Goal: Task Accomplishment & Management: Manage account settings

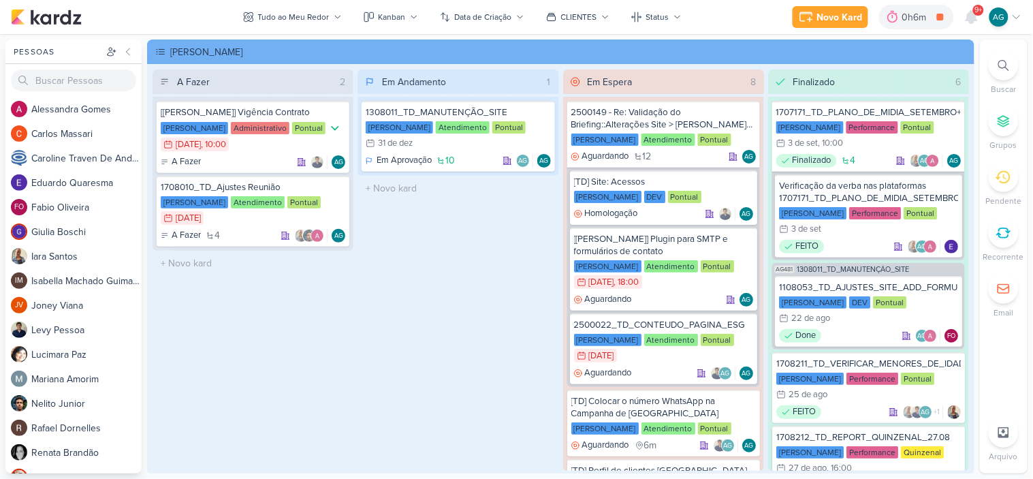
scroll to position [36, 0]
click at [971, 16] on icon at bounding box center [972, 17] width 11 height 12
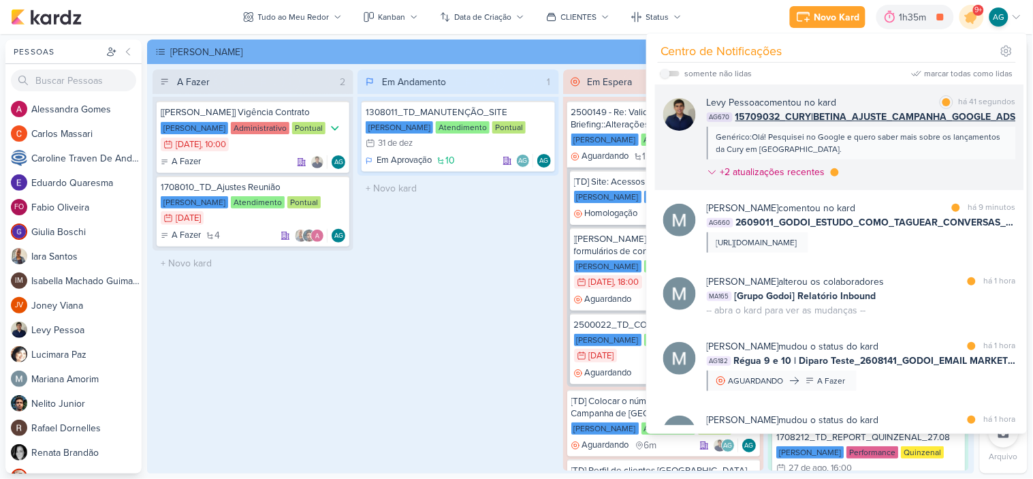
click at [916, 149] on div "Genérico:Olá! Pesquisei no Google e quero saber mais sobre os lançamentos da Cu…" at bounding box center [861, 143] width 289 height 25
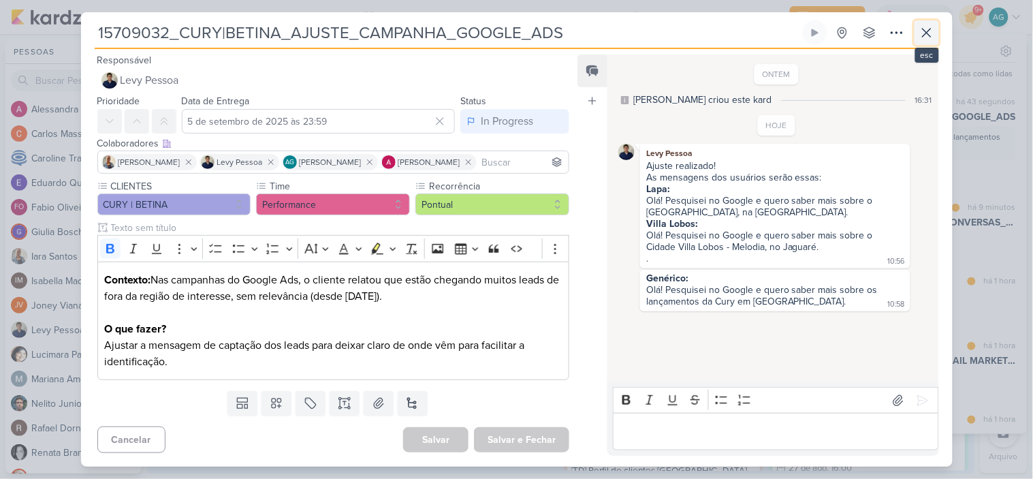
click at [927, 34] on icon at bounding box center [927, 33] width 16 height 16
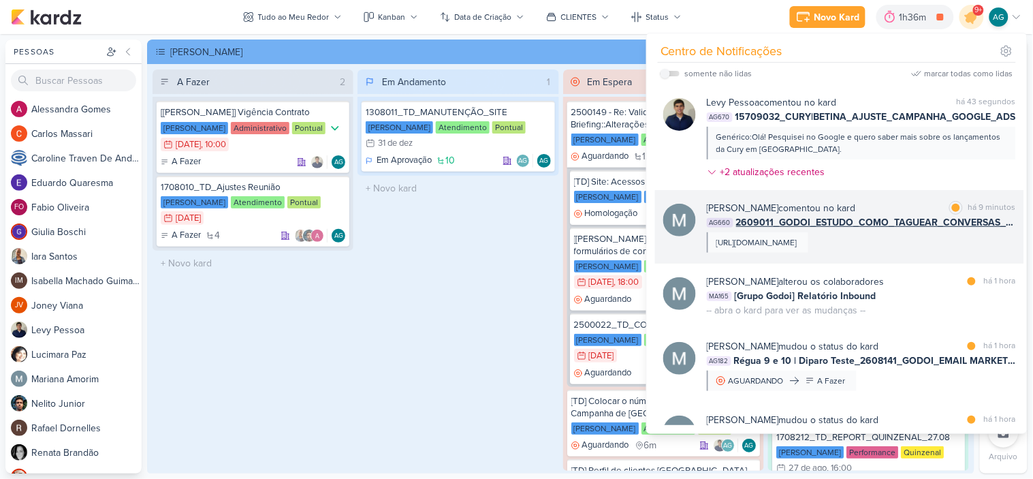
click at [798, 249] on div "[URL][DOMAIN_NAME]" at bounding box center [757, 242] width 81 height 12
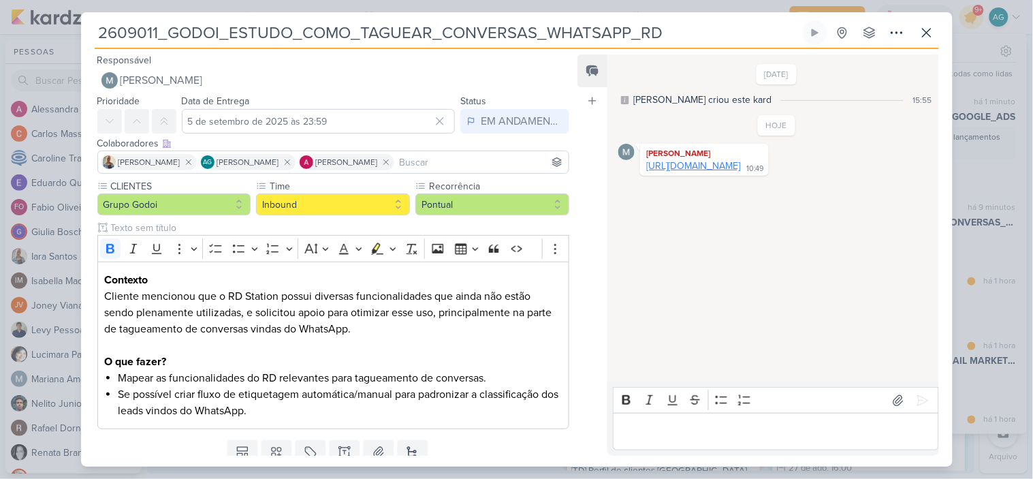
click at [741, 172] on link "[URL][DOMAIN_NAME]" at bounding box center [693, 166] width 94 height 12
click at [926, 35] on icon at bounding box center [927, 33] width 16 height 16
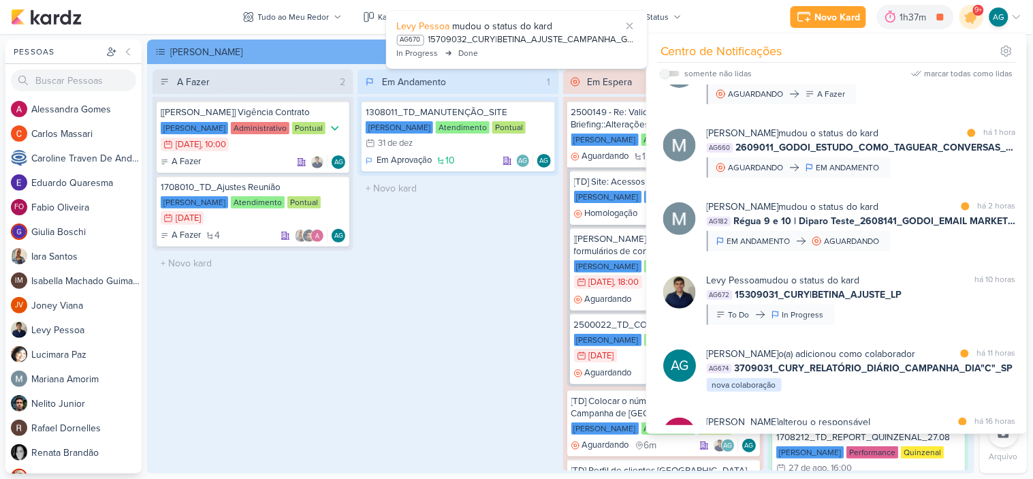
scroll to position [302, 0]
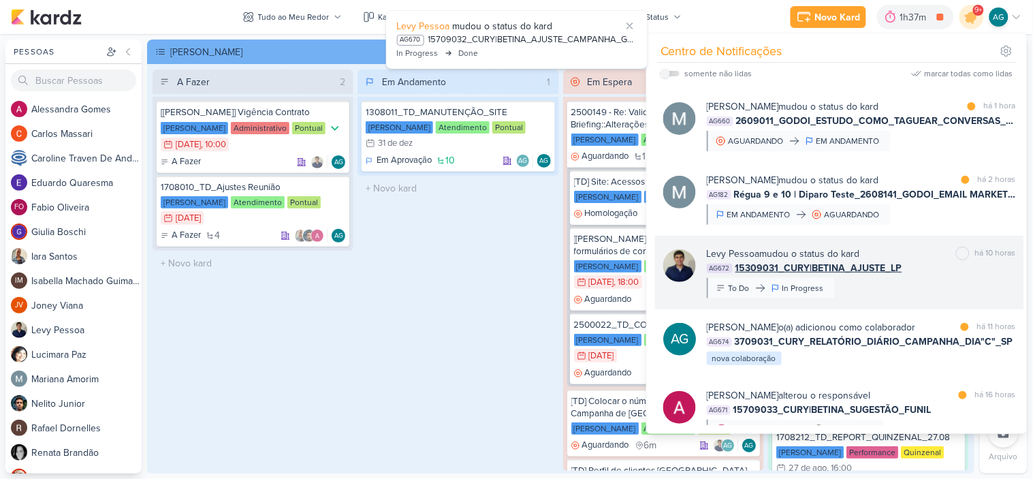
click at [900, 289] on div "[PERSON_NAME] mudou o status do kard marcar como não lida há 10 horas AG672 153…" at bounding box center [861, 273] width 309 height 52
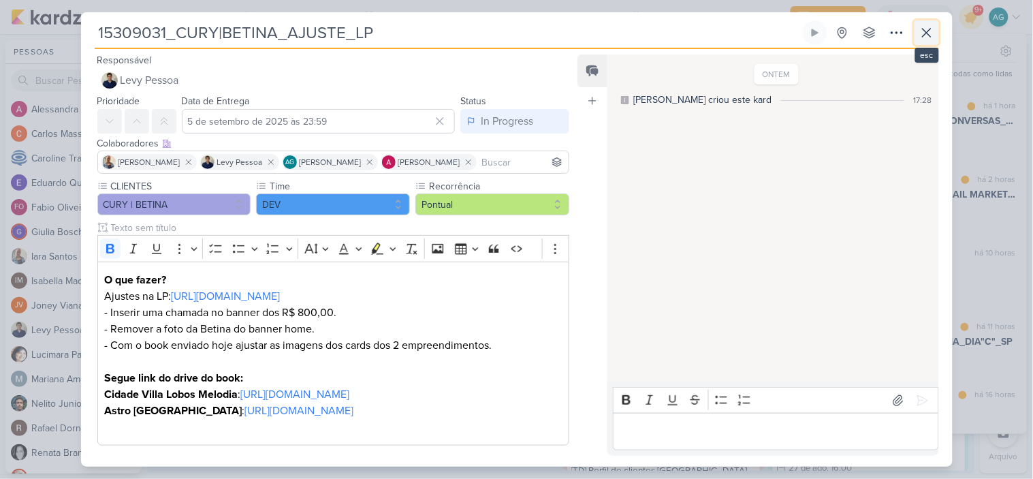
click at [929, 31] on icon at bounding box center [927, 33] width 8 height 8
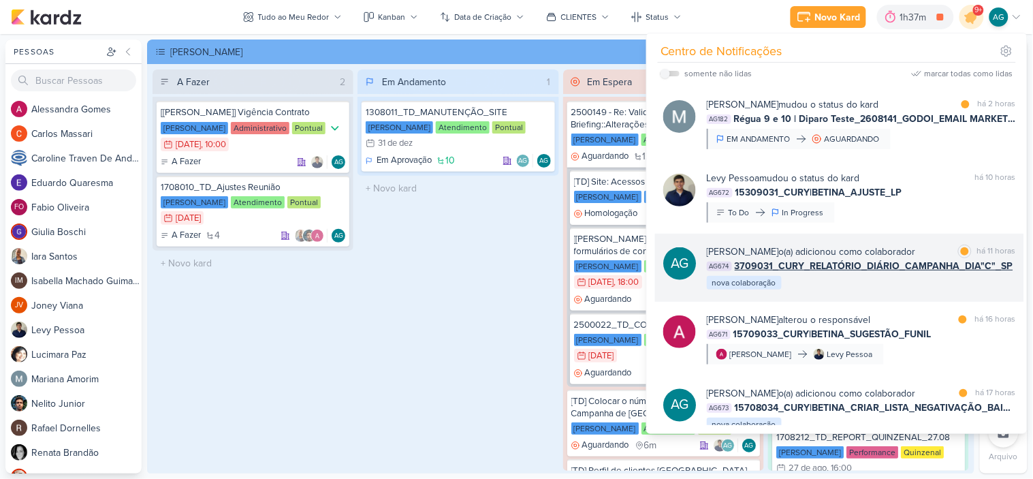
scroll to position [454, 0]
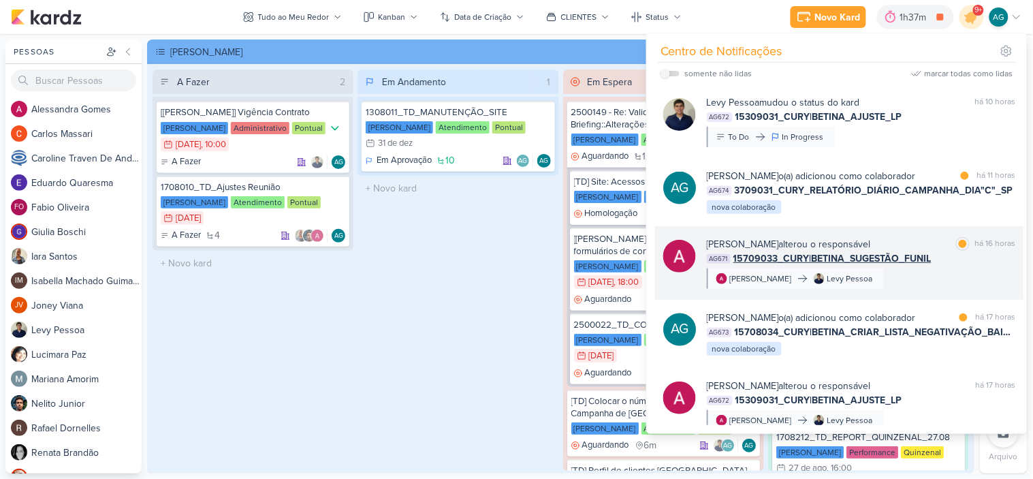
click at [941, 289] on div "[PERSON_NAME] alterou o responsável marcar como lida há 16 horas AG671 15709033…" at bounding box center [861, 263] width 309 height 52
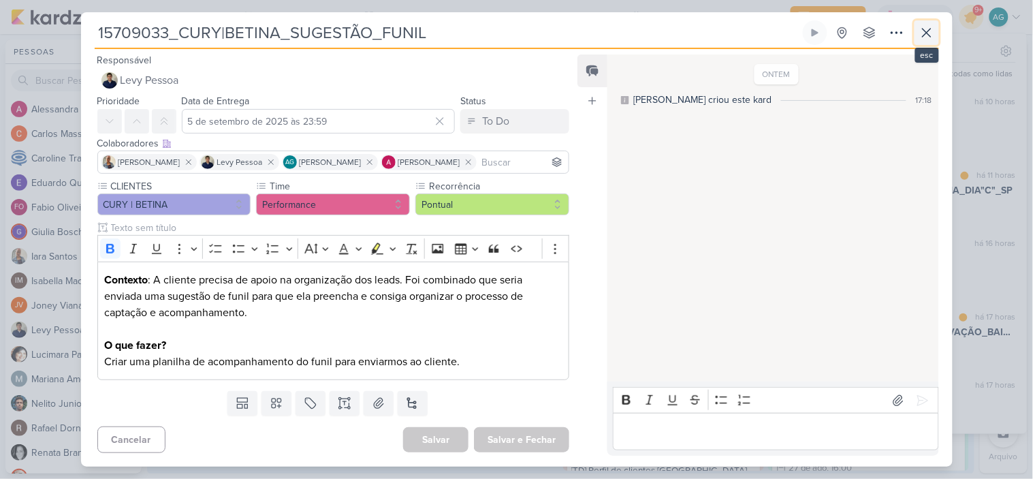
click at [927, 34] on icon at bounding box center [927, 33] width 16 height 16
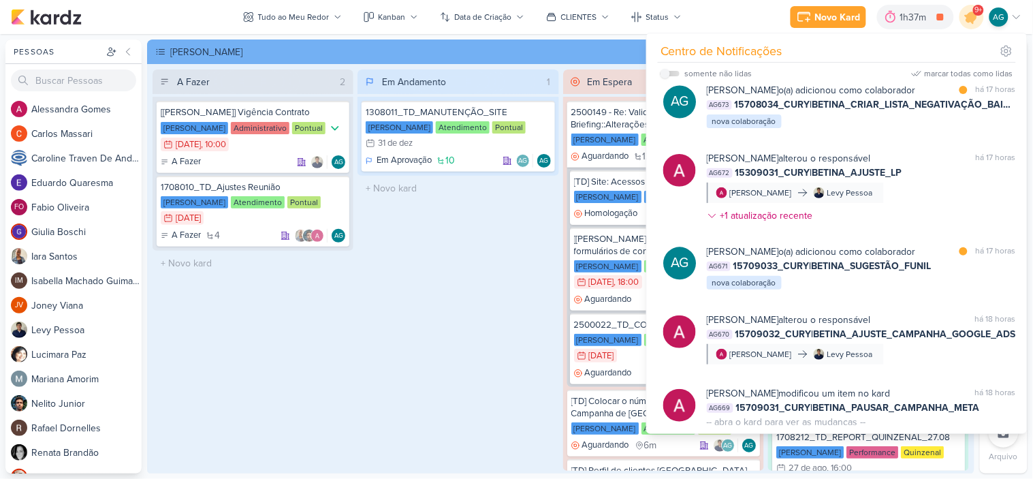
scroll to position [757, 0]
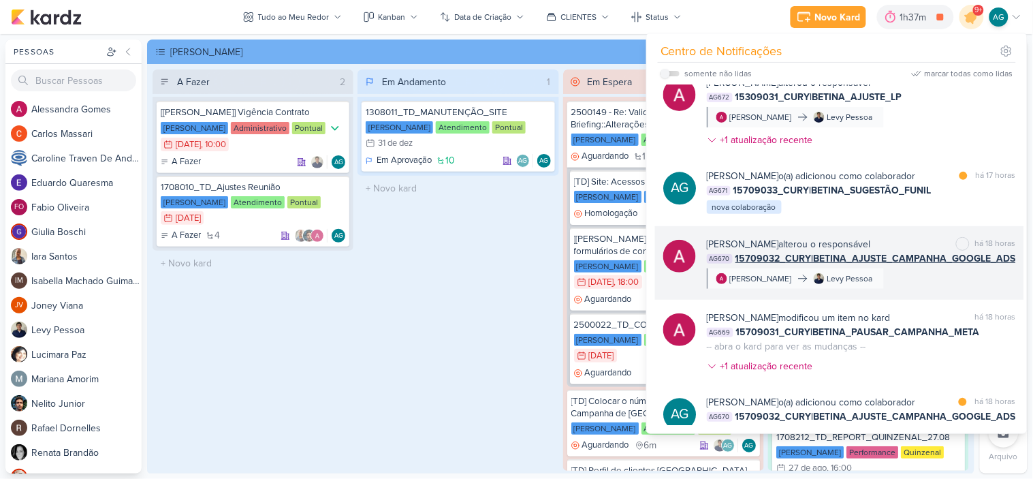
click at [945, 289] on div "[PERSON_NAME] alterou o responsável marcar como não lida há 18 horas AG670 1570…" at bounding box center [861, 263] width 309 height 52
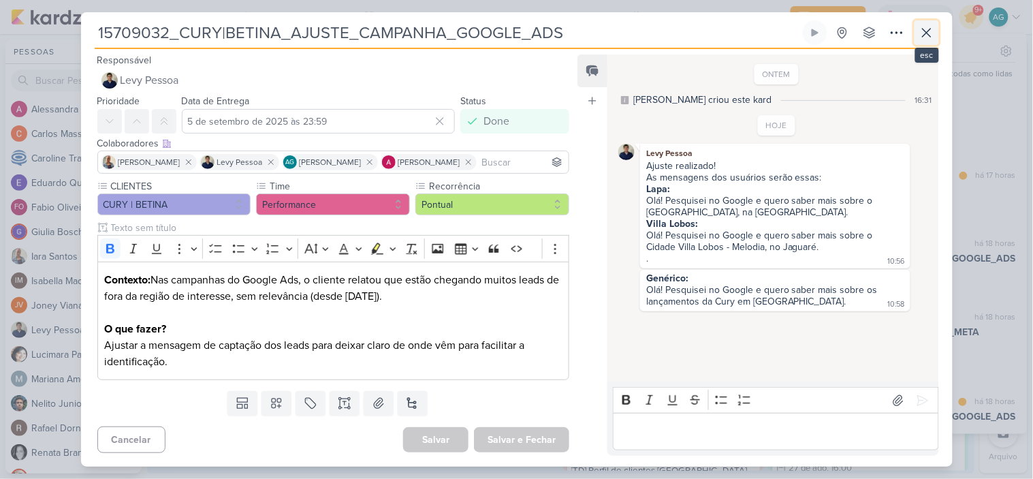
click at [927, 31] on icon at bounding box center [927, 33] width 16 height 16
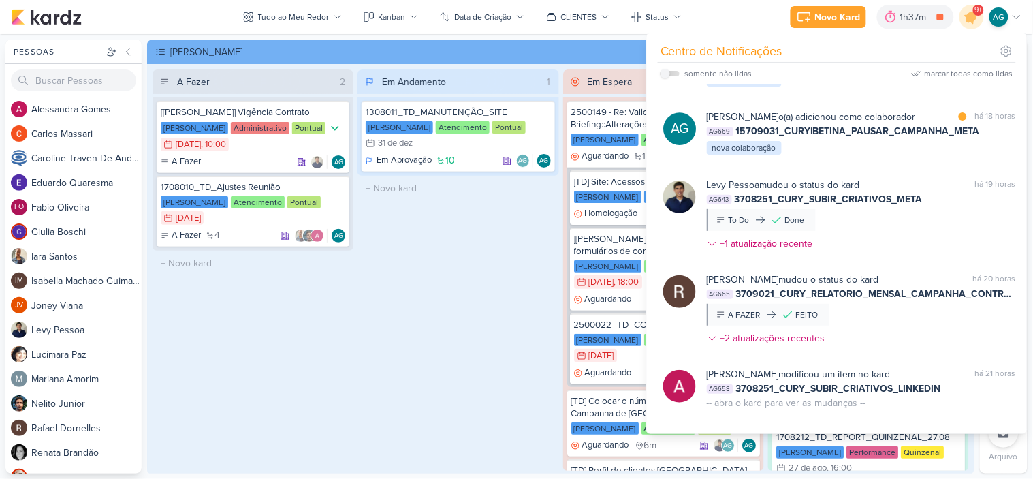
scroll to position [1135, 0]
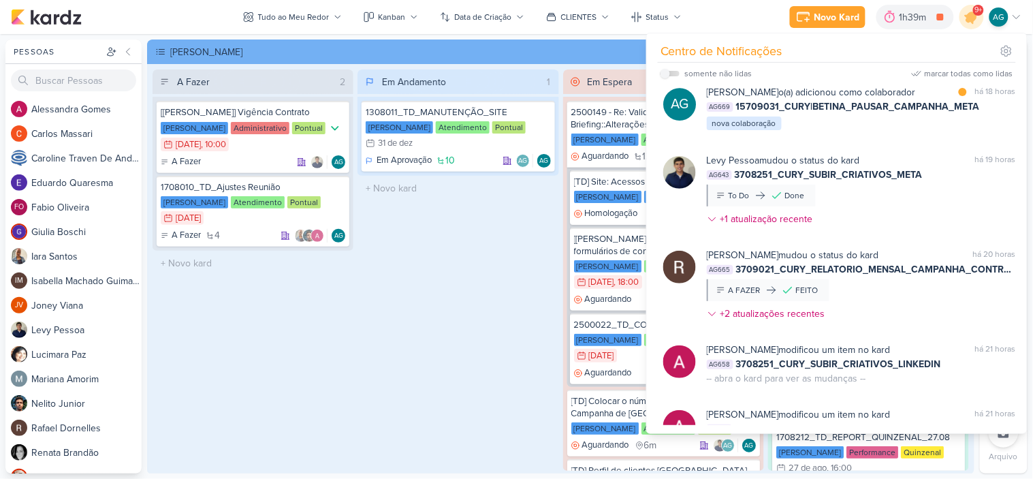
click at [426, 314] on div "Em Andamento 1 1308011_TD_MANUTENÇÃO_SITE [PERSON_NAME] Atendimento Pontual 31/…" at bounding box center [458, 269] width 201 height 401
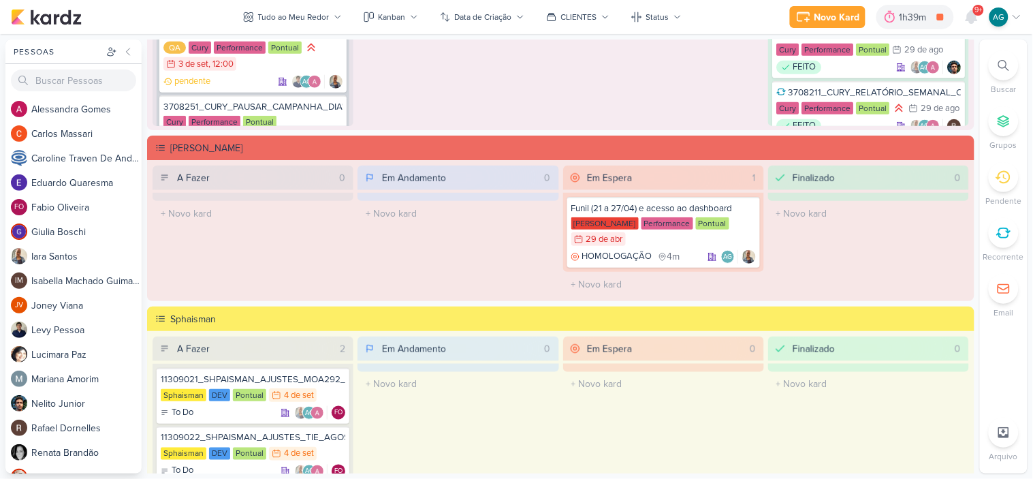
scroll to position [1741, 0]
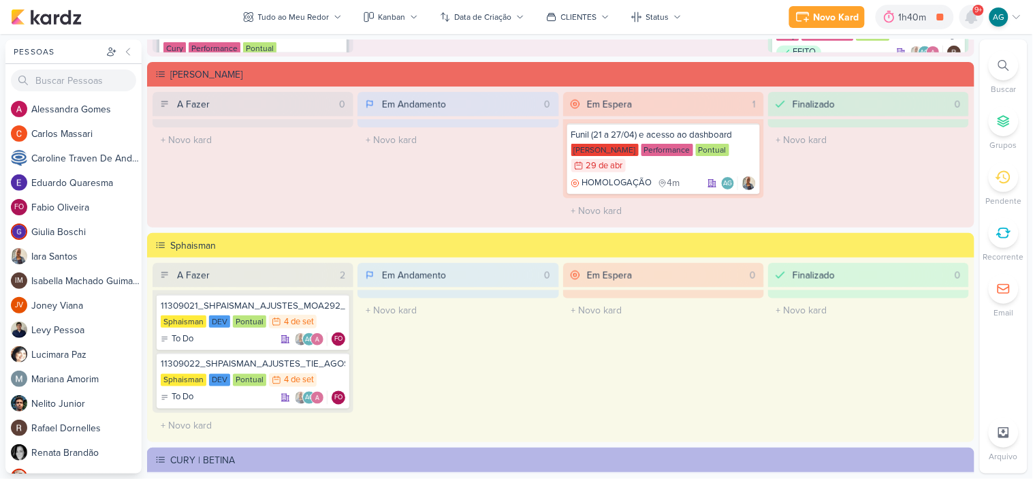
click at [975, 22] on icon at bounding box center [972, 17] width 11 height 12
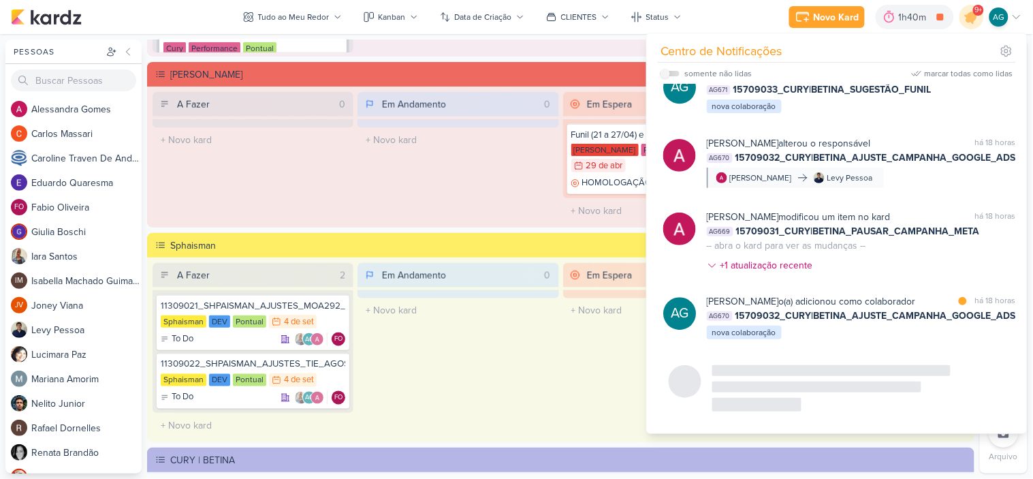
scroll to position [839, 0]
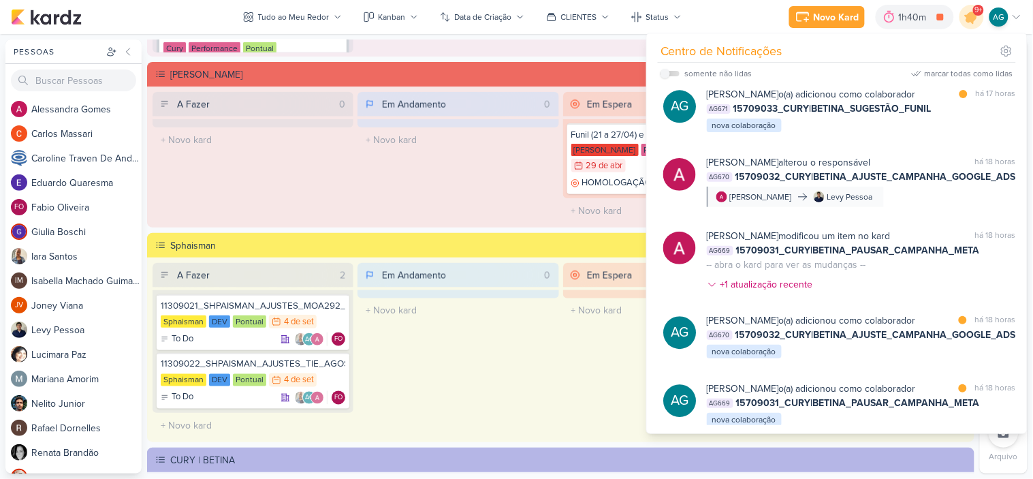
click at [451, 169] on div "Em Andamento 0 O título do kard deve ter menos que 100 caracteres" at bounding box center [458, 157] width 201 height 131
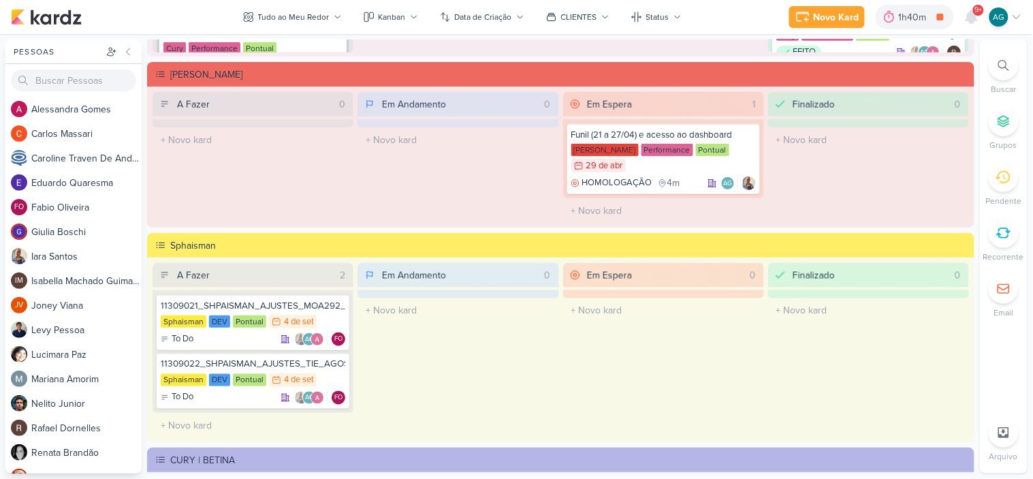
click at [1010, 70] on icon at bounding box center [1004, 65] width 11 height 11
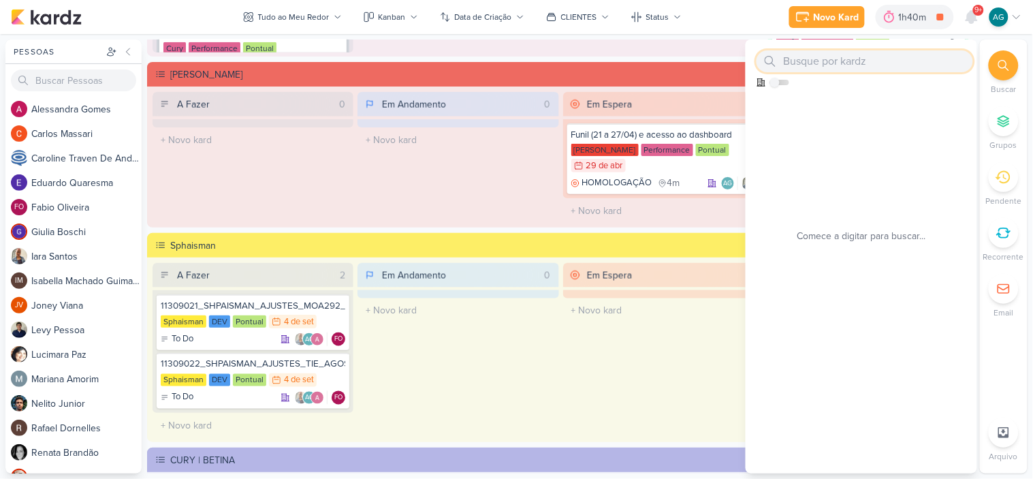
paste input "2500317"
drag, startPoint x: 828, startPoint y: 63, endPoint x: 768, endPoint y: 60, distance: 60.0
click at [768, 60] on div "2500317" at bounding box center [865, 61] width 217 height 22
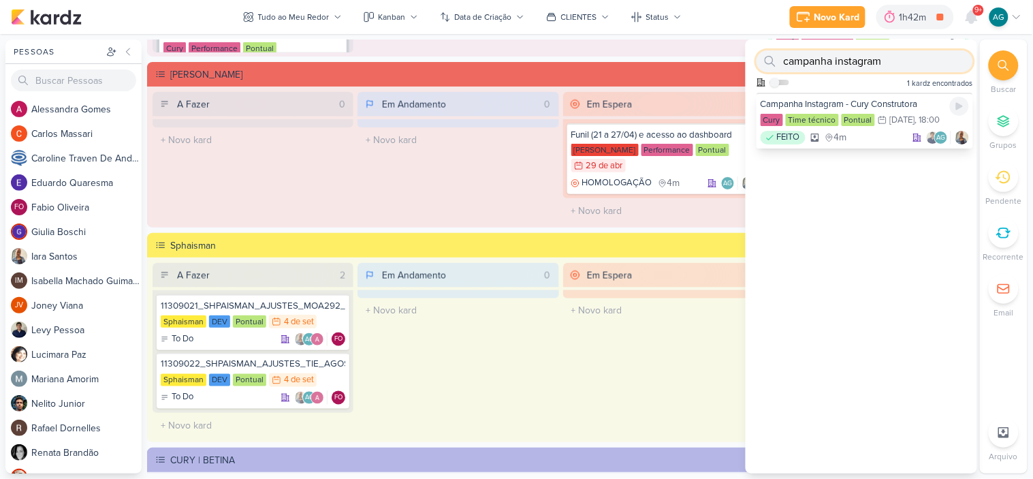
type input "campanha instagram"
click at [868, 135] on div "FEITO 4m AG" at bounding box center [865, 138] width 208 height 14
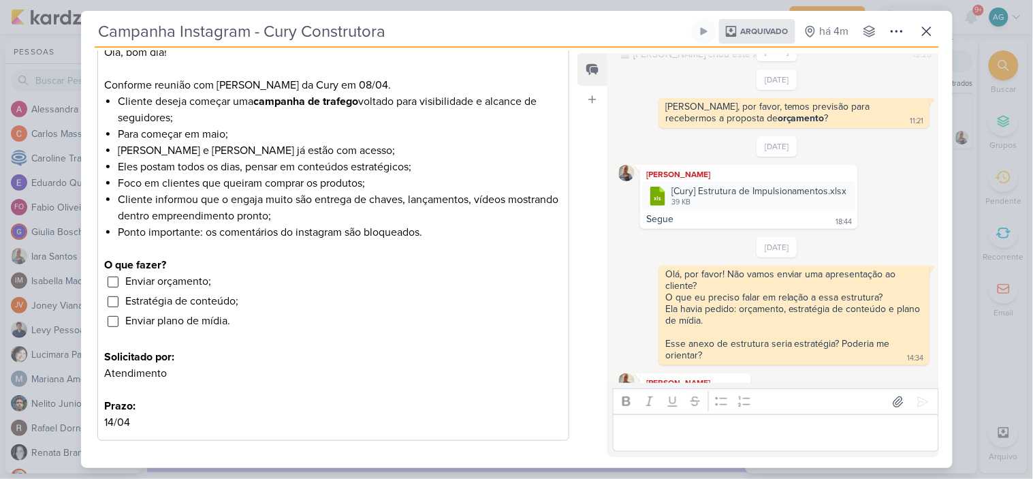
scroll to position [0, 0]
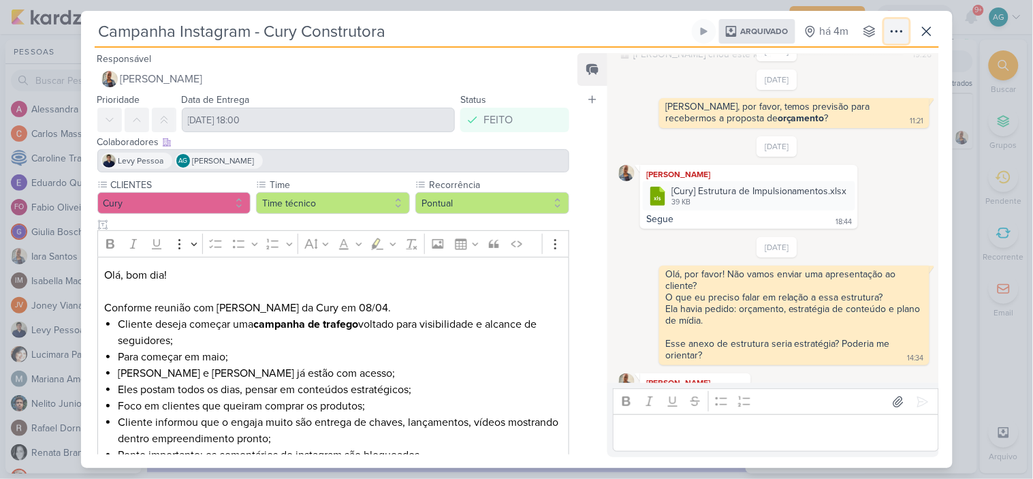
click at [892, 31] on icon at bounding box center [897, 31] width 11 height 1
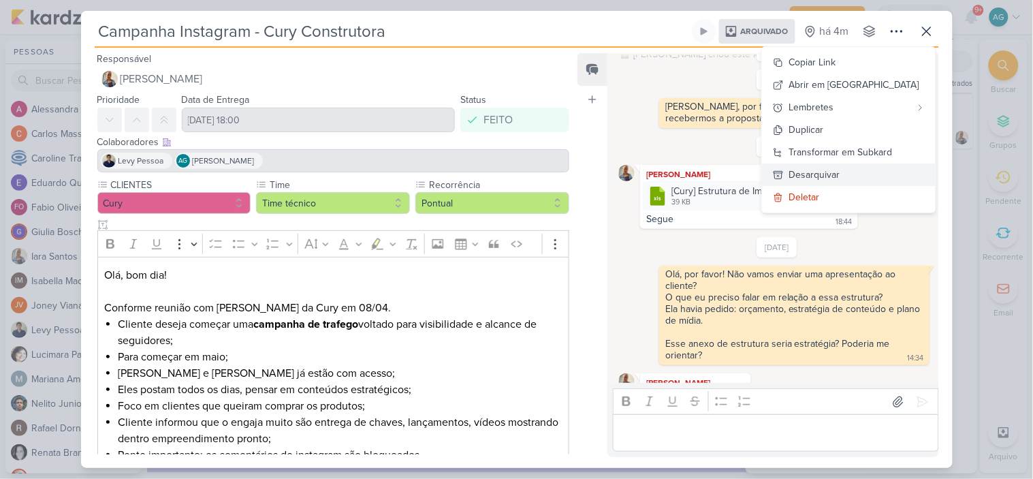
click at [841, 173] on div "Desarquivar" at bounding box center [815, 175] width 51 height 14
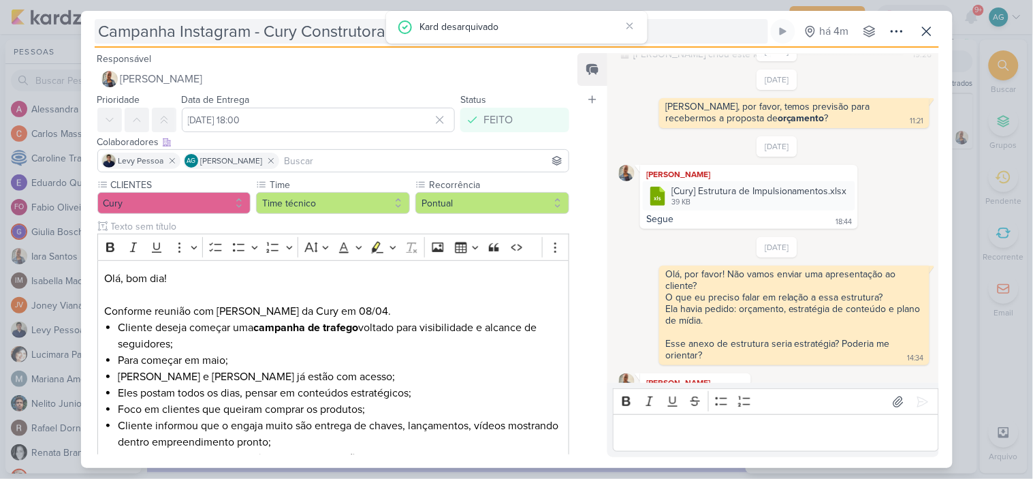
click at [286, 25] on input "Campanha Instagram - Cury Construtora" at bounding box center [432, 31] width 674 height 25
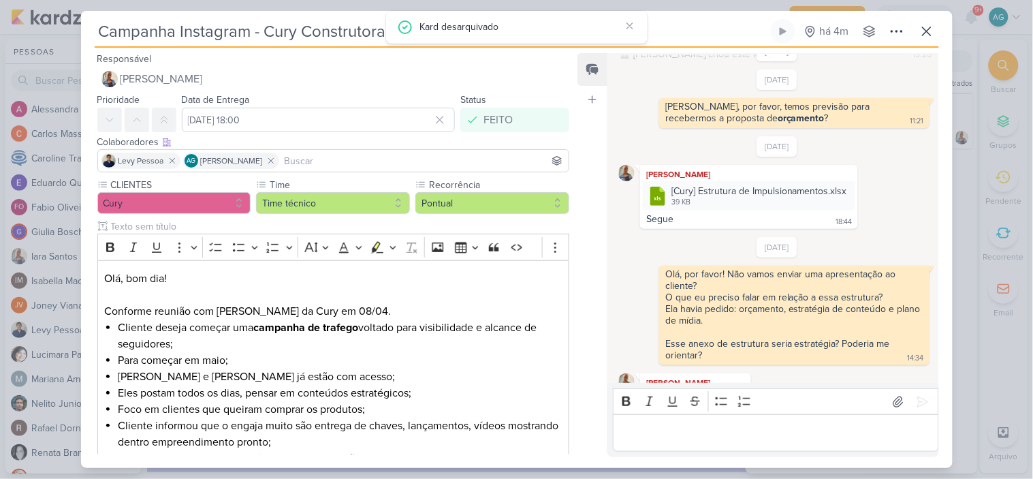
drag, startPoint x: 676, startPoint y: 33, endPoint x: 7, endPoint y: 25, distance: 668.3
click at [7, 25] on div "Campanha Instagram - Cury Construtora há 4m" at bounding box center [516, 239] width 1033 height 479
paste input "2500317_CURY_CAMPANHA_INSTAGRAM_CURY_CONSTRUTORA"
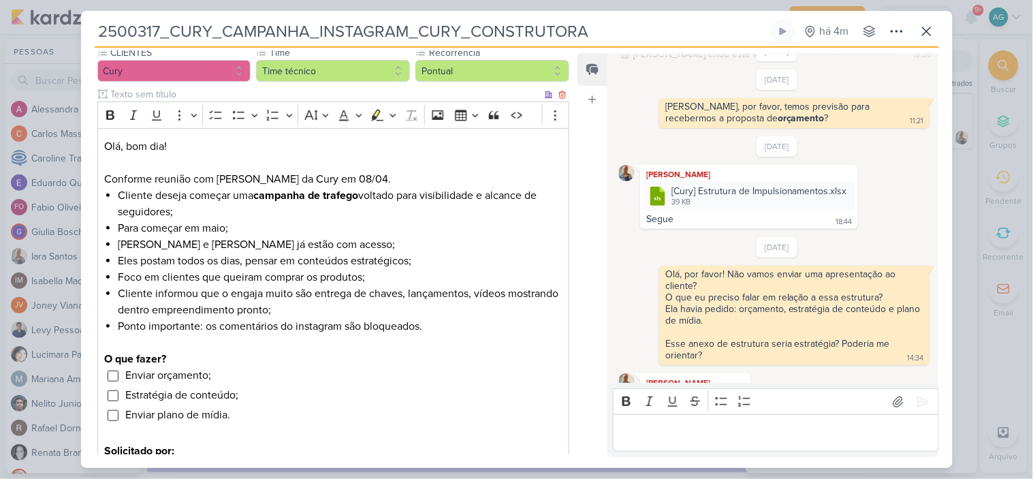
scroll to position [289, 0]
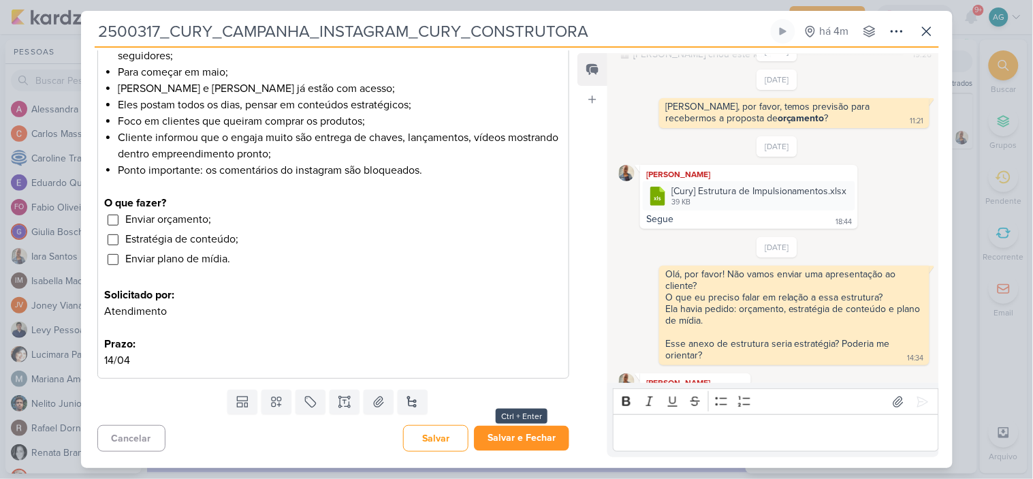
type input "2500317_CURY_CAMPANHA_INSTAGRAM_CURY_CONSTRUTORA"
click at [535, 443] on button "Salvar e Fechar" at bounding box center [521, 438] width 95 height 25
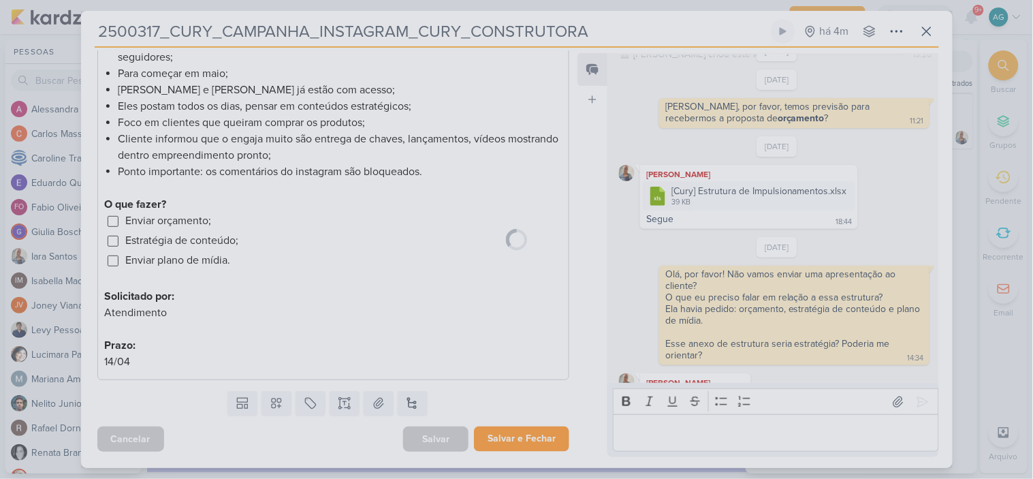
scroll to position [287, 0]
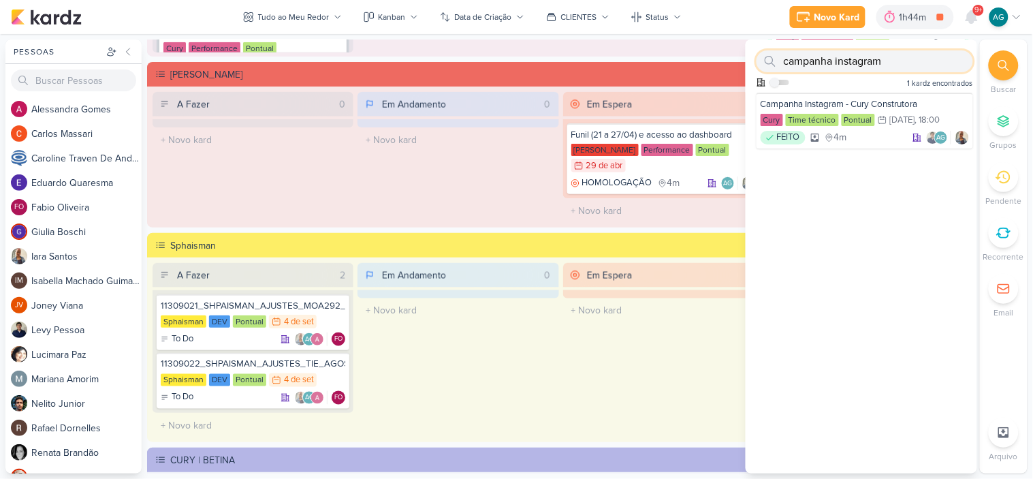
drag, startPoint x: 896, startPoint y: 63, endPoint x: 719, endPoint y: 57, distance: 176.5
click at [719, 57] on div "Pessoas [GEOGRAPHIC_DATA] A l e s s a n d r a G o m e s C a r l o s M a s s a r…" at bounding box center [516, 257] width 1033 height 434
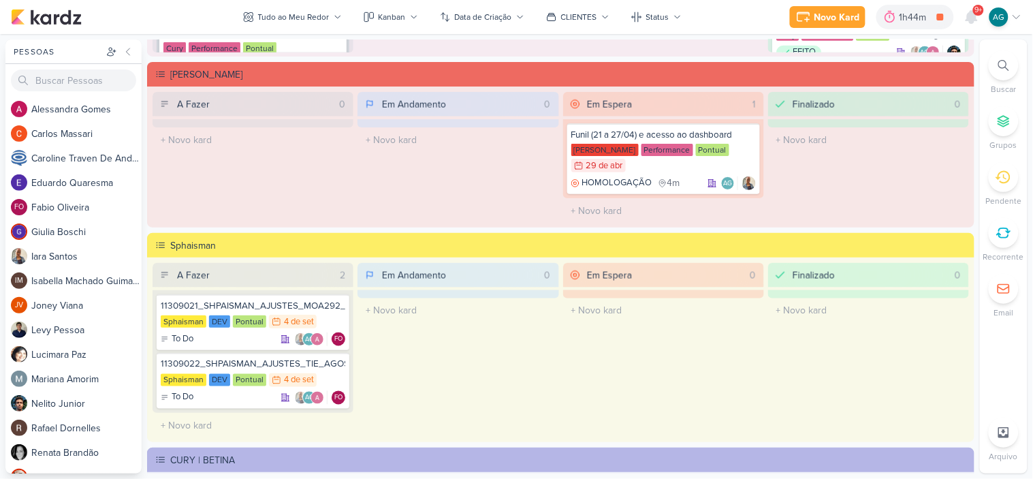
click at [1010, 72] on div at bounding box center [1004, 65] width 30 height 30
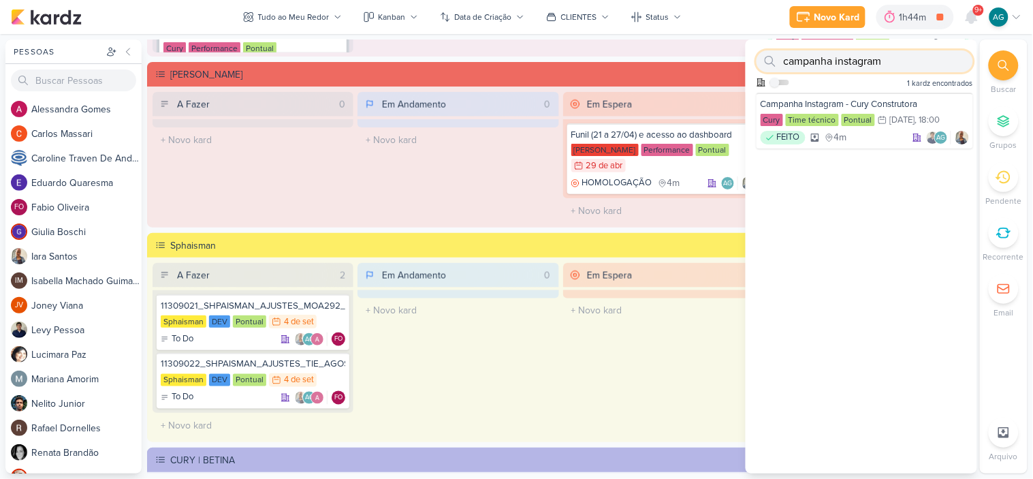
paste input "2500317"
click at [879, 138] on div "FEITO 4m AG" at bounding box center [865, 138] width 208 height 14
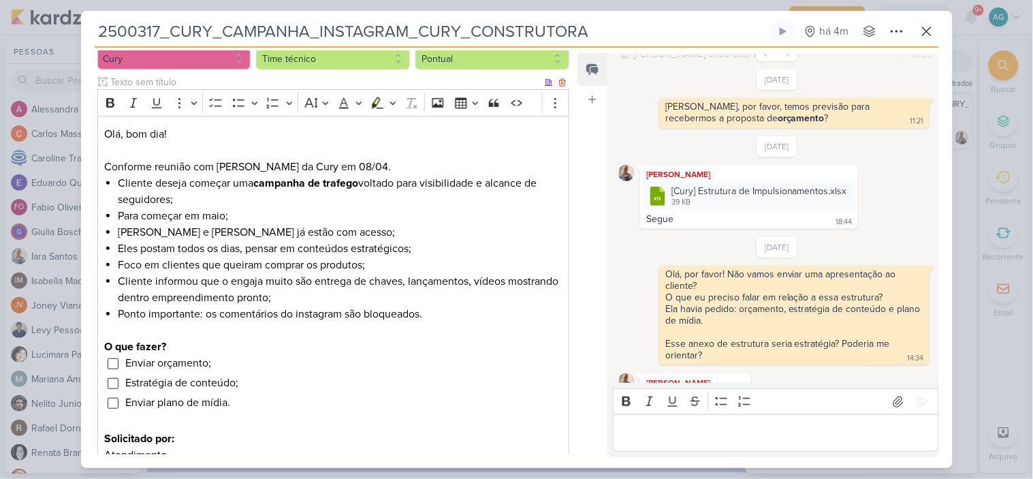
scroll to position [0, 0]
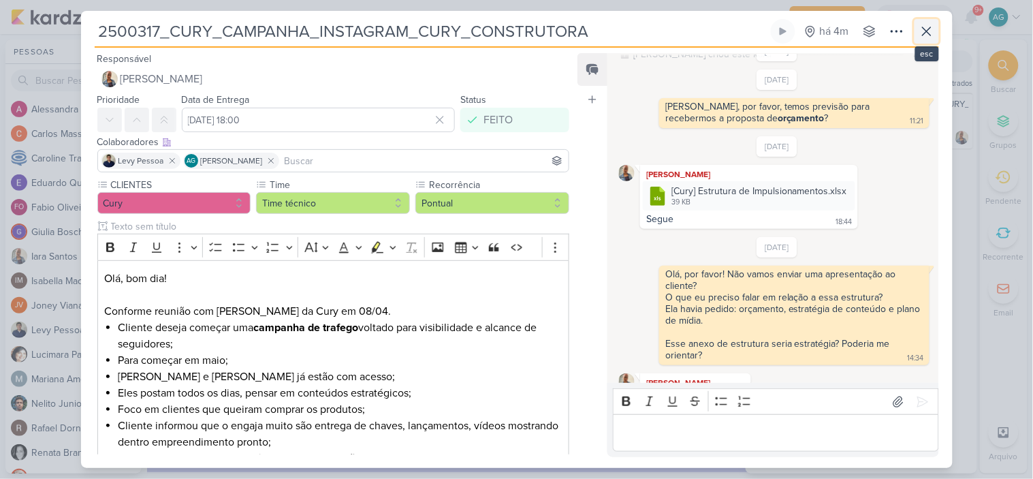
click at [929, 29] on icon at bounding box center [927, 31] width 8 height 8
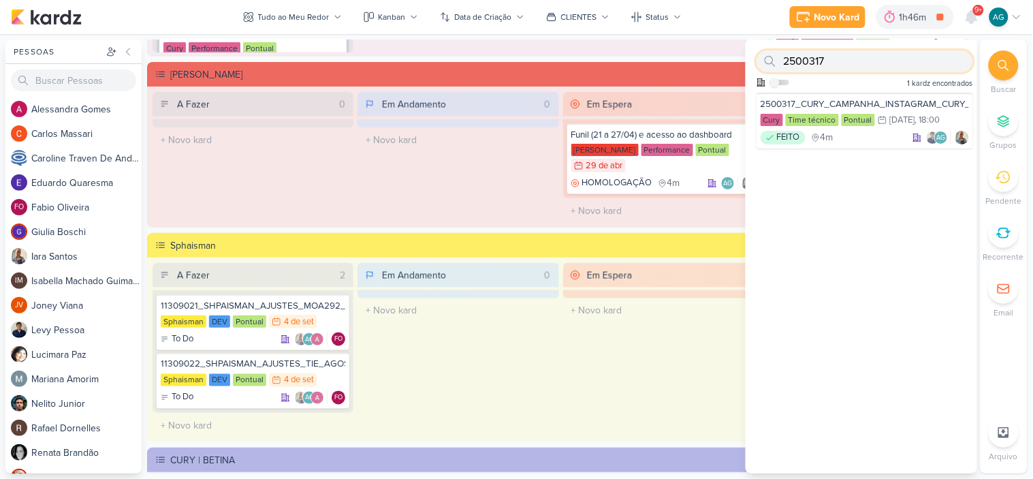
drag, startPoint x: 850, startPoint y: 59, endPoint x: 755, endPoint y: 54, distance: 94.8
click at [755, 54] on div "2500317 Como admin, ative para buscar em todos os kardz da organização 1 kardz …" at bounding box center [862, 66] width 232 height 53
click at [903, 59] on input "2500317" at bounding box center [865, 61] width 217 height 22
drag, startPoint x: 843, startPoint y: 57, endPoint x: 758, endPoint y: 57, distance: 85.2
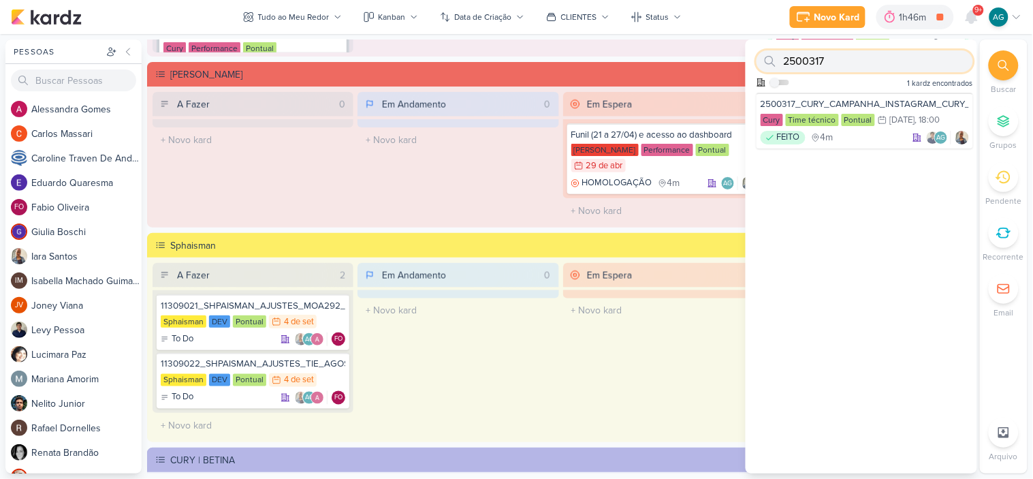
click at [758, 57] on div "2500317" at bounding box center [865, 61] width 217 height 22
paste input "1707221"
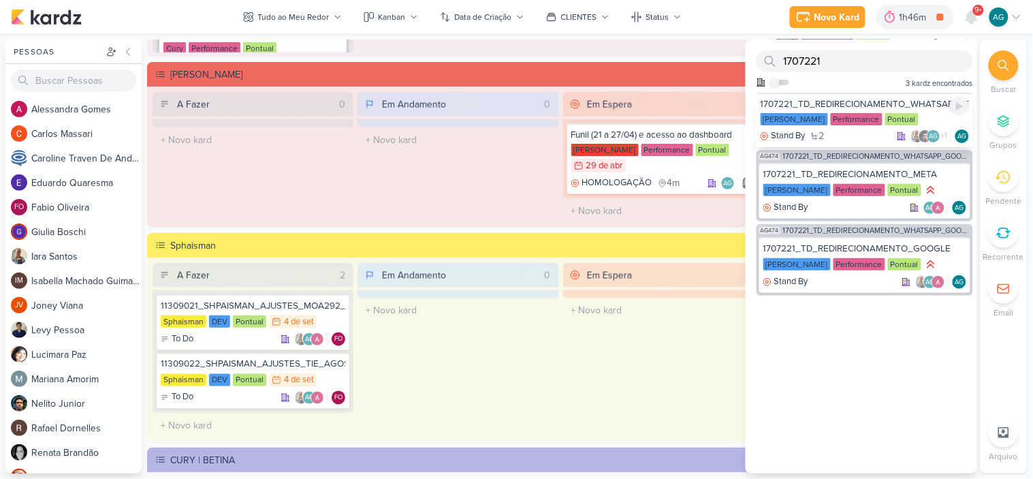
click at [845, 134] on div "Stand By 2 AG +1" at bounding box center [865, 136] width 208 height 14
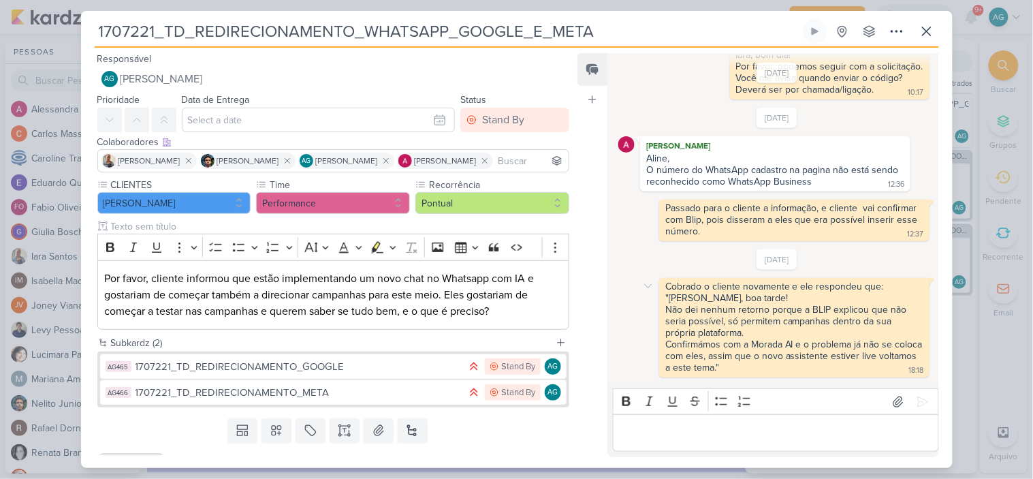
scroll to position [352, 0]
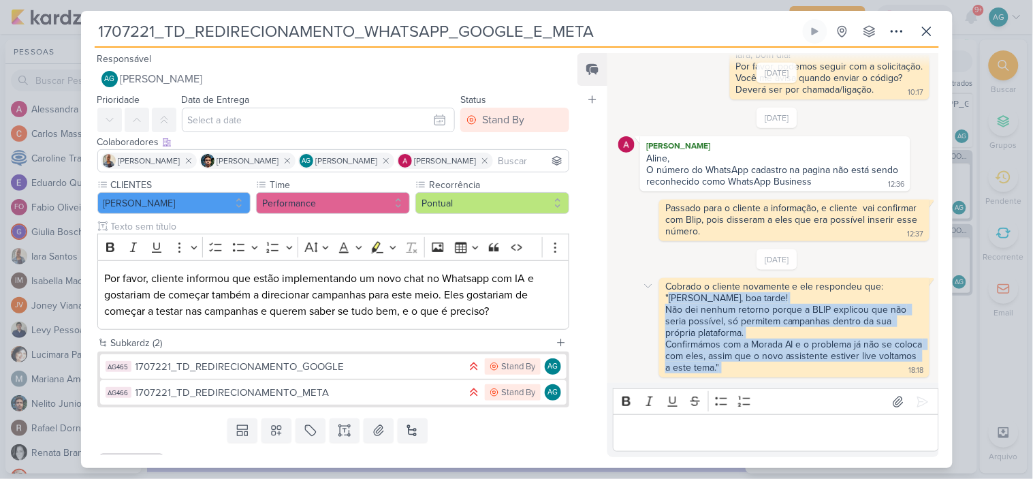
drag, startPoint x: 670, startPoint y: 295, endPoint x: 764, endPoint y: 366, distance: 117.7
click at [764, 366] on div "Cobrado o cliente novamente e ele respondeu que: "[PERSON_NAME], boa tarde! Não…" at bounding box center [794, 328] width 264 height 94
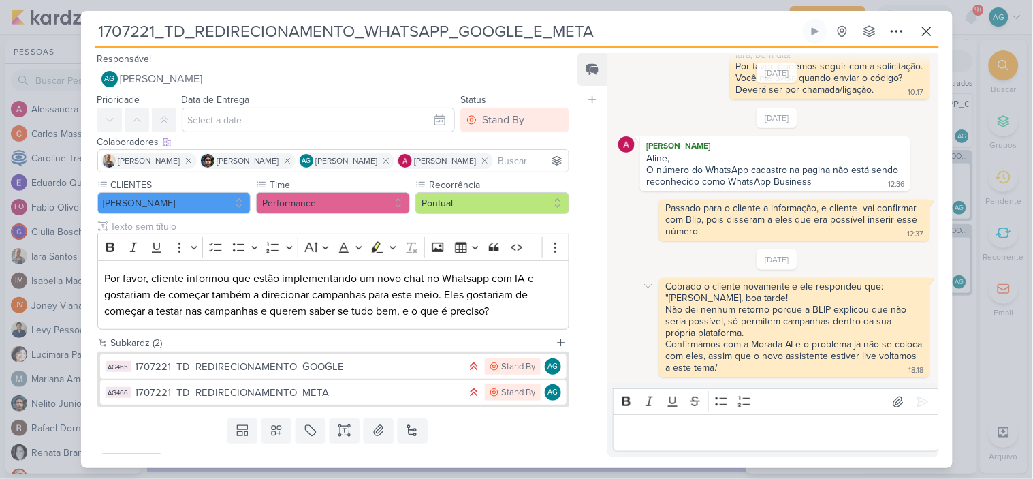
click at [774, 364] on div "Cobrado o cliente novamente e ele respondeu que: "[PERSON_NAME], boa tarde! Não…" at bounding box center [794, 328] width 264 height 94
drag, startPoint x: 778, startPoint y: 366, endPoint x: 643, endPoint y: 287, distance: 156.0
click at [643, 287] on div "Cobrado o cliente novamente e ele respondeu que: "[PERSON_NAME], boa tarde! Não…" at bounding box center [777, 327] width 316 height 99
drag, startPoint x: 730, startPoint y: 358, endPoint x: 760, endPoint y: 369, distance: 31.0
click at [733, 361] on div ""[PERSON_NAME], boa tarde! Não dei nenhum retorno porque a BLIP explicou que nã…" at bounding box center [796, 332] width 260 height 81
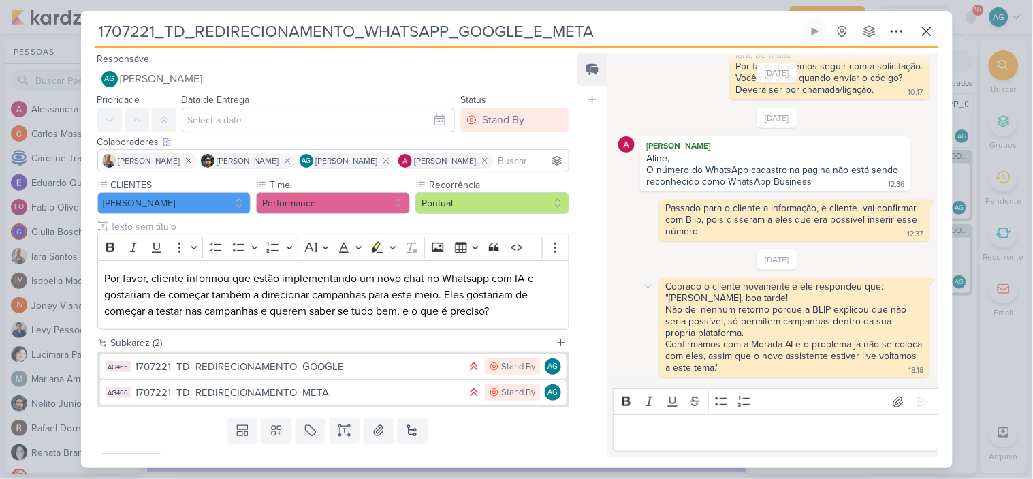
click at [771, 370] on div "Cobrado o cliente novamente e ele respondeu que: "[PERSON_NAME], boa tarde! Não…" at bounding box center [794, 328] width 264 height 94
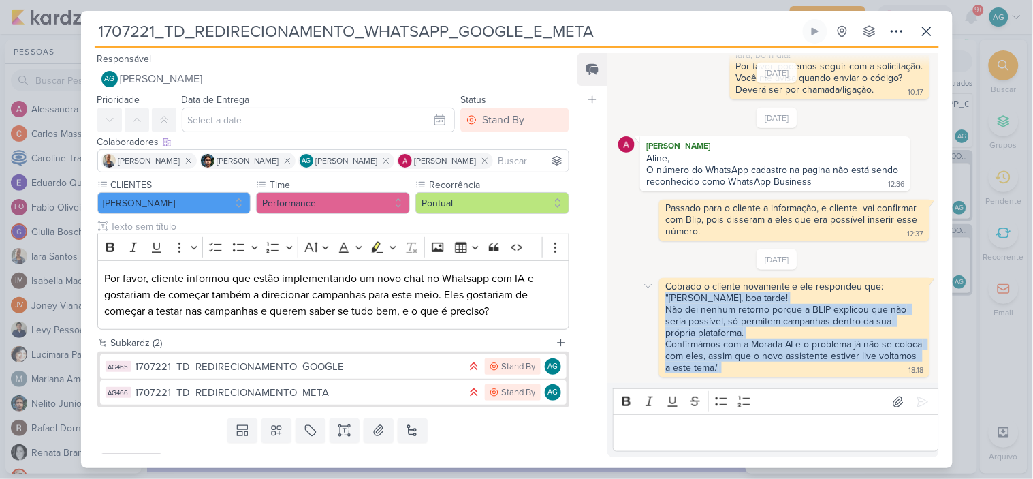
drag, startPoint x: 766, startPoint y: 370, endPoint x: 664, endPoint y: 298, distance: 125.1
click at [664, 298] on div "Cobrado o cliente novamente e ele respondeu que: "[PERSON_NAME], boa tarde! Não…" at bounding box center [794, 328] width 264 height 94
copy div ""[PERSON_NAME], boa tarde! Não dei nenhum retorno porque a BLIP explicou que nã…"
click at [931, 26] on icon at bounding box center [927, 31] width 16 height 16
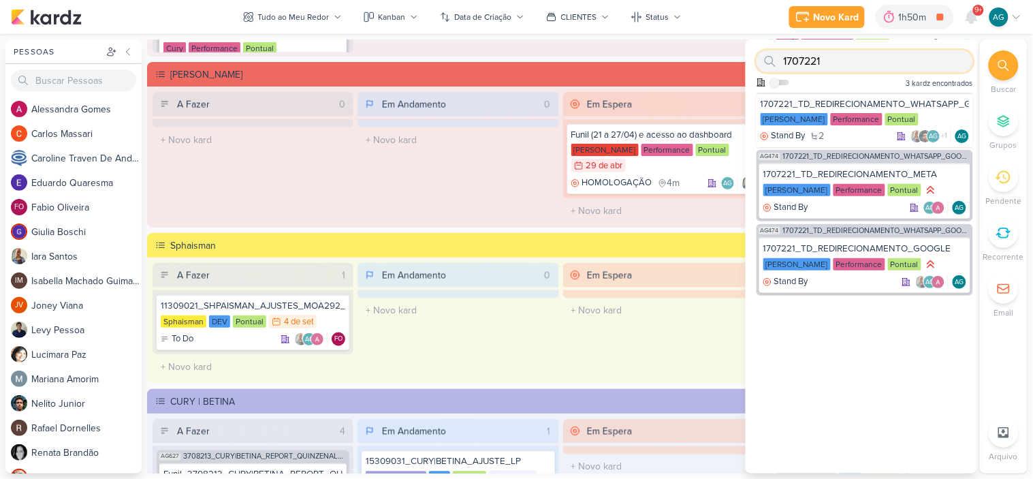
drag, startPoint x: 847, startPoint y: 65, endPoint x: 747, endPoint y: 65, distance: 100.8
click at [747, 65] on div "1707221 Como admin, ative para buscar em todos os kardz da organização 3 kardz …" at bounding box center [862, 66] width 232 height 53
drag, startPoint x: 852, startPoint y: 59, endPoint x: 748, endPoint y: 60, distance: 104.2
click at [748, 60] on div "1707221 Como admin, ative para buscar em todos os kardz da organização 3 kardz …" at bounding box center [862, 66] width 232 height 53
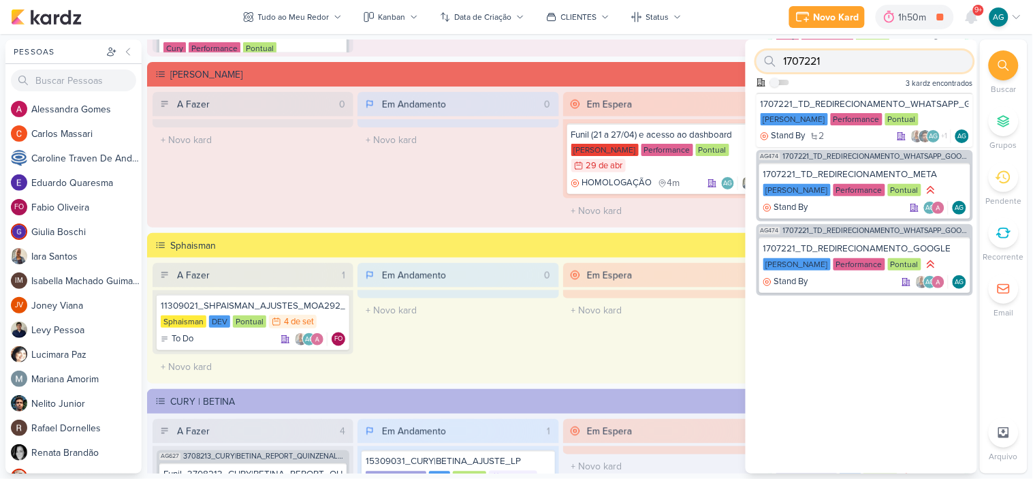
paste input "108053"
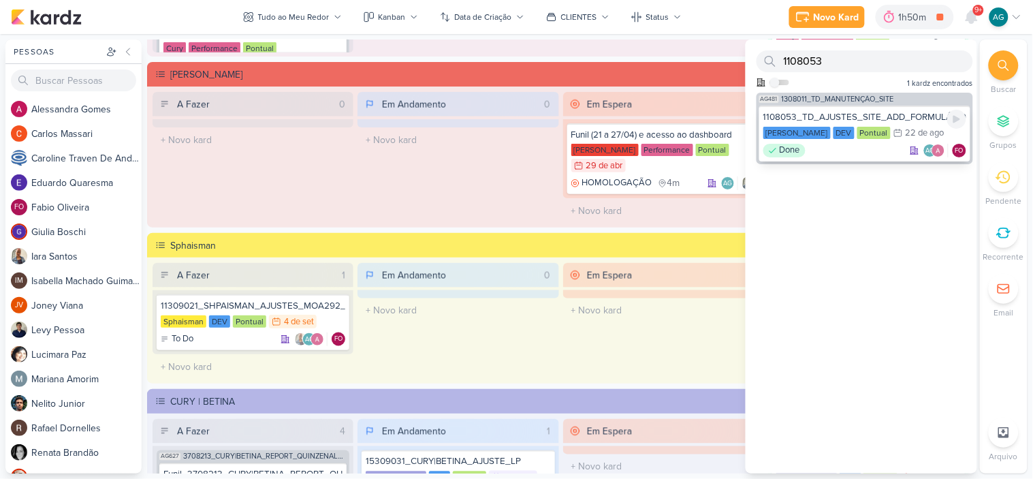
click at [835, 147] on div "Done AG FO" at bounding box center [865, 151] width 203 height 14
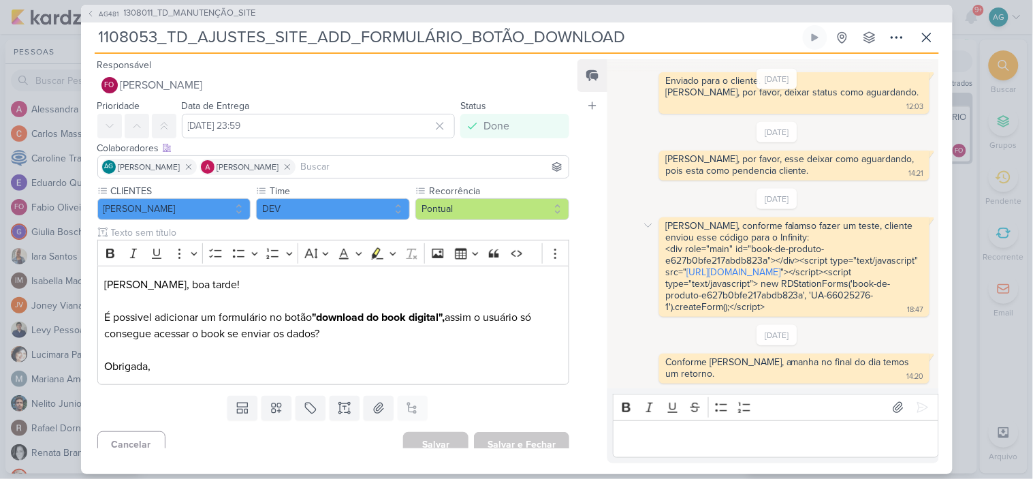
scroll to position [385, 0]
click at [926, 40] on icon at bounding box center [927, 37] width 16 height 16
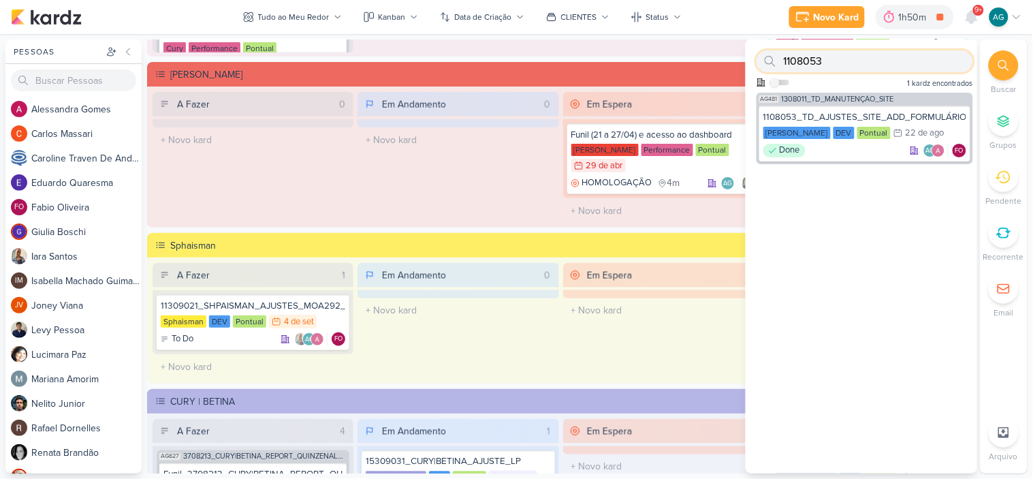
click at [760, 59] on div "1108053" at bounding box center [865, 61] width 217 height 22
paste input "3308171"
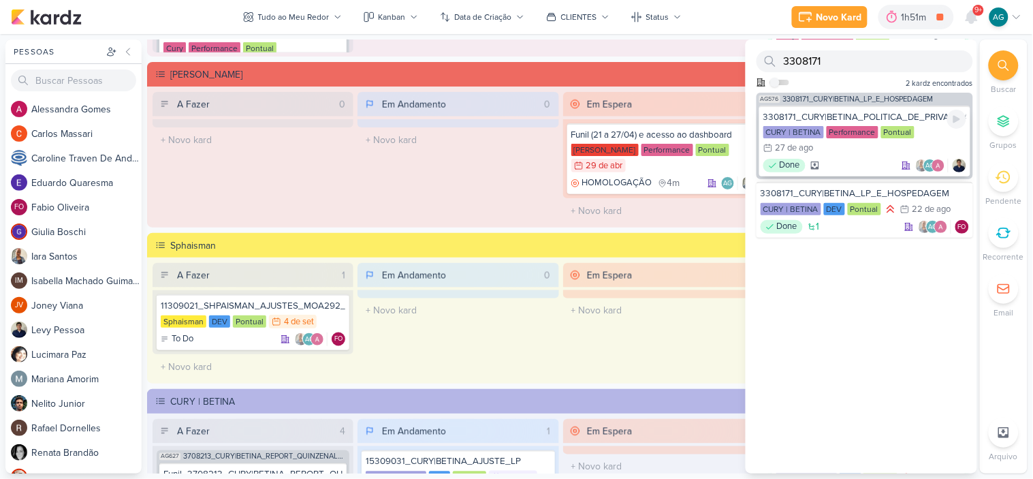
click at [867, 164] on div "Done AG" at bounding box center [865, 166] width 203 height 14
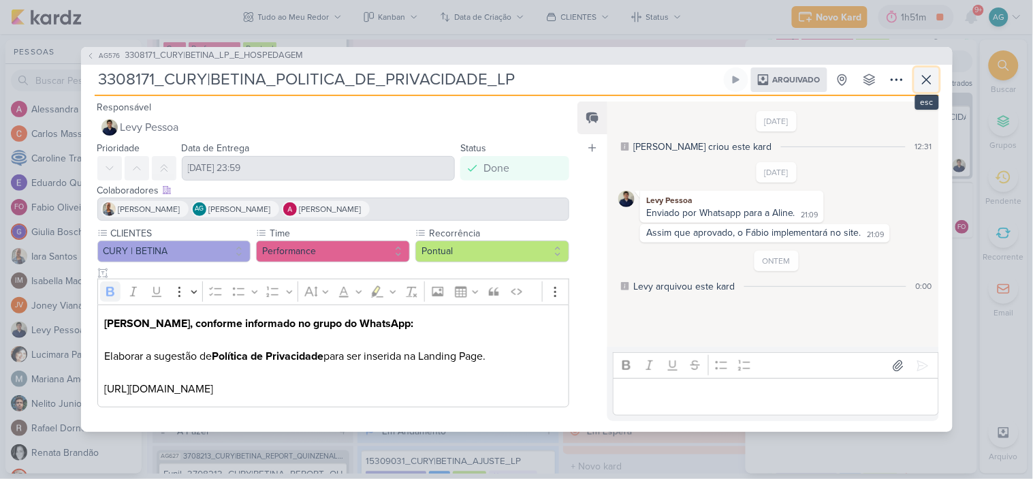
click at [923, 84] on icon at bounding box center [927, 80] width 16 height 16
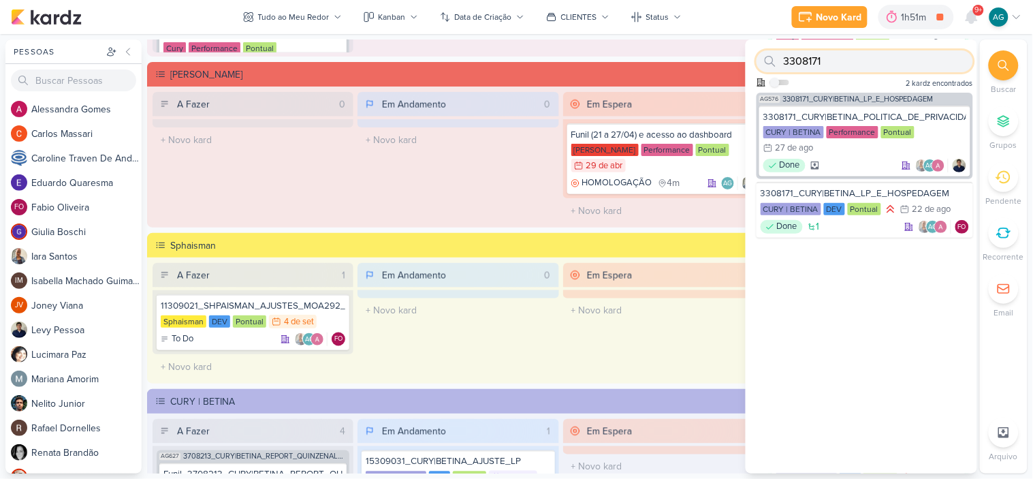
drag, startPoint x: 854, startPoint y: 64, endPoint x: 767, endPoint y: 63, distance: 87.2
click at [767, 63] on div "3308171" at bounding box center [865, 61] width 217 height 22
paste input "260818"
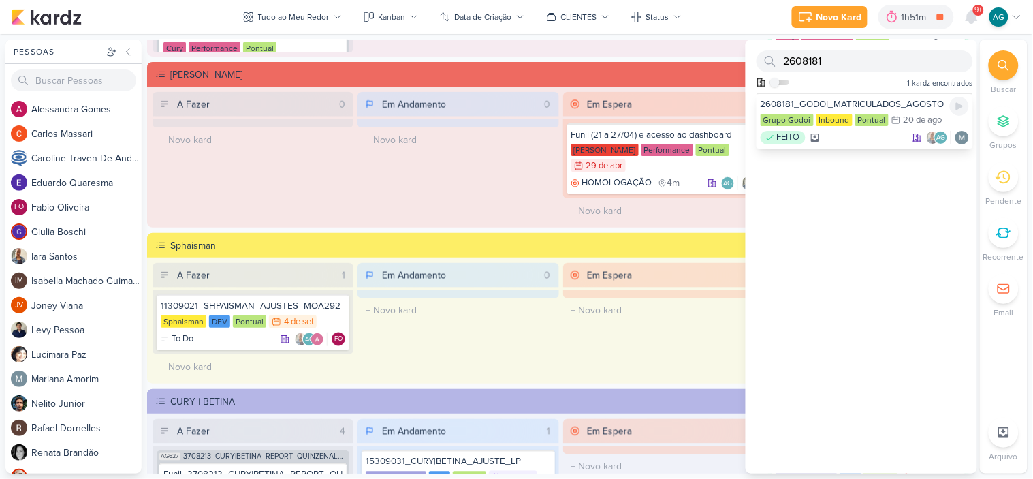
click at [853, 135] on div "FEITO AG" at bounding box center [865, 138] width 208 height 14
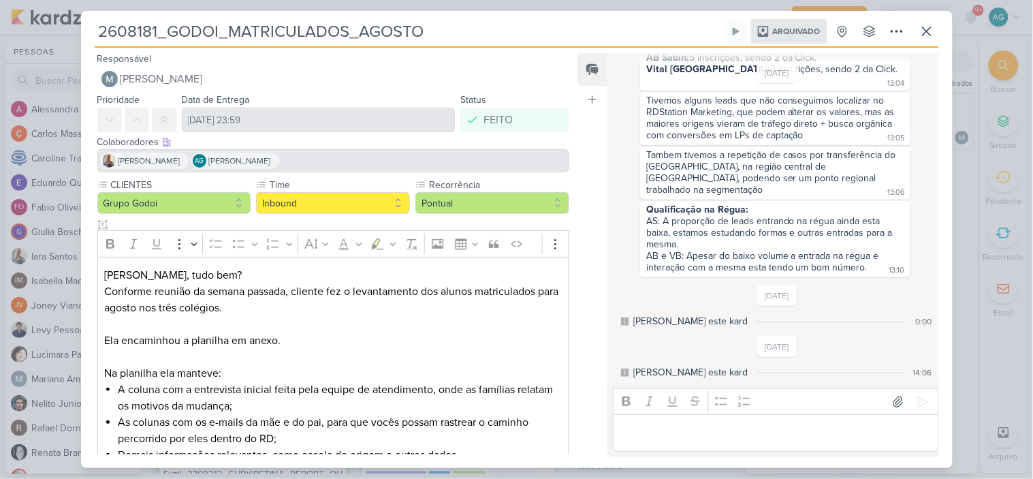
scroll to position [325, 0]
click at [936, 29] on button at bounding box center [927, 31] width 25 height 25
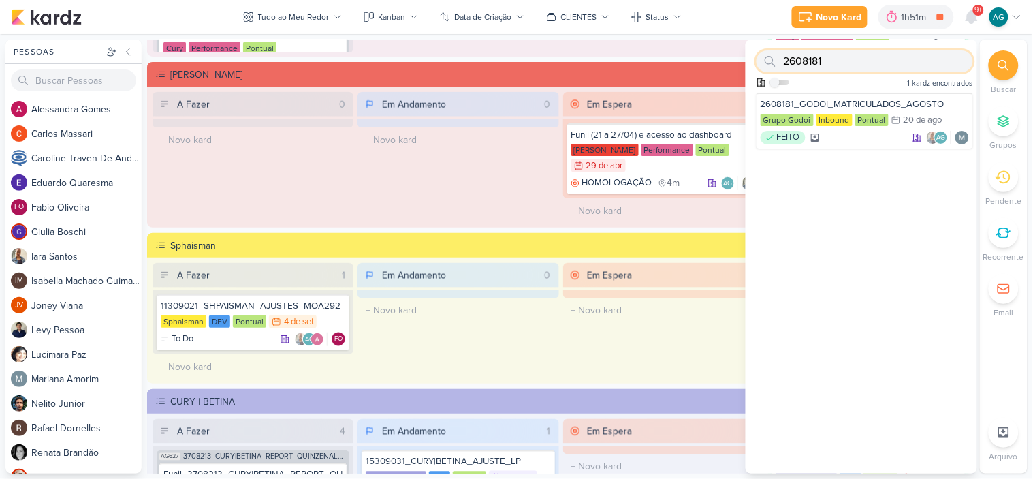
drag, startPoint x: 761, startPoint y: 61, endPoint x: 750, endPoint y: 61, distance: 10.9
click at [750, 61] on div "2608181 Como admin, ative para buscar em todos os kardz da organização 1 kardz …" at bounding box center [862, 66] width 232 height 53
paste input "370819"
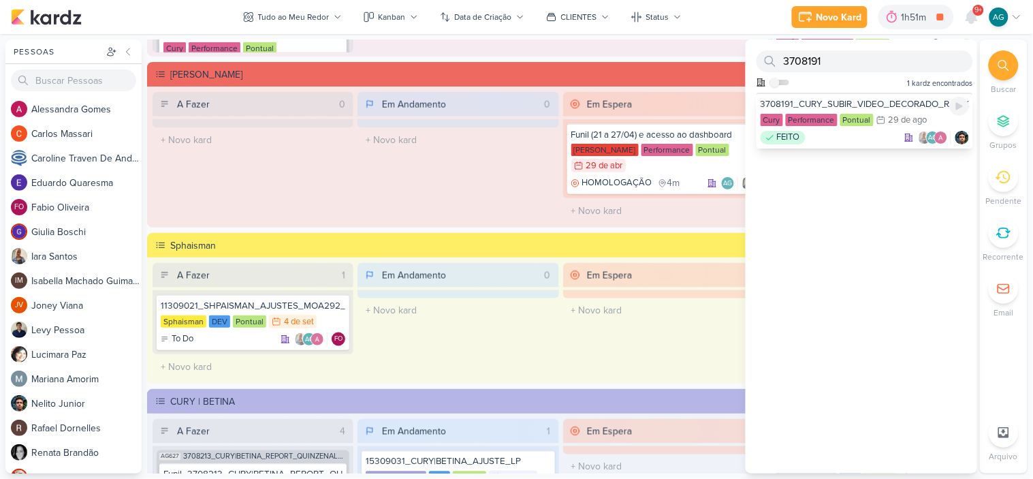
click at [840, 143] on div "FEITO AG" at bounding box center [865, 138] width 208 height 14
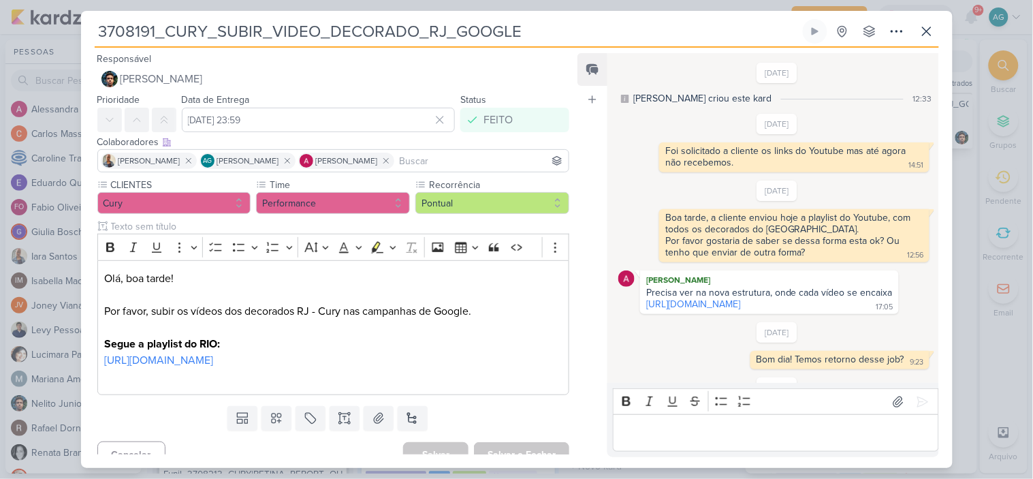
scroll to position [78, 0]
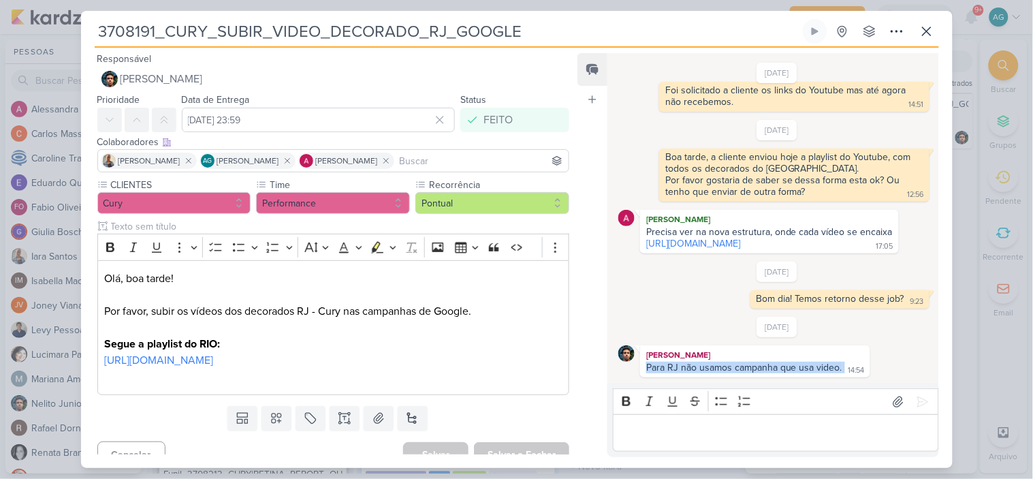
drag, startPoint x: 843, startPoint y: 368, endPoint x: 646, endPoint y: 366, distance: 196.9
click at [646, 366] on div "Para RJ não usamos campanha que usa video. 14:54" at bounding box center [755, 368] width 225 height 13
copy div "Para RJ não usamos campanha que usa video."
click at [940, 29] on div "3708191_CURY_SUBIR_VIDEO_DECORADO_RJ_GOOGLE Criado por mim nenhum grupo disponí…" at bounding box center [517, 243] width 872 height 449
click at [932, 33] on icon at bounding box center [927, 31] width 16 height 16
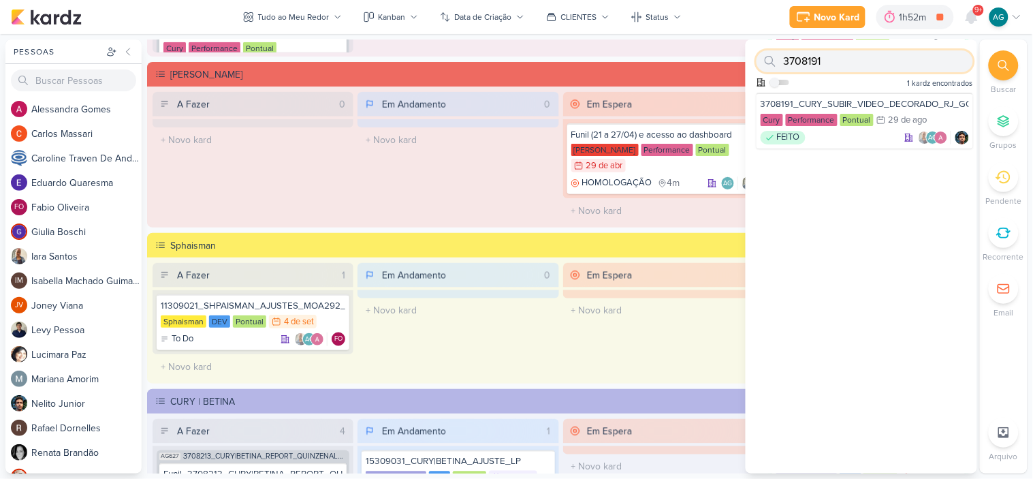
drag, startPoint x: 834, startPoint y: 63, endPoint x: 749, endPoint y: 63, distance: 84.5
click at [749, 63] on div "3708191 Como admin, ative para buscar em todos os kardz da organização 1 kardz …" at bounding box center [862, 66] width 232 height 53
paste input "2"
click at [860, 135] on div "FEITO AG" at bounding box center [865, 138] width 208 height 14
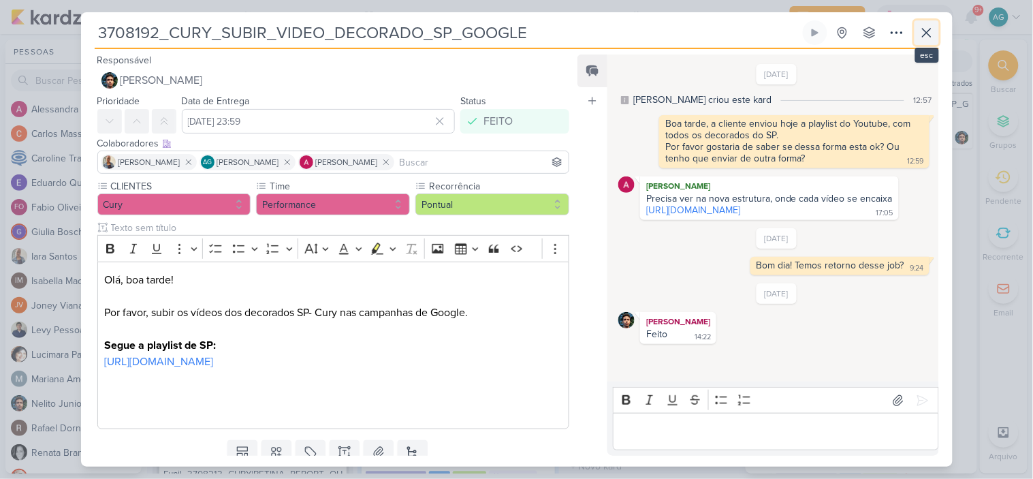
click at [929, 37] on icon at bounding box center [927, 33] width 16 height 16
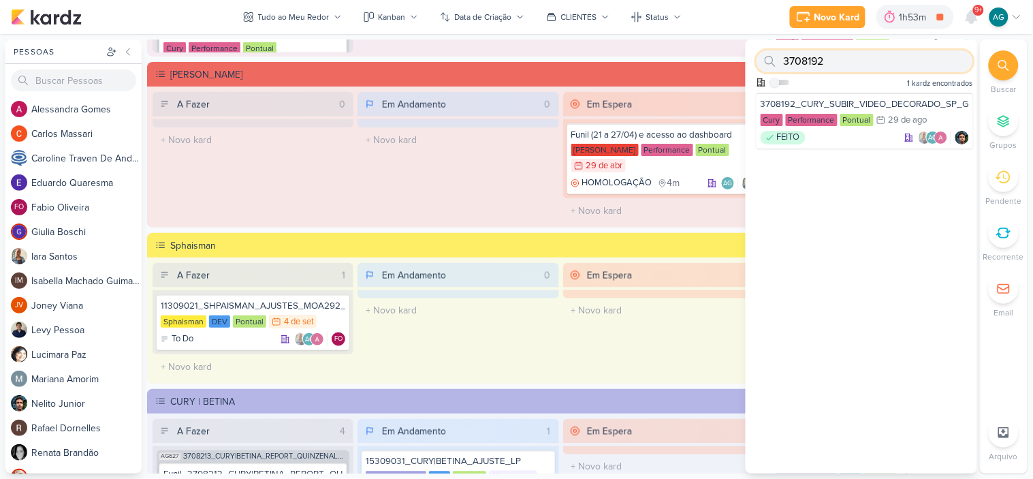
drag, startPoint x: 783, startPoint y: 62, endPoint x: 737, endPoint y: 58, distance: 46.5
click at [737, 58] on div "Pessoas [GEOGRAPHIC_DATA] A l e s s a n d r a G o m e s C a r l o s M a s s a r…" at bounding box center [516, 257] width 1033 height 434
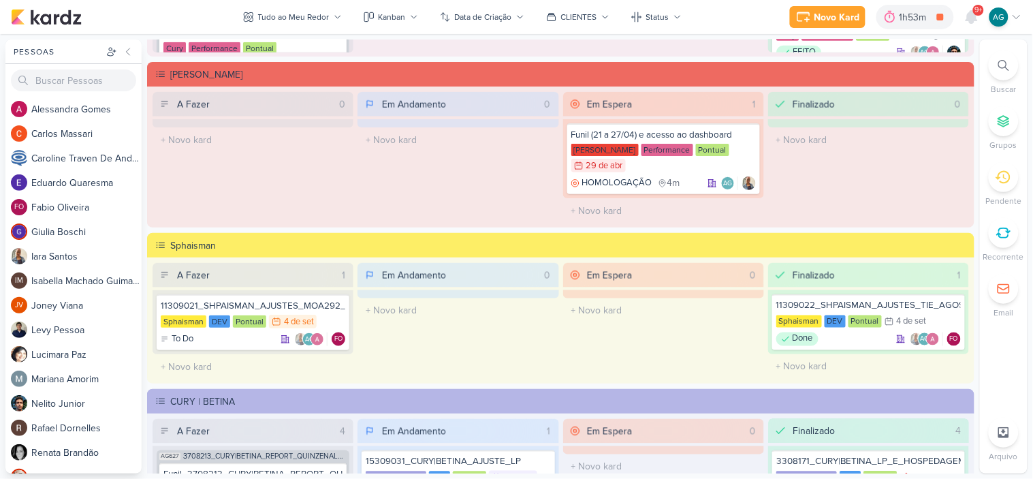
click at [1011, 60] on div at bounding box center [1004, 65] width 30 height 30
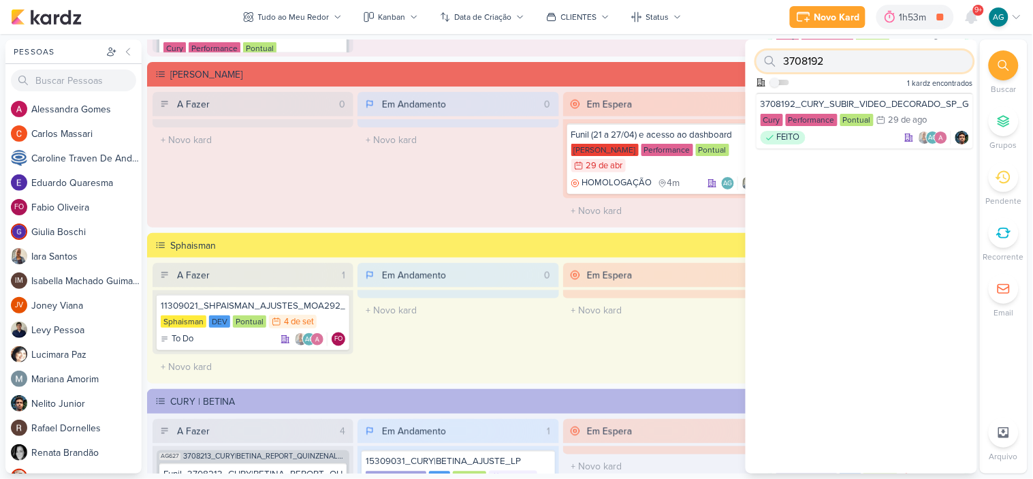
paste input "1708211"
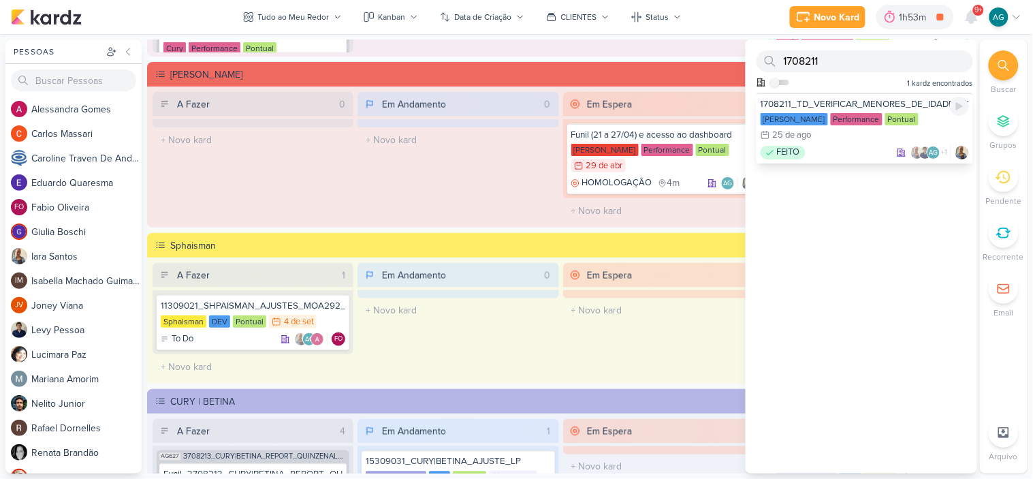
click at [850, 146] on div "FEITO AG +1" at bounding box center [865, 153] width 208 height 14
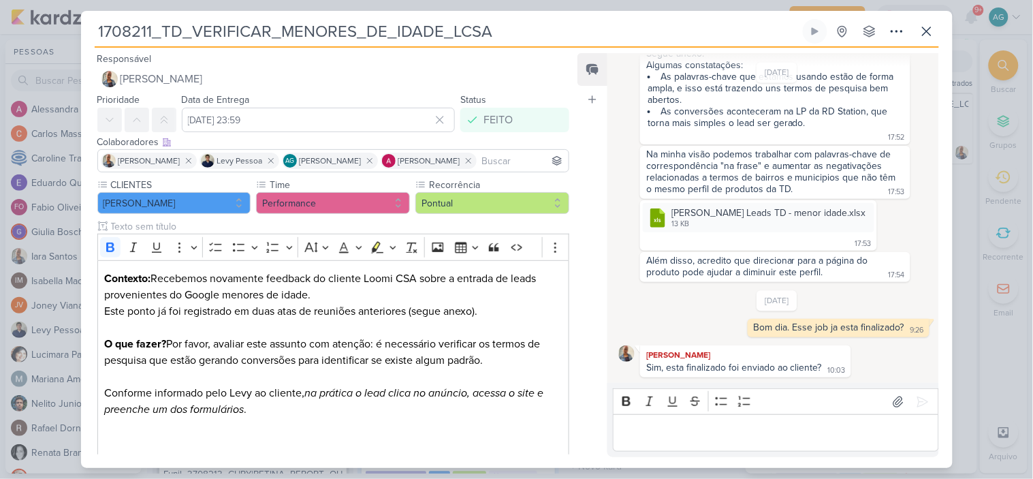
scroll to position [848, 0]
click at [925, 31] on icon at bounding box center [927, 31] width 16 height 16
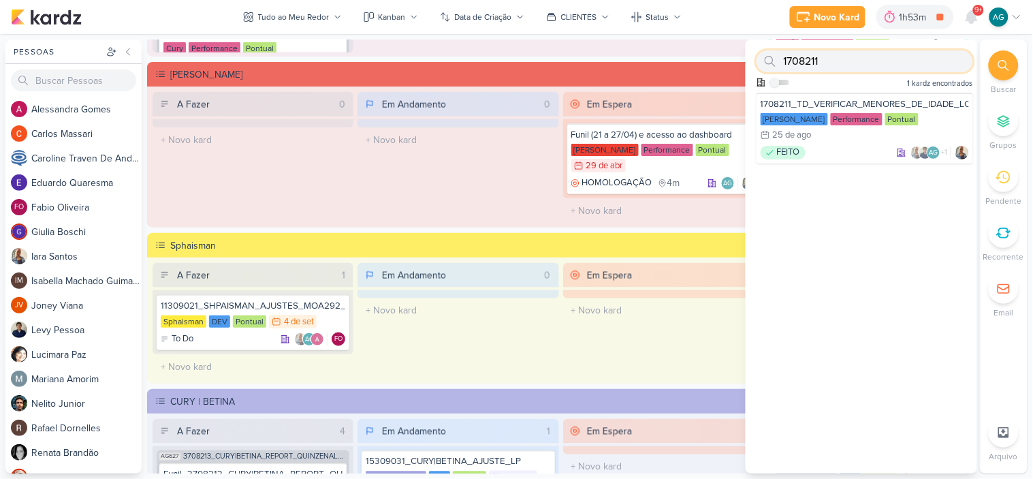
drag, startPoint x: 824, startPoint y: 59, endPoint x: 763, endPoint y: 59, distance: 61.3
click at [763, 59] on div "1708211" at bounding box center [865, 61] width 217 height 22
paste input "2"
click at [841, 144] on div "1708211_TD_VERIFICAR_MENORES_DE_IDADE_LCSA [PERSON_NAME] Performance Pontual 25…" at bounding box center [865, 128] width 217 height 71
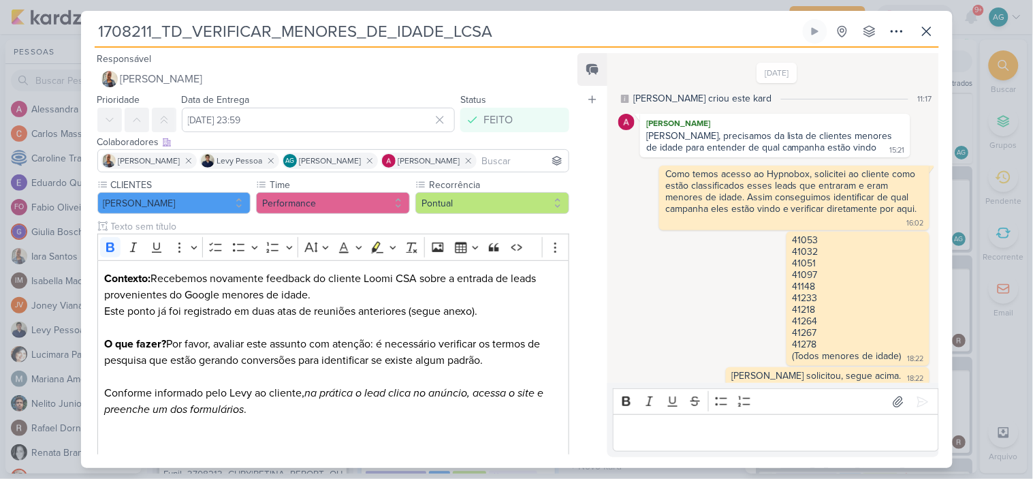
scroll to position [849, 0]
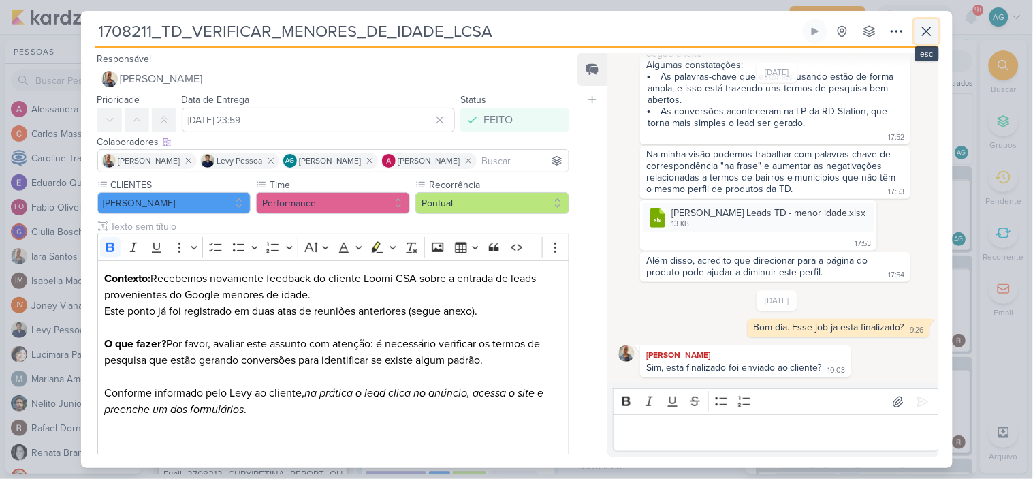
click at [925, 29] on icon at bounding box center [927, 31] width 16 height 16
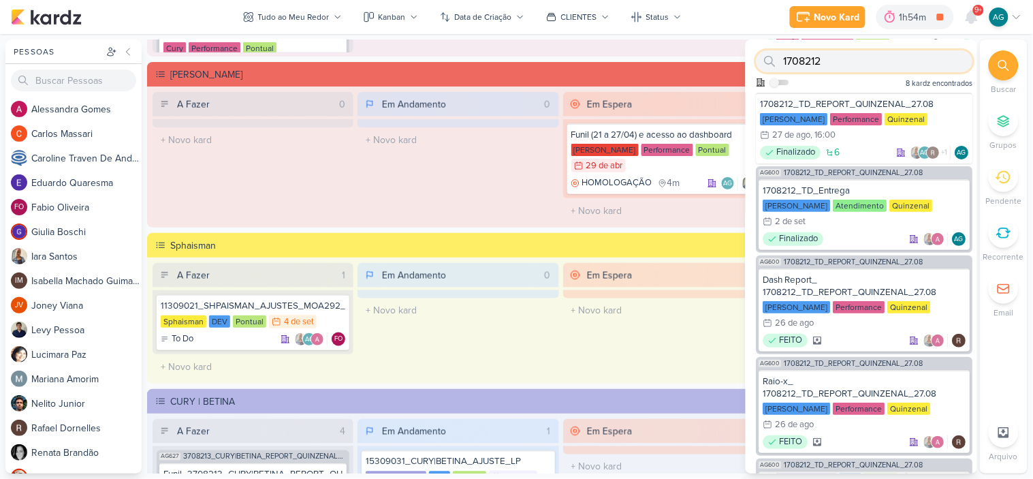
drag, startPoint x: 854, startPoint y: 63, endPoint x: 750, endPoint y: 63, distance: 104.2
click at [750, 63] on div "1708212 Como admin, ative para buscar em todos os kardz da organização 8 kardz …" at bounding box center [862, 66] width 232 height 53
click at [847, 102] on div "1708212_TD_REPORT_QUINZENAL_27.08" at bounding box center [865, 104] width 208 height 12
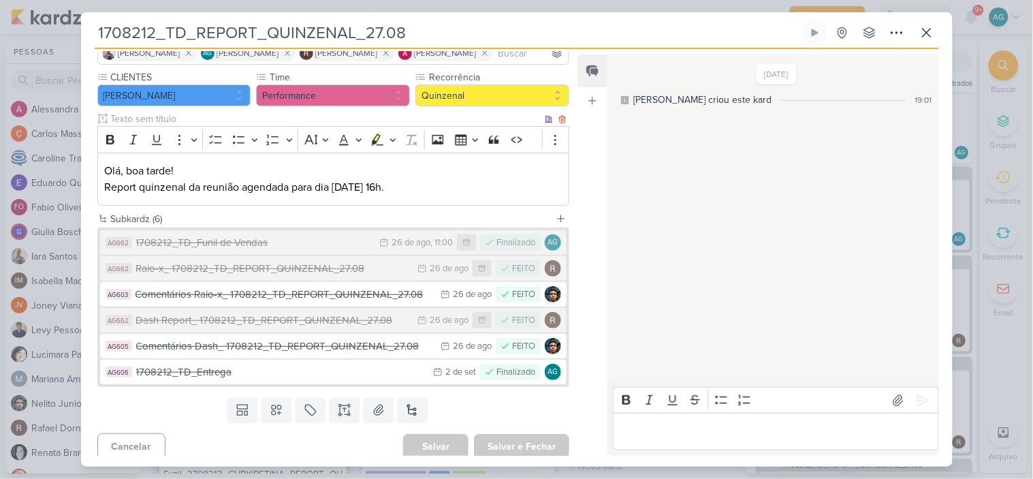
scroll to position [116, 0]
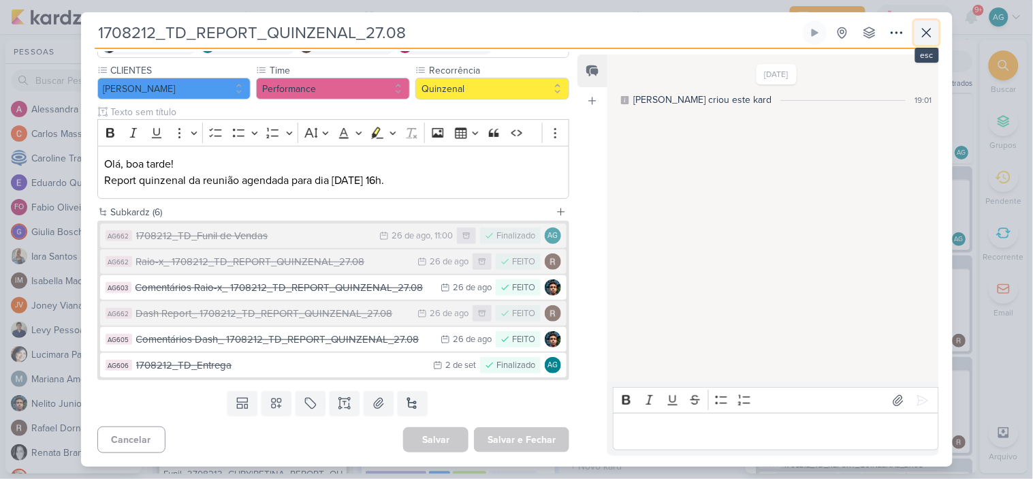
click at [926, 31] on icon at bounding box center [927, 33] width 8 height 8
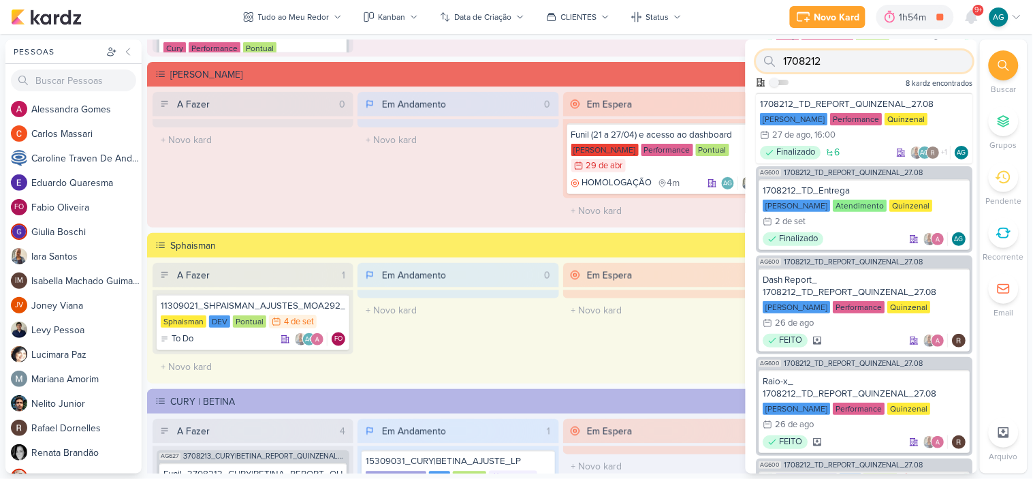
drag, startPoint x: 839, startPoint y: 55, endPoint x: 764, endPoint y: 60, distance: 75.1
click at [764, 60] on div "1708212" at bounding box center [865, 61] width 217 height 22
paste input "3708213"
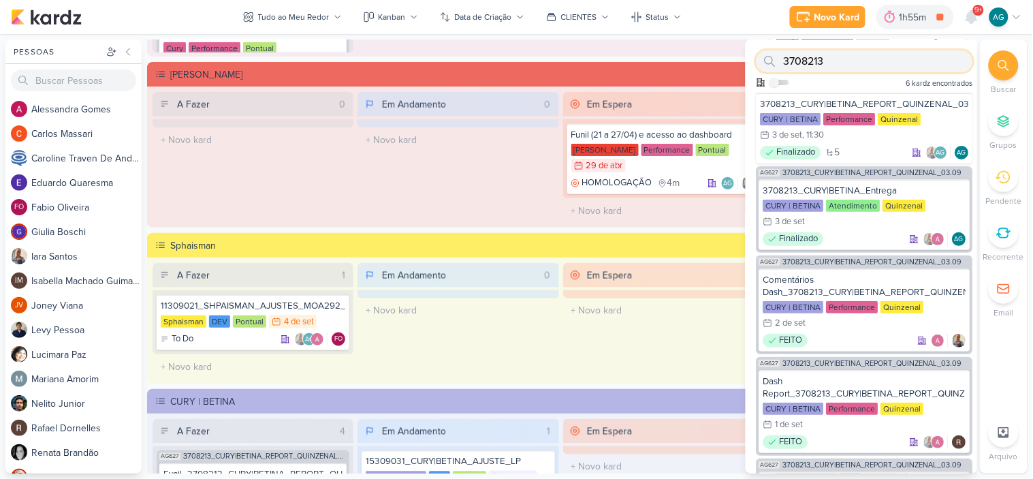
drag, startPoint x: 800, startPoint y: 59, endPoint x: 767, endPoint y: 59, distance: 33.4
click at [767, 59] on div "3708213" at bounding box center [865, 61] width 217 height 22
paste input "2708221"
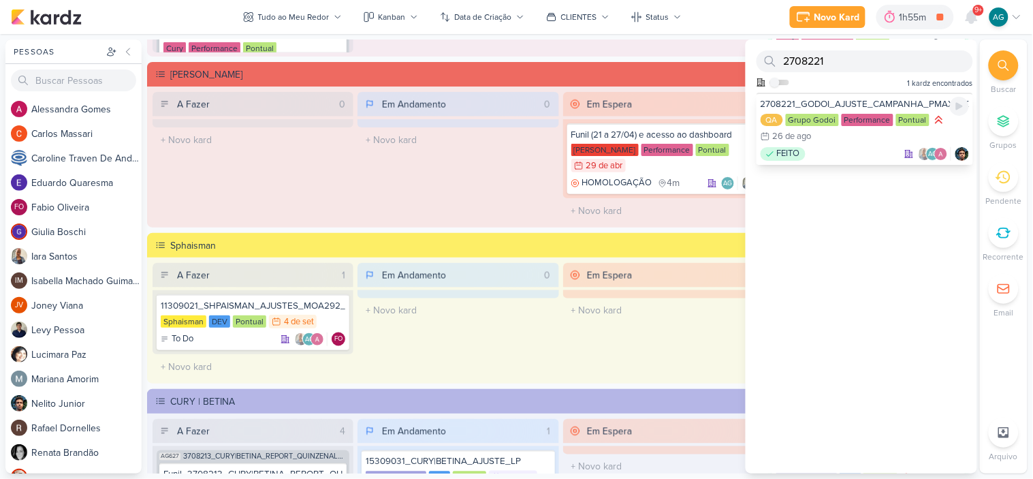
click at [835, 154] on div "FEITO AG" at bounding box center [865, 154] width 208 height 14
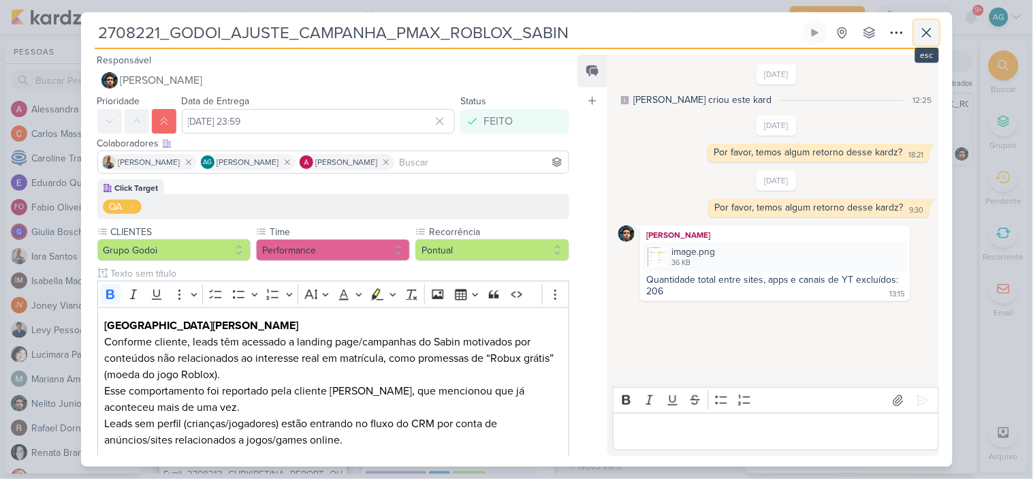
click at [928, 35] on icon at bounding box center [927, 33] width 16 height 16
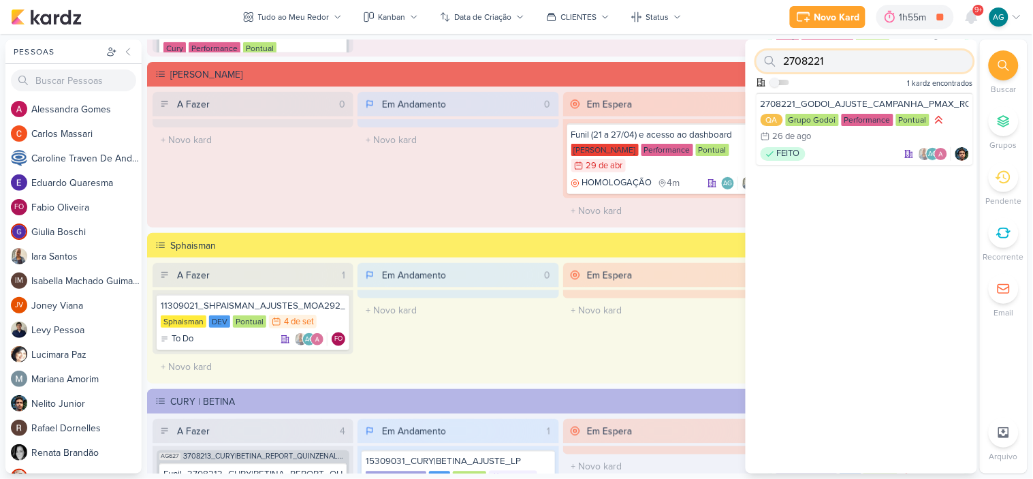
drag, startPoint x: 815, startPoint y: 61, endPoint x: 753, endPoint y: 60, distance: 62.7
click at [753, 60] on div "2708221 Como admin, ative para buscar em todos os kardz da organização 1 kardz …" at bounding box center [862, 66] width 232 height 53
paste input "5"
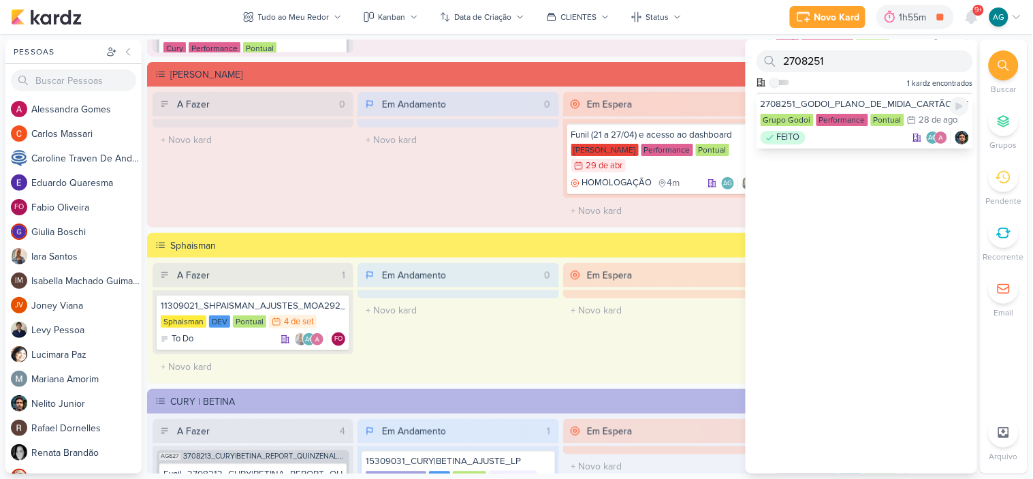
click at [855, 138] on div "FEITO AG" at bounding box center [865, 138] width 208 height 14
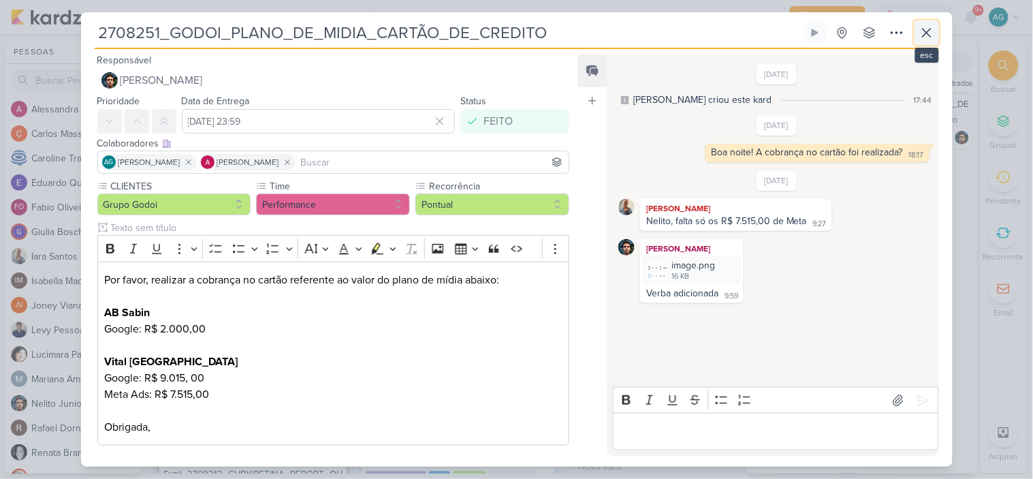
click at [924, 35] on icon at bounding box center [927, 33] width 8 height 8
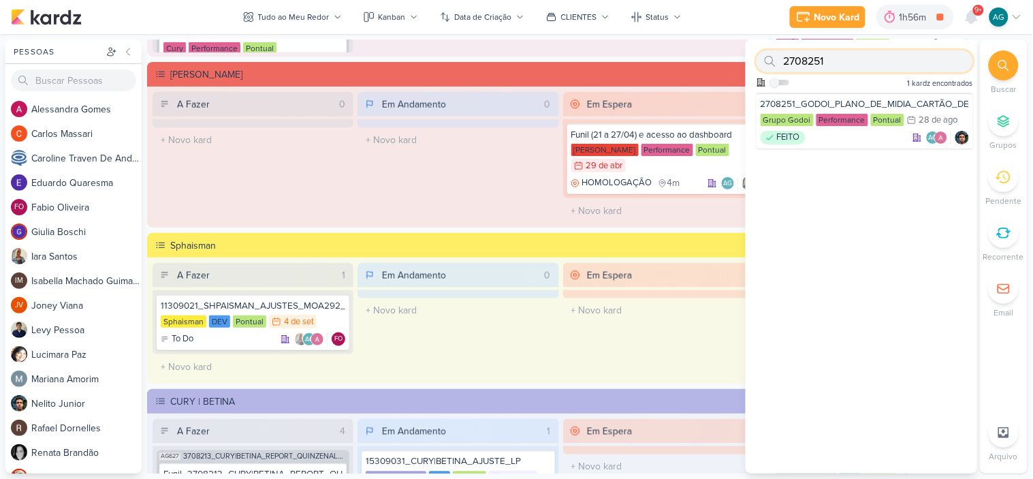
drag, startPoint x: 845, startPoint y: 63, endPoint x: 751, endPoint y: 62, distance: 94.0
click at [751, 62] on div "2708251 Como admin, ative para buscar em todos os kardz da organização 1 kardz …" at bounding box center [862, 66] width 232 height 53
paste input "3"
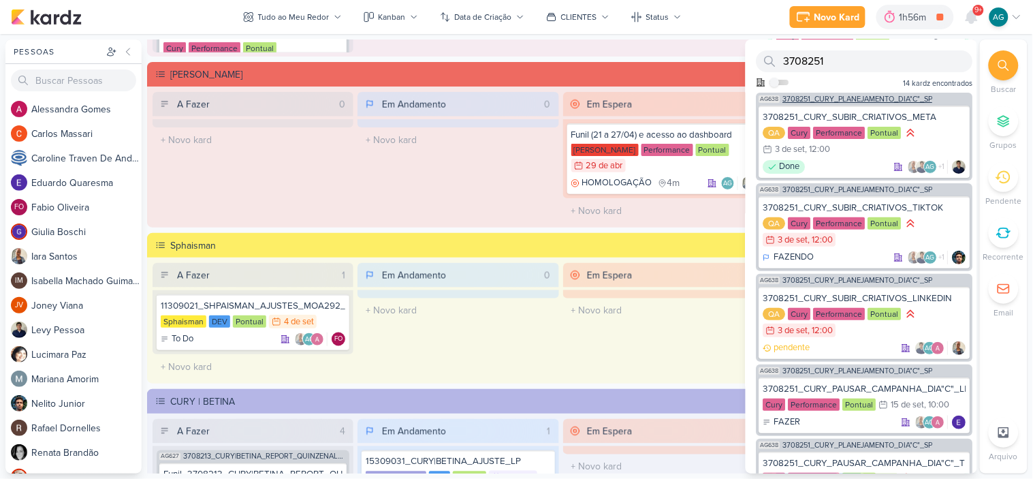
click at [857, 97] on span "3708251_CURY_PLANEJAMENTO_DIA"C"_SP" at bounding box center [858, 98] width 150 height 7
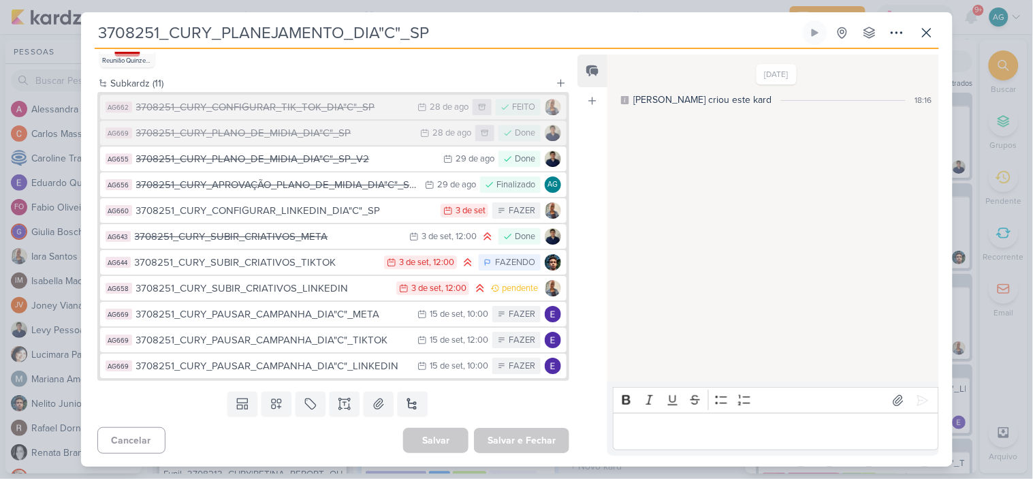
scroll to position [1045, 0]
click at [924, 35] on icon at bounding box center [927, 33] width 8 height 8
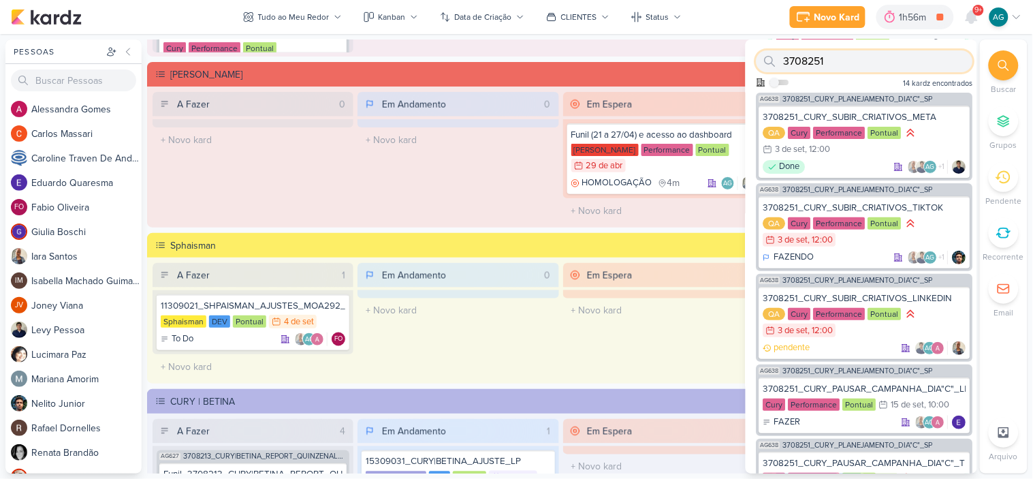
click at [775, 61] on div "3708251" at bounding box center [865, 61] width 217 height 22
paste input "260901"
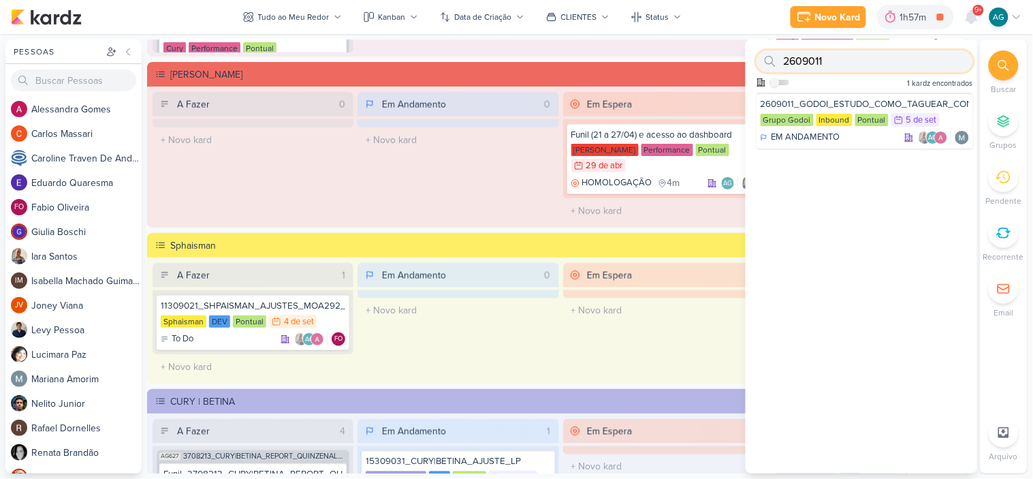
drag, startPoint x: 845, startPoint y: 56, endPoint x: 773, endPoint y: 60, distance: 72.3
click at [773, 60] on div "2609011" at bounding box center [865, 61] width 217 height 22
paste input "7"
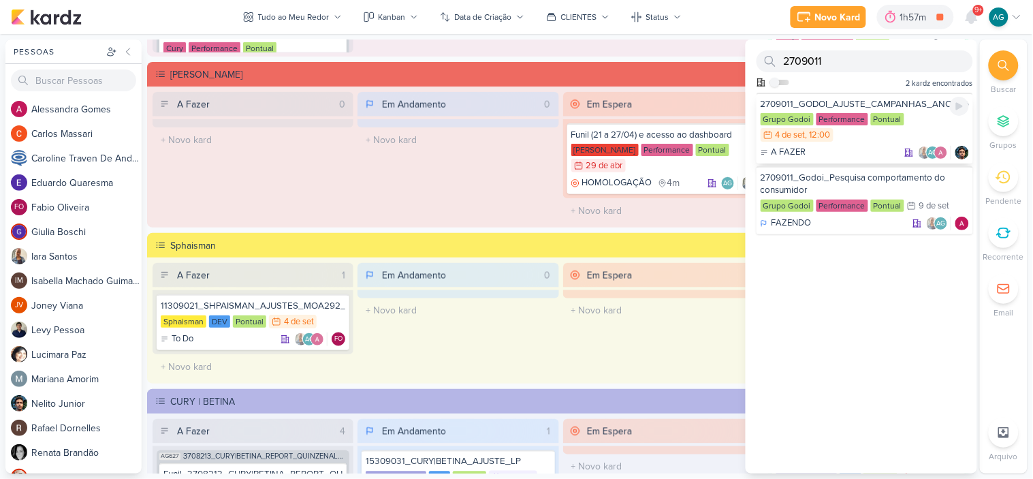
click at [852, 103] on div "2709011_GODOI_AJUSTE_CAMPANHAS_ANOS_INICIAIS_META_VITAL" at bounding box center [865, 104] width 208 height 12
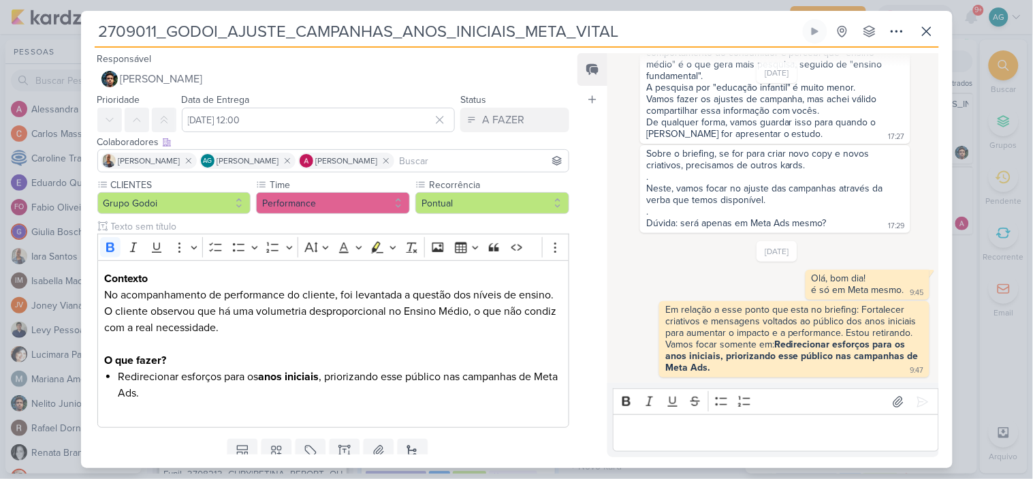
scroll to position [95, 0]
click at [929, 35] on icon at bounding box center [927, 31] width 16 height 16
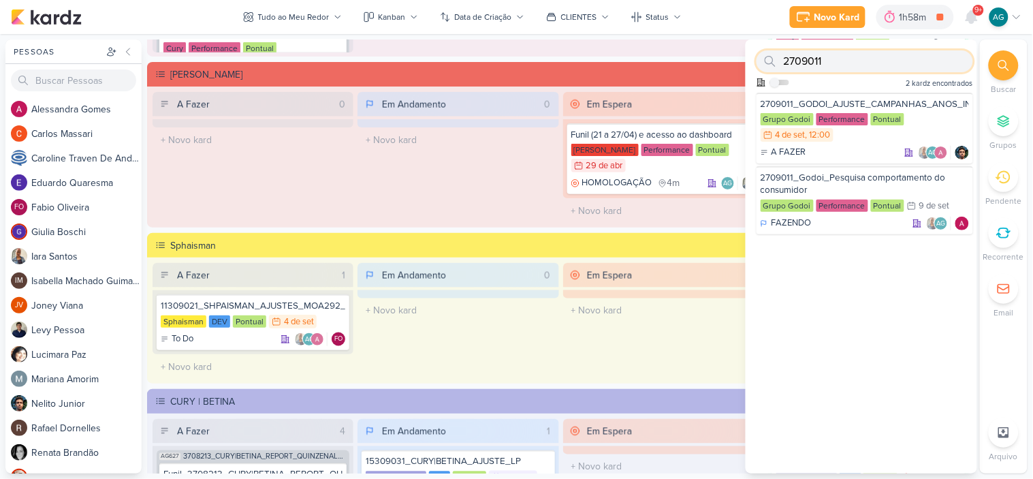
drag, startPoint x: 830, startPoint y: 60, endPoint x: 768, endPoint y: 60, distance: 62.0
click at [768, 60] on div "2709011" at bounding box center [865, 61] width 217 height 22
paste input "814"
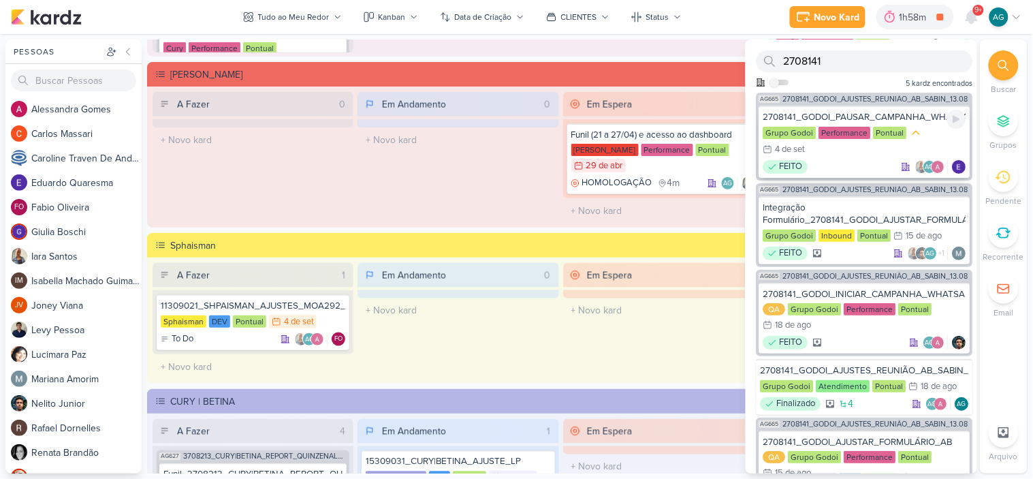
click at [850, 160] on div "FEITO AG" at bounding box center [865, 167] width 203 height 14
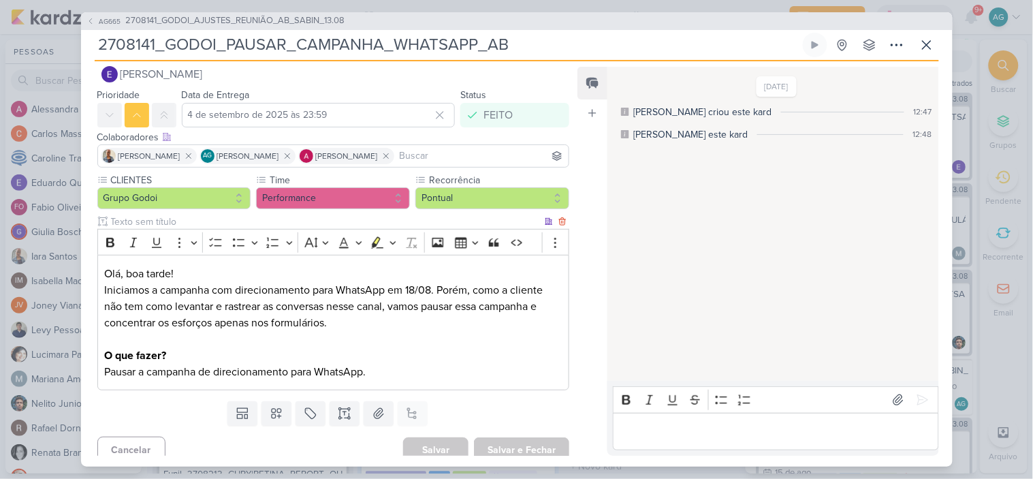
scroll to position [29, 0]
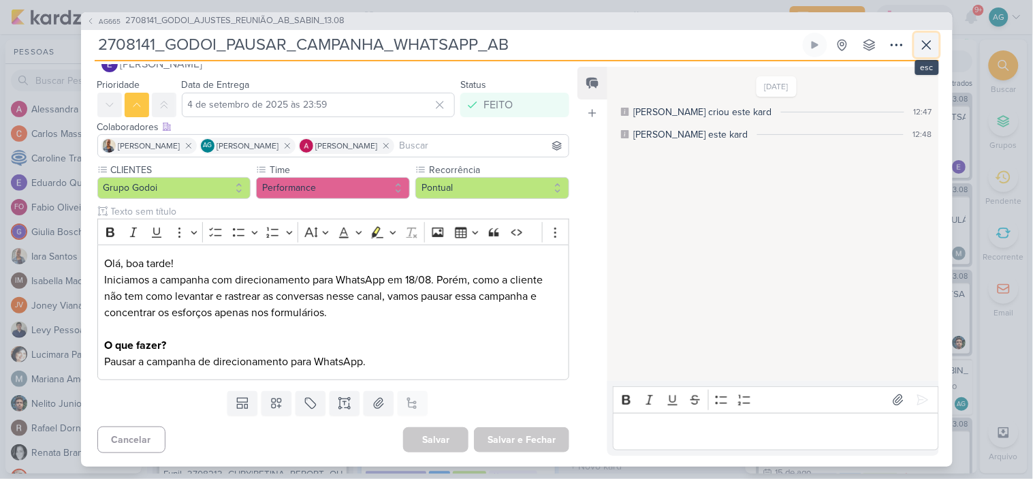
click at [935, 48] on icon at bounding box center [927, 45] width 16 height 16
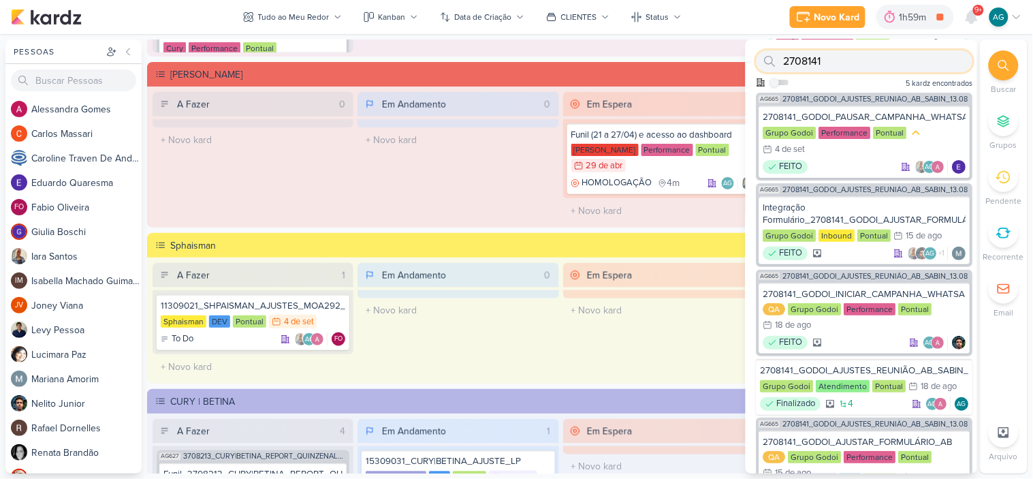
drag, startPoint x: 785, startPoint y: 61, endPoint x: 775, endPoint y: 60, distance: 9.6
click at [775, 60] on div "2708141" at bounding box center [865, 61] width 217 height 22
paste input "11070"
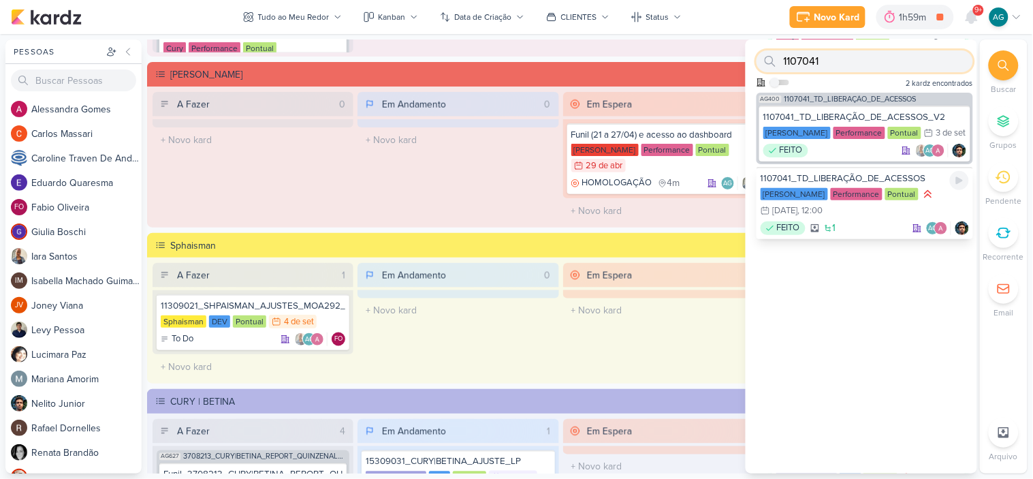
type input "1107041"
click at [873, 173] on div "1107041_TD_LIBERAÇÃO_DE_ACESSOS" at bounding box center [865, 178] width 208 height 12
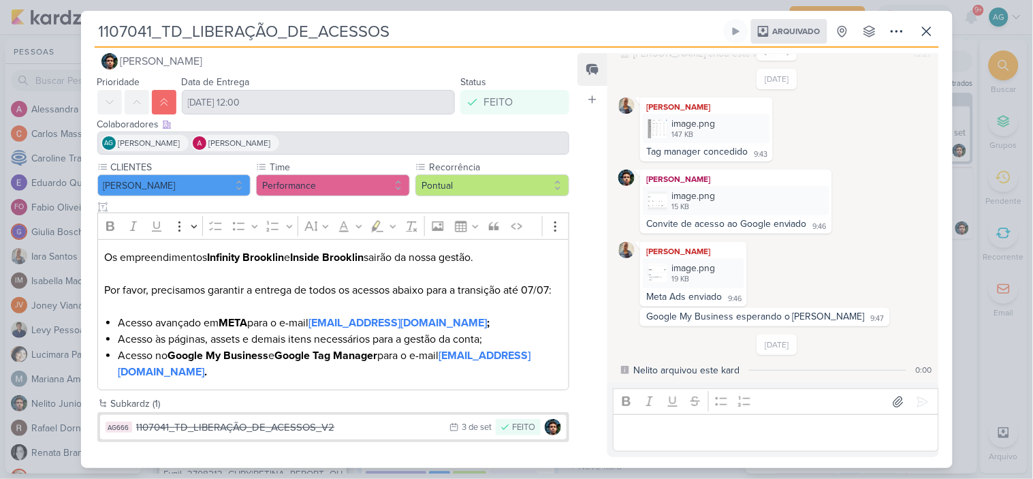
scroll to position [19, 0]
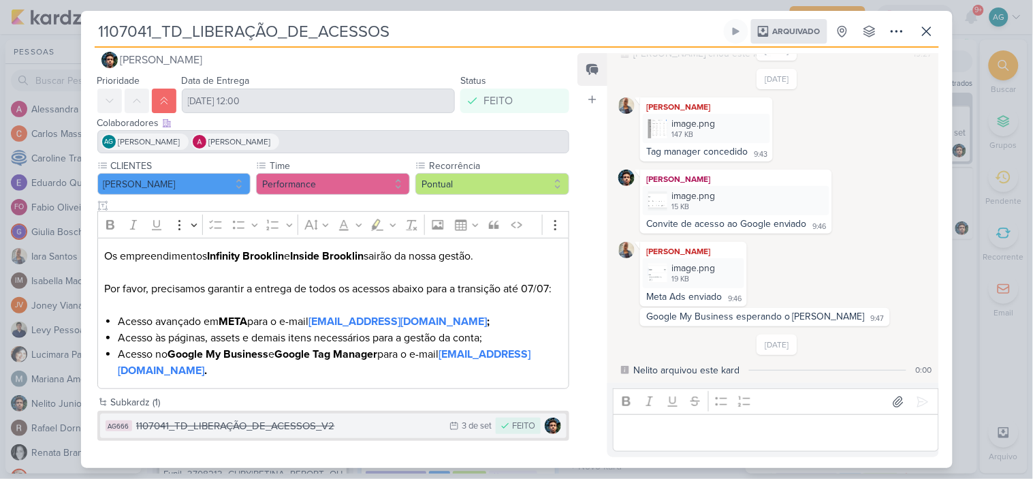
click at [324, 422] on div "1107041_TD_LIBERAÇÃO_DE_ACESSOS_V2" at bounding box center [289, 426] width 307 height 16
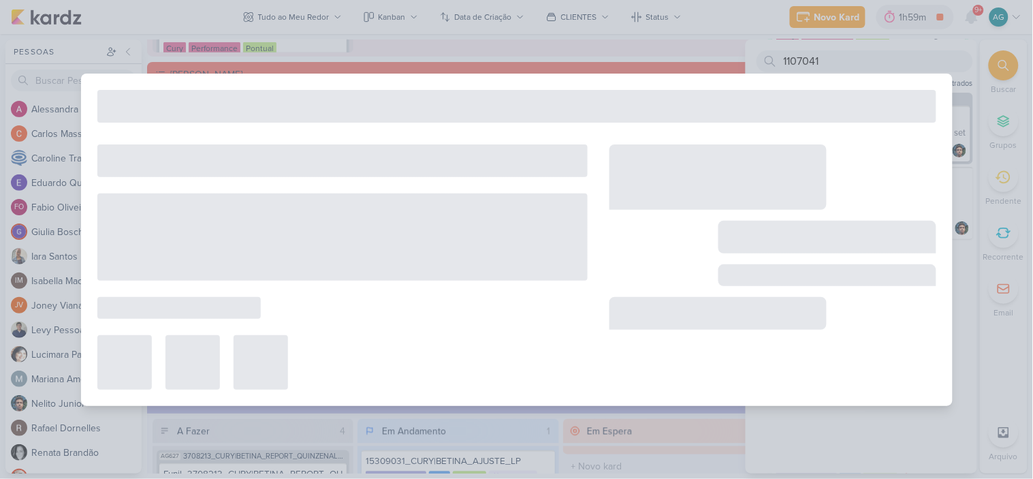
type input "1107041_TD_LIBERAÇÃO_DE_ACESSOS_V2"
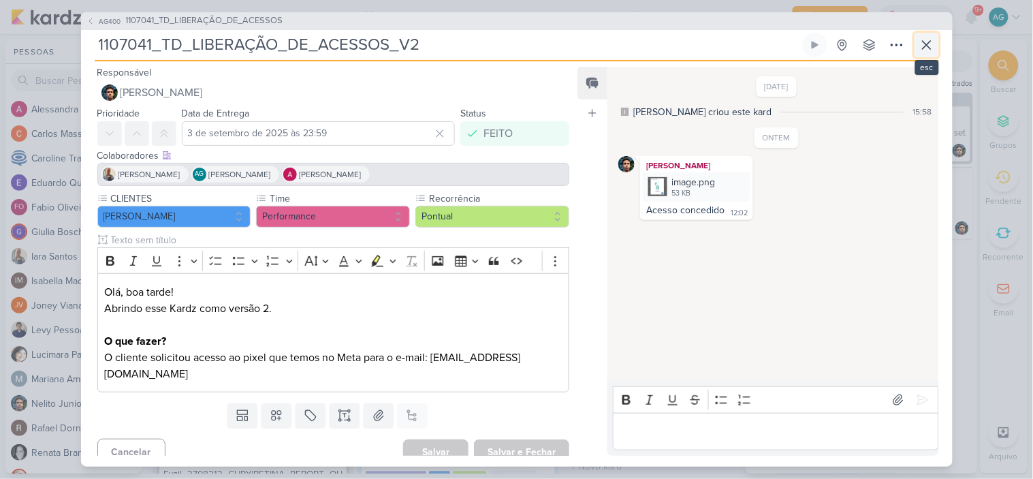
click at [926, 42] on icon at bounding box center [927, 45] width 16 height 16
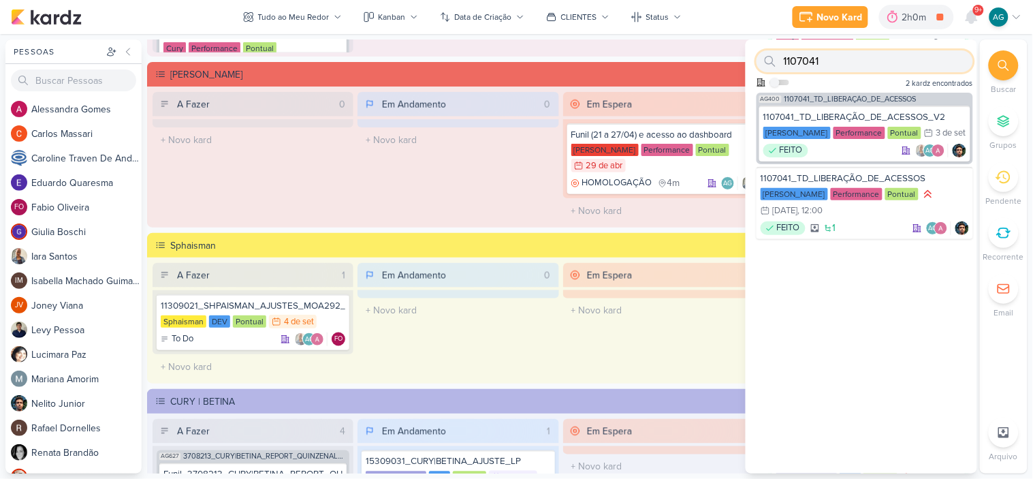
drag, startPoint x: 847, startPoint y: 57, endPoint x: 749, endPoint y: 57, distance: 98.1
click at [749, 57] on div "1107041 Como admin, ative para buscar em todos os kardz da organização 2 kardz …" at bounding box center [862, 66] width 232 height 53
paste input "270902"
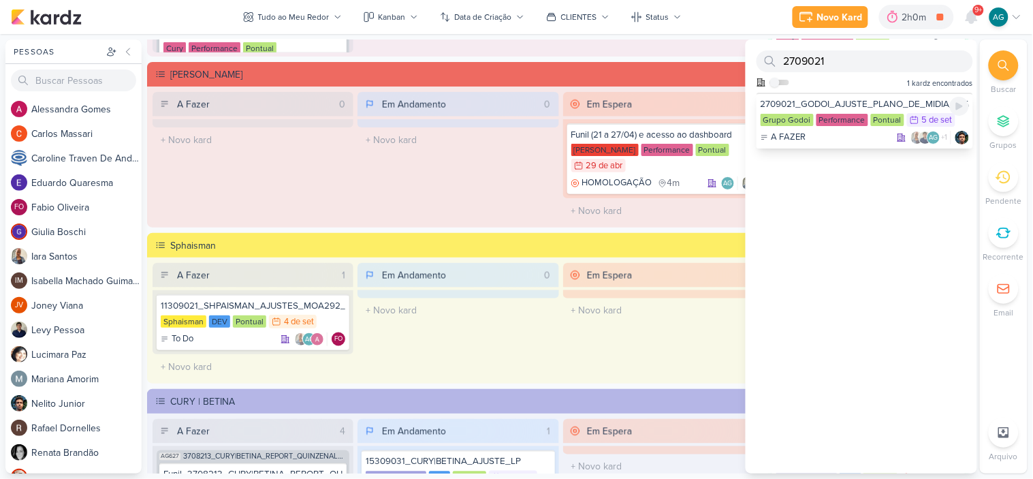
click at [856, 140] on div "A FAZER AG +1" at bounding box center [865, 138] width 208 height 14
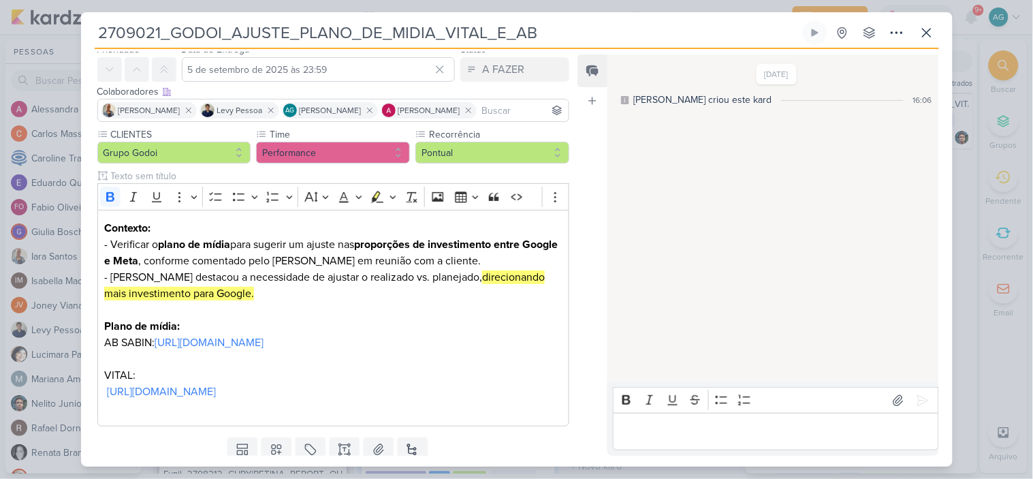
scroll to position [76, 0]
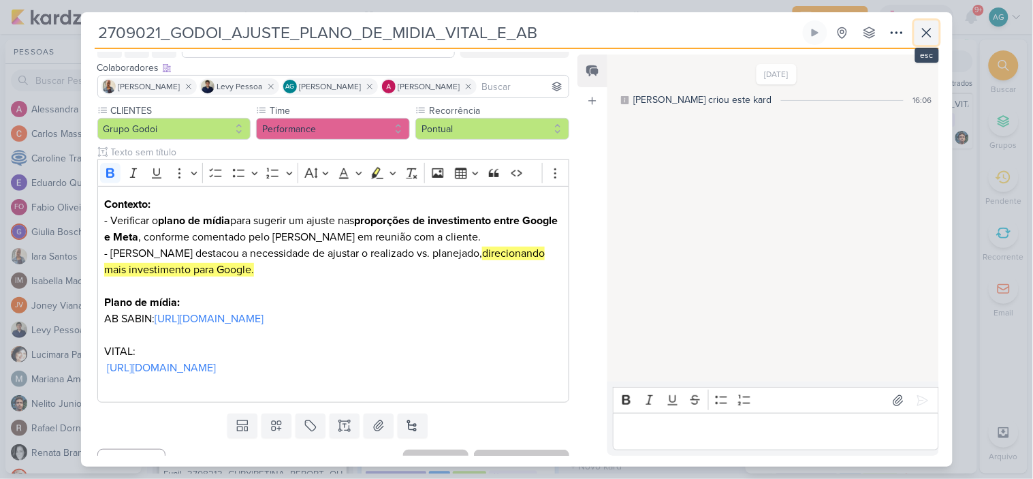
click at [924, 34] on icon at bounding box center [927, 33] width 16 height 16
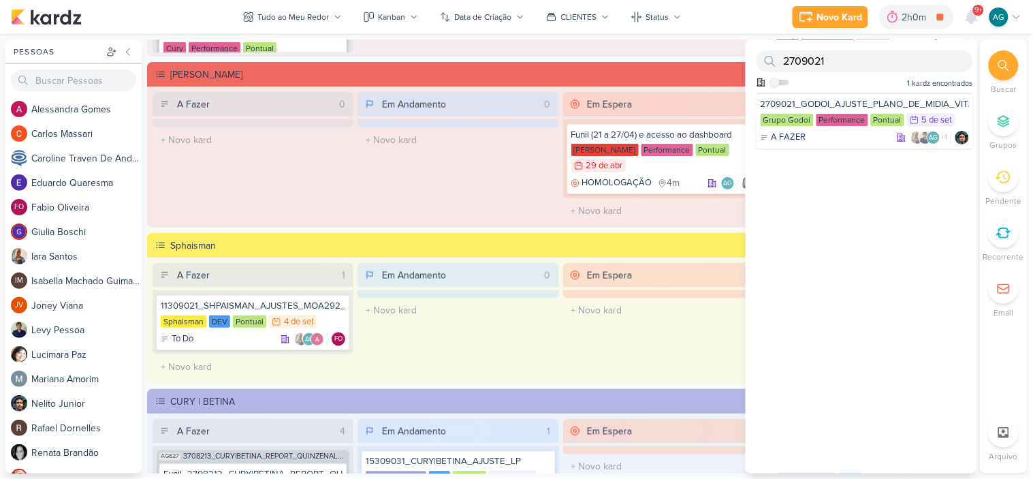
click at [461, 174] on div "Em Andamento 0 O título do kard deve ter menos que 100 caracteres" at bounding box center [458, 157] width 201 height 131
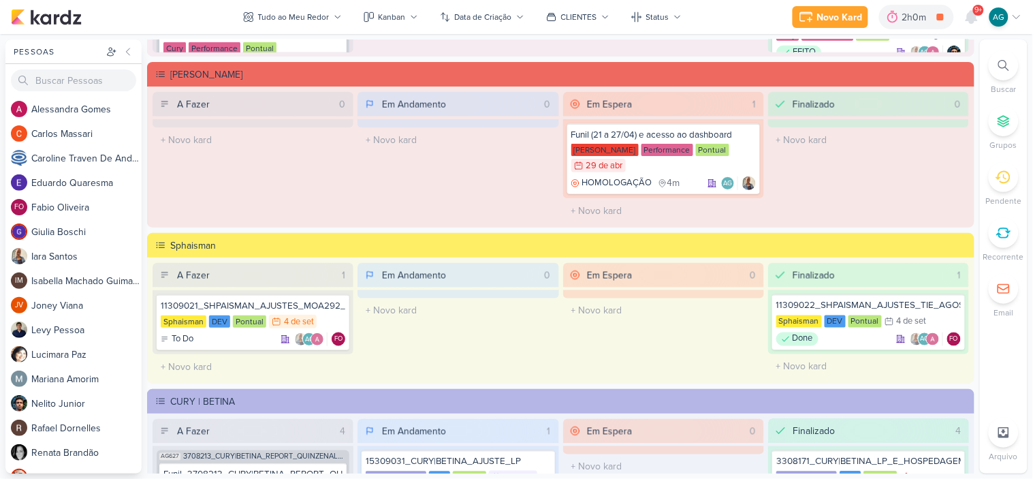
click at [1003, 68] on icon at bounding box center [1004, 65] width 11 height 11
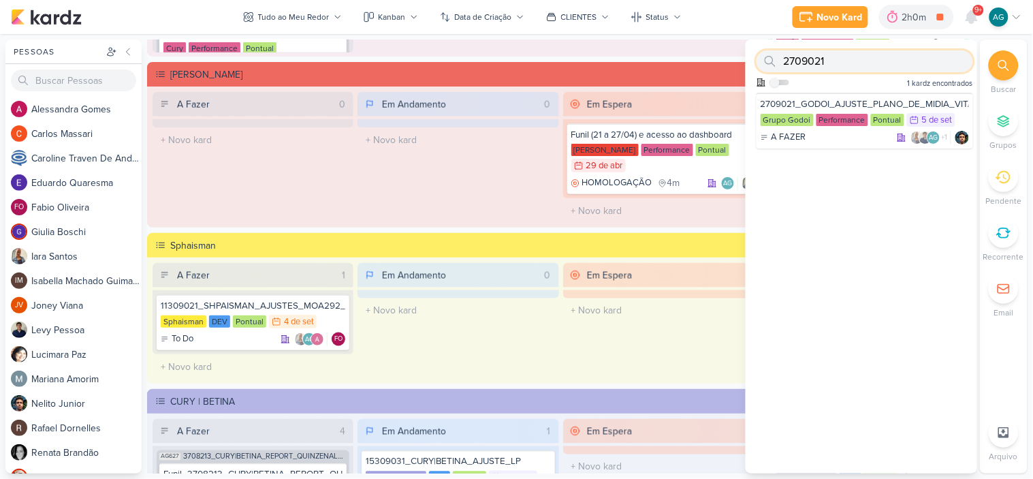
paste input "15709022"
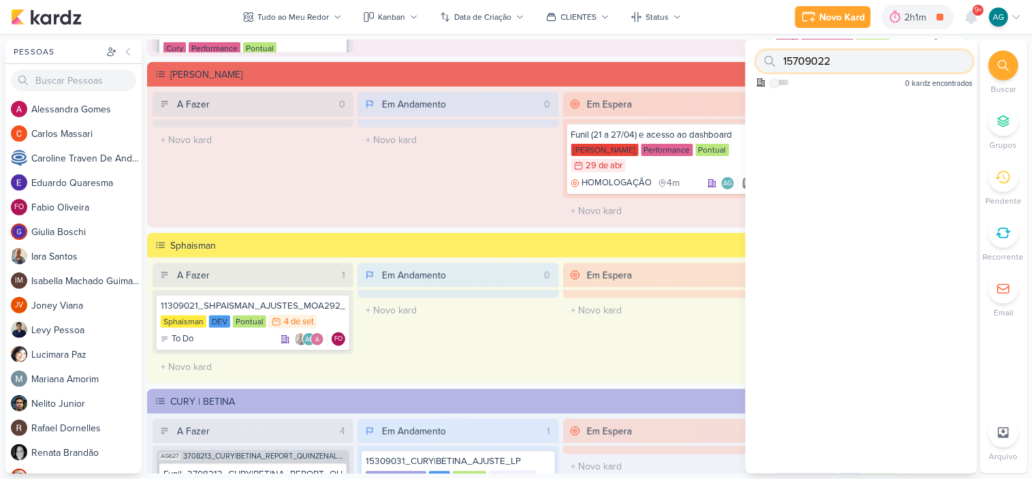
drag, startPoint x: 867, startPoint y: 55, endPoint x: 757, endPoint y: 59, distance: 109.8
click at [757, 59] on div "15709022" at bounding box center [865, 61] width 217 height 22
click at [757, 59] on div at bounding box center [770, 61] width 27 height 22
paste input "3709031"
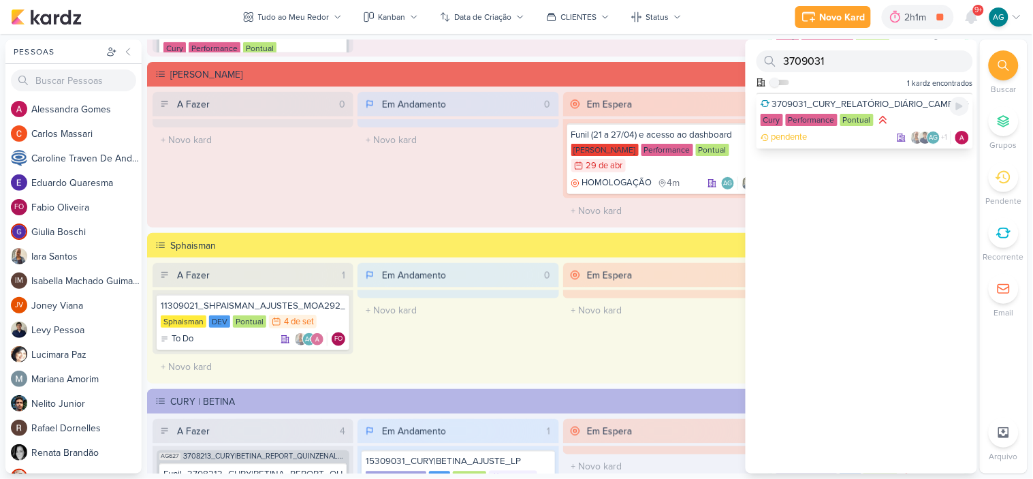
click at [841, 138] on div "pendente AG +1" at bounding box center [865, 138] width 208 height 14
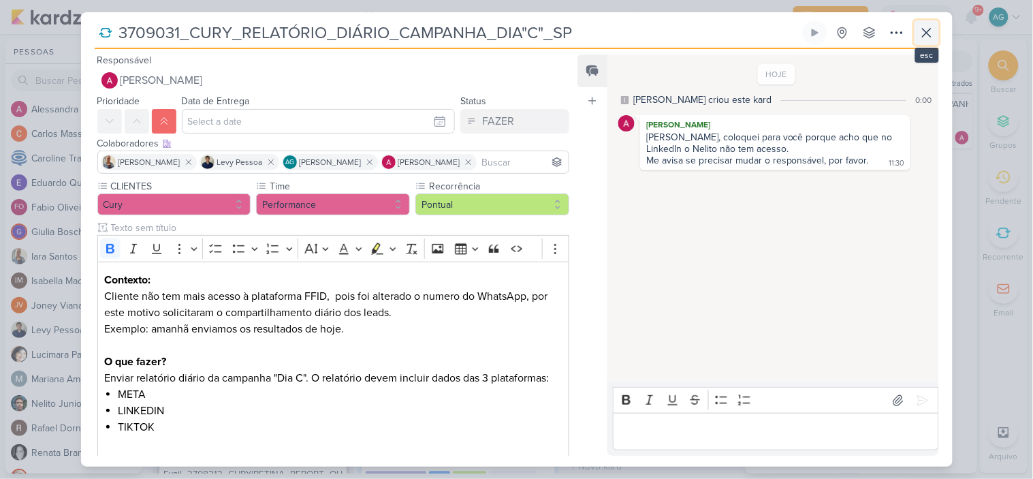
click at [921, 36] on icon at bounding box center [927, 33] width 16 height 16
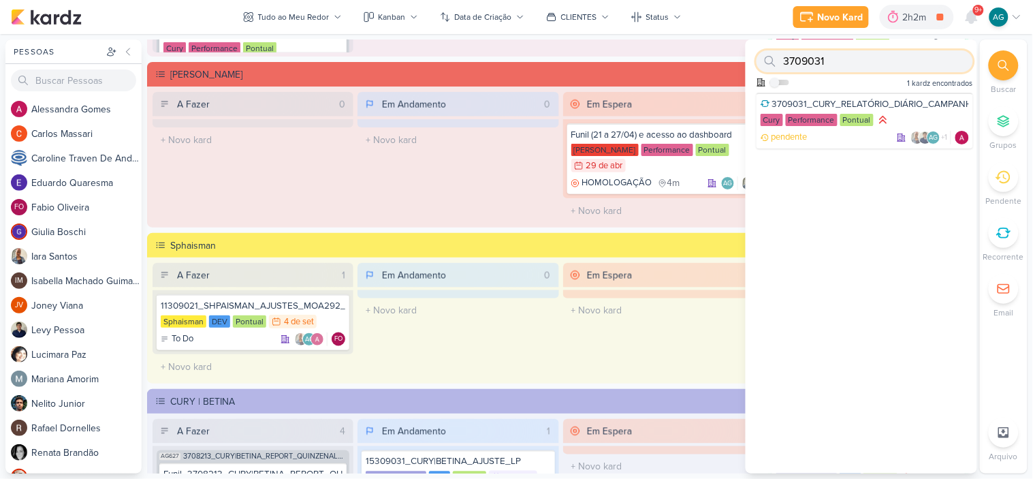
drag, startPoint x: 847, startPoint y: 62, endPoint x: 751, endPoint y: 62, distance: 96.1
click at [751, 62] on div "3709031 Como admin, ative para buscar em todos os kardz da organização 1 kardz …" at bounding box center [862, 66] width 232 height 53
paste input "15709032"
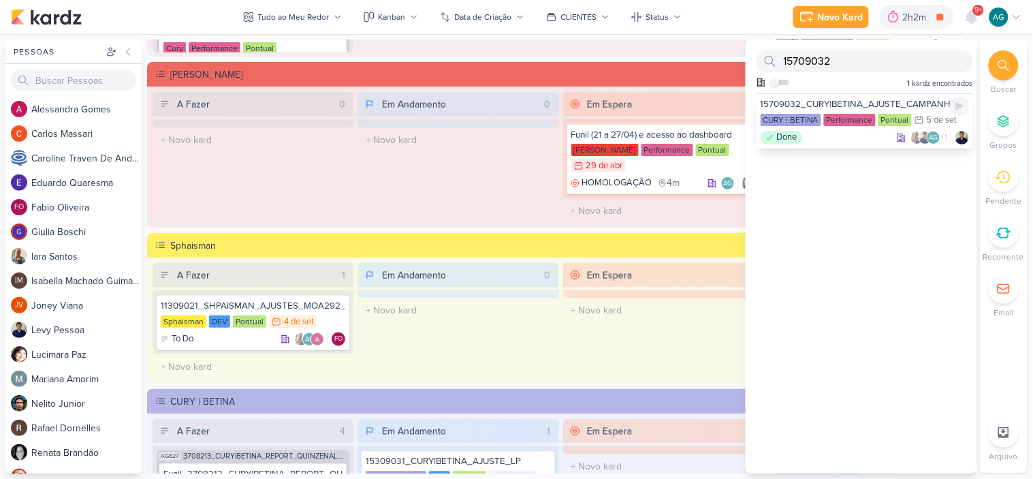
click at [838, 143] on div "Done AG +1" at bounding box center [865, 138] width 208 height 14
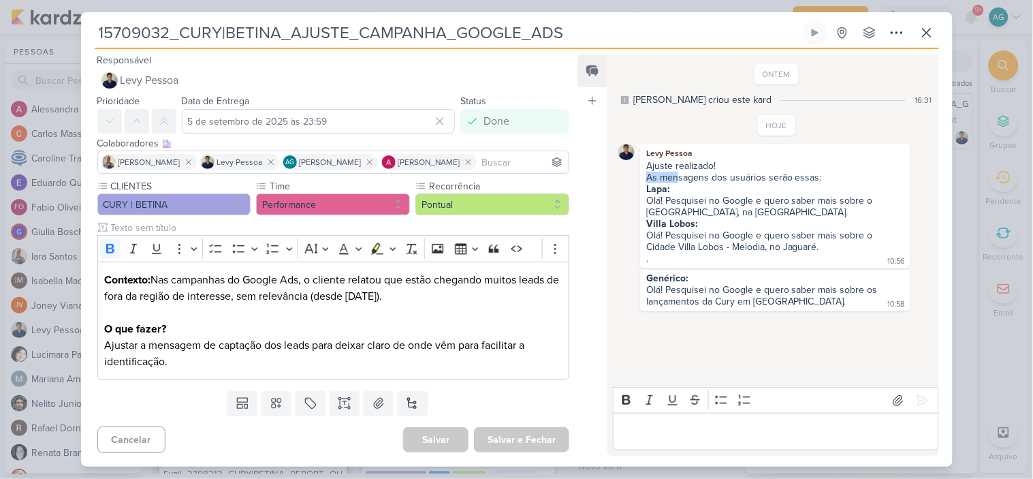
drag, startPoint x: 646, startPoint y: 174, endPoint x: 679, endPoint y: 180, distance: 33.8
click at [679, 180] on div "As mensagens dos usuários serão essas:" at bounding box center [775, 178] width 258 height 12
click at [659, 181] on div "As mensagens dos usuários serão essas:" at bounding box center [775, 178] width 258 height 12
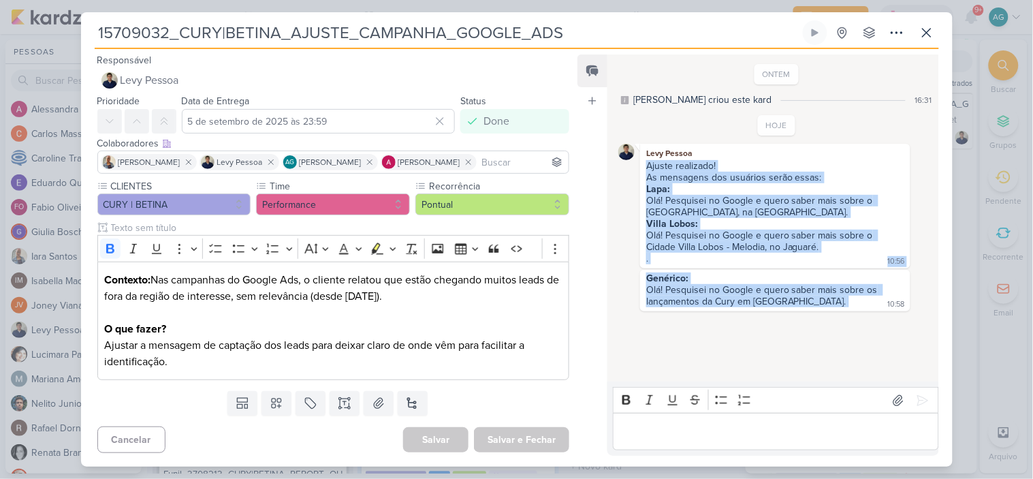
drag, startPoint x: 647, startPoint y: 168, endPoint x: 798, endPoint y: 311, distance: 208.2
click at [798, 311] on div "HOJE Levy Pessoa Ajuste realizado! As mensagens dos usuários serão essas: Lapa:…" at bounding box center [777, 213] width 316 height 196
copy div "Ajuste realizado! As mensagens dos usuários serão essas: Lapa: Olá! Pesquisei n…"
click at [932, 35] on icon at bounding box center [927, 33] width 16 height 16
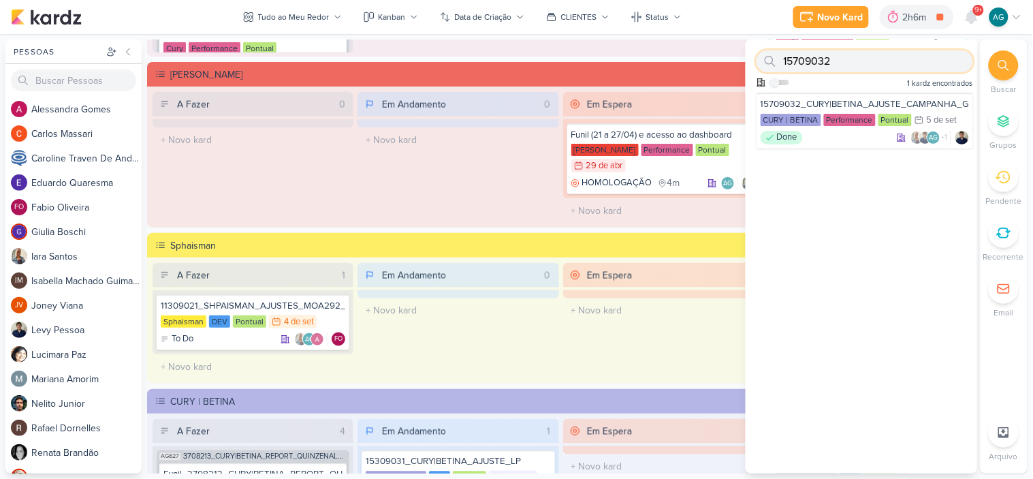
drag, startPoint x: 856, startPoint y: 65, endPoint x: 787, endPoint y: 67, distance: 68.8
click at [787, 67] on input "15709032" at bounding box center [865, 61] width 217 height 22
click at [862, 66] on input "15709032" at bounding box center [865, 61] width 217 height 22
drag, startPoint x: 841, startPoint y: 65, endPoint x: 777, endPoint y: 67, distance: 64.1
click at [777, 67] on div "15709032" at bounding box center [865, 61] width 217 height 22
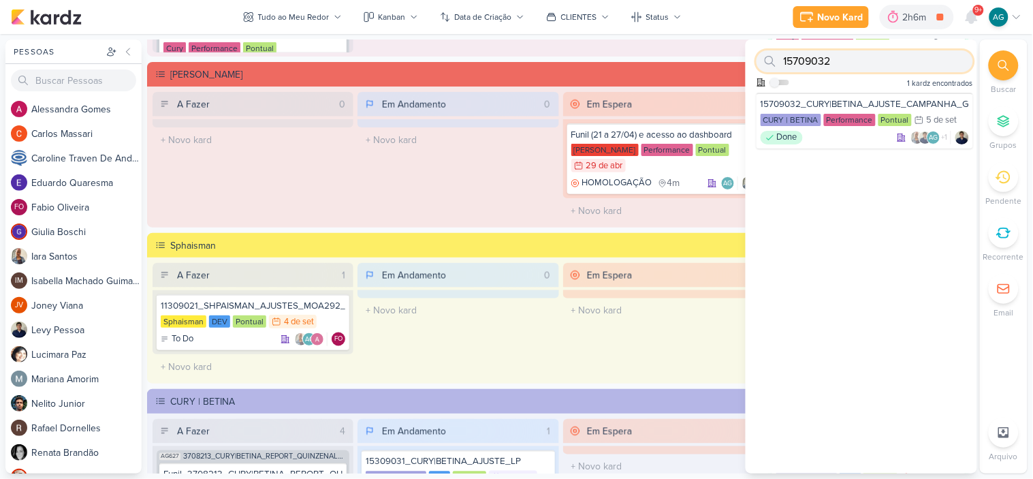
paste input "3"
drag, startPoint x: 809, startPoint y: 63, endPoint x: 732, endPoint y: 63, distance: 77.0
click at [732, 63] on div "Pessoas [GEOGRAPHIC_DATA] A l e s s a n d r a G o m e s C a r l o s M a s s a r…" at bounding box center [516, 257] width 1033 height 434
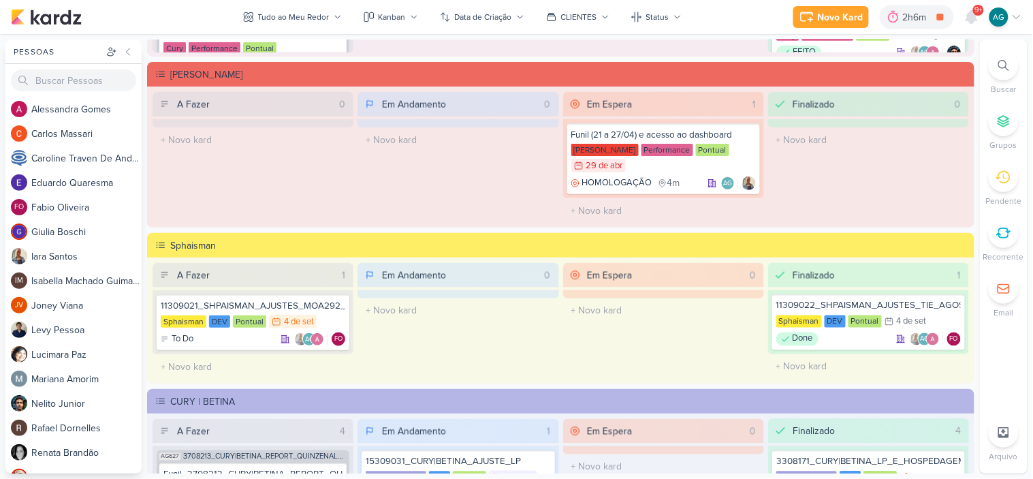
click at [1011, 51] on div at bounding box center [1004, 65] width 30 height 30
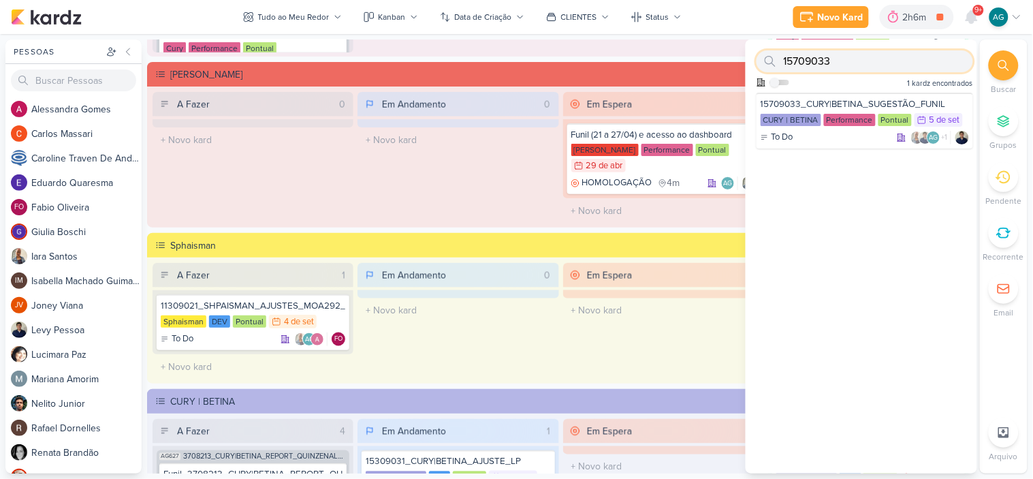
paste input "309031"
drag, startPoint x: 839, startPoint y: 63, endPoint x: 766, endPoint y: 63, distance: 72.2
click at [766, 63] on div "15309031" at bounding box center [865, 61] width 217 height 22
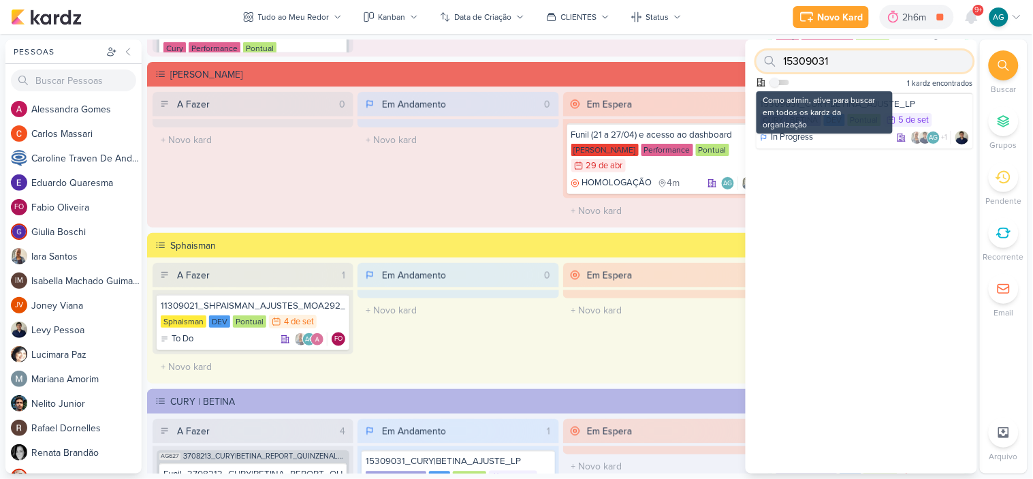
paste input "708034"
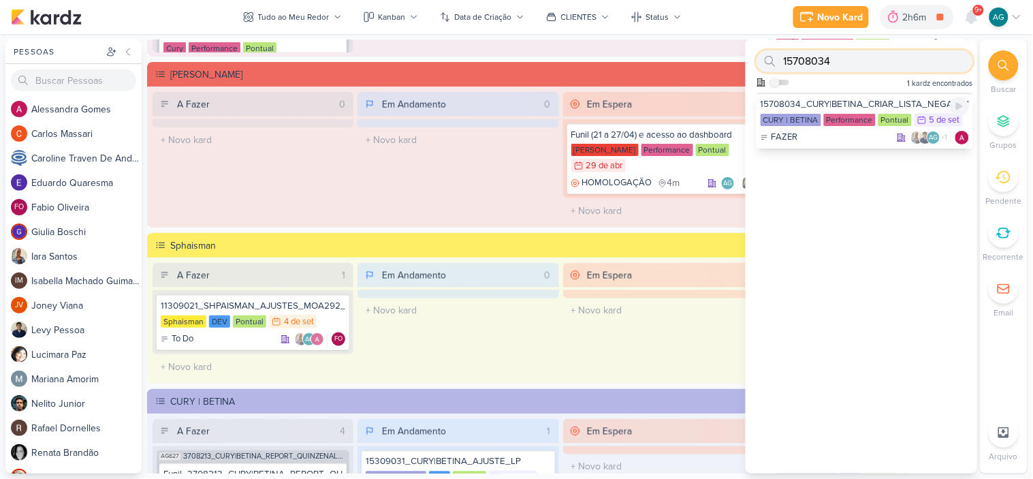
type input "15708034"
click at [856, 143] on div "FAZER AG +1" at bounding box center [865, 138] width 208 height 14
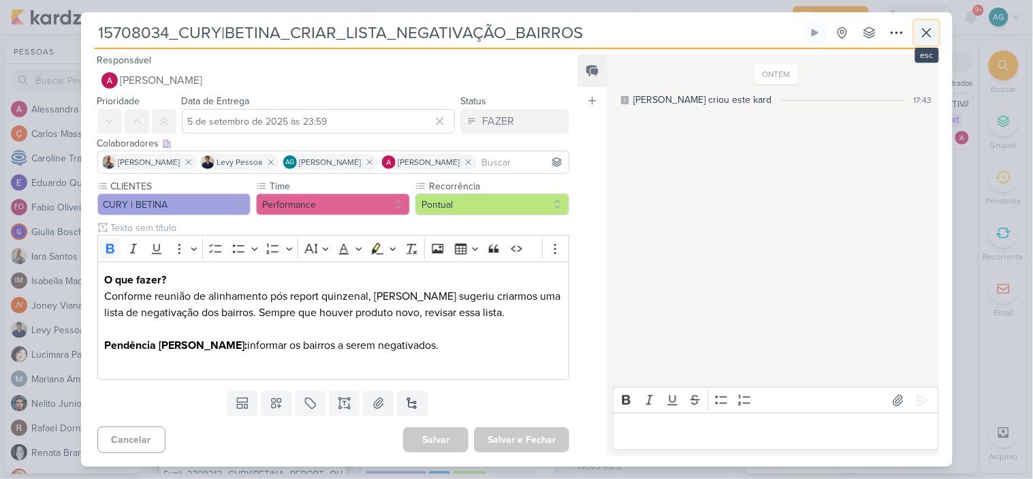
click at [931, 37] on icon at bounding box center [927, 33] width 8 height 8
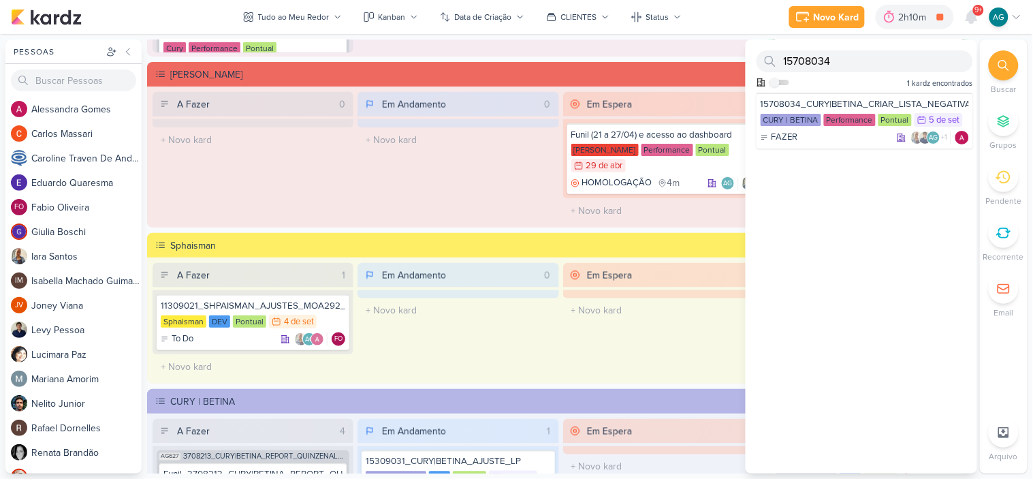
click at [388, 196] on div "Em Andamento 0 O título do kard deve ter menos que 100 caracteres" at bounding box center [458, 157] width 201 height 131
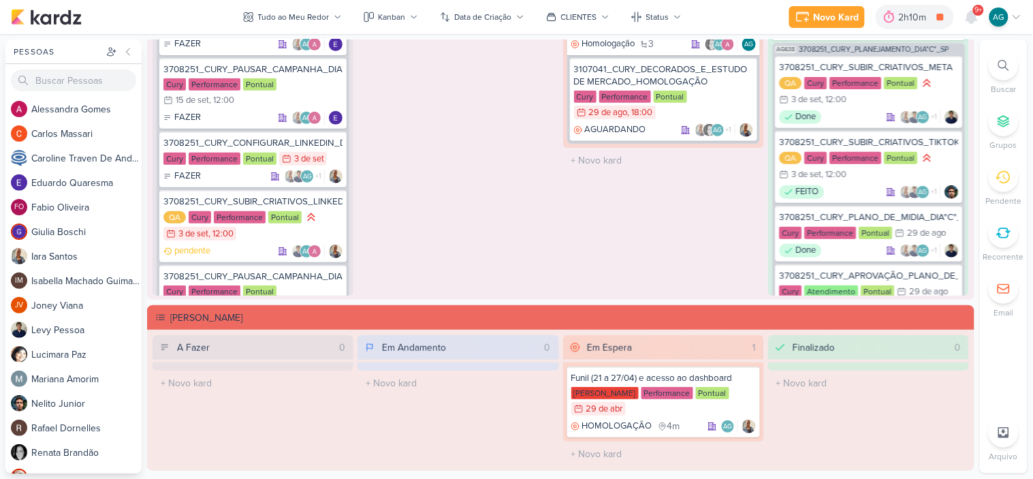
scroll to position [1362, 0]
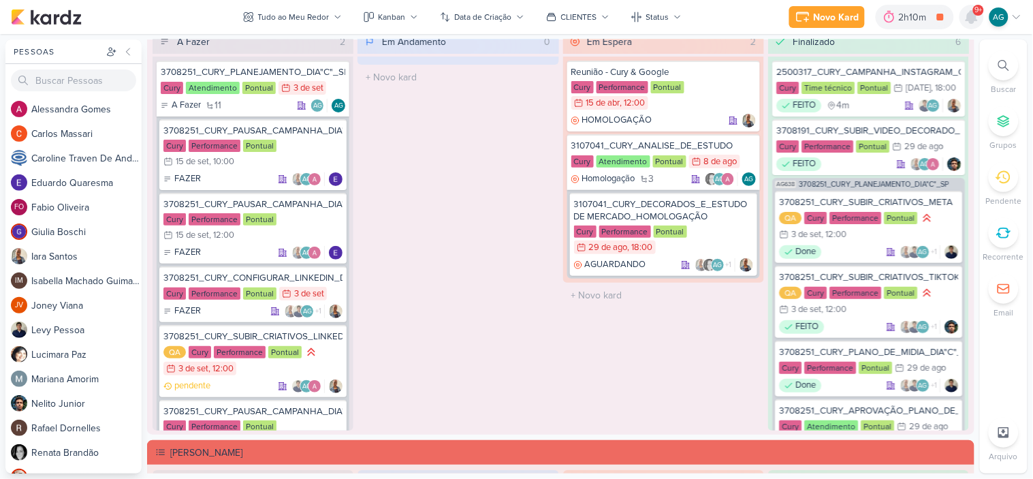
click at [977, 19] on icon at bounding box center [972, 17] width 11 height 12
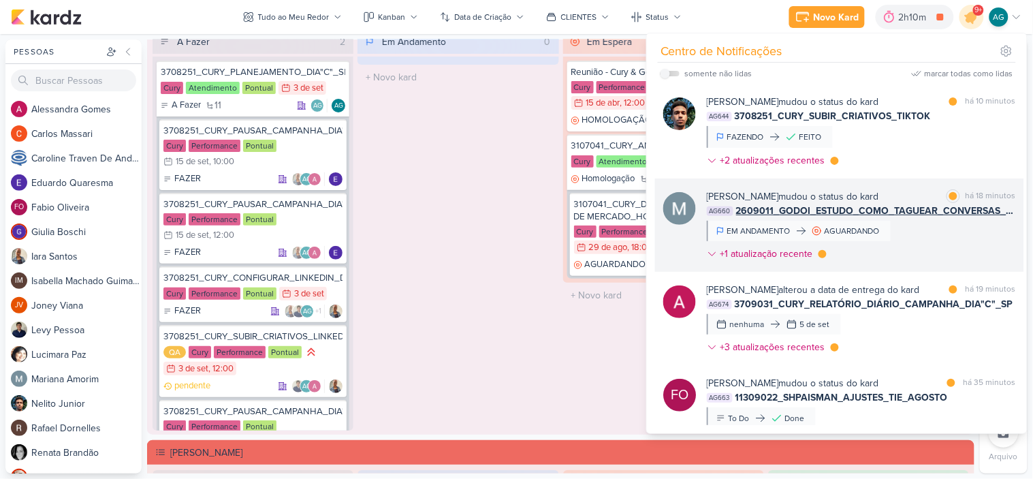
scroll to position [0, 0]
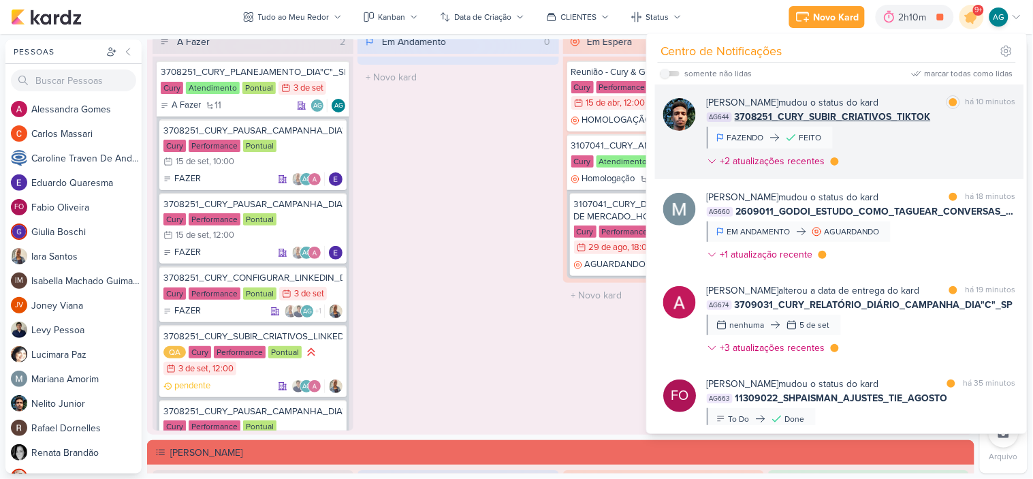
click at [914, 157] on div "[PERSON_NAME] mudou o status do kard marcar como lida há 10 minutos AG644 37082…" at bounding box center [861, 134] width 309 height 78
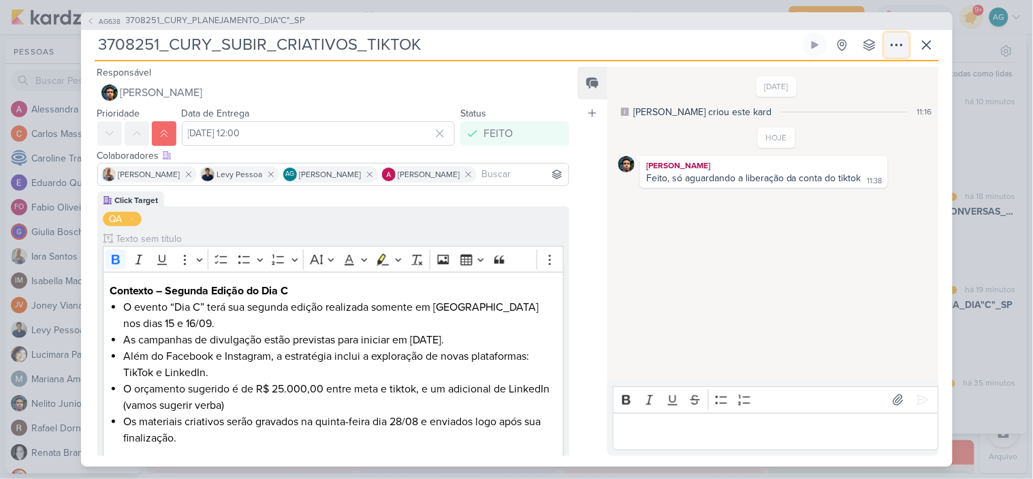
click at [901, 40] on icon at bounding box center [897, 45] width 16 height 16
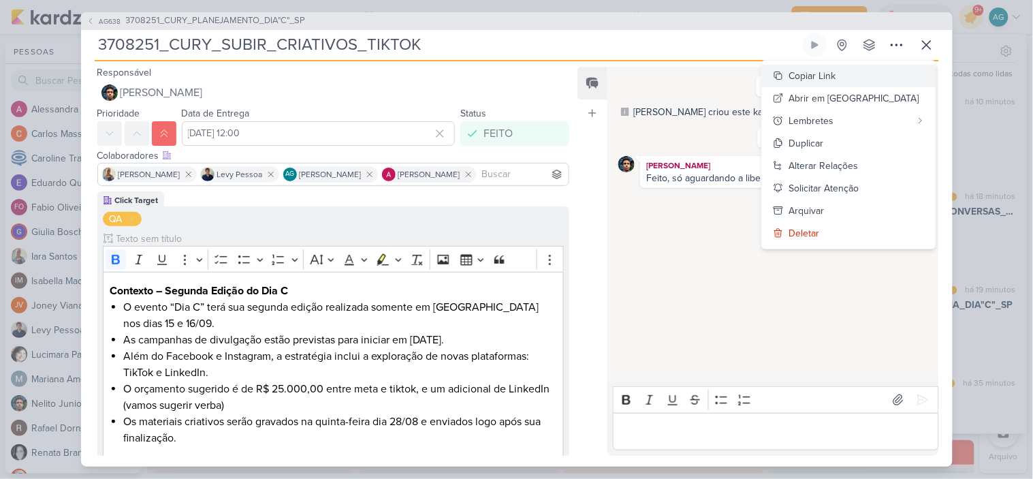
click at [837, 76] on div "Copiar Link" at bounding box center [813, 76] width 47 height 14
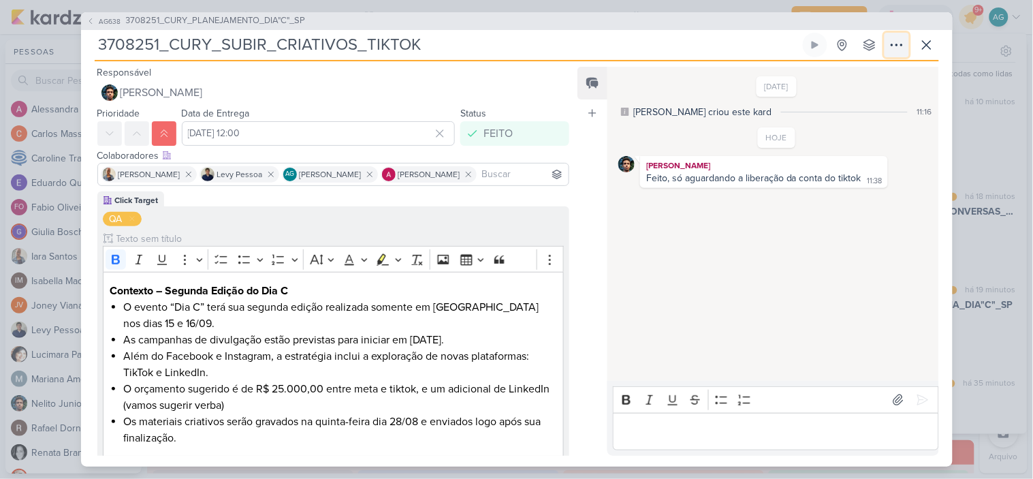
click at [895, 49] on icon at bounding box center [897, 45] width 16 height 16
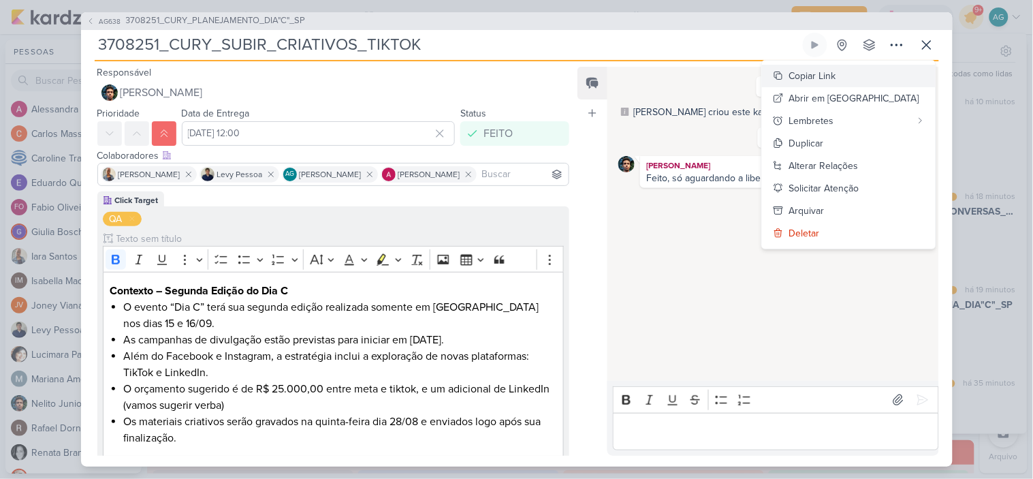
click at [888, 73] on button "Copiar Link" at bounding box center [849, 76] width 174 height 22
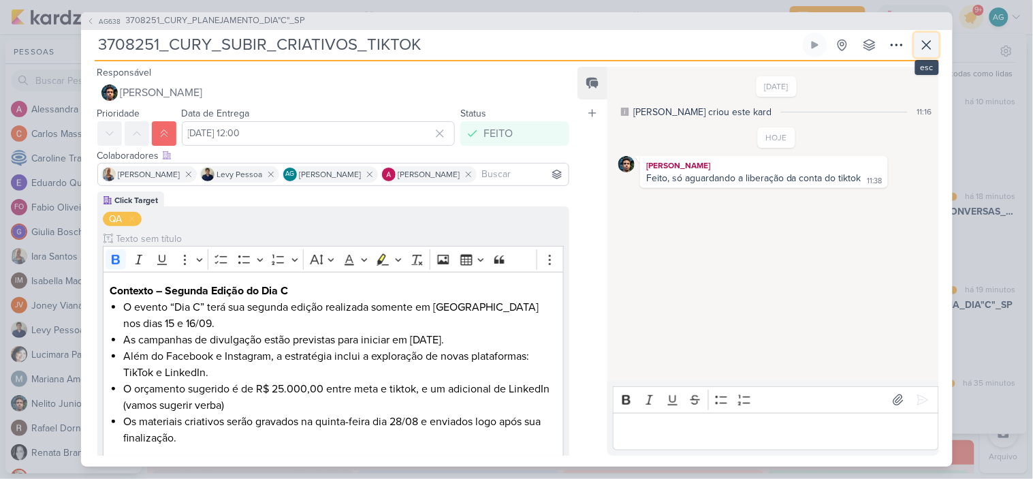
click at [922, 45] on icon at bounding box center [927, 45] width 16 height 16
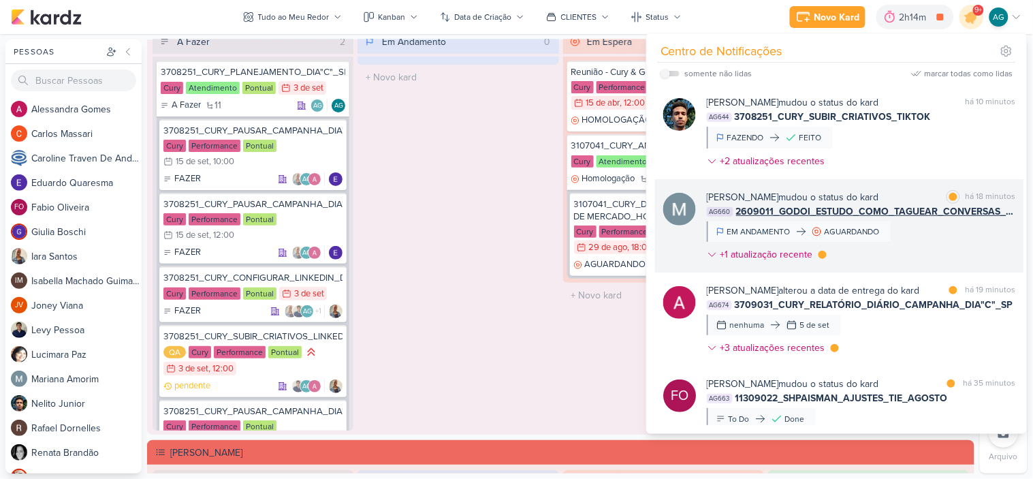
click at [911, 249] on div "[PERSON_NAME] mudou o status do kard marcar como lida há 18 minutos AG660 26090…" at bounding box center [861, 228] width 309 height 77
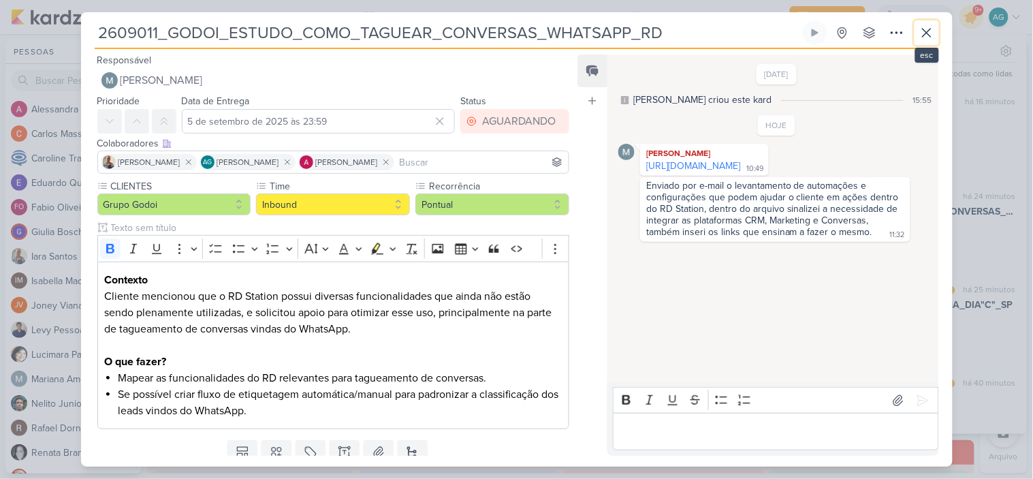
click at [931, 30] on icon at bounding box center [927, 33] width 16 height 16
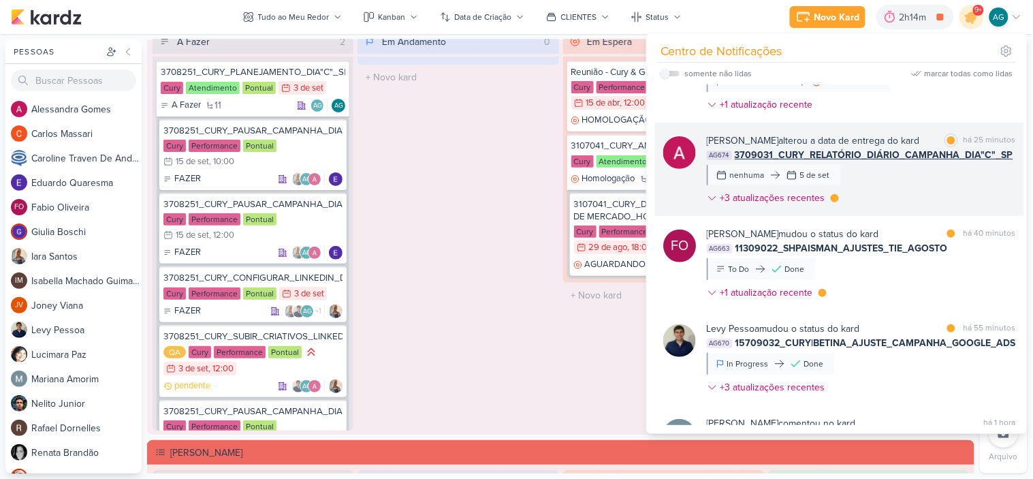
scroll to position [151, 0]
click at [938, 185] on div "[PERSON_NAME] alterou a data de entrega do kard marcar como lida há 25 minutos …" at bounding box center [861, 170] width 309 height 77
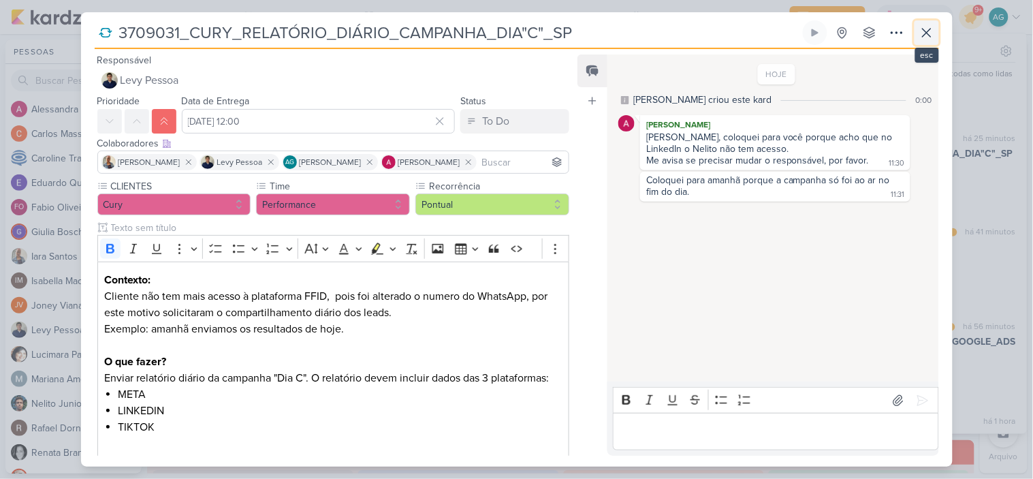
click at [934, 35] on icon at bounding box center [927, 33] width 16 height 16
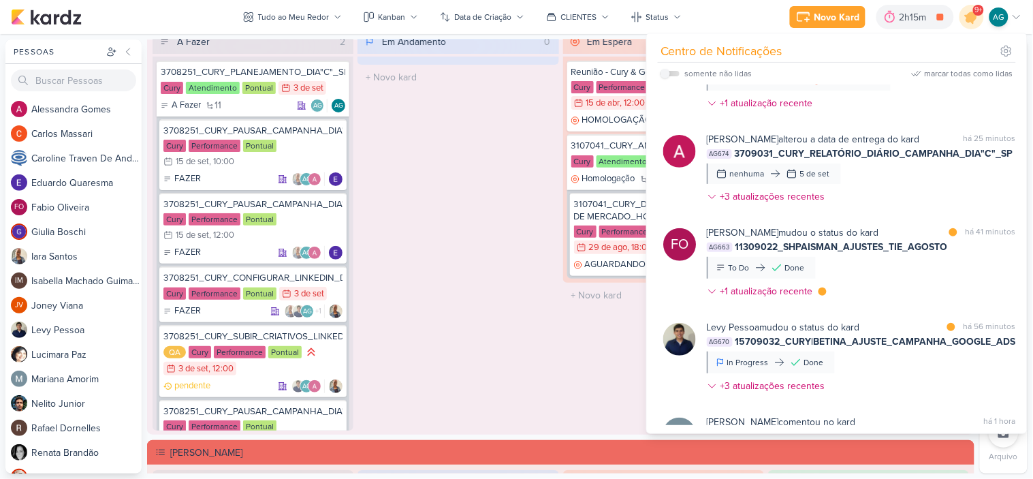
click at [397, 229] on div "Em Andamento 0 O título do kard deve ter menos que 100 caracteres" at bounding box center [458, 229] width 201 height 401
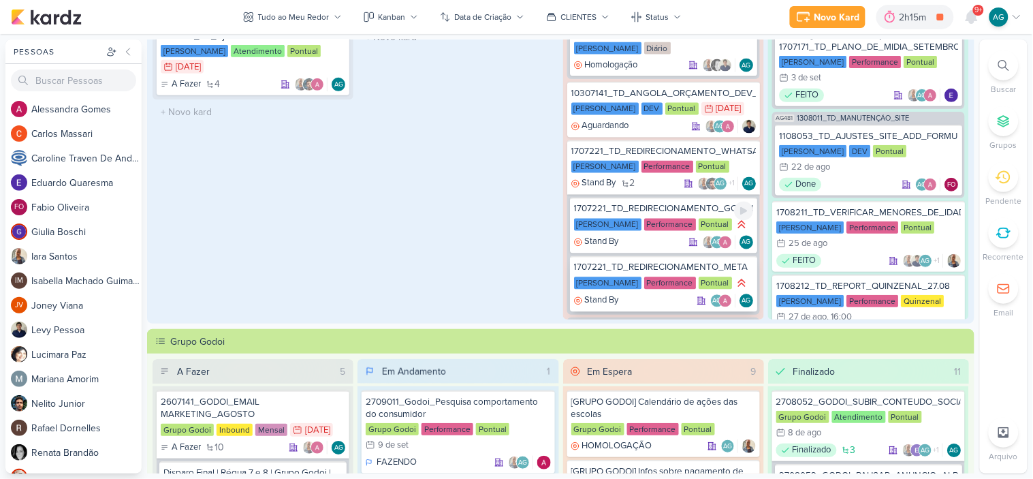
scroll to position [411, 0]
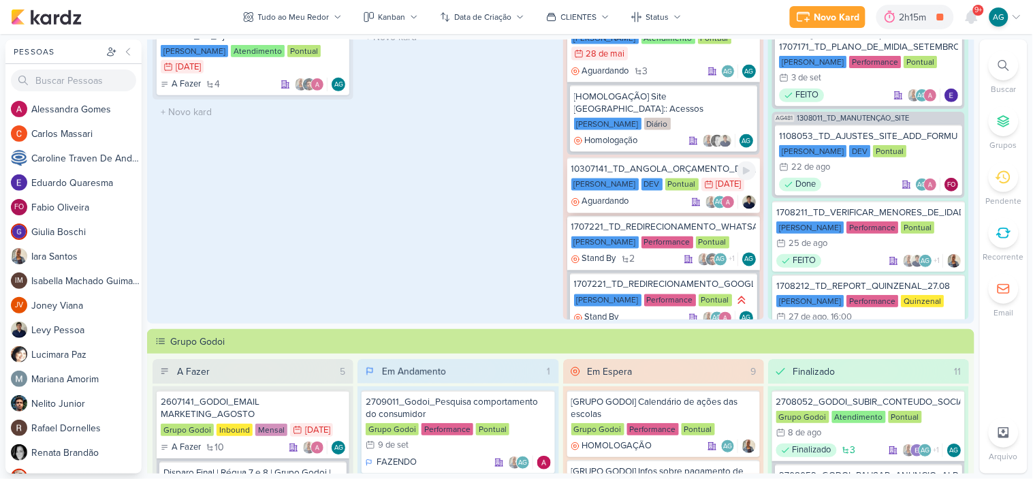
click at [651, 163] on div "10307141_TD_ANGOLA_ORÇAMENTO_DEV_SITE_ANGOLA" at bounding box center [664, 169] width 185 height 12
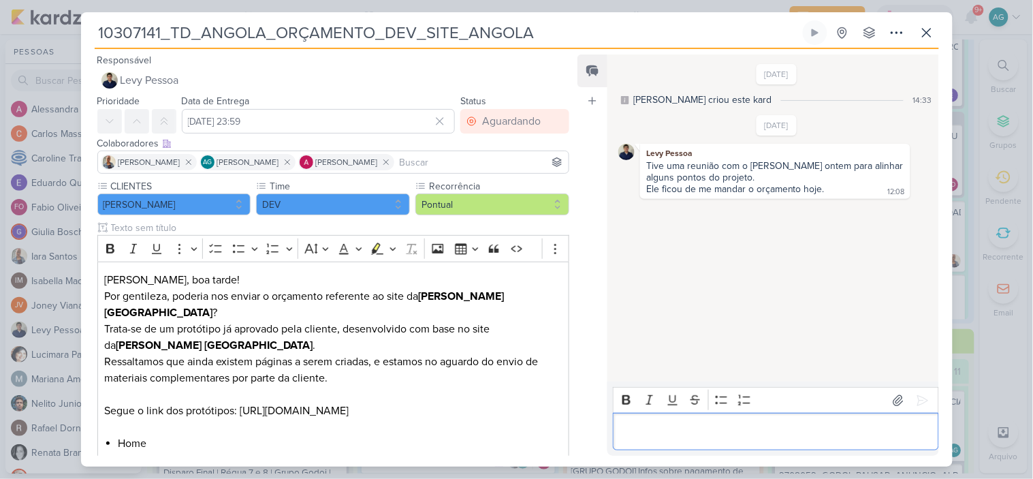
click at [736, 430] on p "Editor editing area: main" at bounding box center [776, 432] width 311 height 16
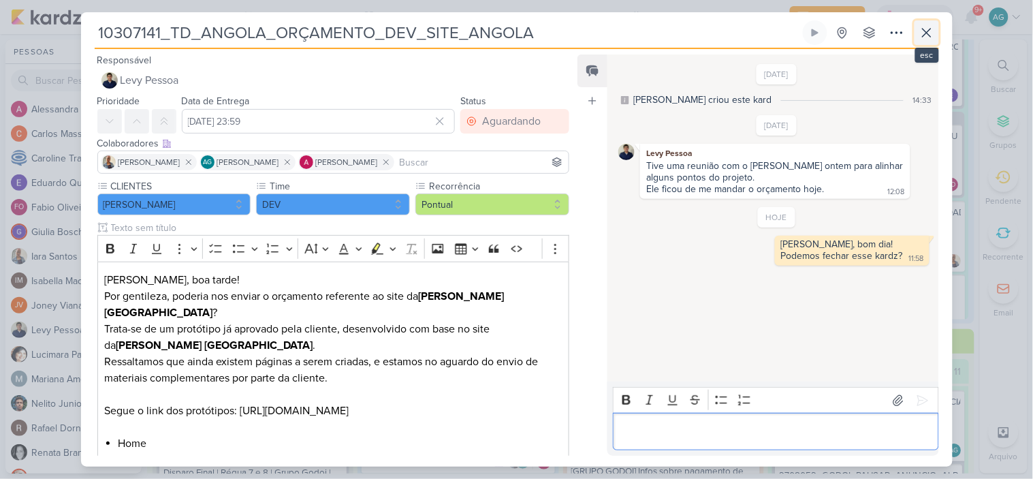
click at [929, 35] on icon at bounding box center [927, 33] width 8 height 8
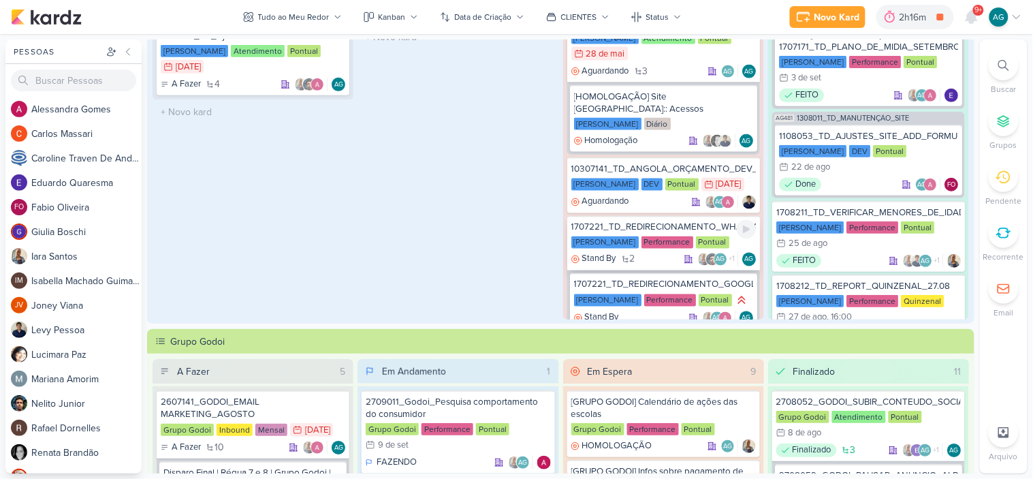
scroll to position [335, 0]
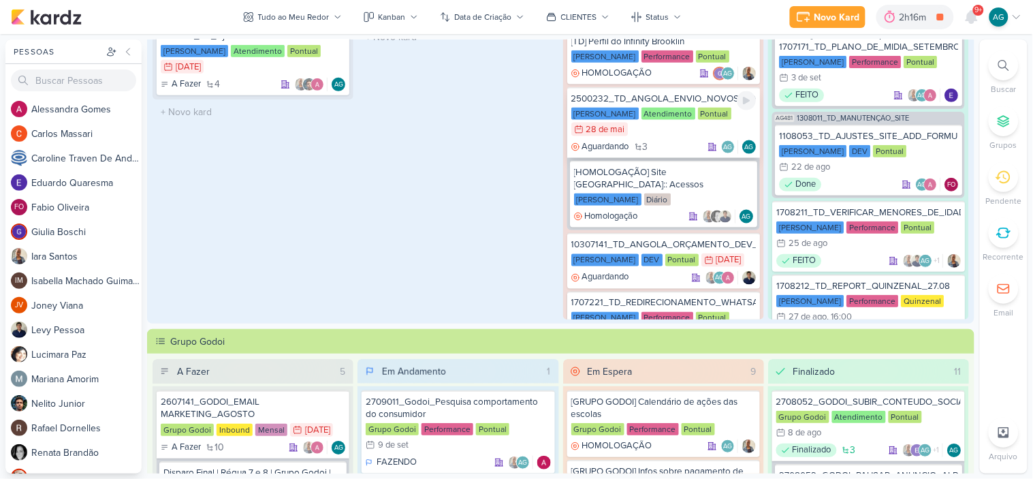
click at [666, 140] on div "Aguardando 3 AG AG" at bounding box center [664, 147] width 185 height 14
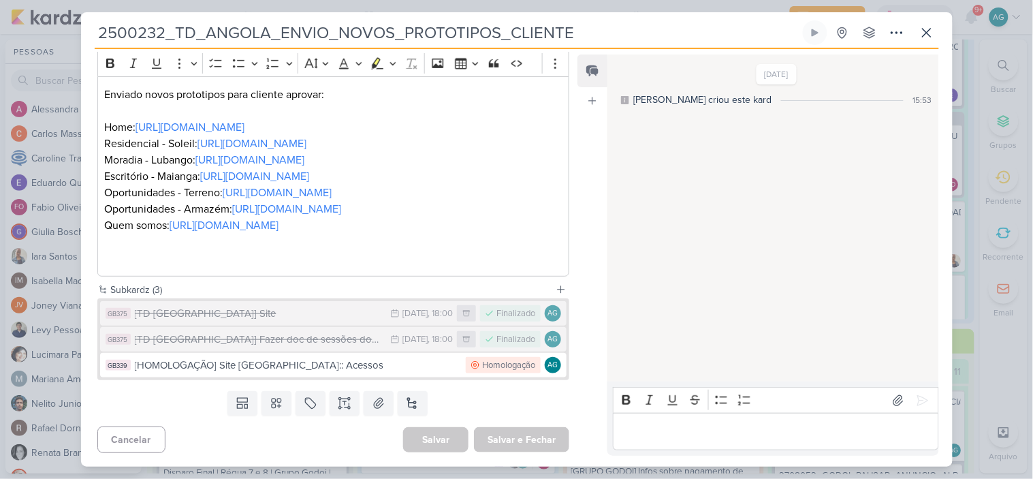
scroll to position [283, 0]
click at [310, 366] on div "[HOMOLOGAÇÃO] Site [GEOGRAPHIC_DATA]:: Acessos" at bounding box center [297, 366] width 325 height 16
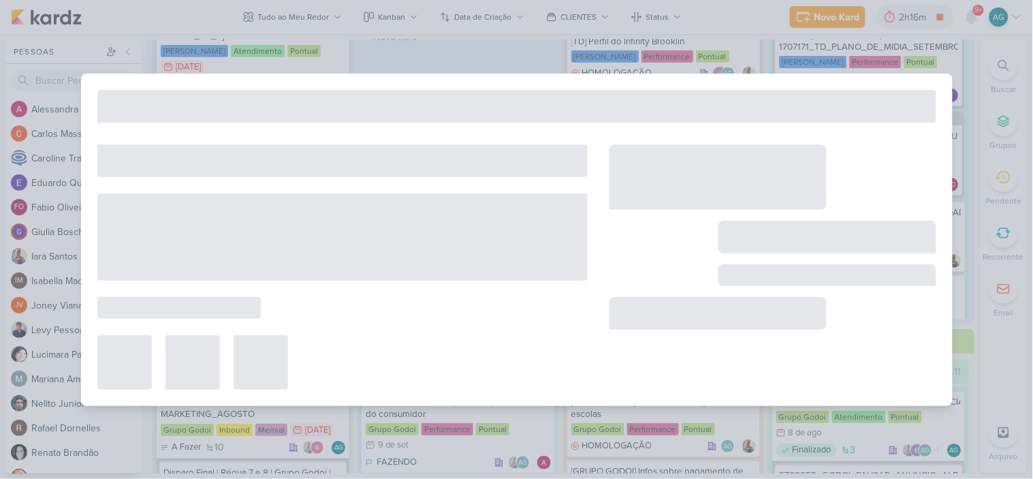
type input "[HOMOLOGAÇÃO] Site [GEOGRAPHIC_DATA]:: Acessos"
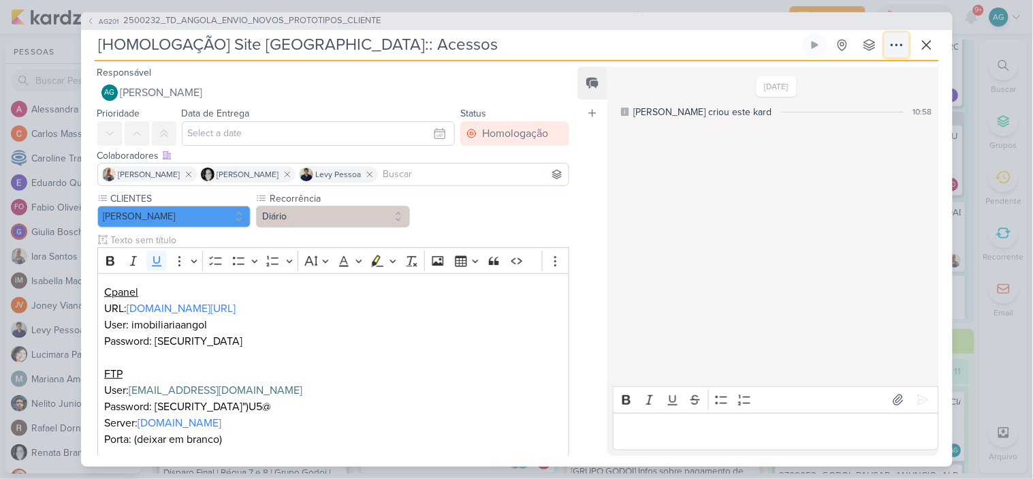
click at [890, 48] on icon at bounding box center [897, 45] width 16 height 16
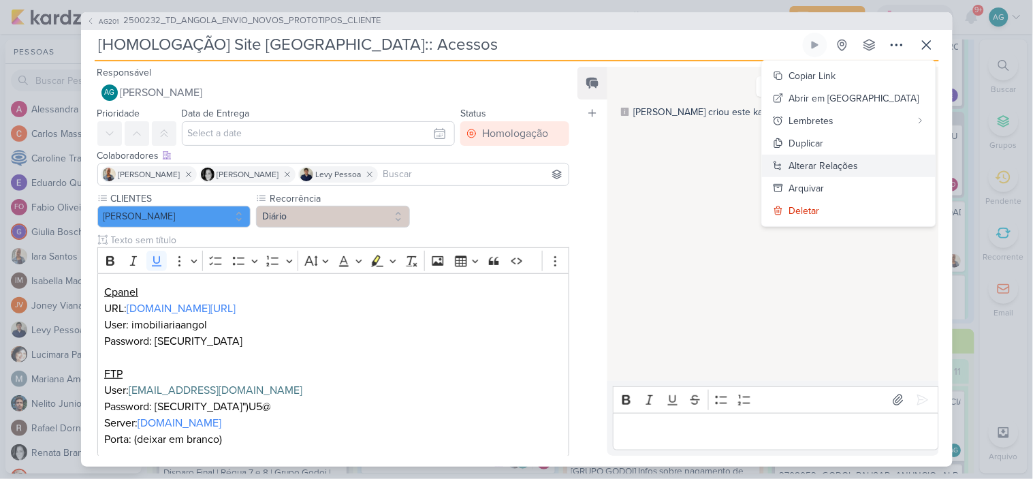
click at [859, 163] on div "Alterar Relações" at bounding box center [824, 166] width 69 height 14
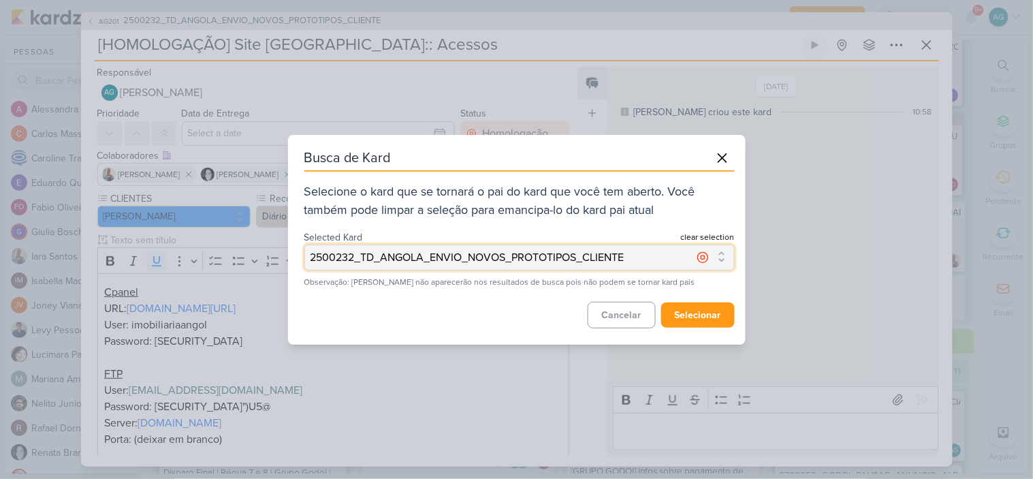
click at [700, 258] on icon at bounding box center [705, 258] width 14 height 14
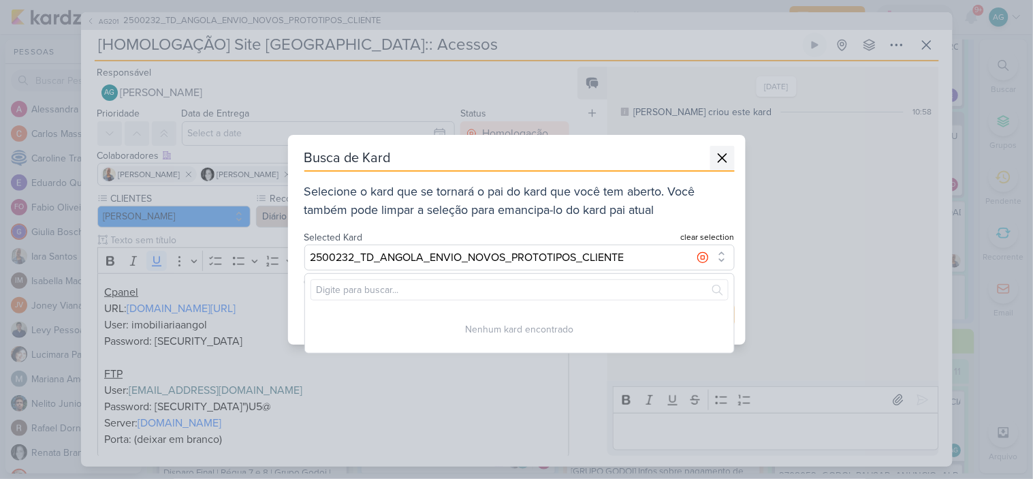
click at [723, 155] on icon at bounding box center [723, 158] width 16 height 16
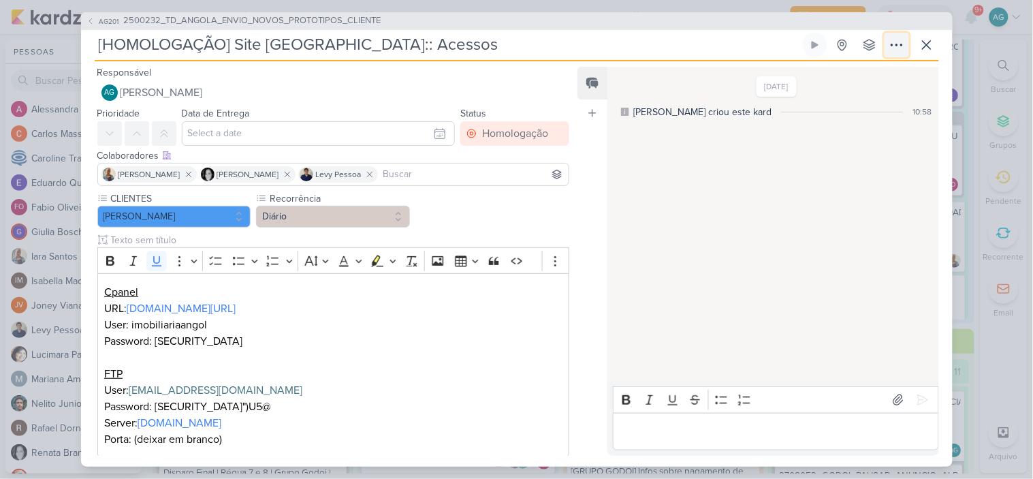
click at [897, 51] on icon at bounding box center [897, 45] width 16 height 16
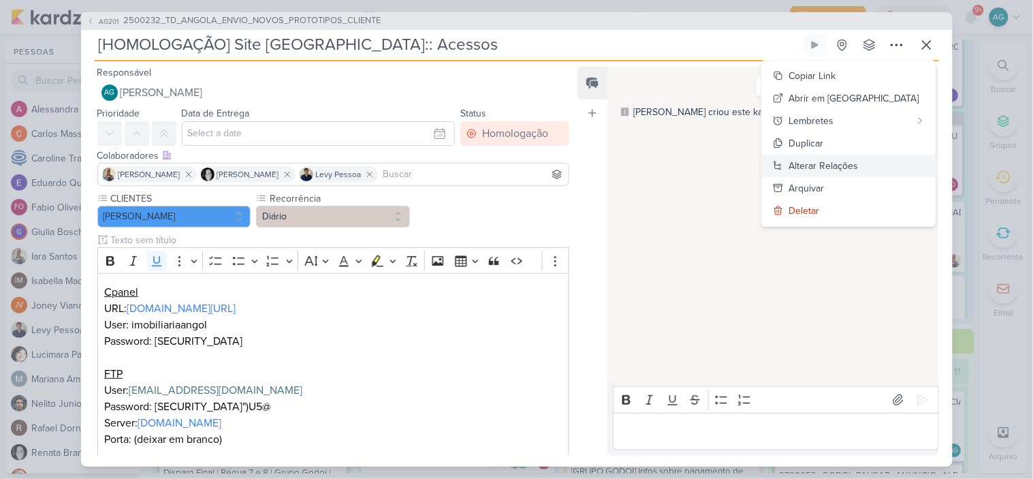
click at [859, 162] on div "Alterar Relações" at bounding box center [824, 166] width 69 height 14
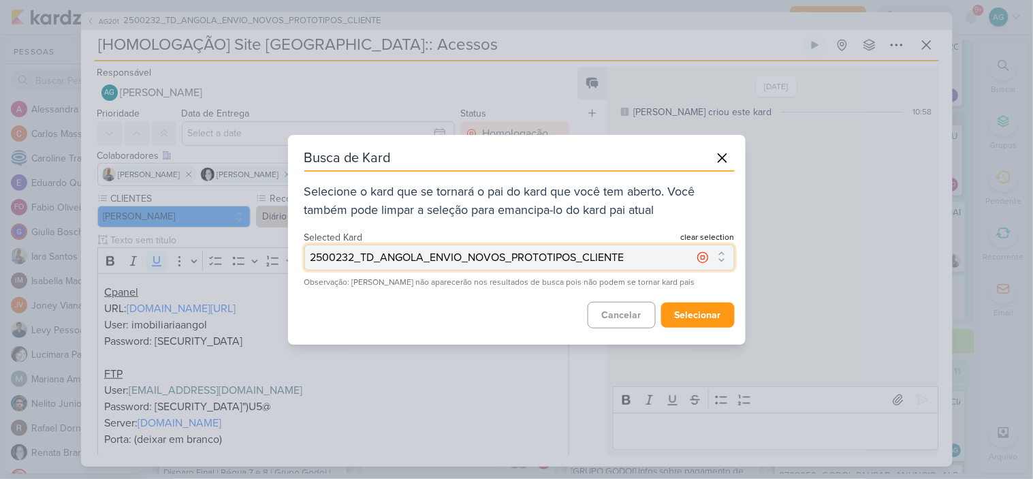
click at [722, 260] on button "2500232_TD_ANGOLA_ENVIO_NOVOS_PROTOTIPOS_CLIENTE" at bounding box center [520, 258] width 431 height 26
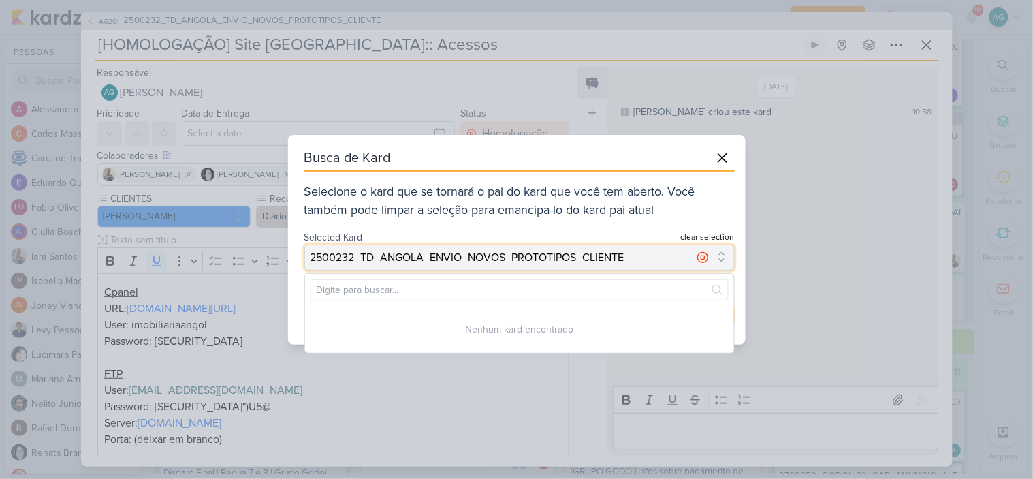
click at [723, 248] on button "2500232_TD_ANGOLA_ENVIO_NOVOS_PROTOTIPOS_CLIENTE" at bounding box center [520, 258] width 431 height 26
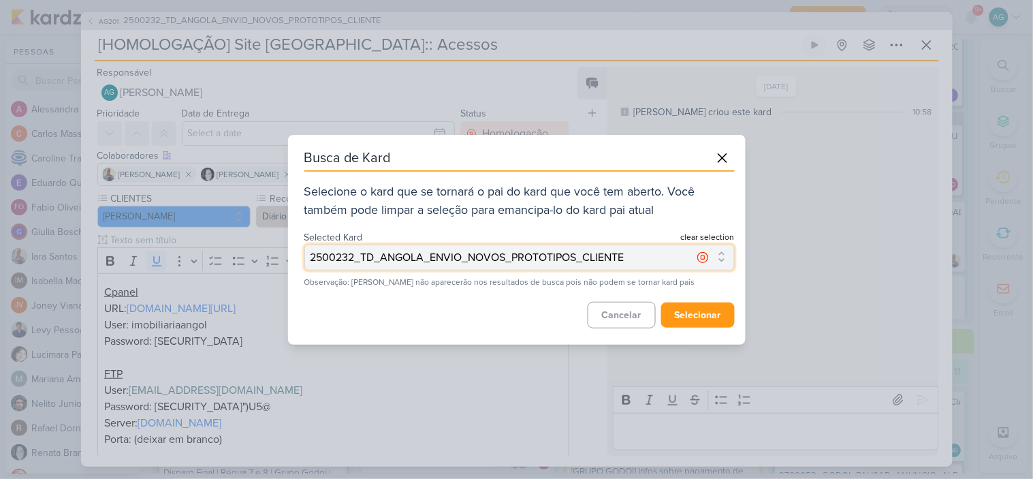
click at [698, 257] on icon at bounding box center [705, 258] width 14 height 14
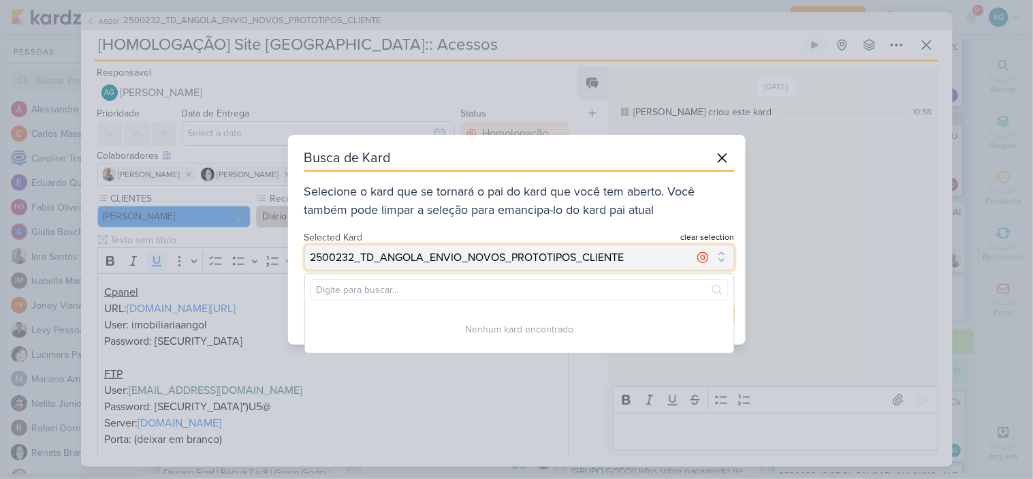
click at [700, 258] on icon at bounding box center [705, 258] width 14 height 14
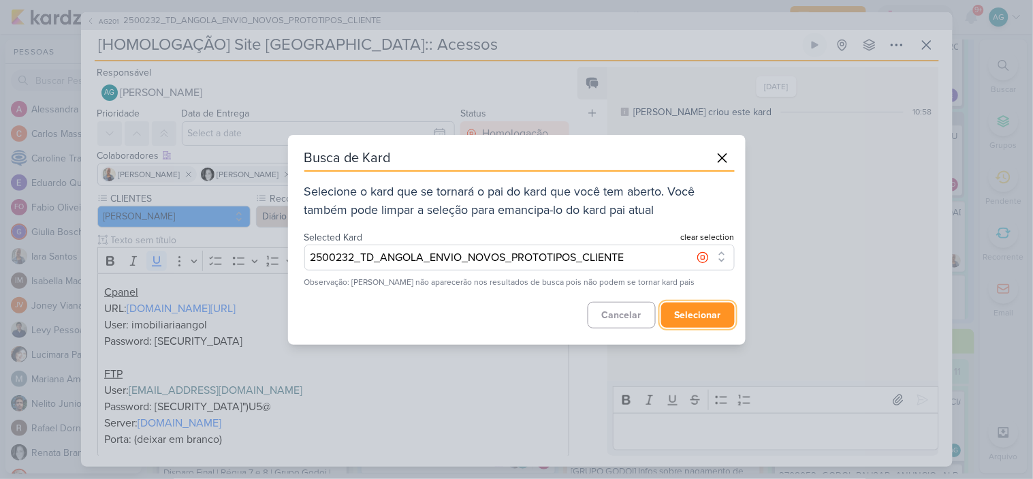
click at [702, 317] on button "selecionar" at bounding box center [698, 314] width 74 height 25
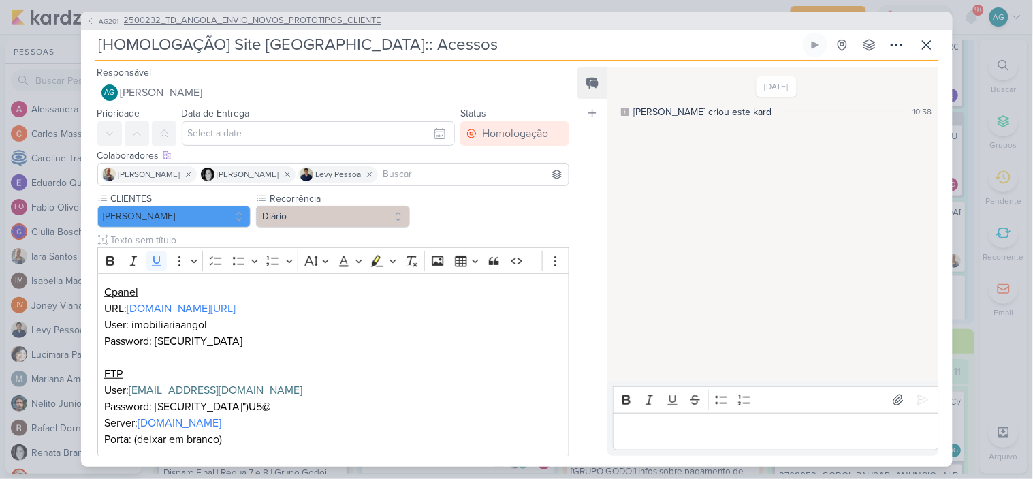
click at [303, 24] on span "2500232_TD_ANGOLA_ENVIO_NOVOS_PROTOTIPOS_CLIENTE" at bounding box center [253, 21] width 258 height 14
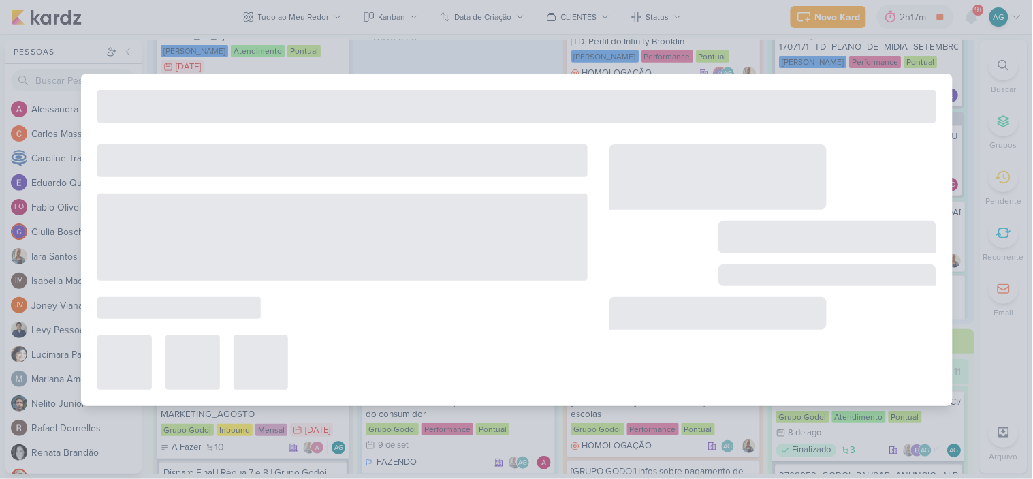
type input "2500232_TD_ANGOLA_ENVIO_NOVOS_PROTOTIPOS_CLIENTE"
type input "[DATE] 23:59"
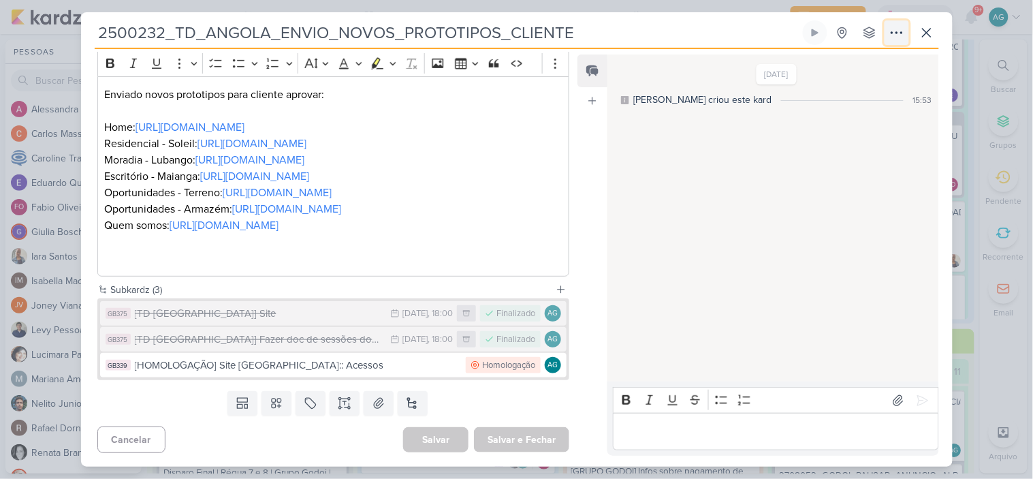
click at [894, 31] on icon at bounding box center [897, 33] width 16 height 16
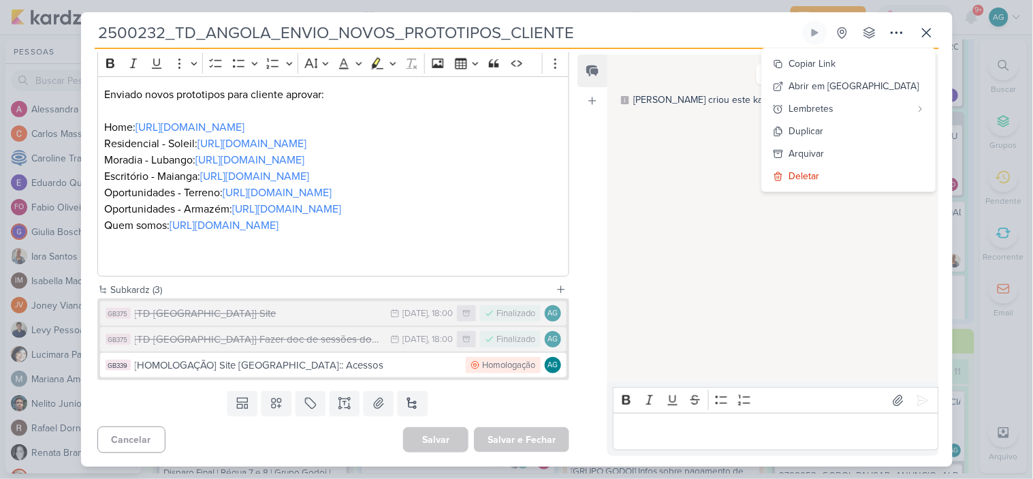
click at [829, 314] on div "[DATE] [PERSON_NAME] criou este kard 15:53" at bounding box center [773, 219] width 330 height 326
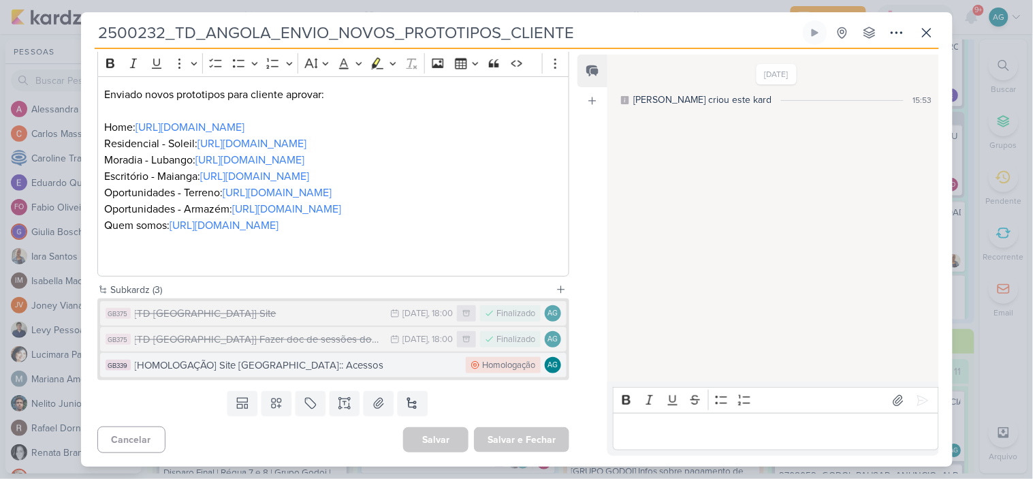
click at [364, 369] on div "[HOMOLOGAÇÃO] Site [GEOGRAPHIC_DATA]:: Acessos" at bounding box center [297, 366] width 325 height 16
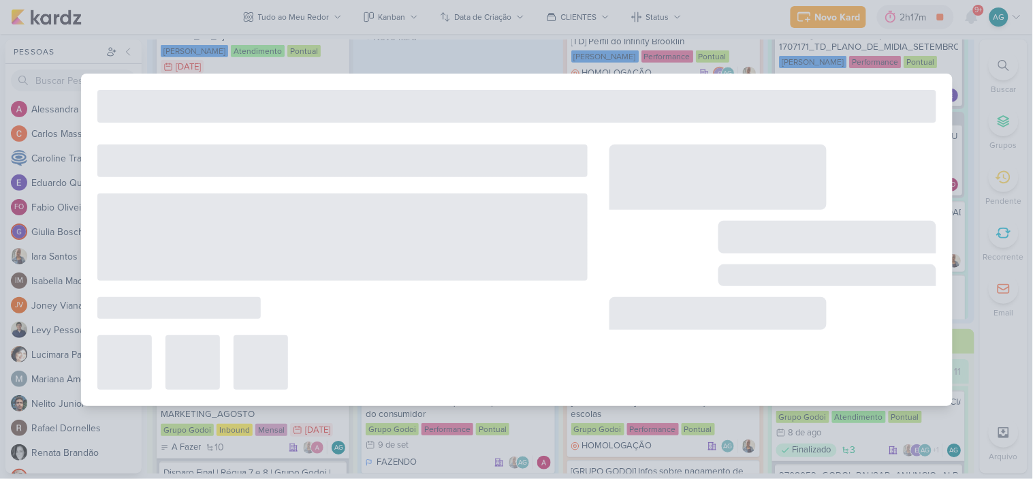
type input "[HOMOLOGAÇÃO] Site [GEOGRAPHIC_DATA]:: Acessos"
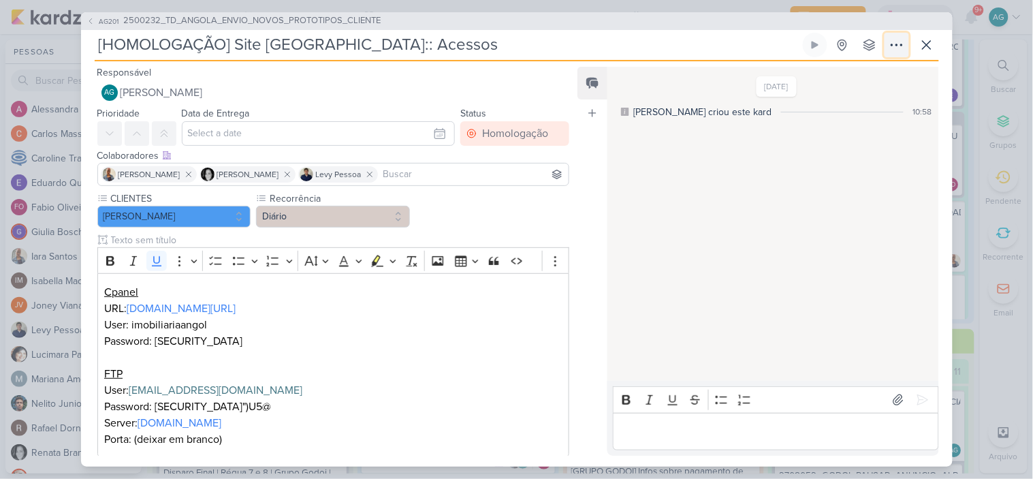
click at [894, 46] on icon at bounding box center [897, 45] width 16 height 16
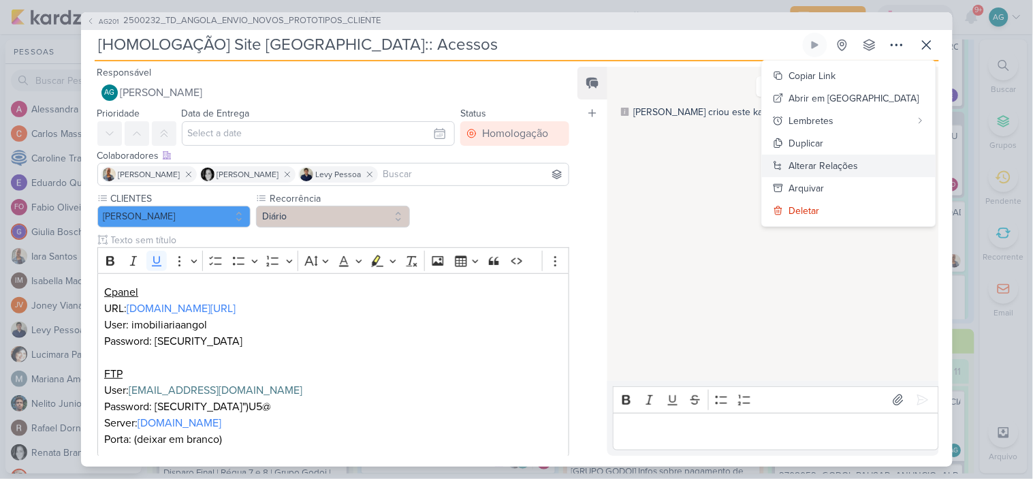
click at [859, 168] on div "Alterar Relações" at bounding box center [824, 166] width 69 height 14
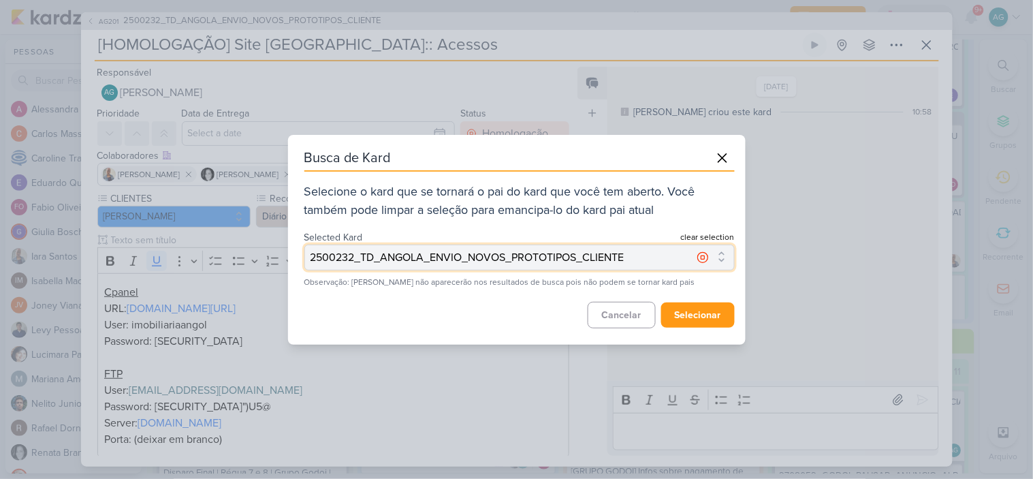
click at [703, 255] on icon at bounding box center [702, 256] width 3 height 3
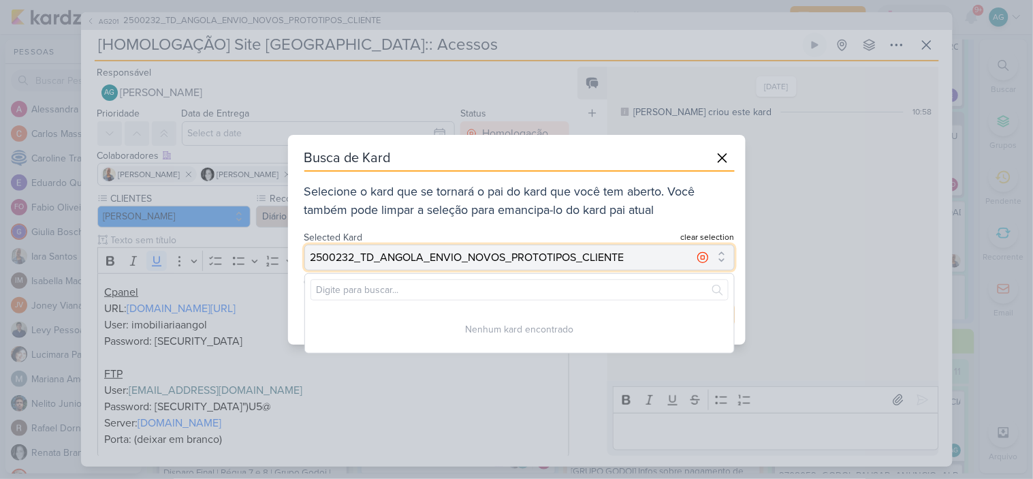
click at [703, 255] on icon at bounding box center [702, 256] width 3 height 3
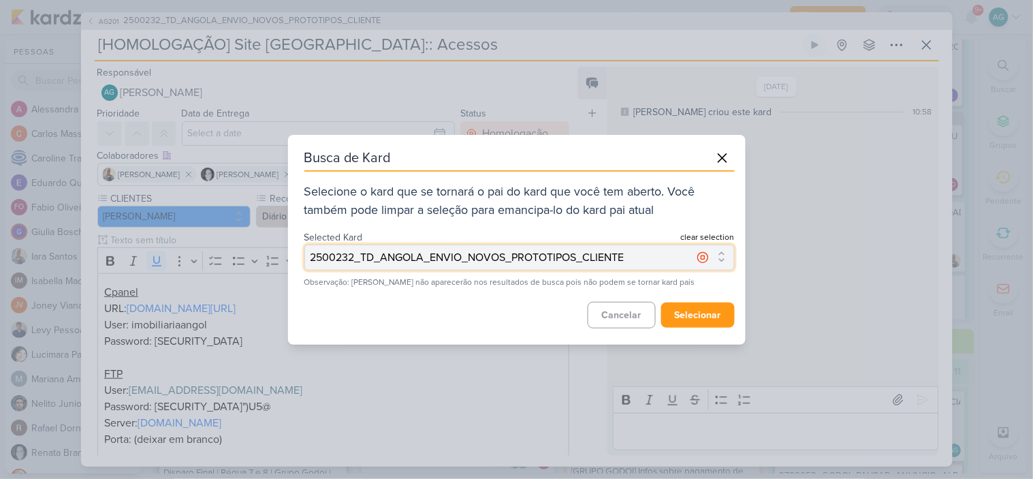
click at [724, 255] on button "2500232_TD_ANGOLA_ENVIO_NOVOS_PROTOTIPOS_CLIENTE" at bounding box center [520, 258] width 431 height 26
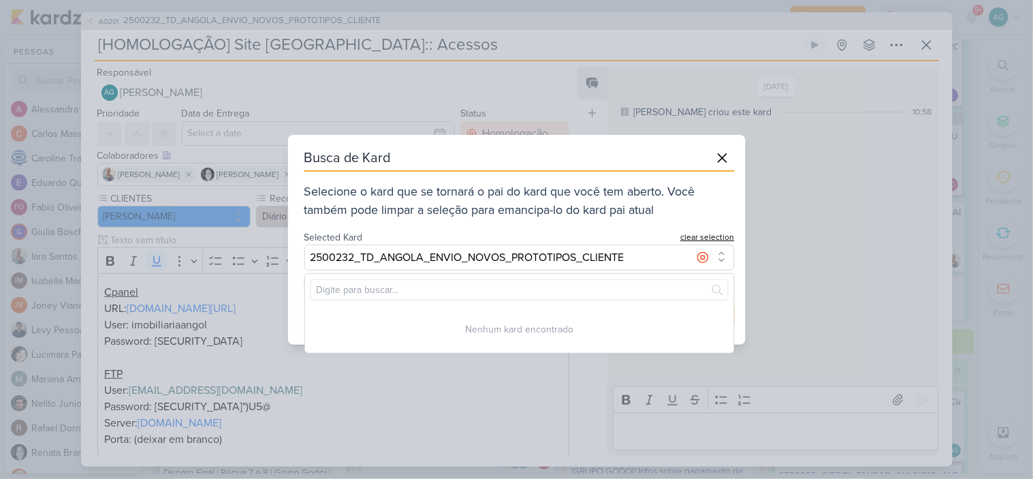
click at [713, 236] on button "clear selection" at bounding box center [708, 237] width 54 height 12
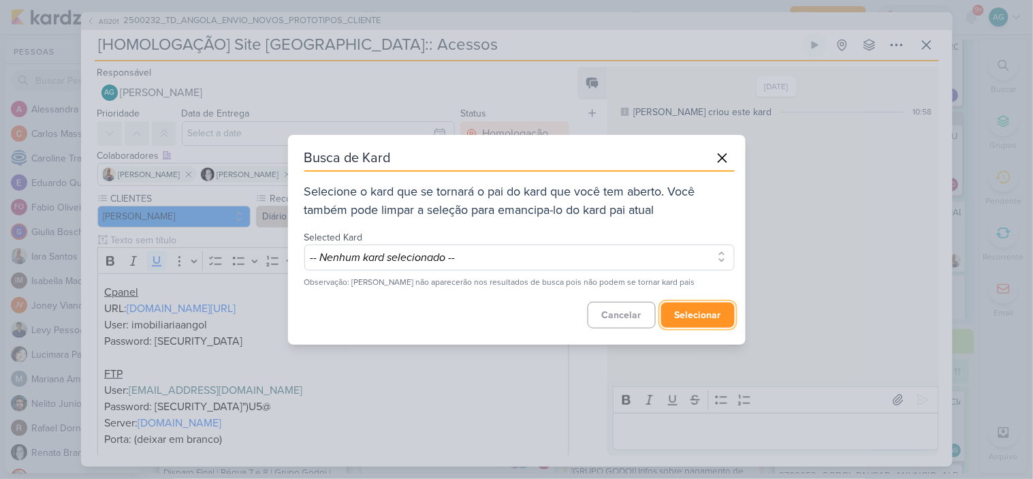
click at [697, 316] on button "selecionar" at bounding box center [698, 314] width 74 height 25
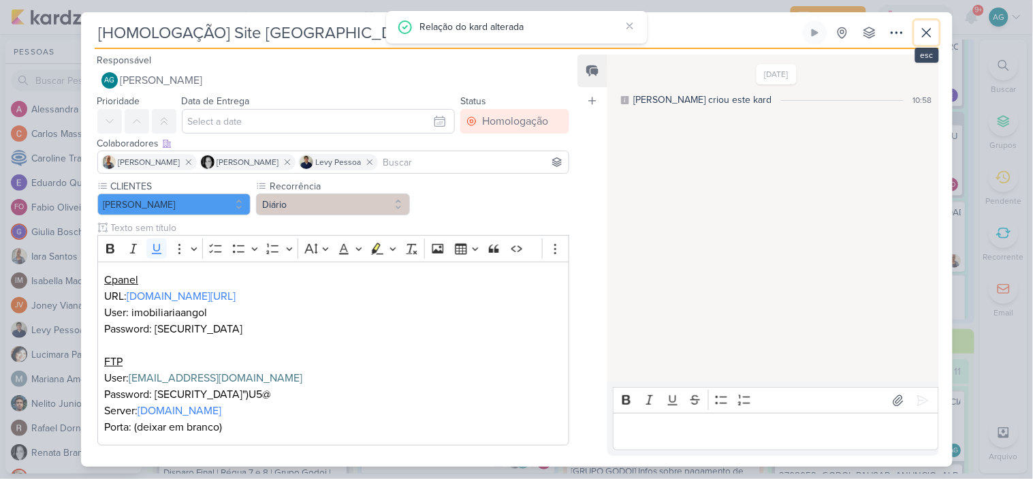
click at [934, 31] on icon at bounding box center [927, 33] width 16 height 16
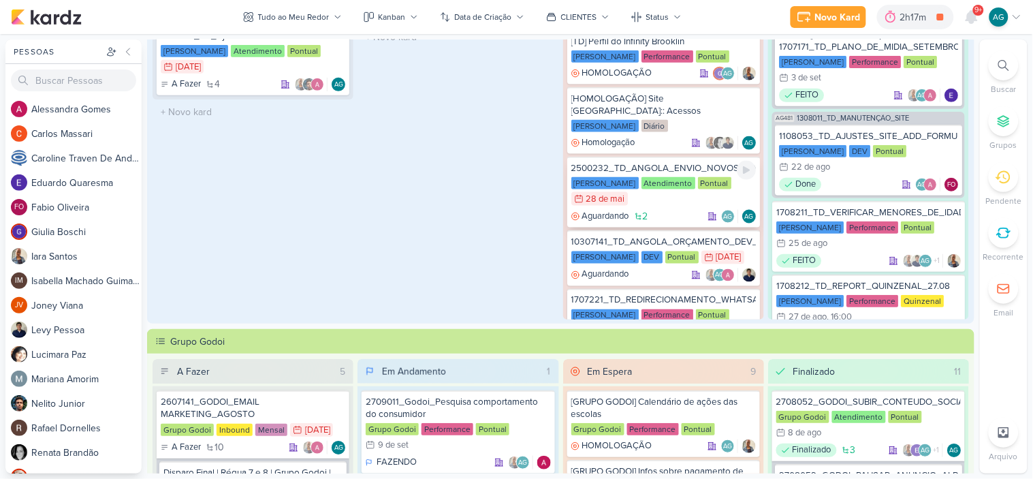
click at [694, 162] on div "2500232_TD_ANGOLA_ENVIO_NOVOS_PROTOTIPOS_CLIENTE" at bounding box center [664, 168] width 185 height 12
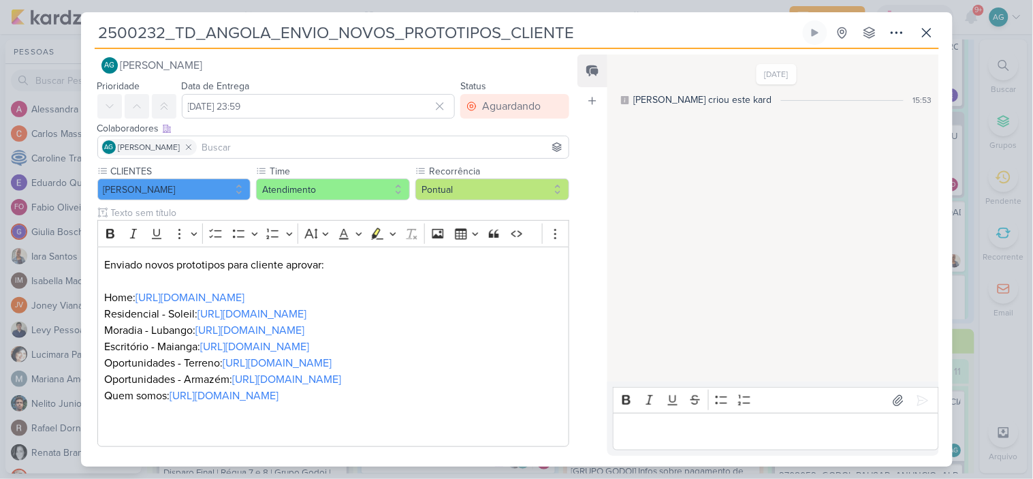
scroll to position [0, 0]
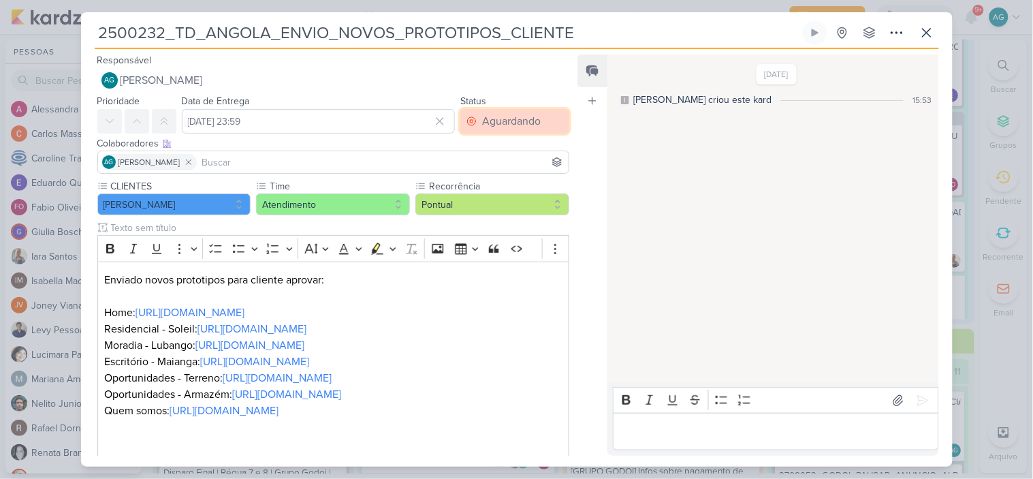
click at [493, 119] on div "Aguardando" at bounding box center [511, 121] width 59 height 16
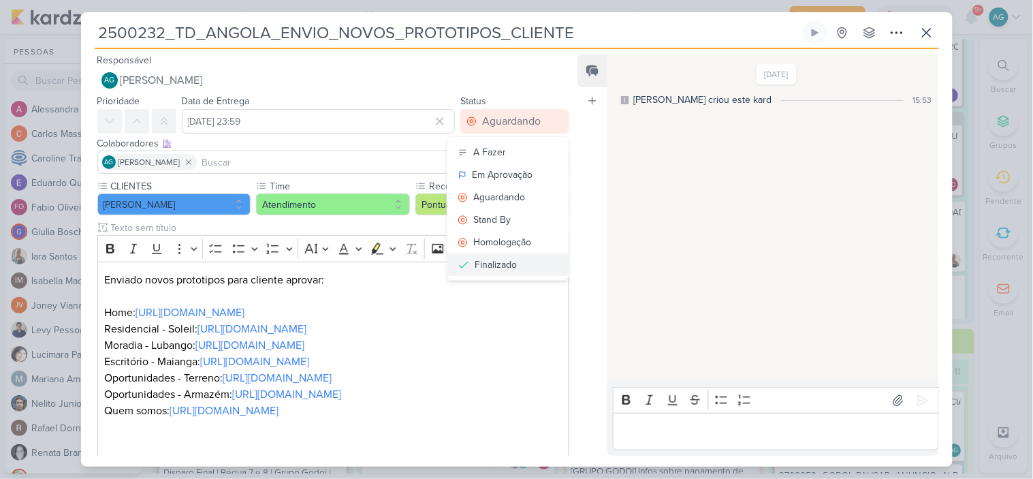
click at [488, 260] on div "Finalizado" at bounding box center [496, 265] width 42 height 14
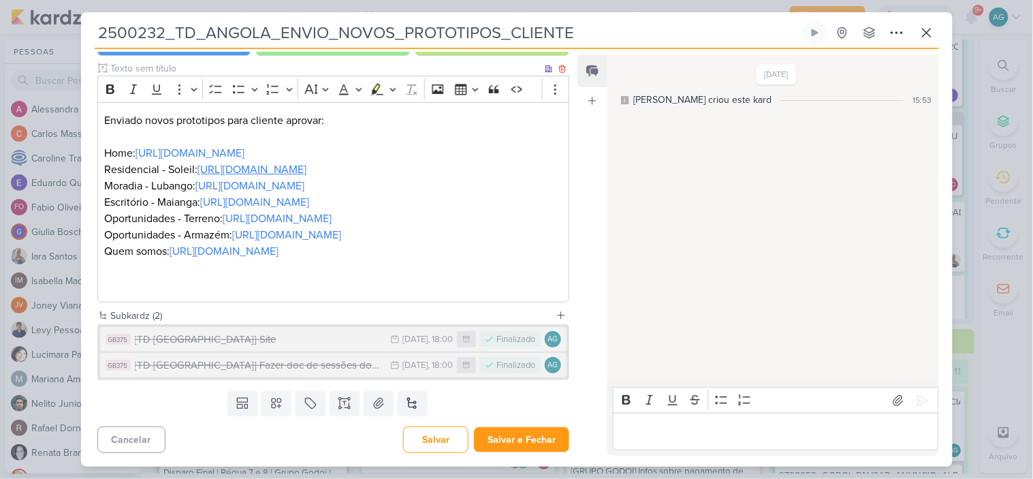
scroll to position [258, 0]
click at [535, 437] on button "Salvar e Fechar" at bounding box center [521, 439] width 95 height 25
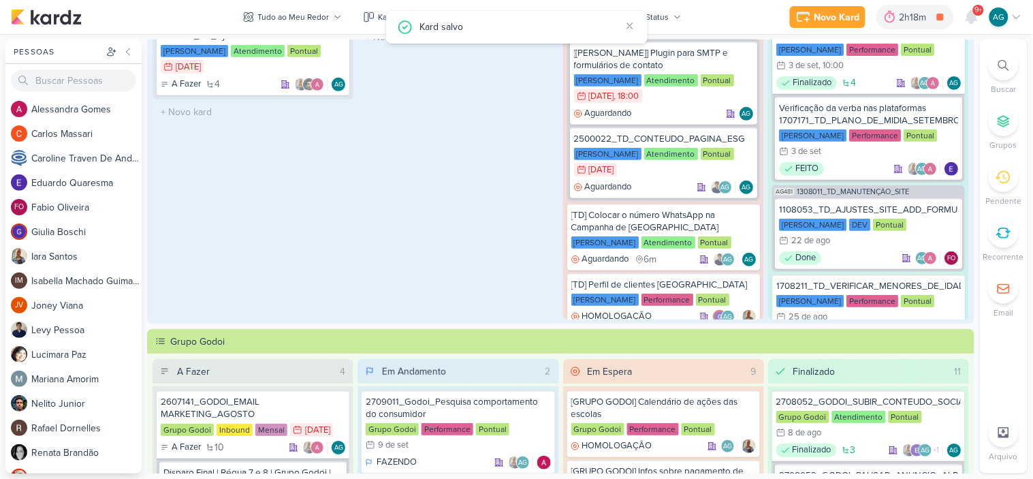
scroll to position [32, 0]
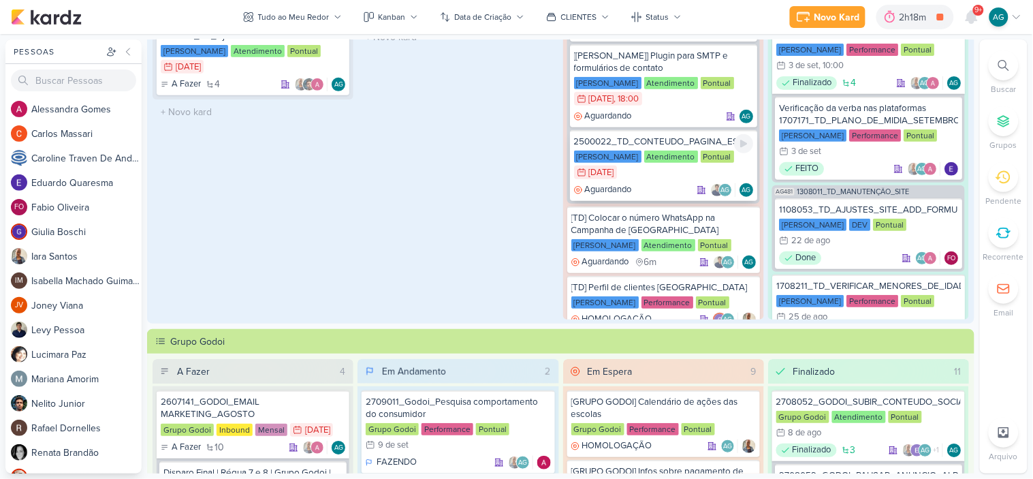
click at [666, 139] on div "2500022_TD_CONTEUDO_PAGINA_ESG" at bounding box center [663, 142] width 179 height 12
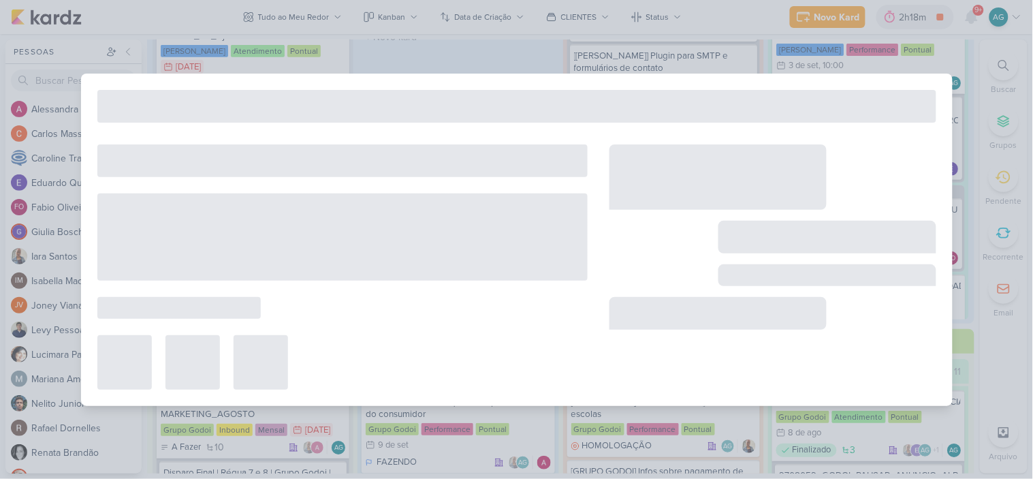
type input "2500022_TD_CONTEUDO_PAGINA_ESG"
type input "[DATE] 23:59"
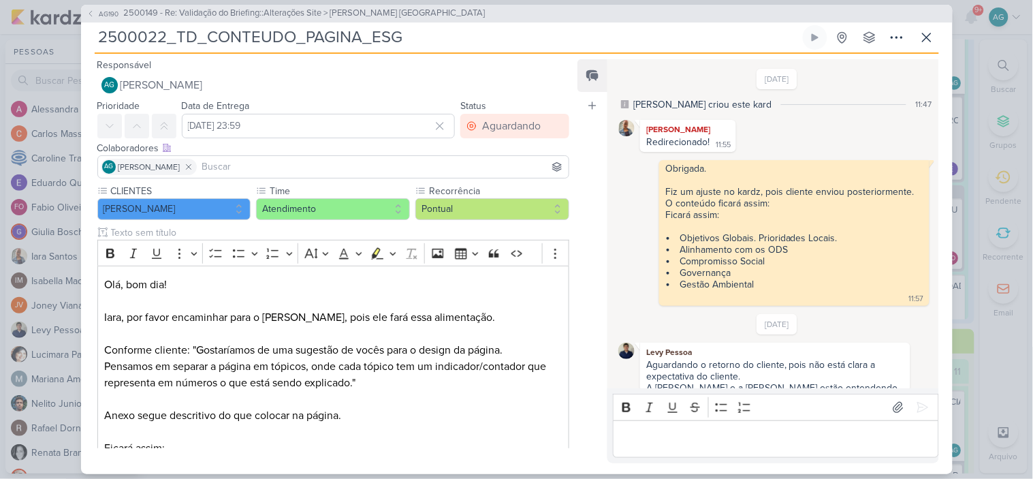
scroll to position [459, 0]
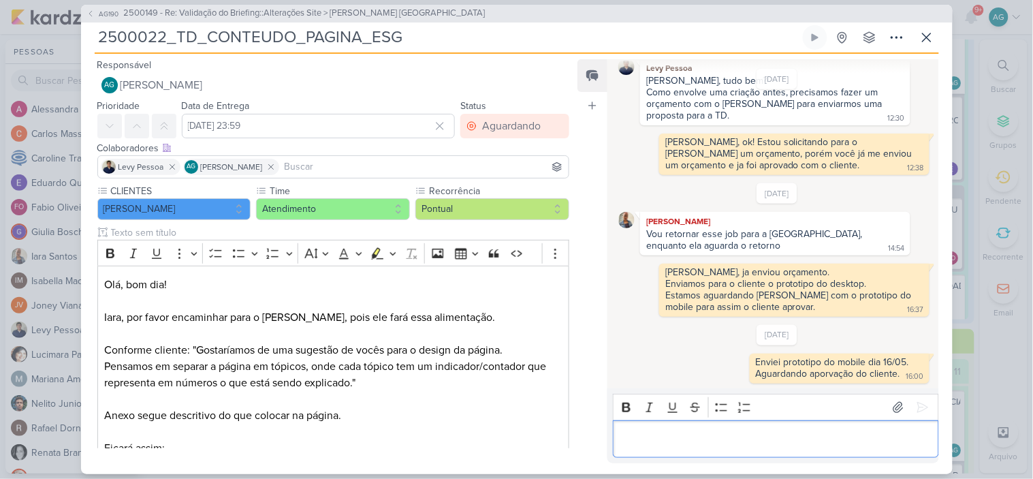
click at [674, 443] on p "Editor editing area: main" at bounding box center [776, 439] width 311 height 16
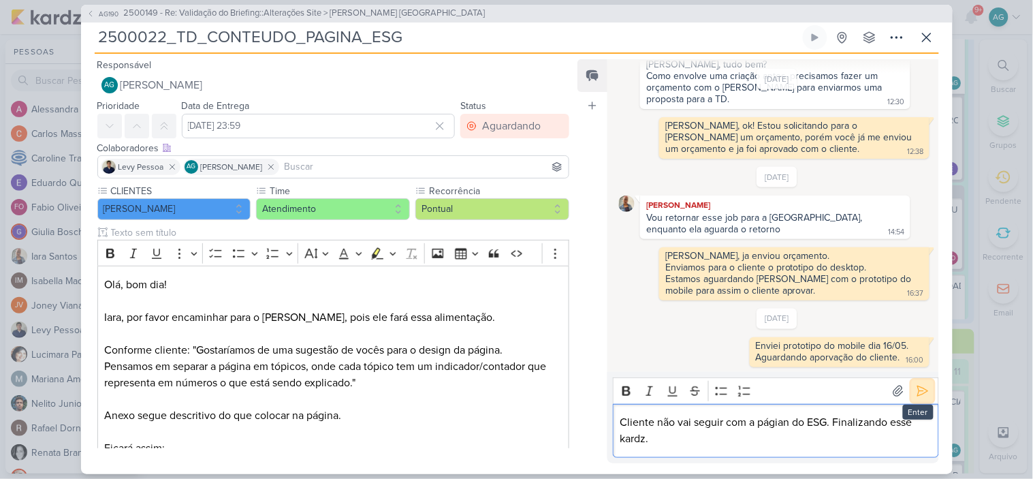
click at [916, 390] on icon at bounding box center [923, 391] width 14 height 14
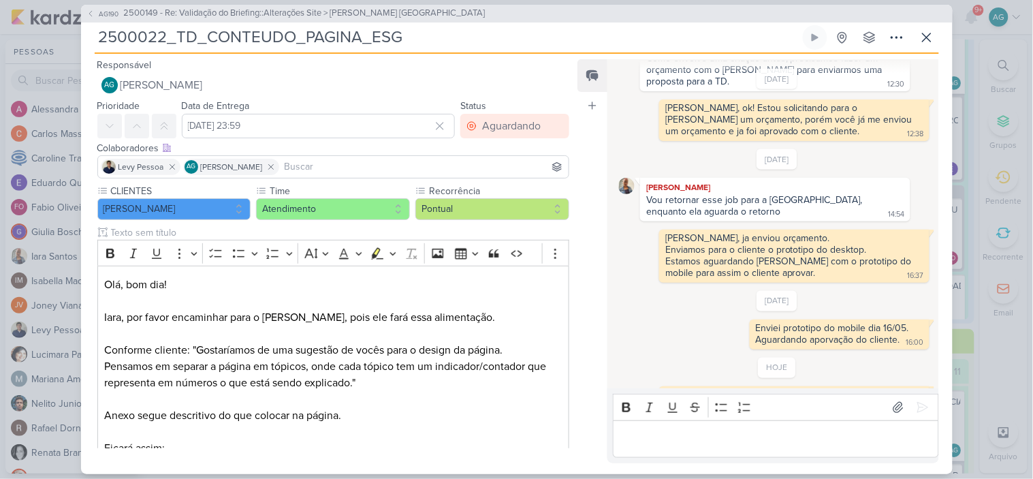
scroll to position [527, 0]
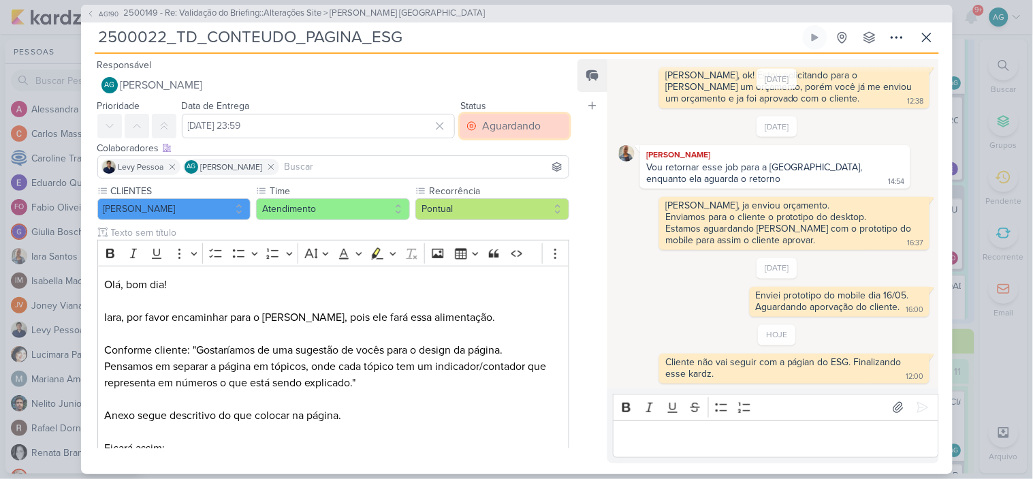
click at [518, 123] on div "Aguardando" at bounding box center [511, 126] width 59 height 16
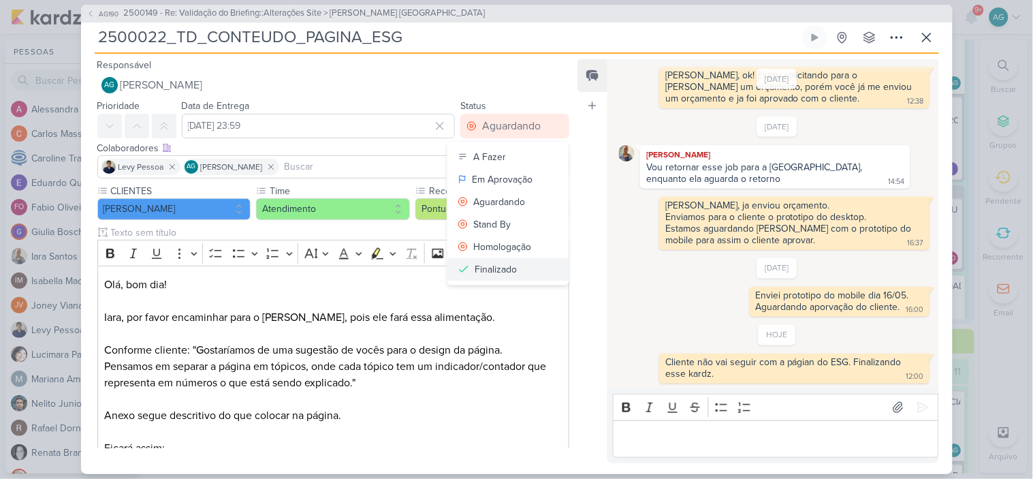
click at [513, 270] on button "Finalizado" at bounding box center [508, 269] width 121 height 22
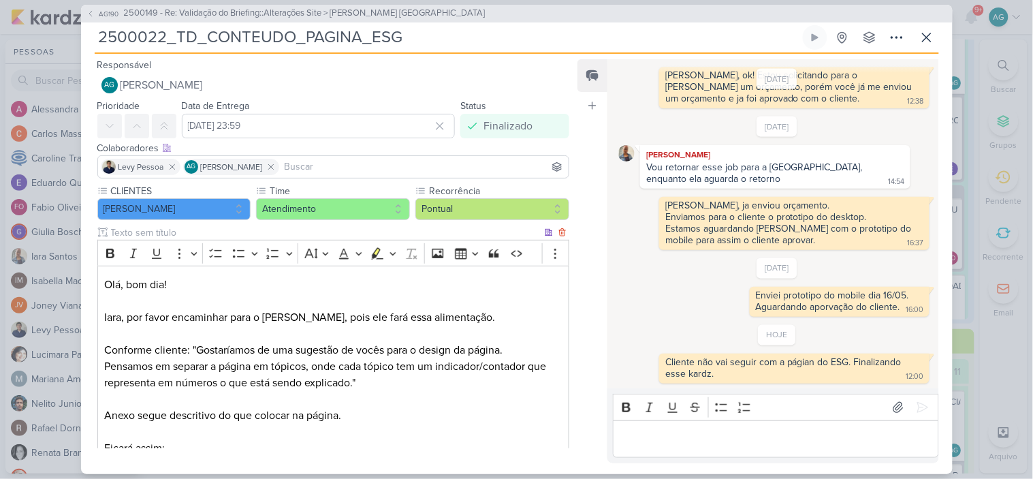
scroll to position [337, 0]
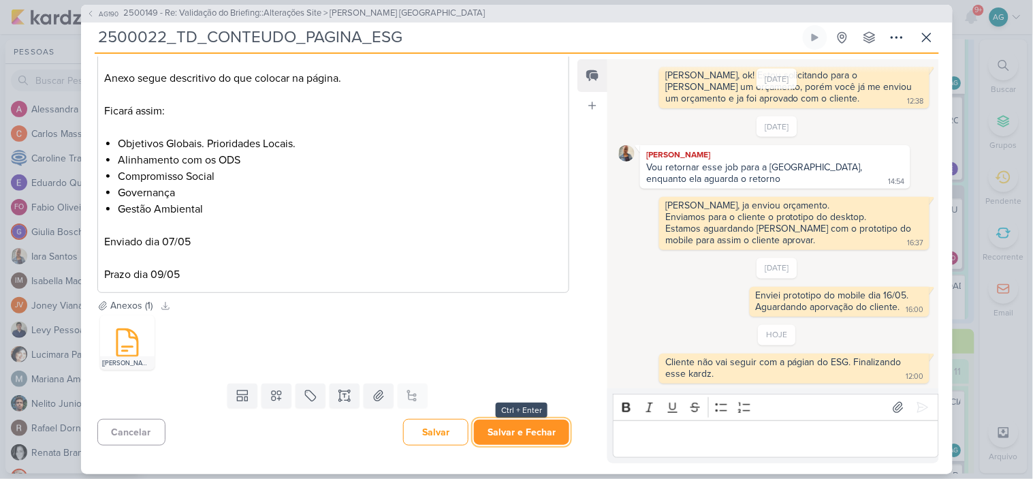
click at [511, 433] on button "Salvar e Fechar" at bounding box center [521, 432] width 95 height 25
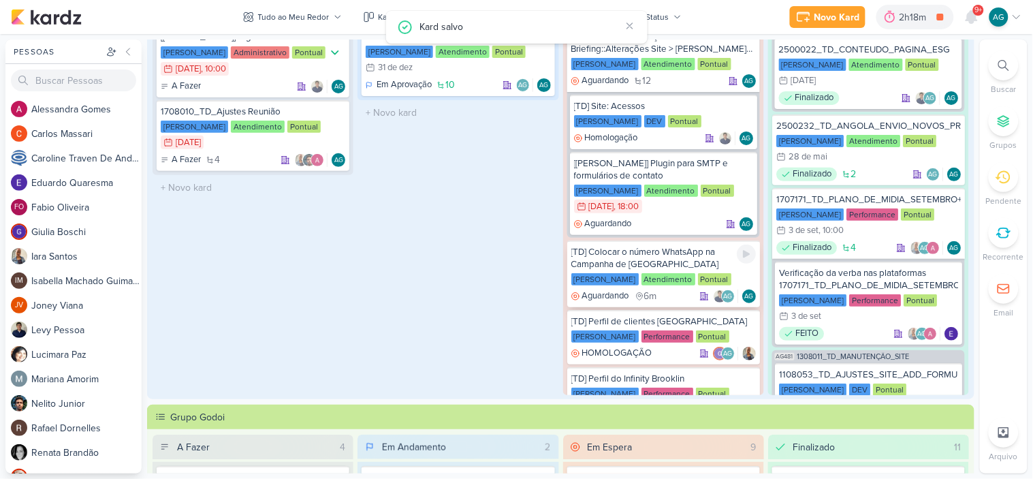
scroll to position [0, 0]
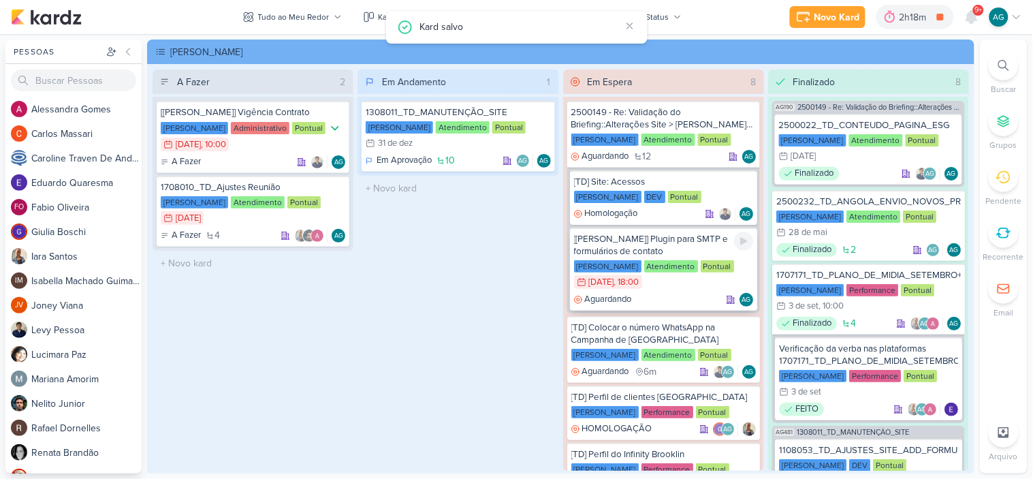
click at [652, 238] on div "[[PERSON_NAME]] Plugin para SMTP e formulários de contato" at bounding box center [663, 245] width 179 height 25
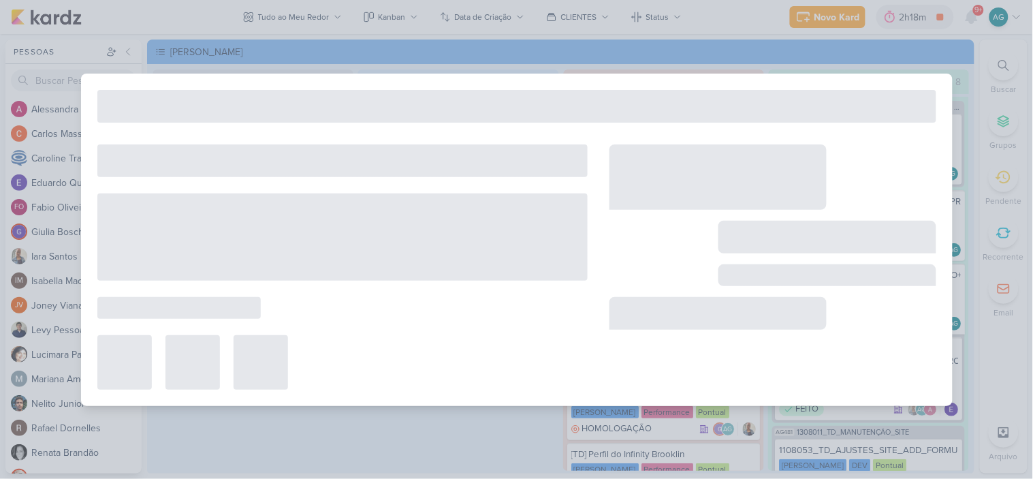
type input "[[PERSON_NAME]] Plugin para SMTP e formulários de contato"
type input "[DATE] 18:00"
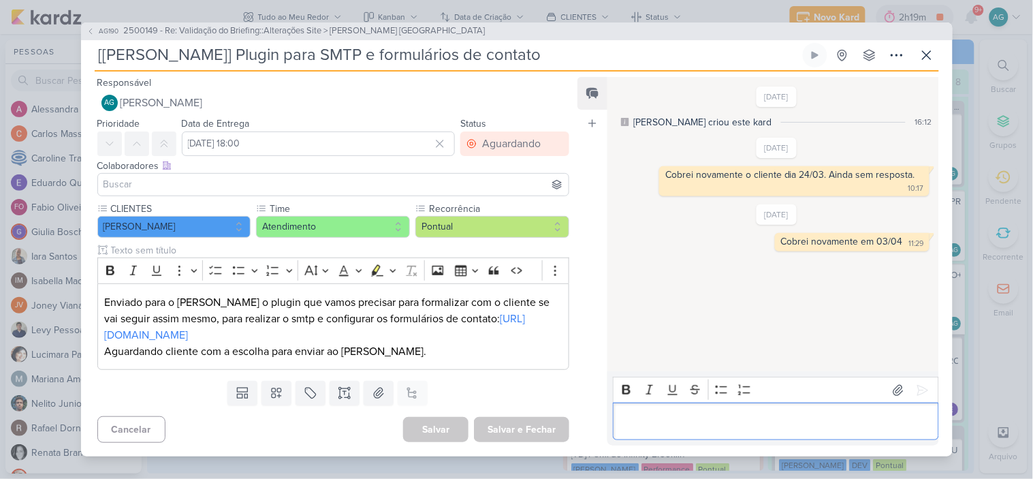
click at [685, 418] on p "Editor editing area: main" at bounding box center [776, 422] width 311 height 16
click at [924, 396] on icon at bounding box center [923, 391] width 14 height 14
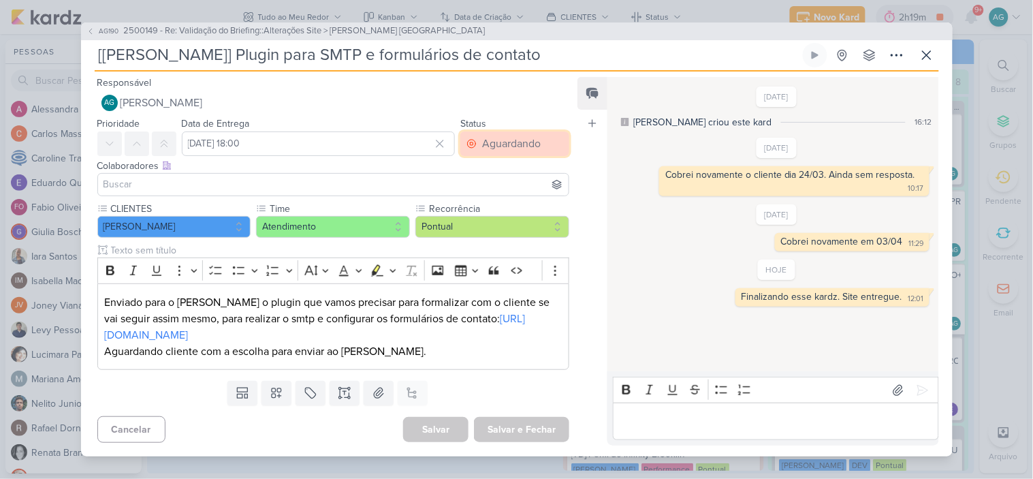
click at [526, 145] on div "Aguardando" at bounding box center [511, 144] width 59 height 16
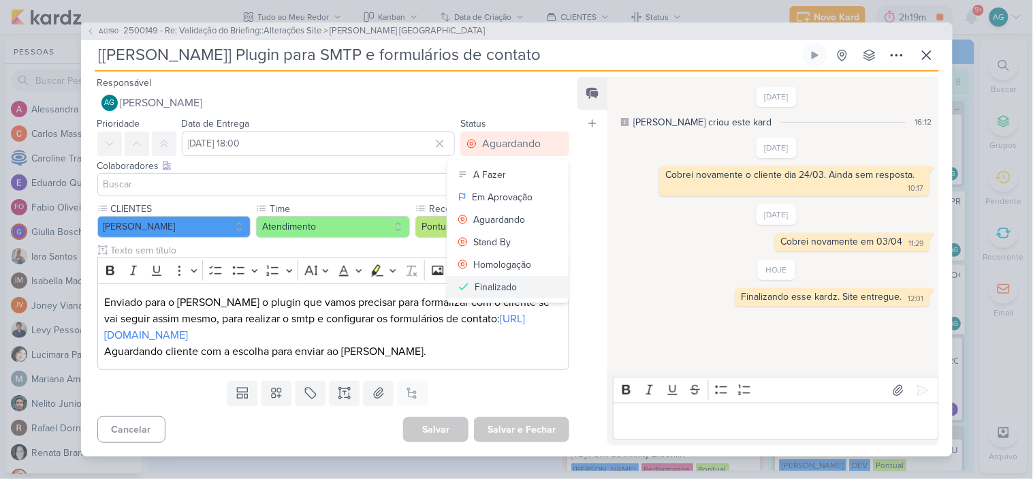
click at [508, 286] on div "Finalizado" at bounding box center [496, 287] width 42 height 14
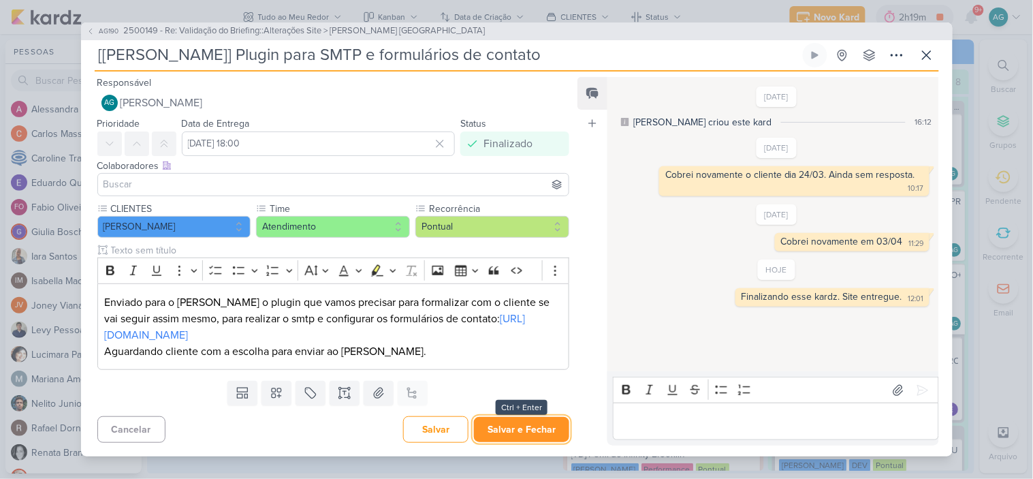
click at [529, 437] on button "Salvar e Fechar" at bounding box center [521, 429] width 95 height 25
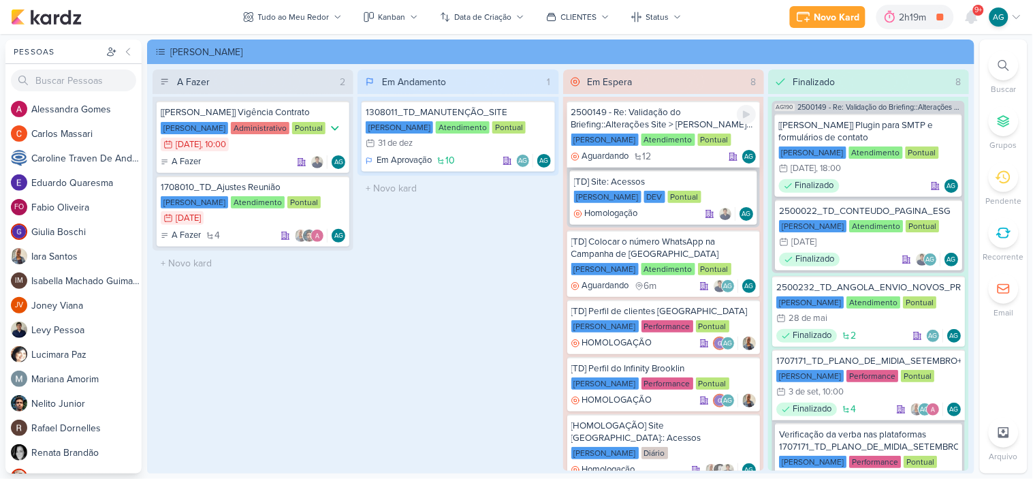
click at [674, 119] on div "2500149 - Re: Validação do Briefing::Alterações Site > [PERSON_NAME] [GEOGRAPHI…" at bounding box center [664, 118] width 185 height 25
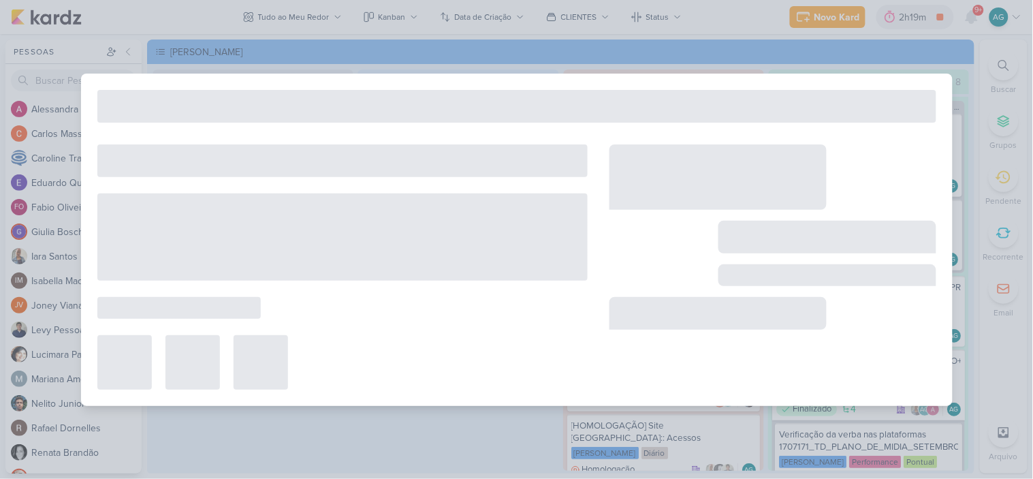
type input "2500149 - Re: Validação do Briefing::Alterações Site > [PERSON_NAME] [GEOGRAPHI…"
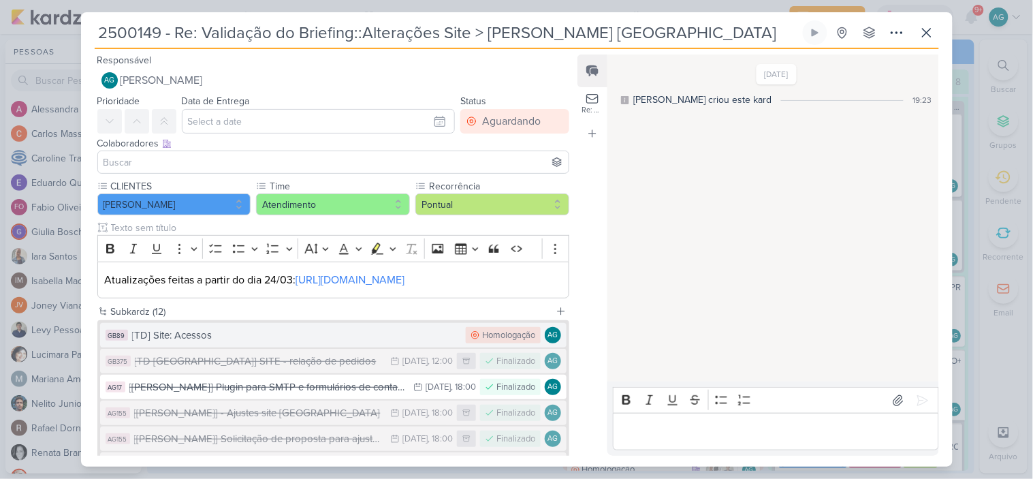
click at [289, 343] on div "[TD] Site: Acessos" at bounding box center [296, 336] width 328 height 16
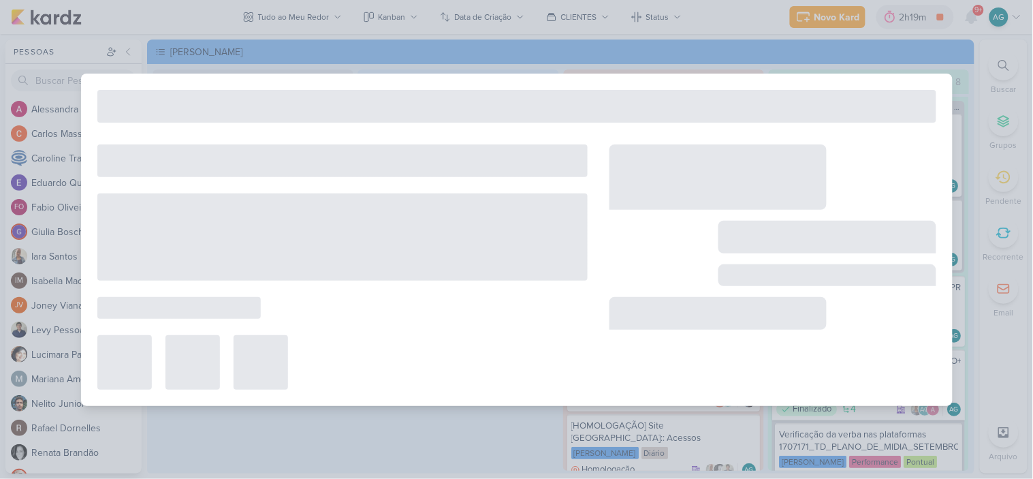
type input "[TD] Site: Acessos"
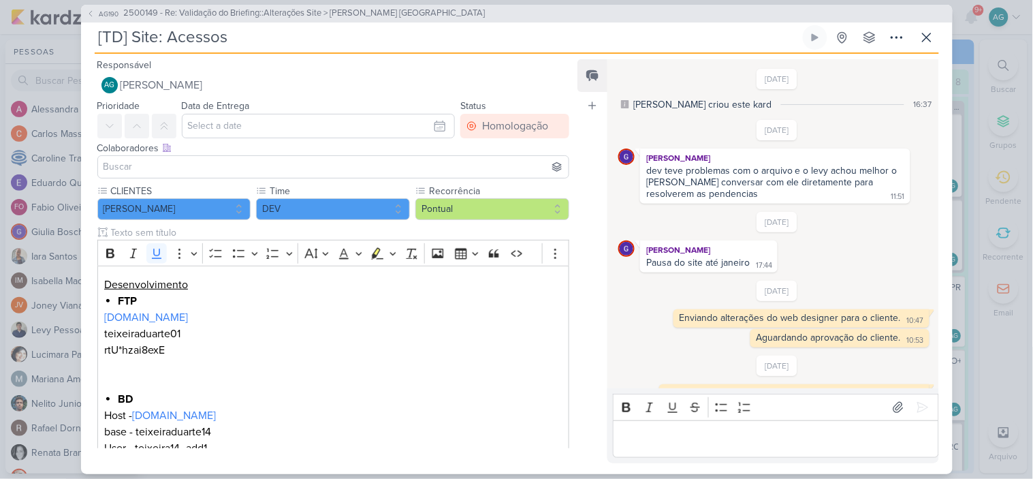
scroll to position [23, 0]
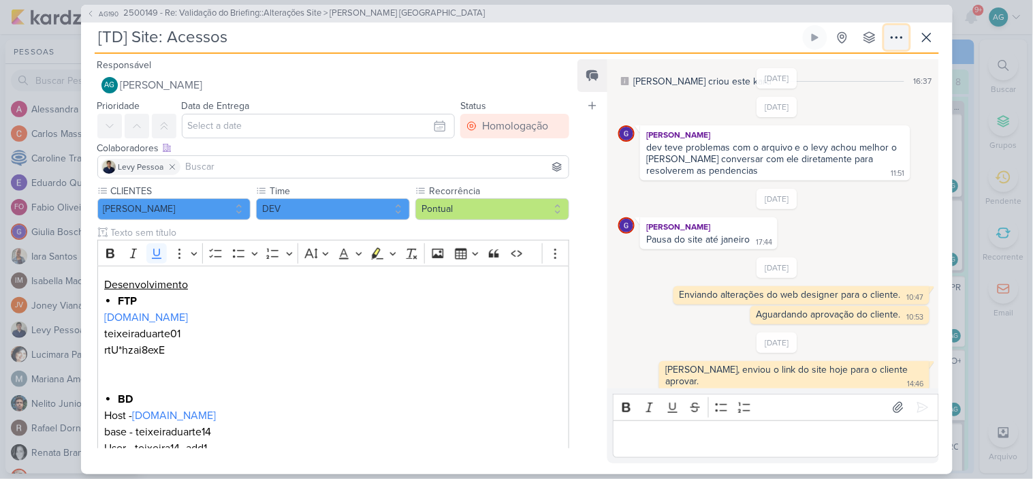
click at [899, 41] on icon at bounding box center [897, 37] width 16 height 16
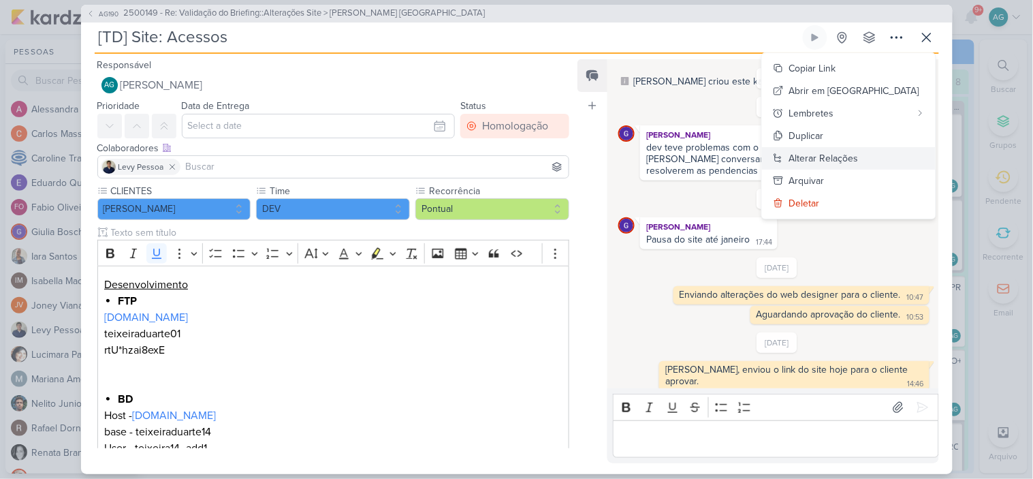
click at [859, 157] on div "Alterar Relações" at bounding box center [824, 158] width 69 height 14
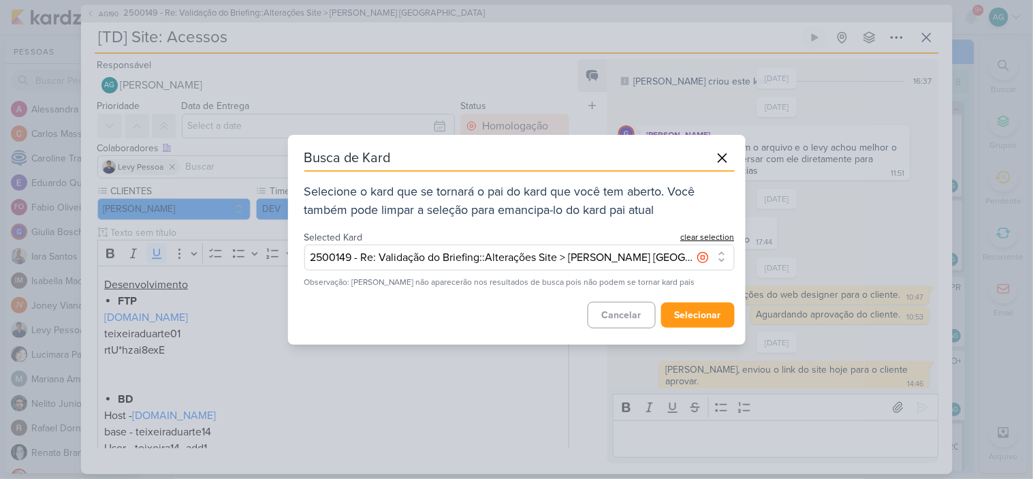
click at [726, 236] on button "clear selection" at bounding box center [708, 237] width 54 height 12
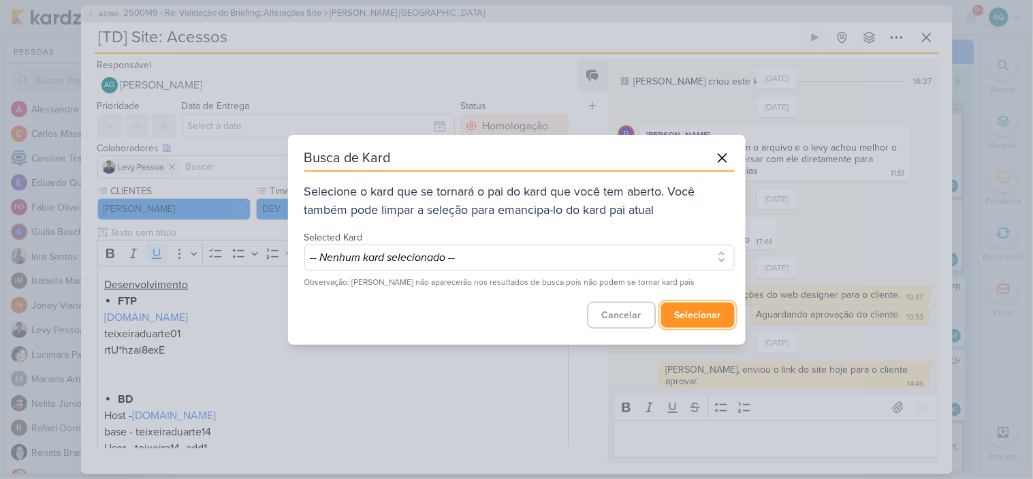
click at [716, 315] on button "selecionar" at bounding box center [698, 314] width 74 height 25
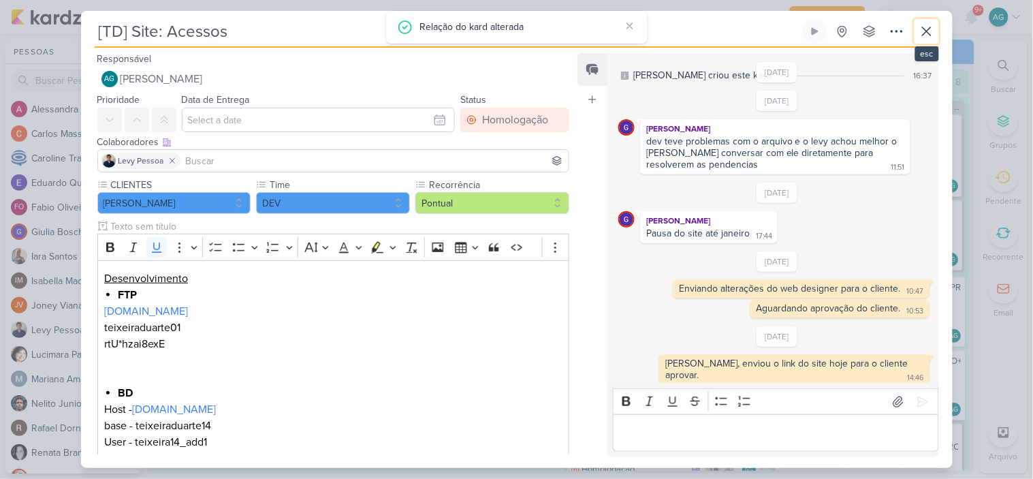
click at [929, 37] on icon at bounding box center [927, 31] width 16 height 16
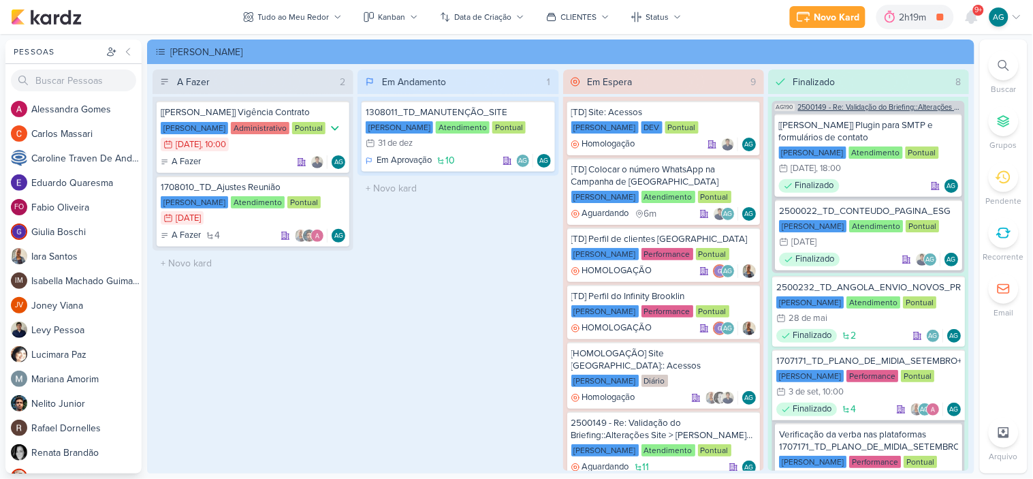
click at [854, 110] on span "2500149 - Re: Validação do Briefing::Alterações Site > [PERSON_NAME] [GEOGRAPHI…" at bounding box center [880, 107] width 164 height 7
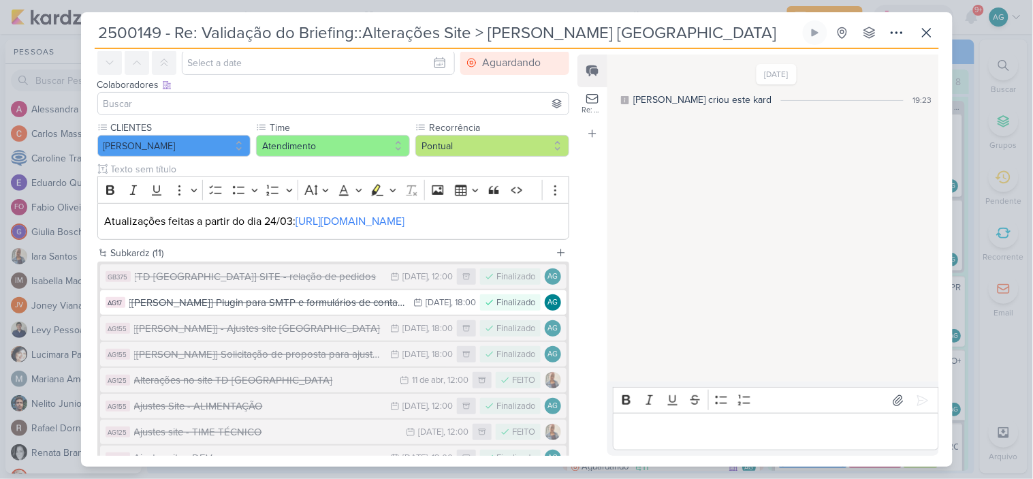
scroll to position [0, 0]
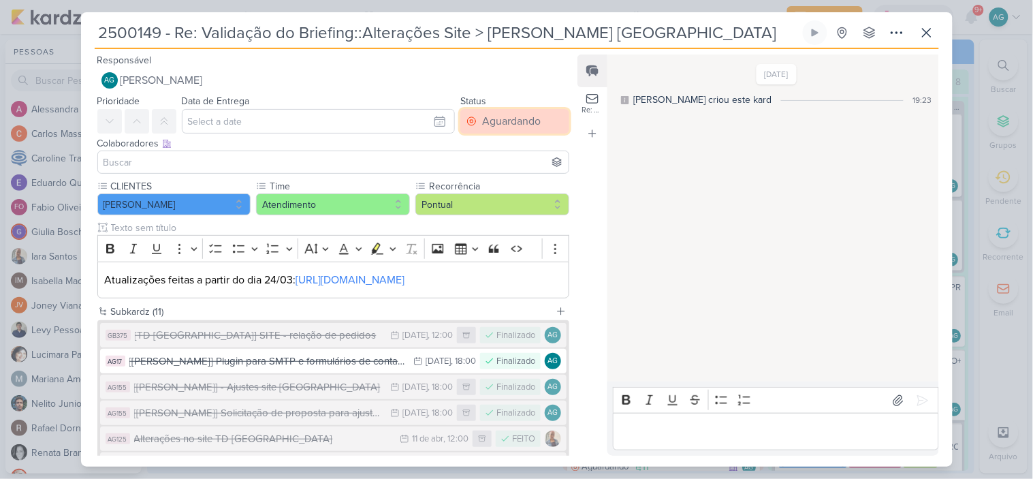
click at [489, 116] on div "Aguardando" at bounding box center [511, 121] width 59 height 16
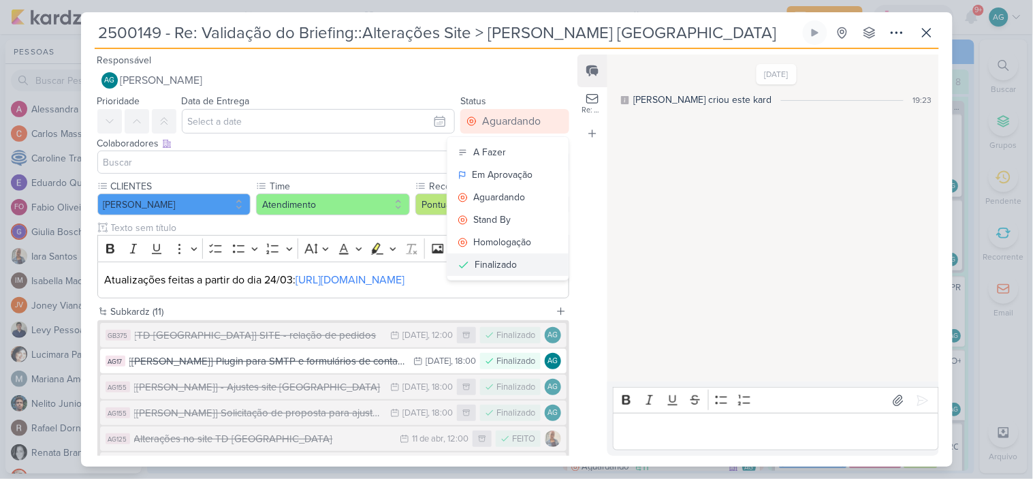
click at [501, 262] on div "Finalizado" at bounding box center [496, 265] width 42 height 14
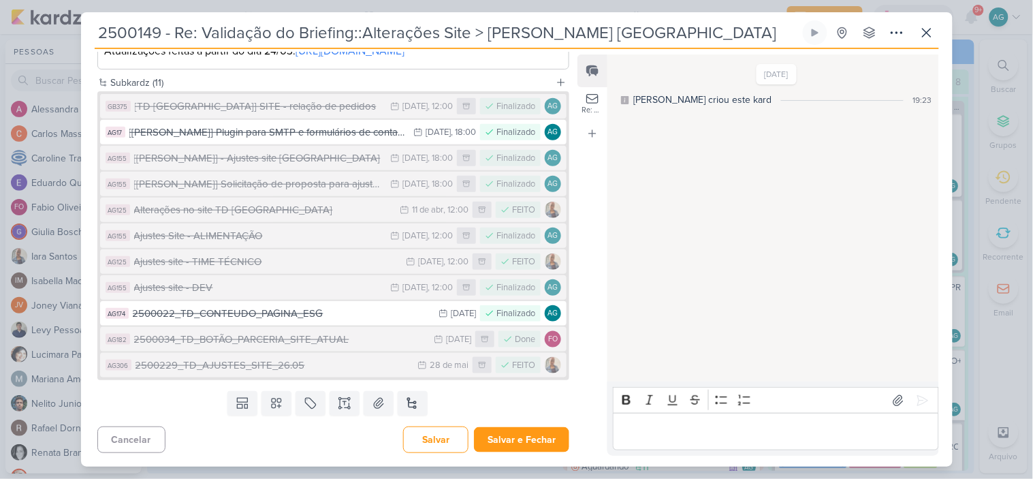
scroll to position [262, 0]
click at [543, 438] on button "Salvar e Fechar" at bounding box center [521, 439] width 95 height 25
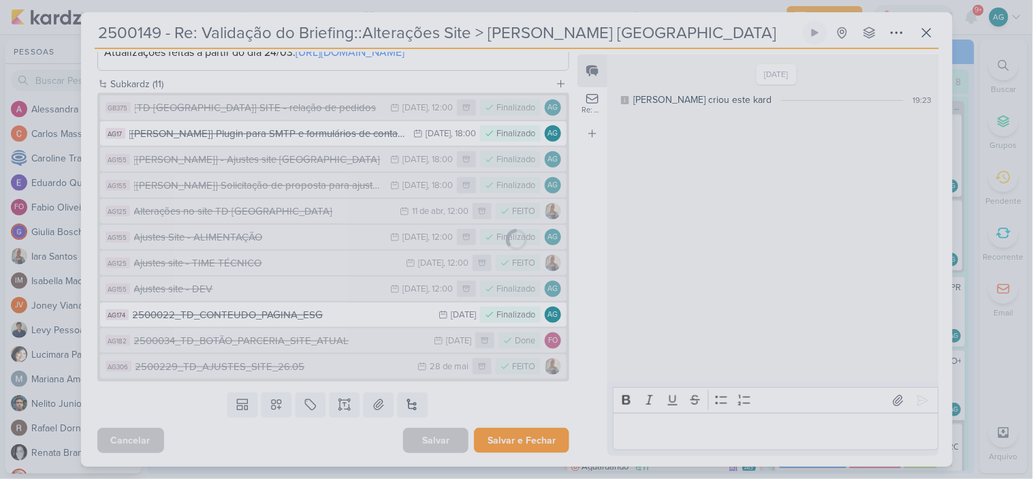
scroll to position [260, 0]
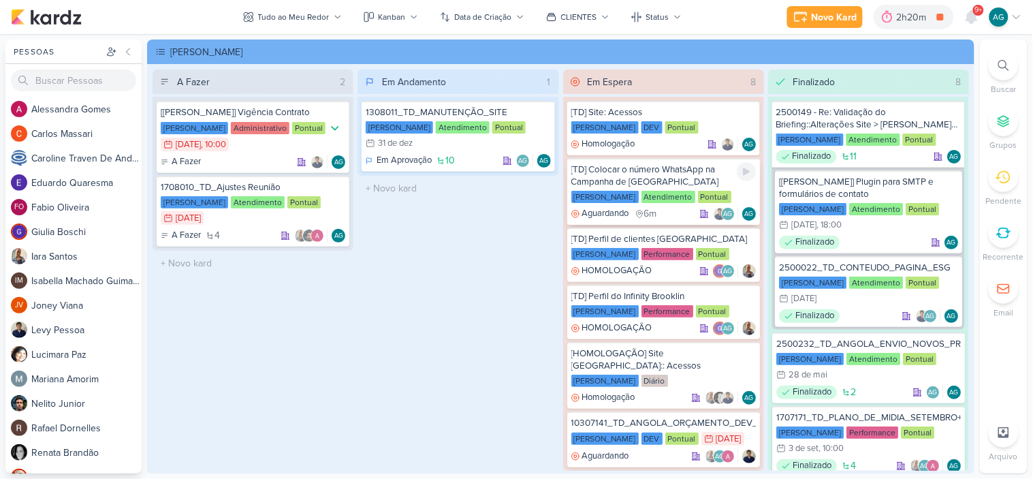
click at [663, 173] on div "[TD] Colocar o número WhatsApp na Campanha de [GEOGRAPHIC_DATA]" at bounding box center [664, 175] width 185 height 25
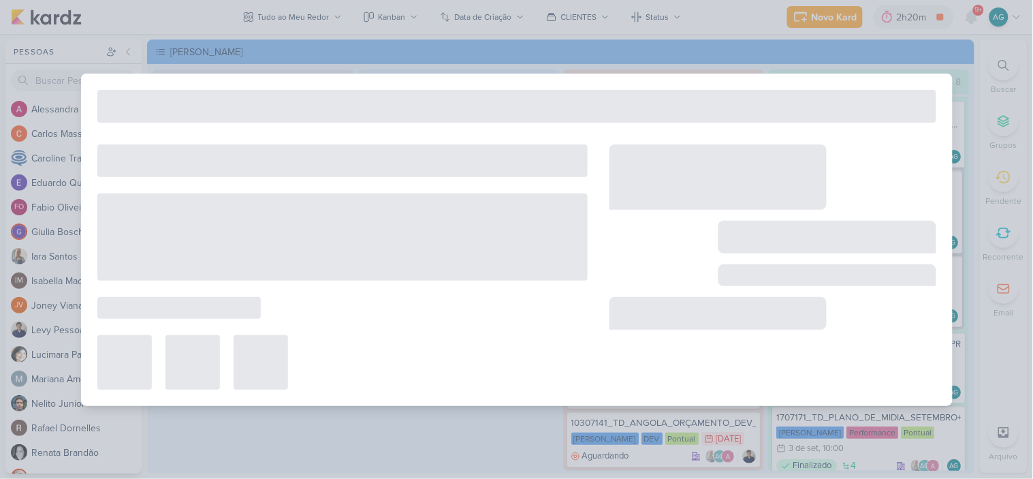
type input "[TD] Colocar o número WhatsApp na Campanha de [GEOGRAPHIC_DATA]"
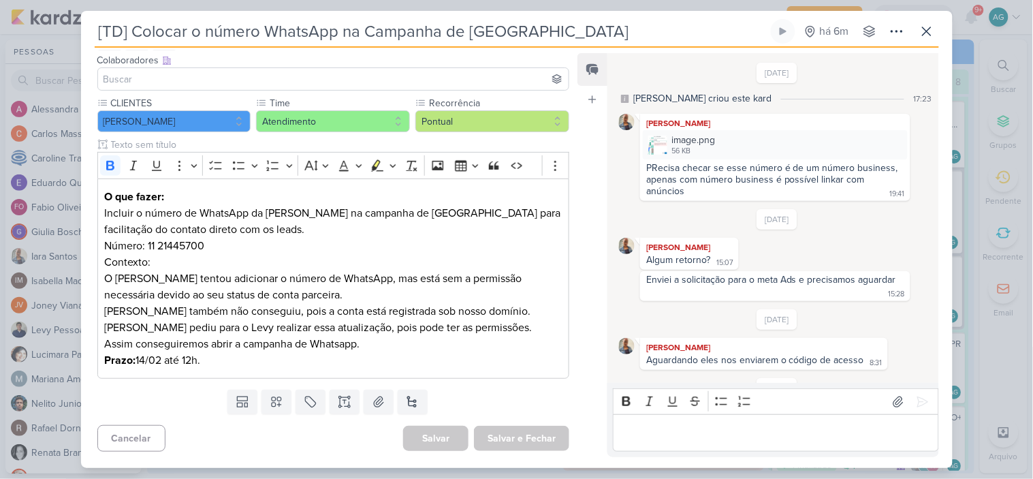
scroll to position [529, 0]
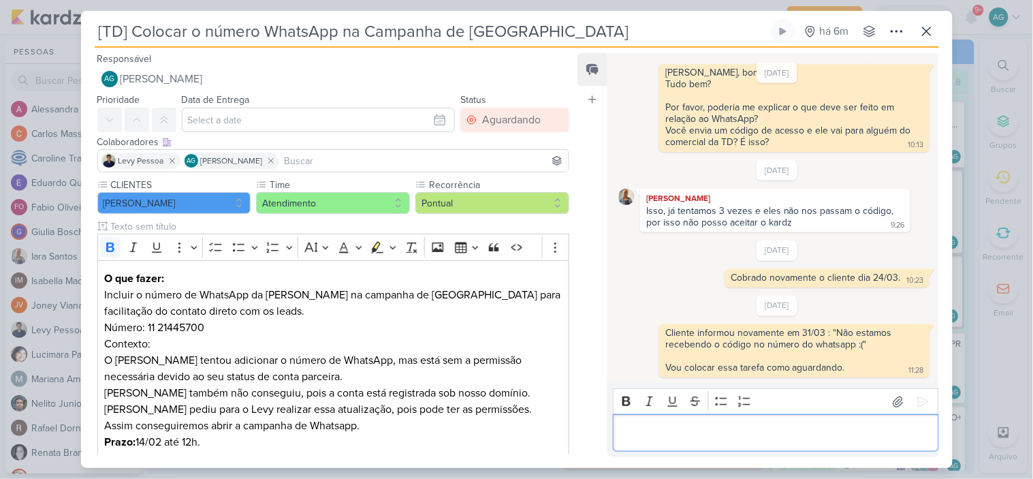
click at [745, 426] on p "Editor editing area: main" at bounding box center [776, 433] width 311 height 16
click at [531, 116] on div "Aguardando" at bounding box center [511, 120] width 59 height 16
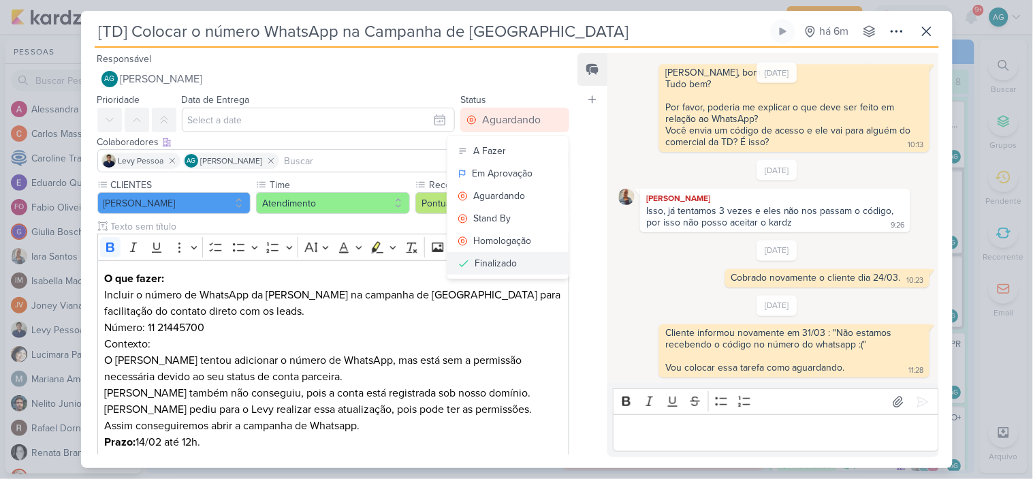
click at [521, 260] on button "Finalizado" at bounding box center [508, 263] width 121 height 22
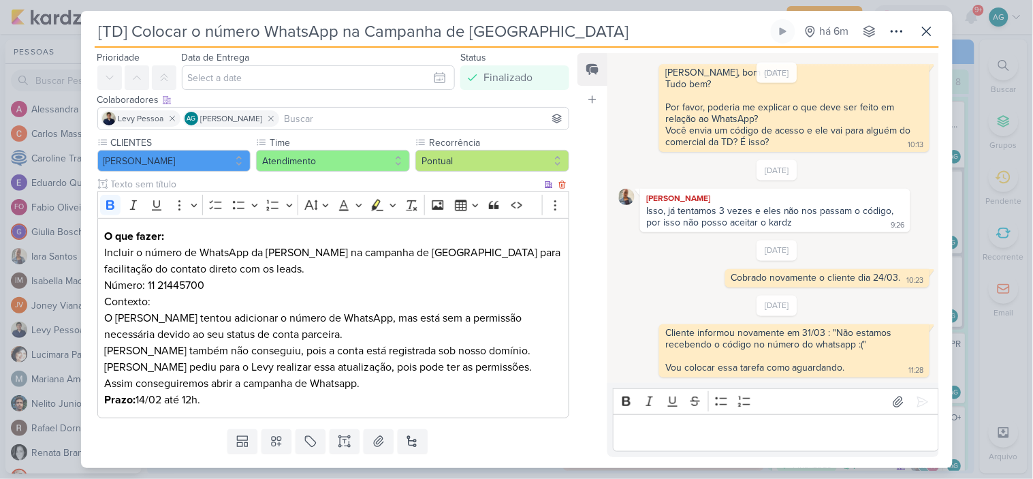
scroll to position [82, 0]
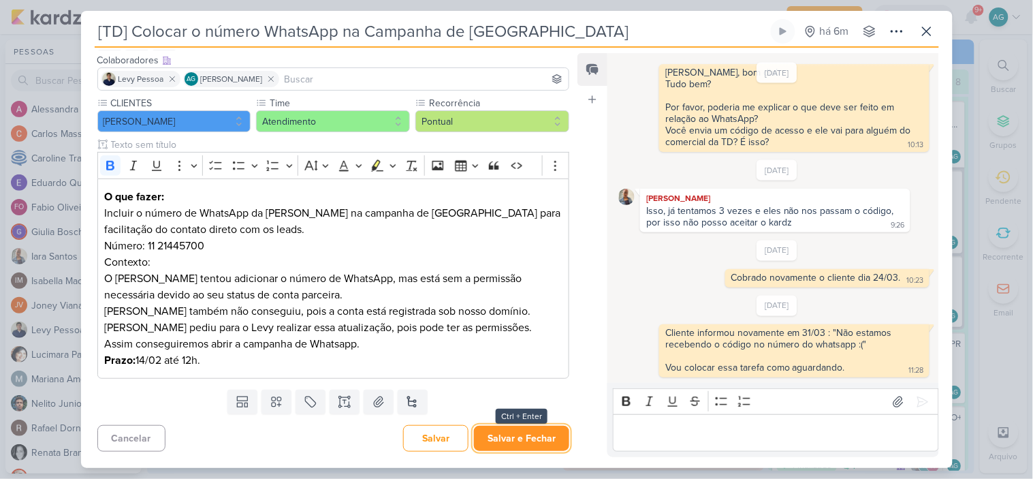
click at [533, 431] on button "Salvar e Fechar" at bounding box center [521, 438] width 95 height 25
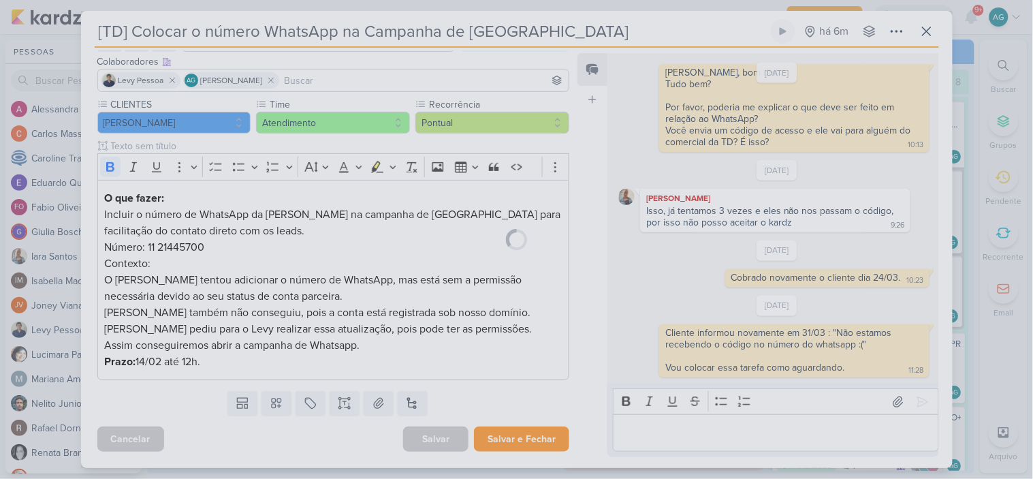
scroll to position [80, 0]
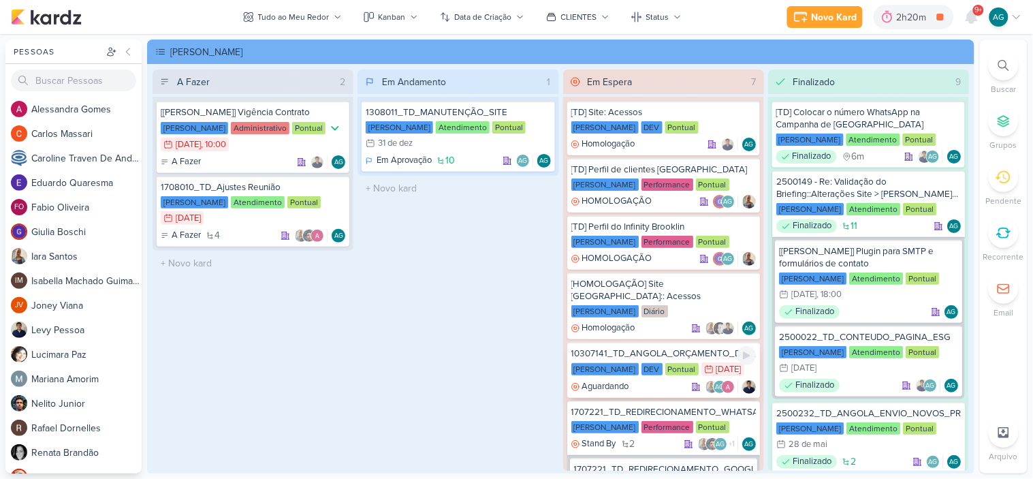
click at [672, 347] on div "10307141_TD_ANGOLA_ORÇAMENTO_DEV_SITE_ANGOLA" at bounding box center [664, 353] width 185 height 12
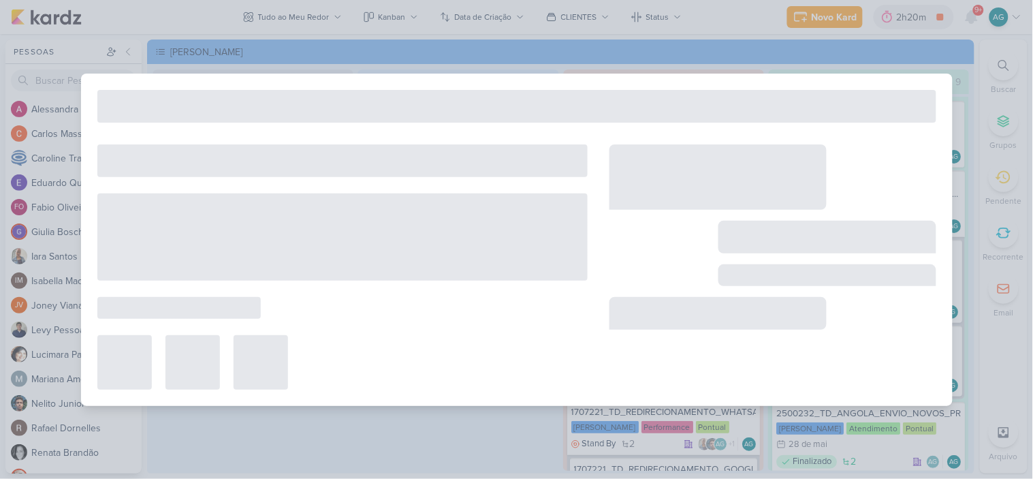
scroll to position [0, 0]
type input "10307141_TD_ANGOLA_ORÇAMENTO_DEV_SITE_ANGOLA"
type input "[DATE] 23:59"
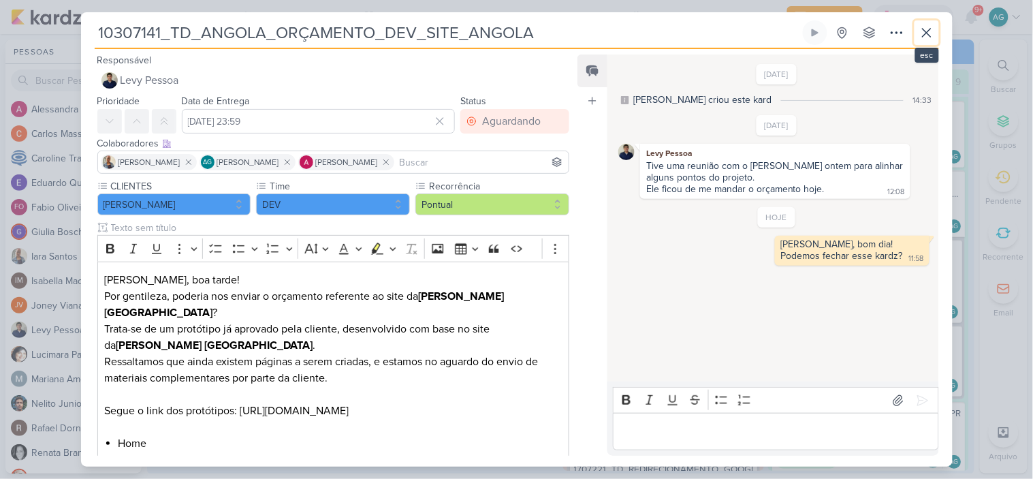
click at [925, 33] on icon at bounding box center [927, 33] width 16 height 16
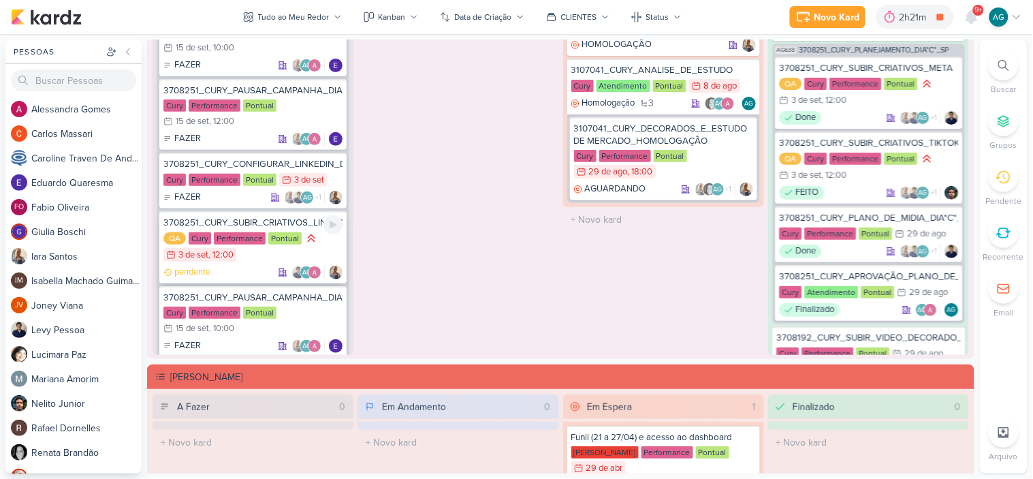
scroll to position [76, 0]
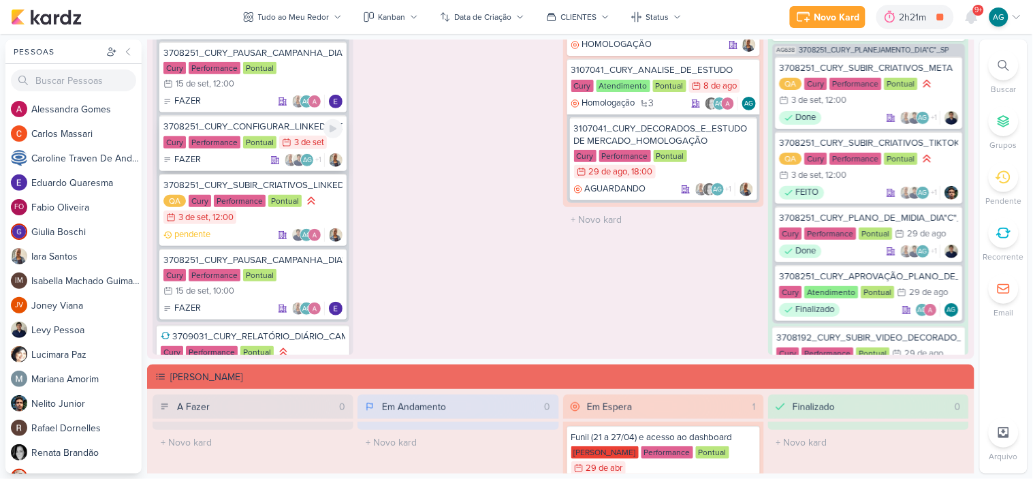
click at [257, 125] on div "3708251_CURY_CONFIGURAR_LINKEDIN_DIA"C"_SP" at bounding box center [252, 127] width 179 height 12
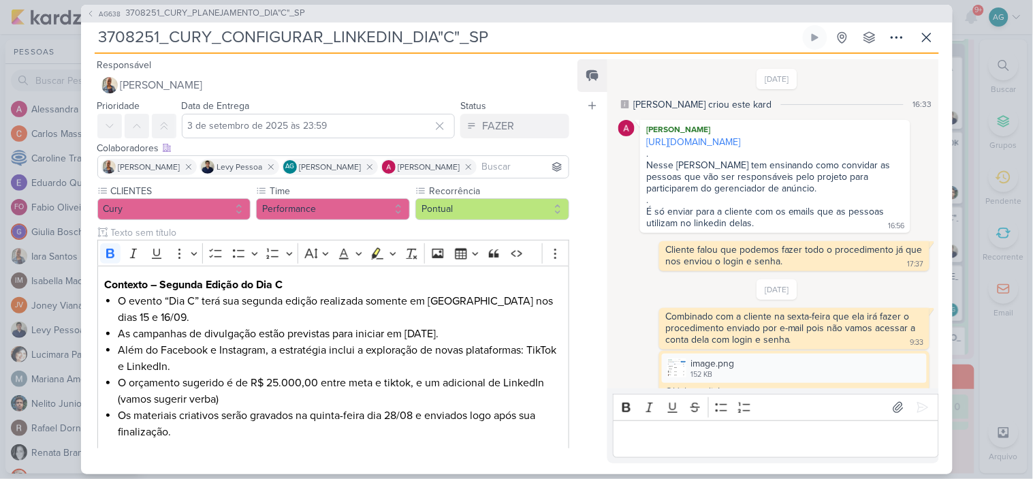
scroll to position [375, 0]
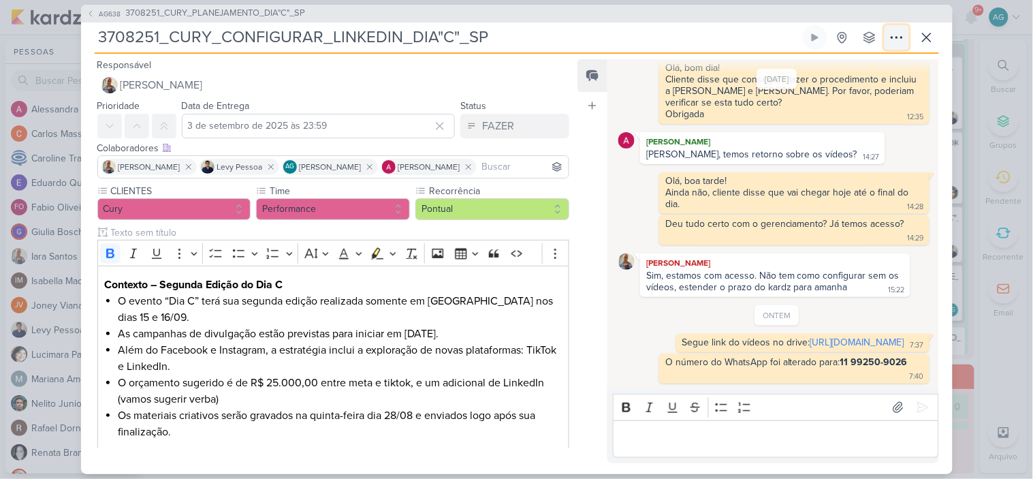
click at [899, 38] on icon at bounding box center [897, 37] width 16 height 16
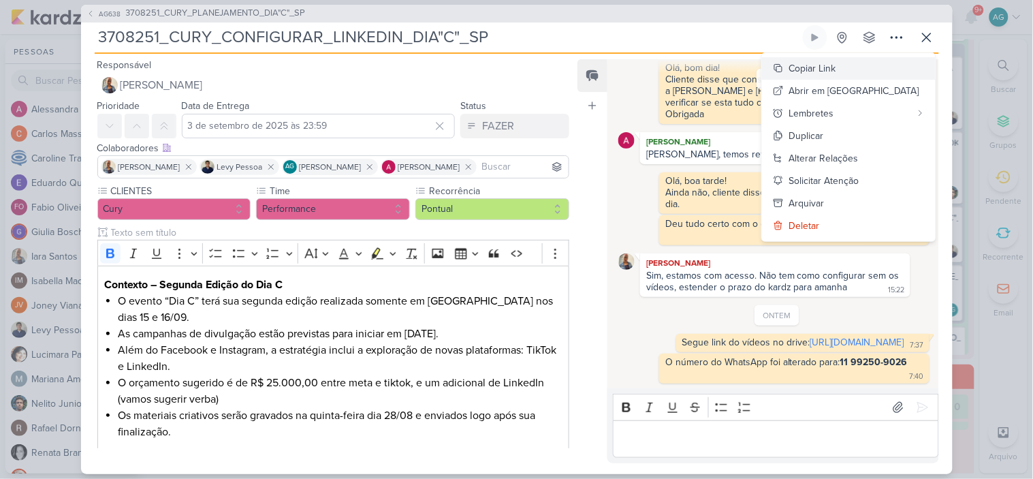
click at [837, 70] on div "Copiar Link" at bounding box center [813, 68] width 47 height 14
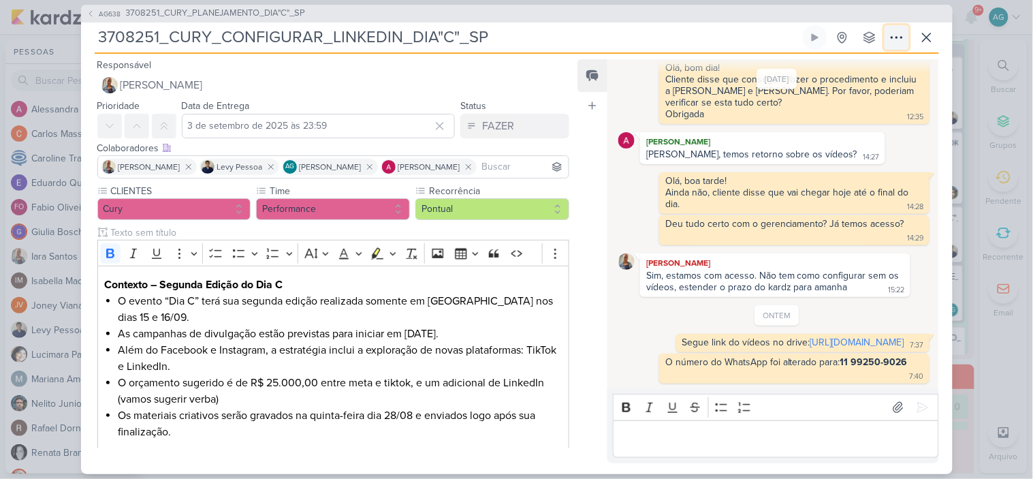
click at [894, 39] on icon at bounding box center [897, 37] width 16 height 16
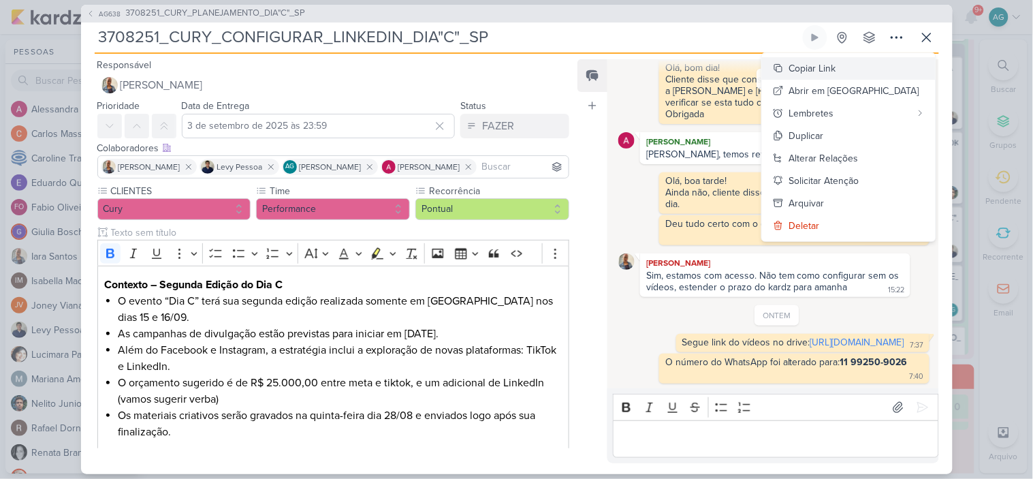
click at [891, 71] on button "Copiar Link" at bounding box center [849, 68] width 174 height 22
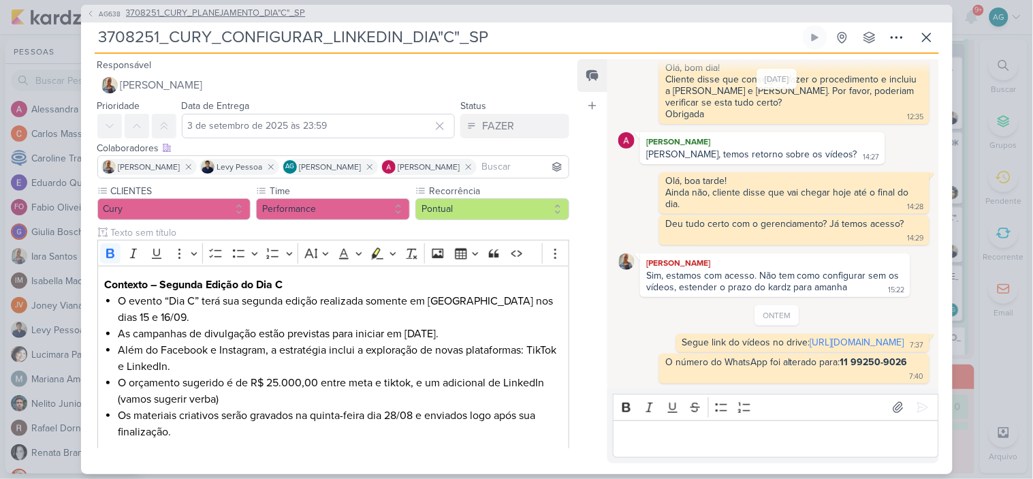
click at [287, 12] on span "3708251_CURY_PLANEJAMENTO_DIA"C"_SP" at bounding box center [216, 14] width 180 height 14
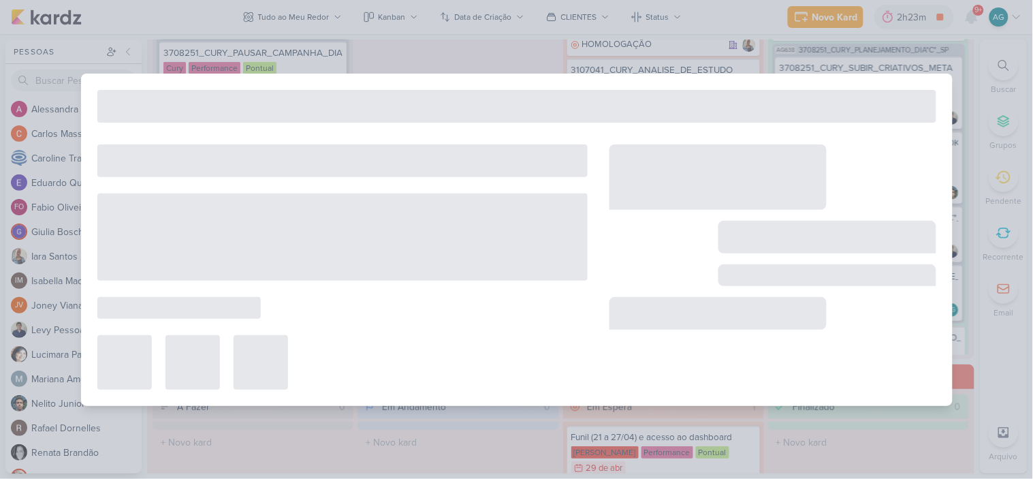
type input "3708251_CURY_PLANEJAMENTO_DIA"C"_SP"
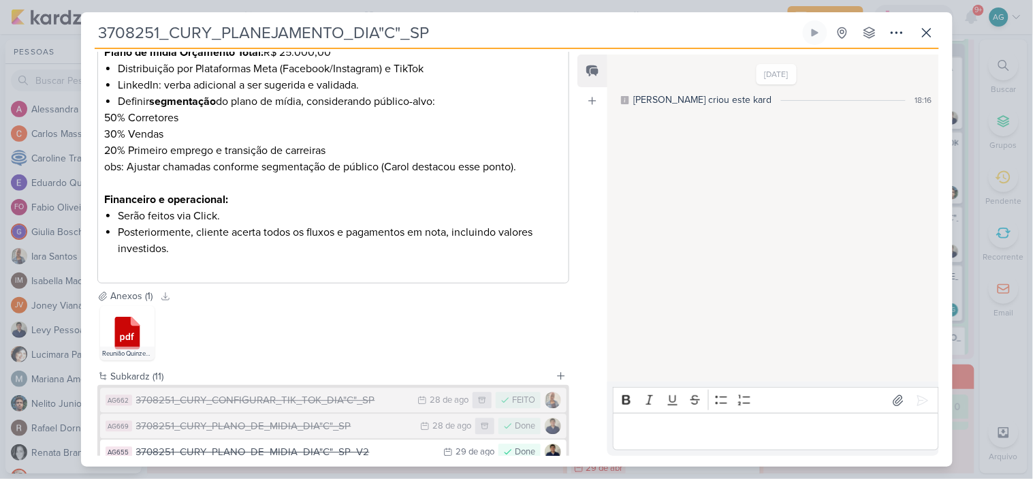
scroll to position [1045, 0]
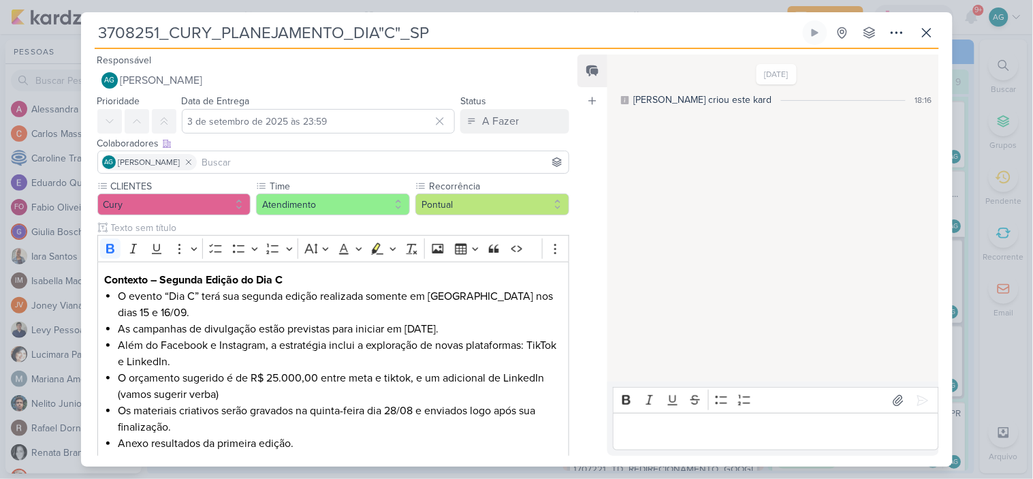
scroll to position [76, 0]
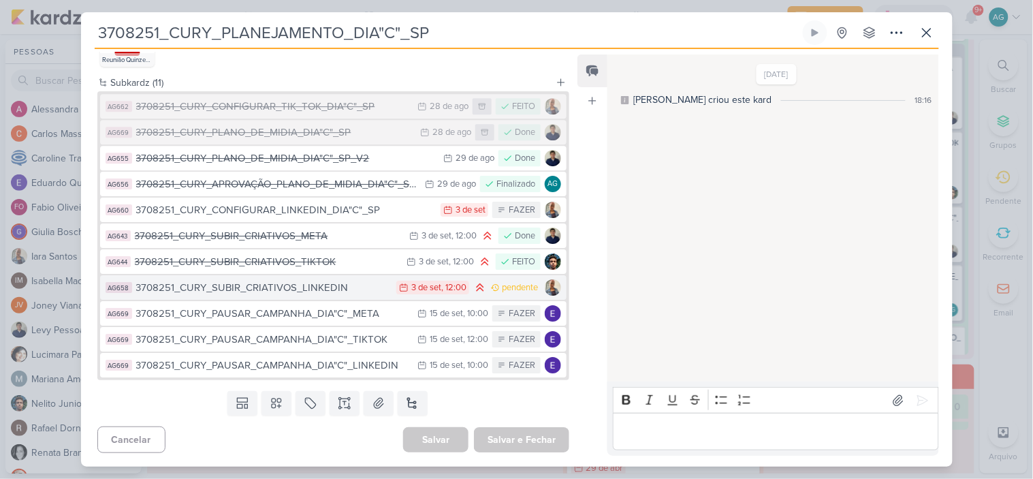
click at [317, 289] on div "3708251_CURY_SUBIR_CRIATIVOS_LINKEDIN" at bounding box center [263, 288] width 254 height 16
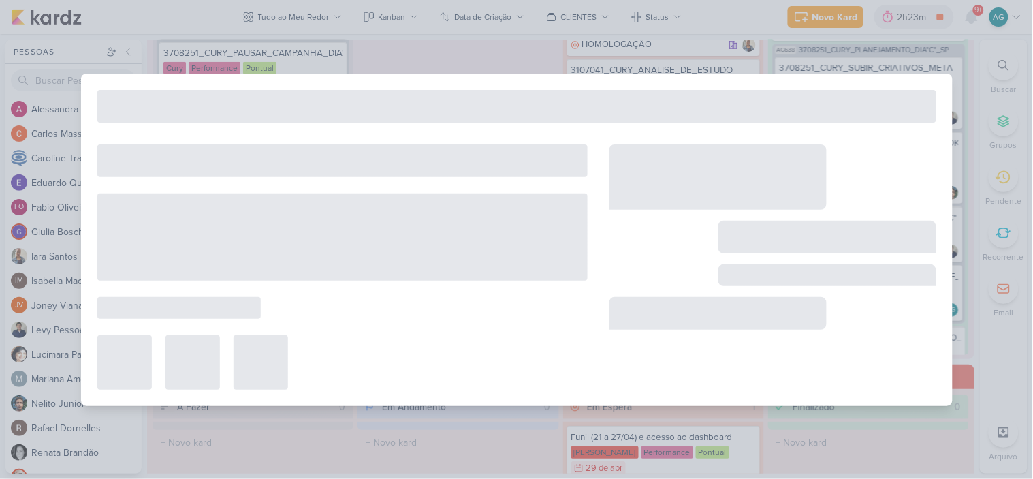
type input "3708251_CURY_SUBIR_CRIATIVOS_LINKEDIN"
type input "[DATE] 12:00"
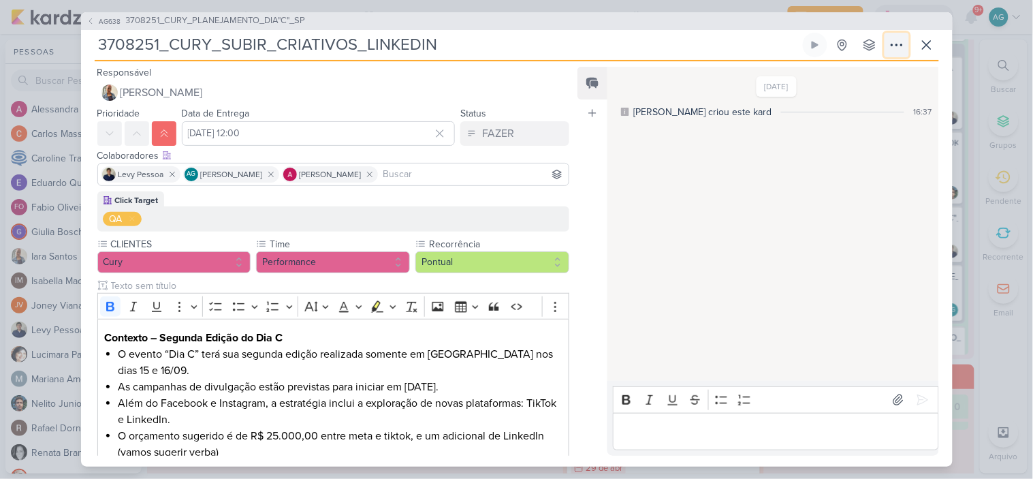
click at [903, 46] on icon at bounding box center [897, 45] width 16 height 16
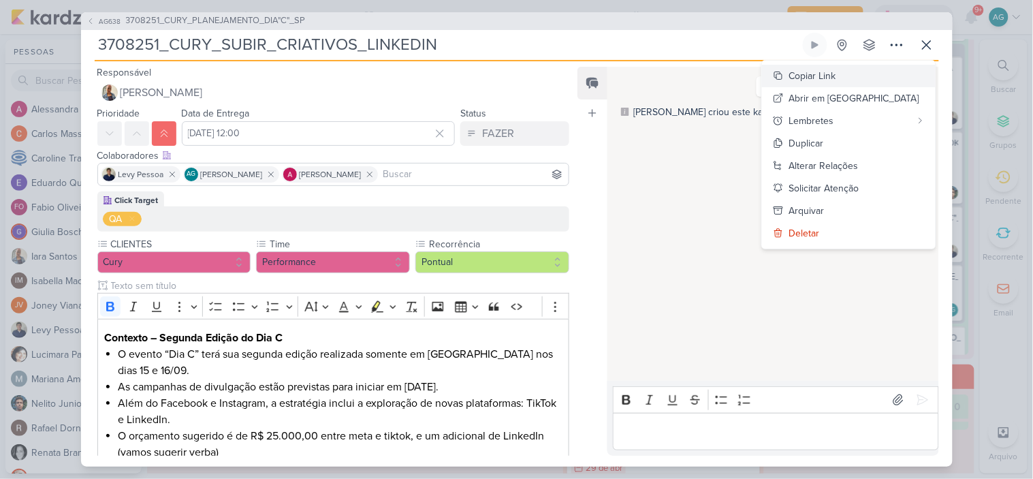
click at [837, 71] on div "Copiar Link" at bounding box center [813, 76] width 47 height 14
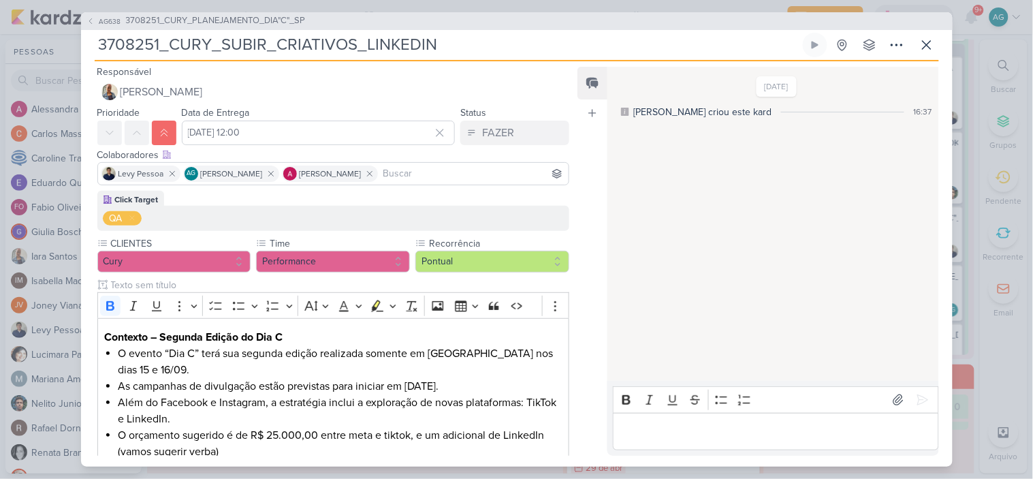
scroll to position [0, 0]
click at [289, 24] on span "3708251_CURY_PLANEJAMENTO_DIA"C"_SP" at bounding box center [216, 21] width 180 height 14
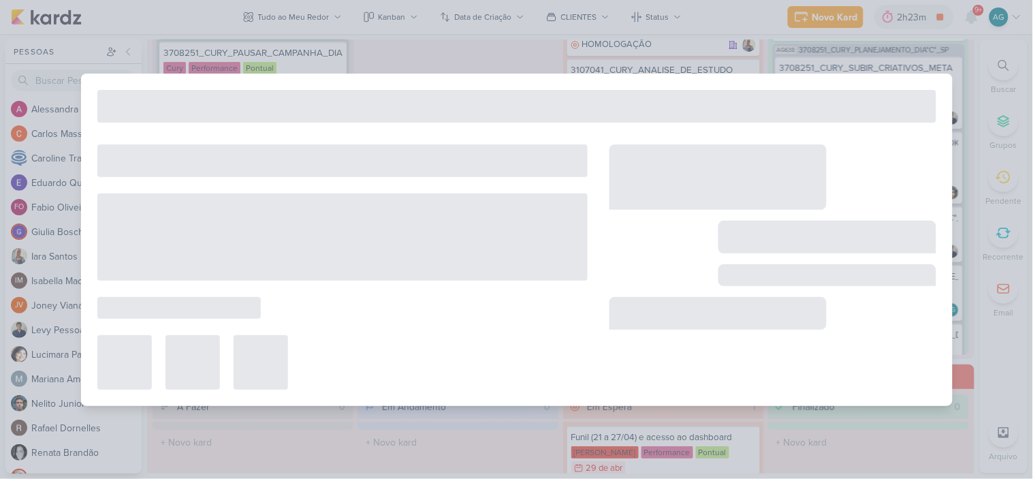
type input "3708251_CURY_PLANEJAMENTO_DIA"C"_SP"
type input "3 de setembro de 2025 às 23:59"
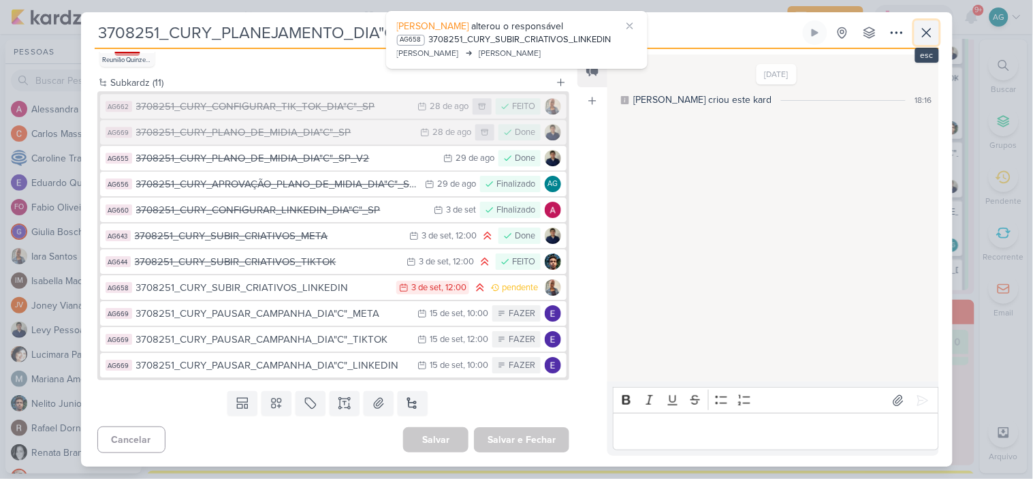
scroll to position [76, 0]
click at [925, 37] on icon at bounding box center [927, 33] width 16 height 16
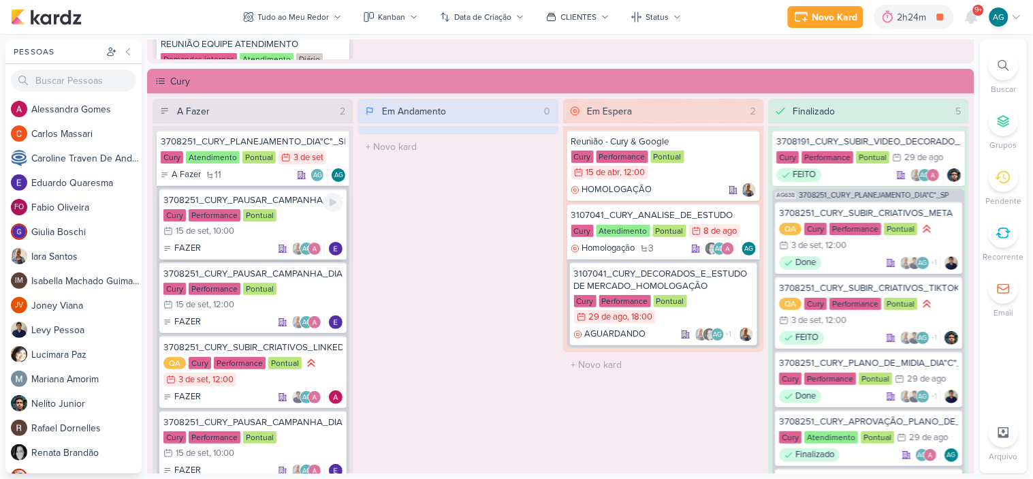
scroll to position [1286, 0]
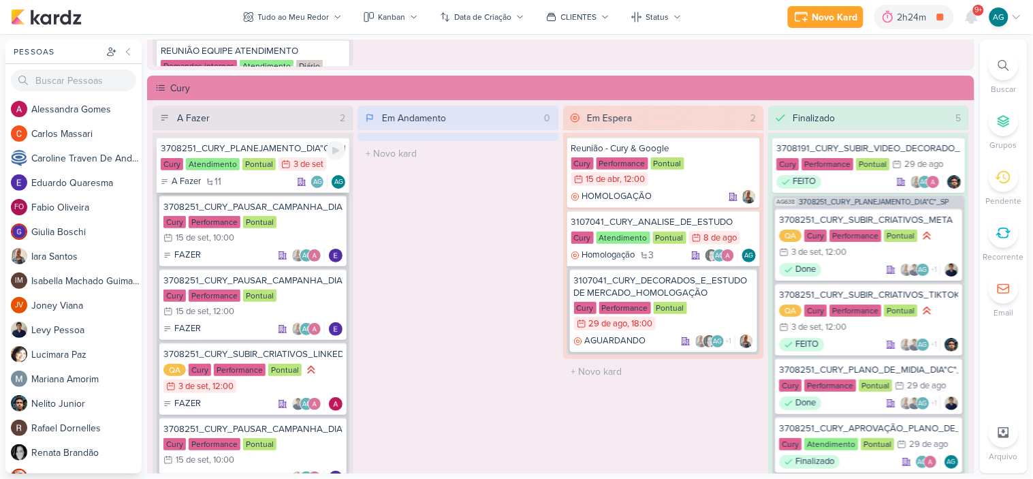
click at [273, 152] on div "3708251_CURY_PLANEJAMENTO_DIA"C"_SP" at bounding box center [253, 148] width 185 height 12
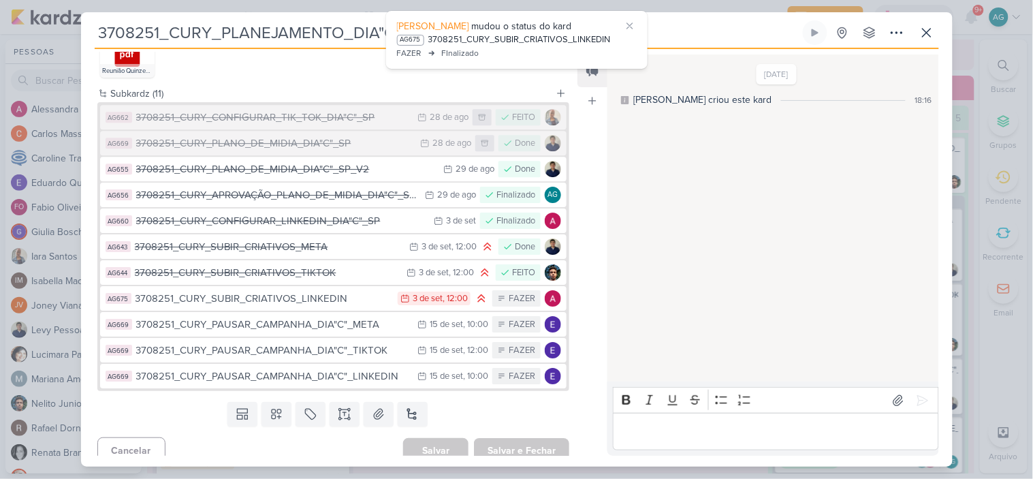
scroll to position [1045, 0]
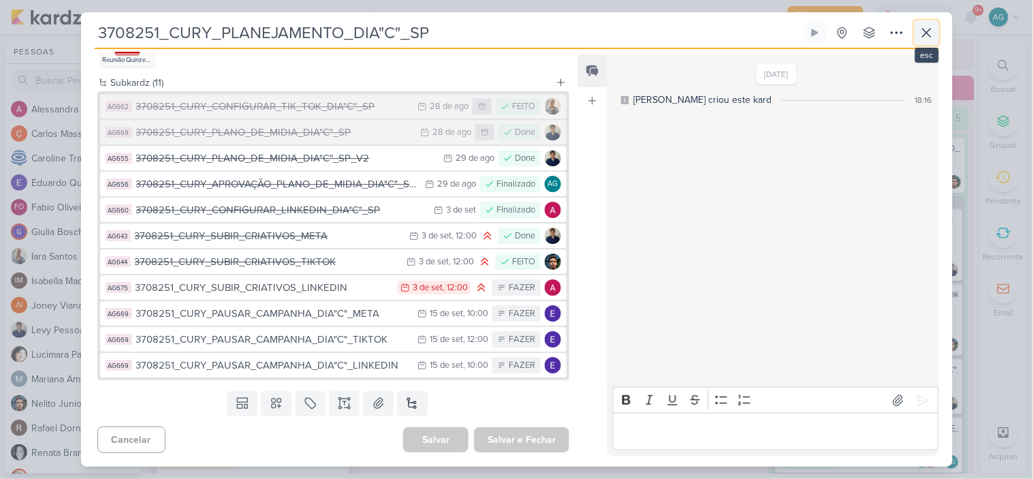
click at [921, 33] on icon at bounding box center [927, 33] width 16 height 16
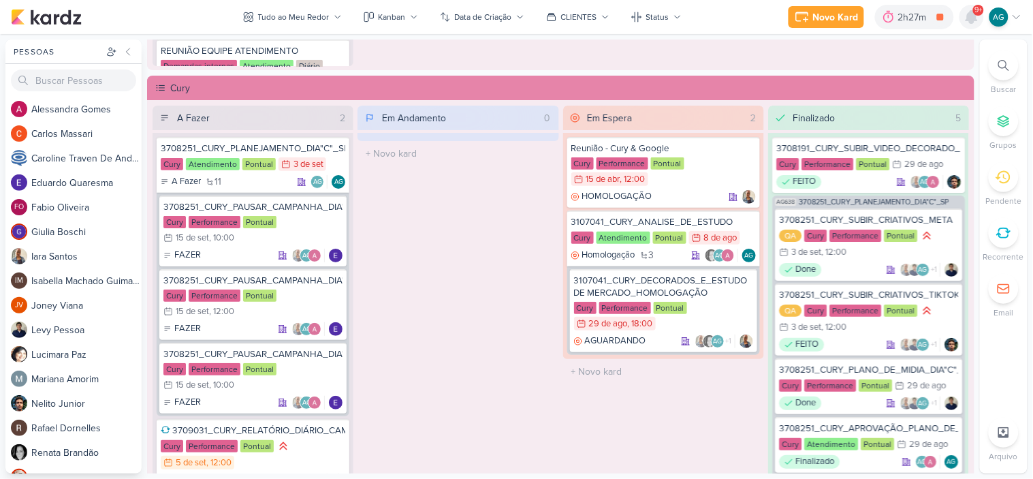
click at [973, 20] on icon at bounding box center [972, 17] width 11 height 12
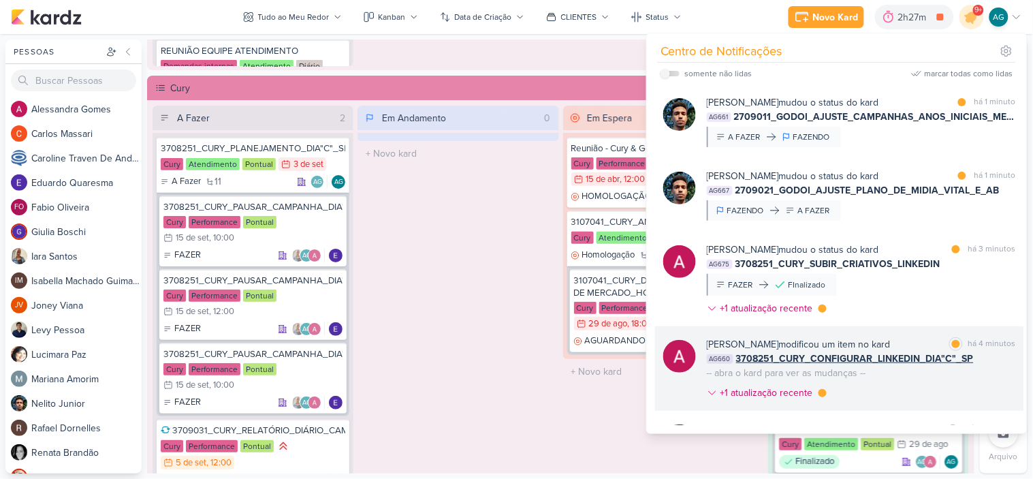
scroll to position [0, 0]
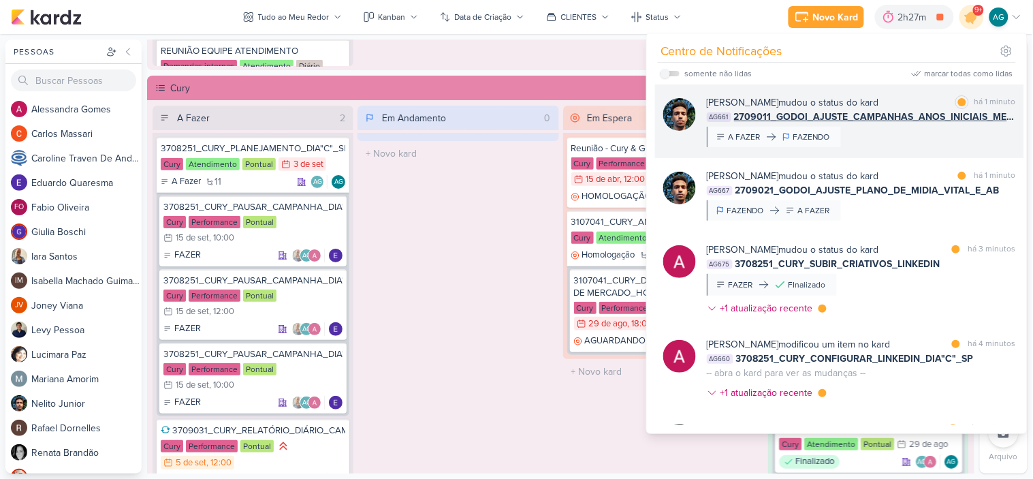
click at [873, 131] on div "Nelito Junior mudou o status do kard marcar como lida há 1 minuto AG661 2709011…" at bounding box center [861, 121] width 309 height 52
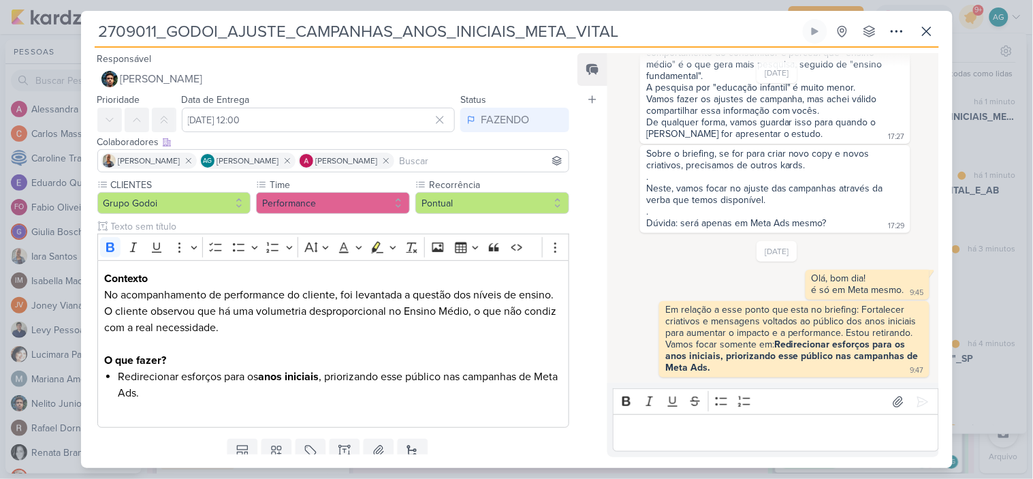
scroll to position [95, 0]
click at [932, 27] on icon at bounding box center [927, 31] width 16 height 16
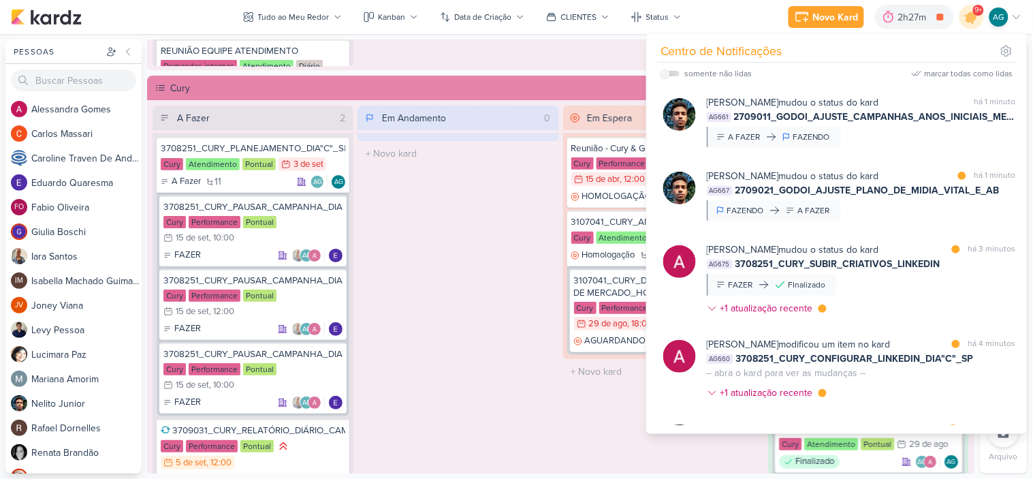
click at [890, 215] on div "Nelito Junior mudou o status do kard marcar como lida há 1 minuto AG667 2709021…" at bounding box center [861, 195] width 309 height 52
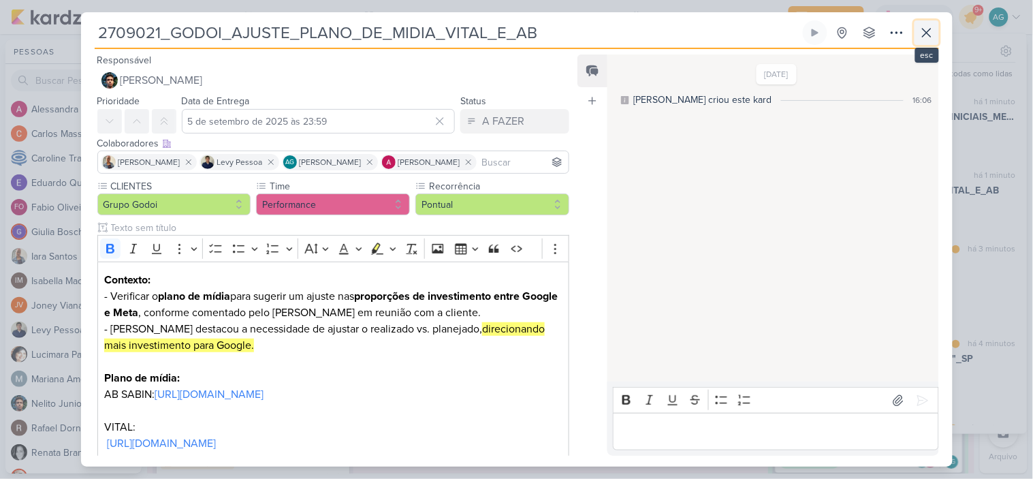
click at [932, 29] on icon at bounding box center [927, 33] width 16 height 16
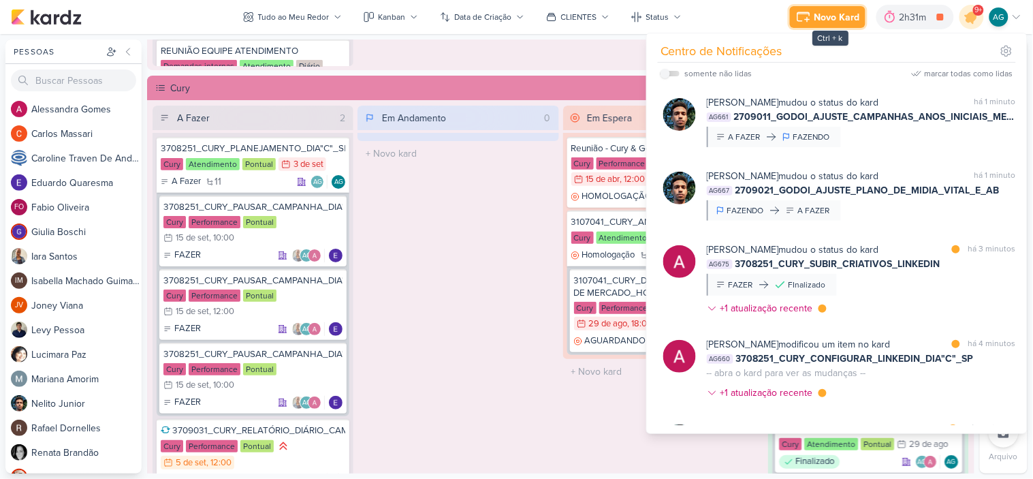
click at [838, 21] on div "Novo Kard" at bounding box center [838, 17] width 46 height 14
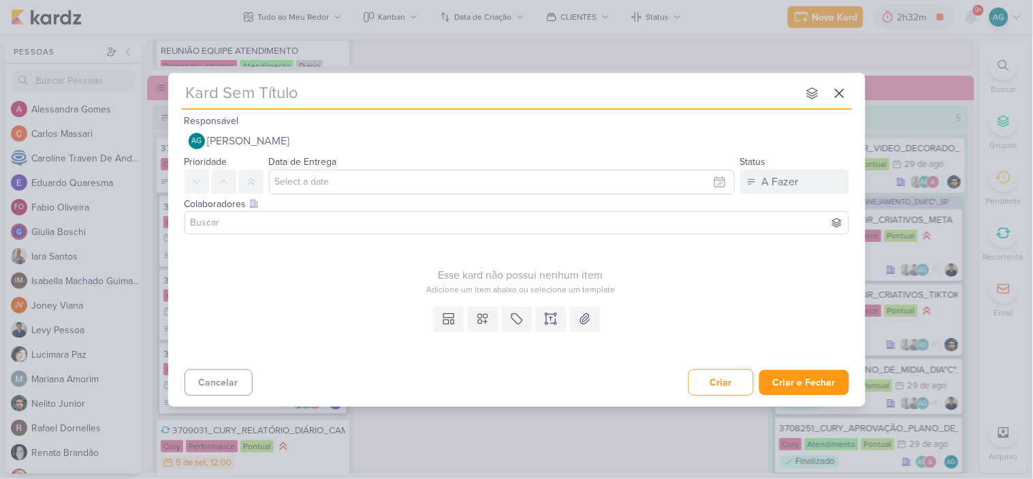
paste input "2709041_GODOI_SUBIR_VIDEO_VITAL"
type input "2709041_GODOI_SUBIR_VIDEO_VITAL"
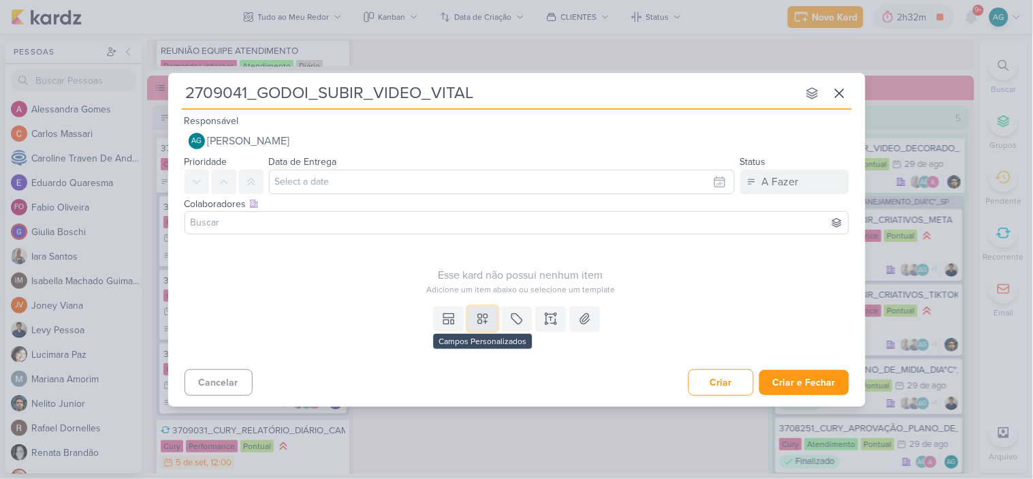
click at [486, 324] on icon at bounding box center [483, 319] width 14 height 14
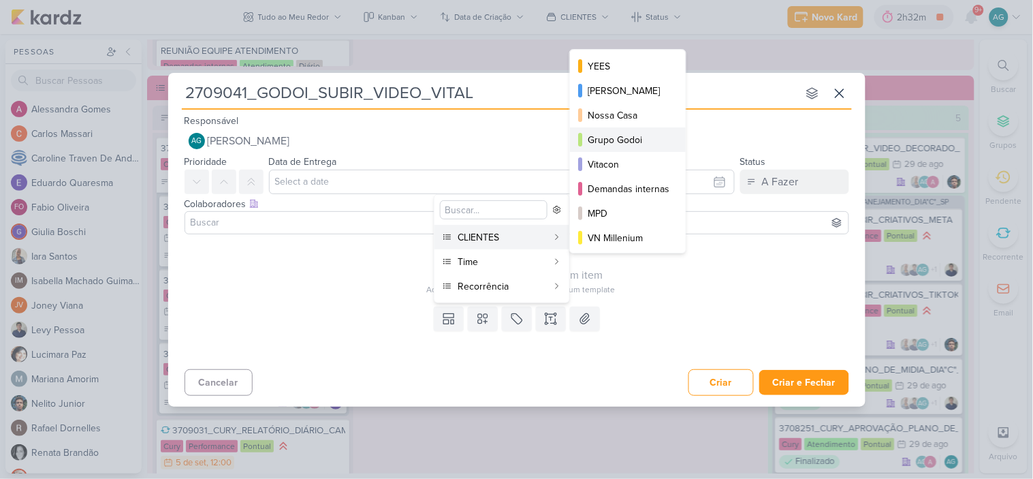
click at [637, 139] on div "Grupo Godoi" at bounding box center [629, 140] width 82 height 14
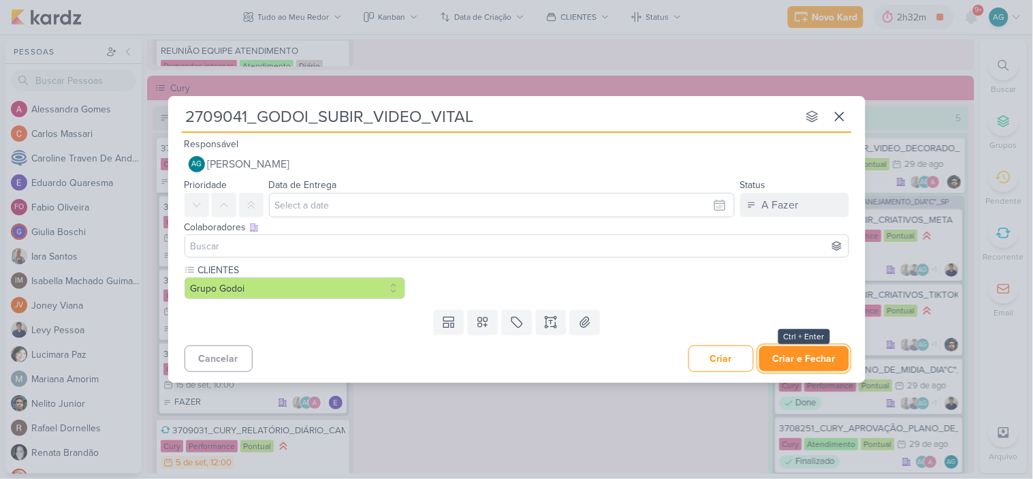
click at [827, 363] on button "Criar e Fechar" at bounding box center [805, 358] width 90 height 25
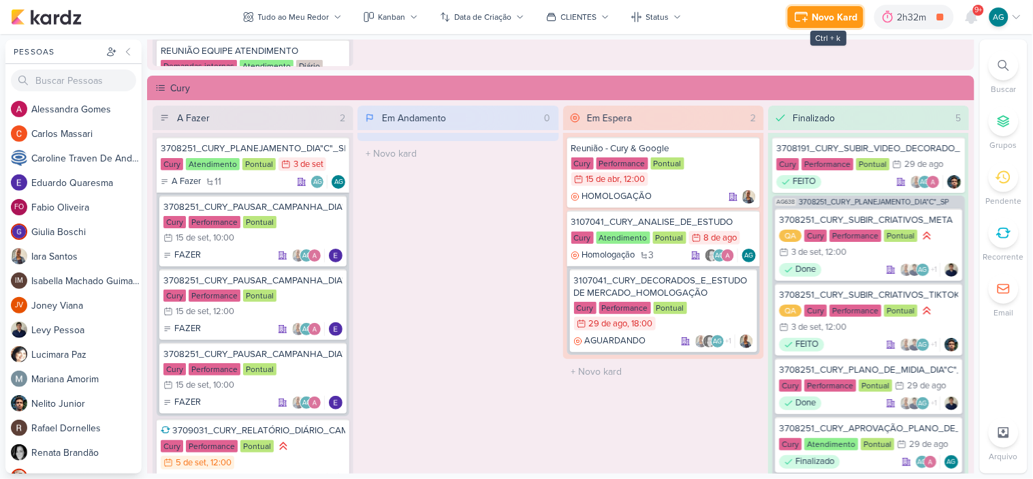
click at [810, 9] on icon at bounding box center [802, 17] width 16 height 16
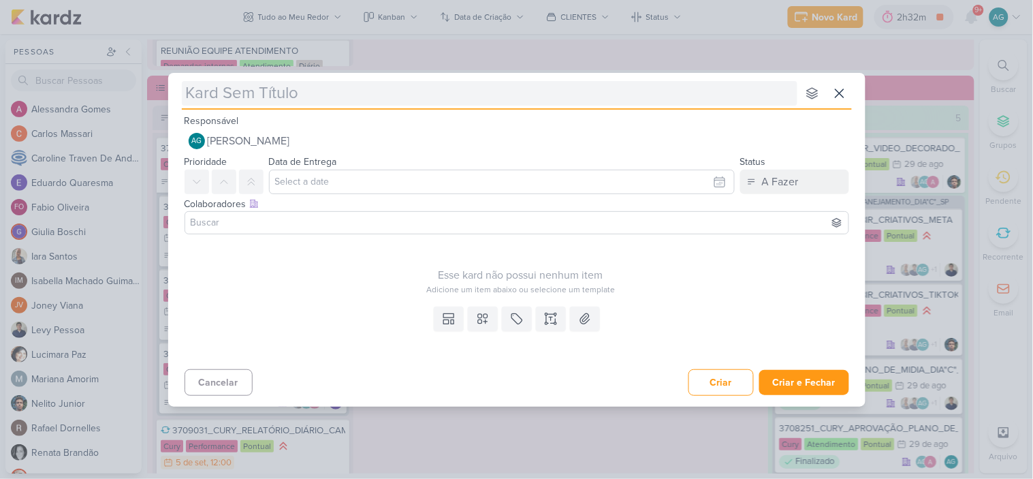
type input "2709042_GODOI_AJUSTAR_COPIA_LP_VITAL"
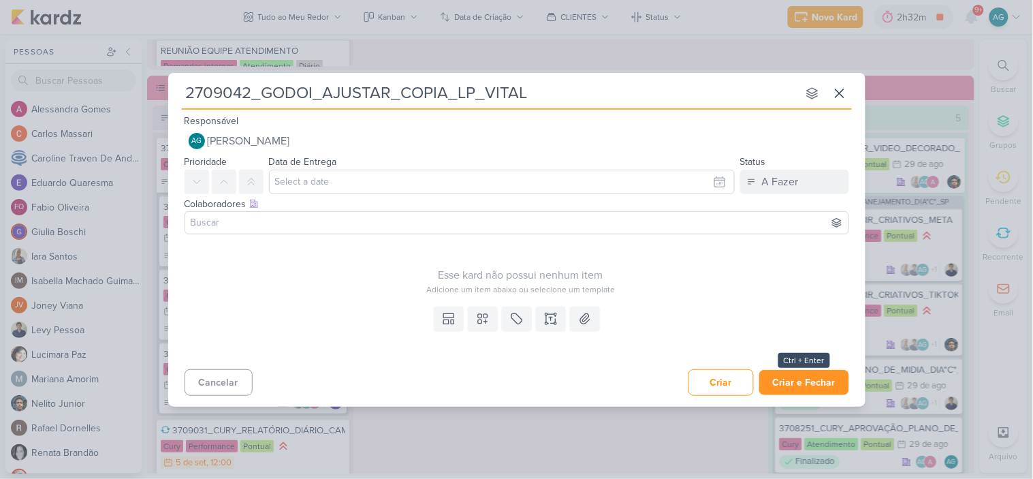
type input "2709042_GODOI_AJUSTAR_COPIA_LP_VITAL"
click at [813, 385] on button "Criar e Fechar" at bounding box center [805, 382] width 90 height 25
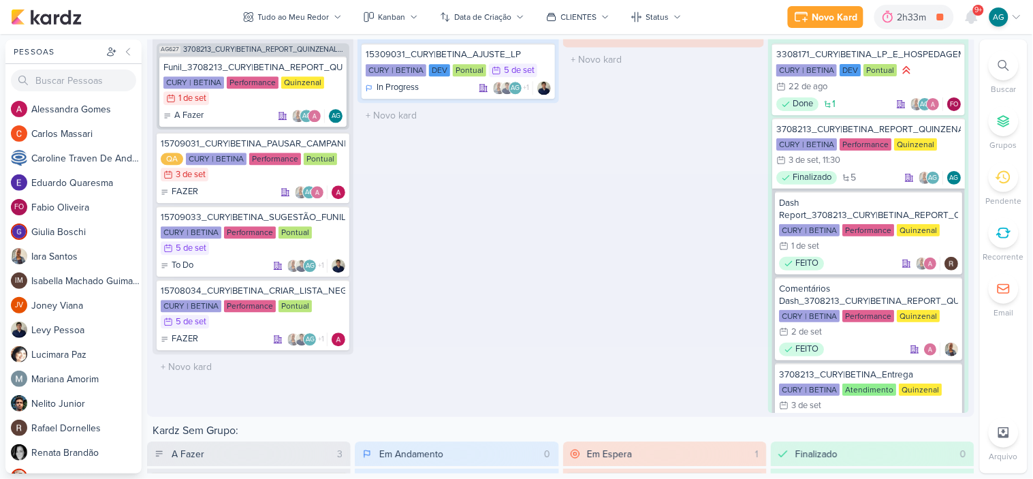
scroll to position [2310, 0]
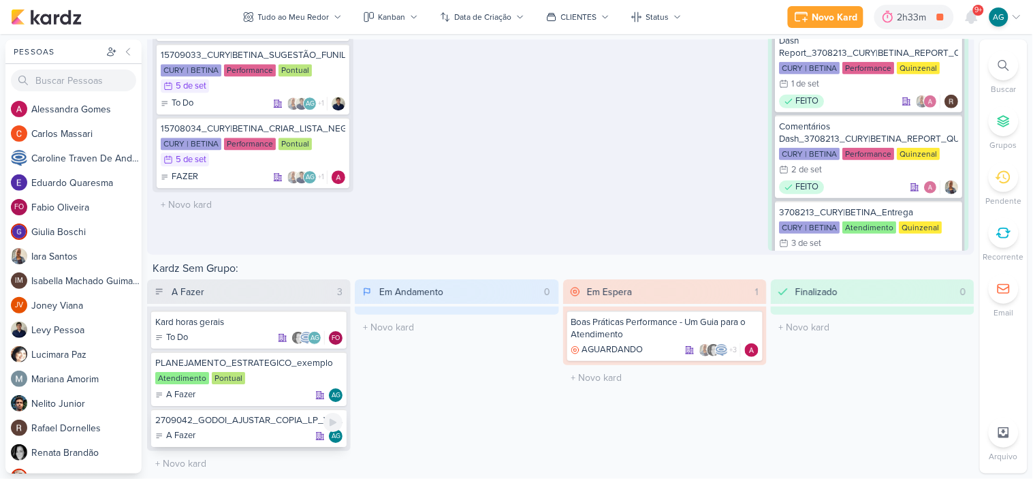
click at [246, 421] on div "2709042_GODOI_AJUSTAR_COPIA_LP_VITAL" at bounding box center [248, 420] width 187 height 12
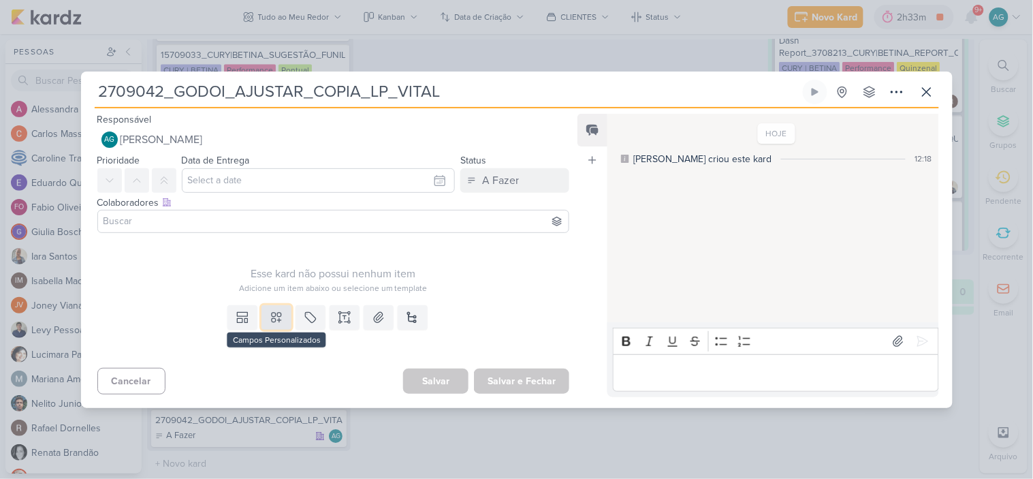
click at [274, 319] on icon at bounding box center [277, 318] width 14 height 14
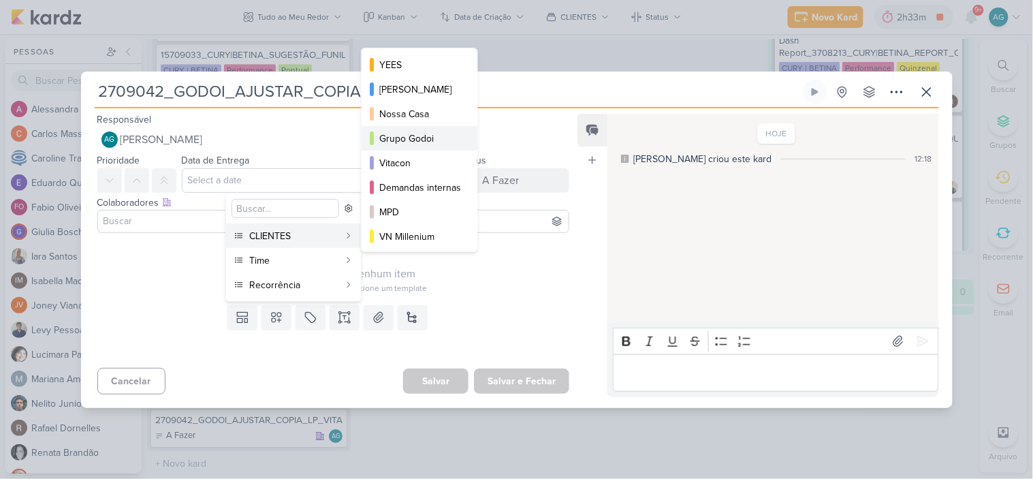
click at [434, 138] on div "Grupo Godoi" at bounding box center [420, 138] width 82 height 14
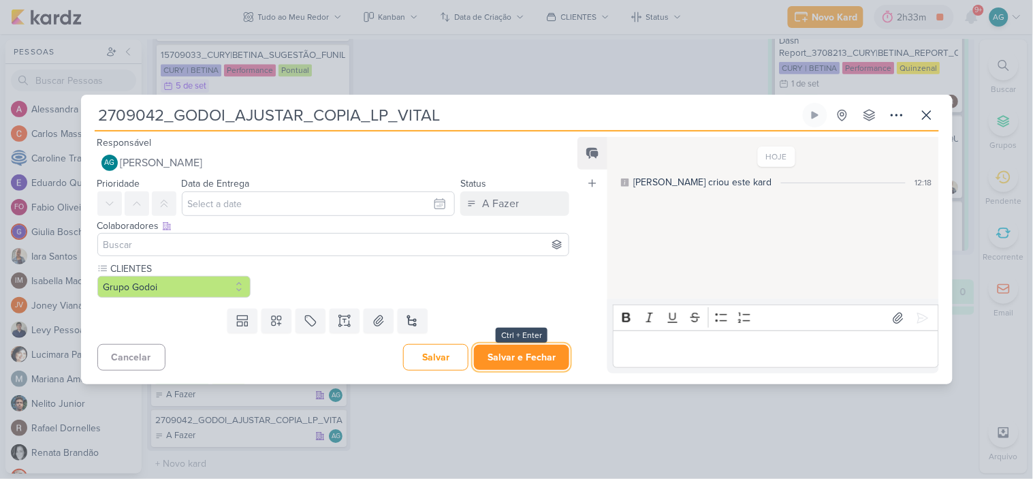
click at [529, 352] on button "Salvar e Fechar" at bounding box center [521, 357] width 95 height 25
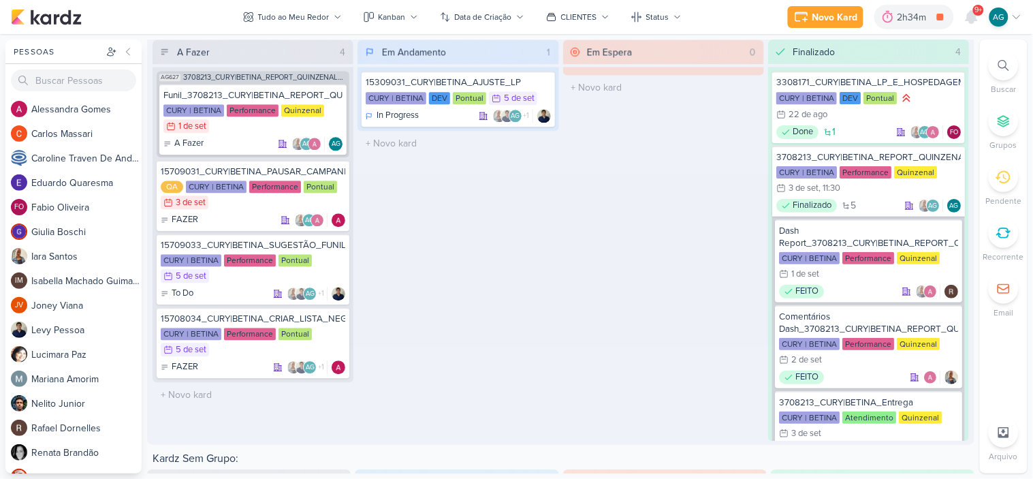
scroll to position [2117, 0]
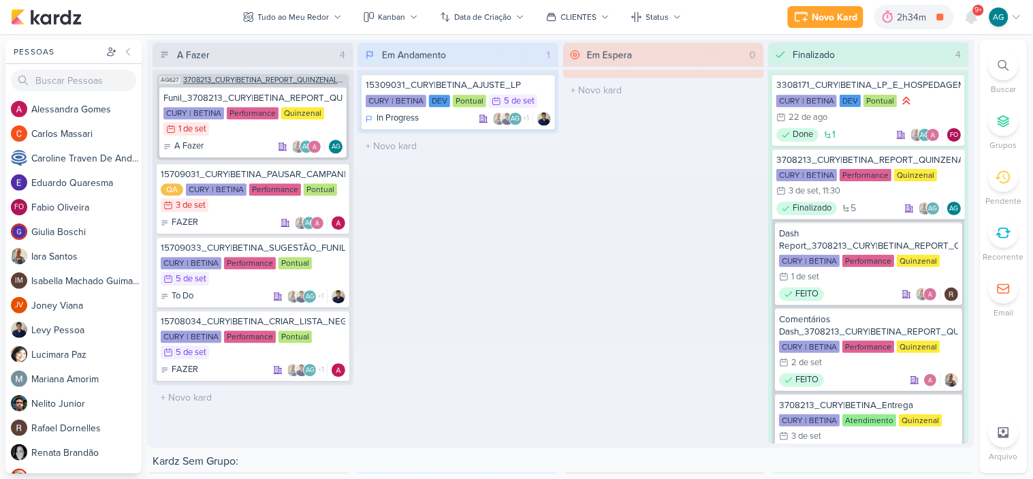
click at [315, 80] on span "3708213_CURY|BETINA_REPORT_QUINZENAL_03.09" at bounding box center [264, 79] width 163 height 7
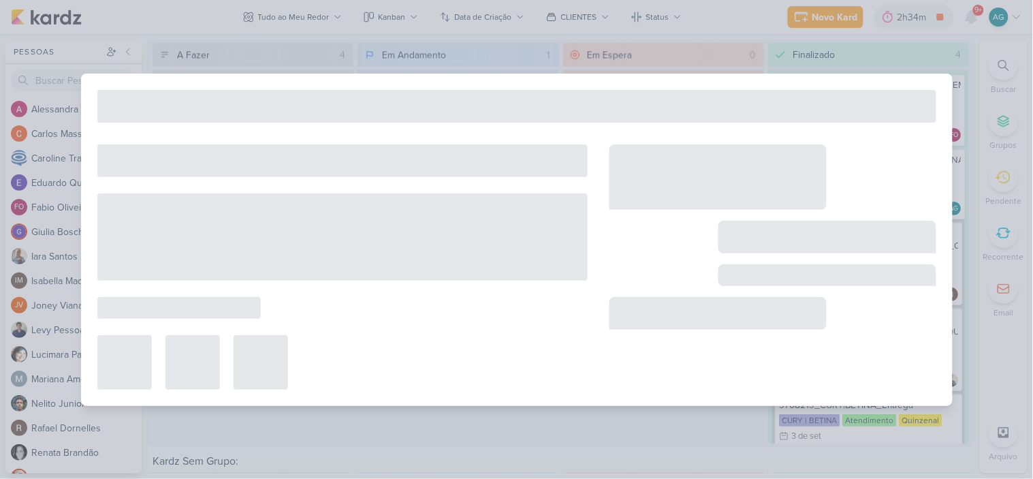
type input "3708213_CURY|BETINA_REPORT_QUINZENAL_03.09"
type input "3 de setembro de 2025 às 11:30"
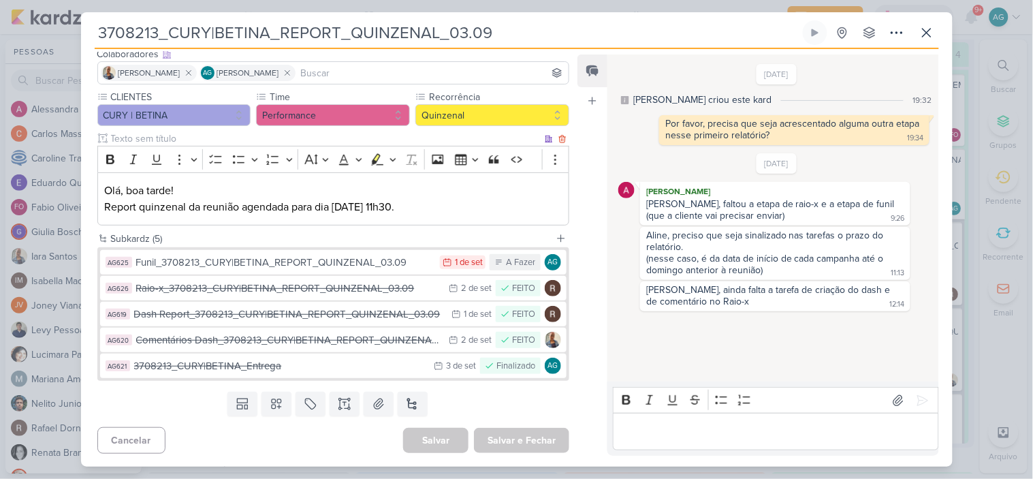
scroll to position [90, 0]
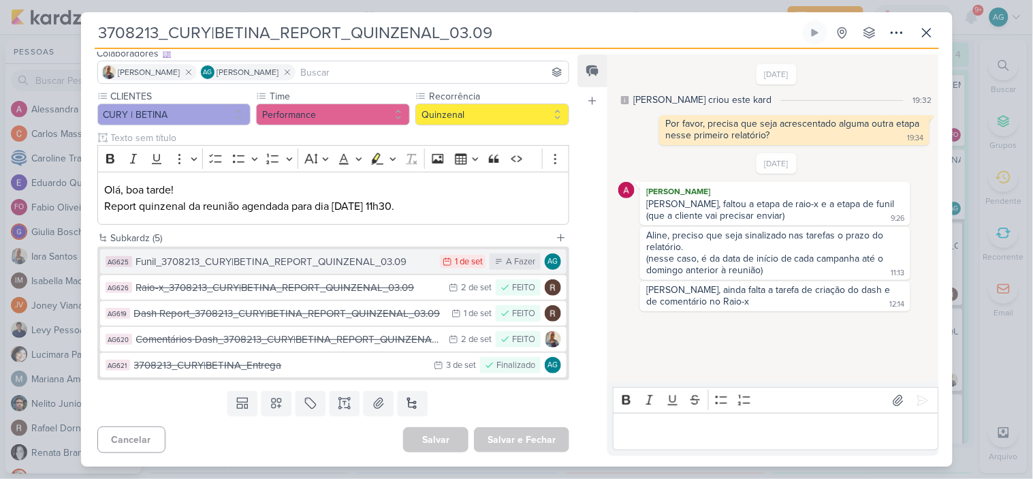
click at [368, 259] on div "Funil_3708213_CURY|BETINA_REPORT_QUINZENAL_03.09" at bounding box center [285, 262] width 298 height 16
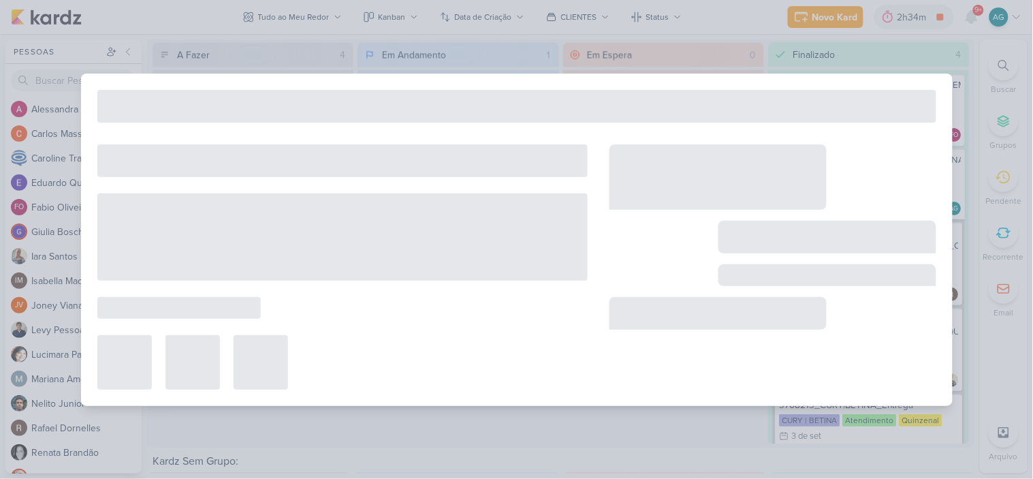
type input "Funil_3708213_CURY|BETINA_REPORT_QUINZENAL_03.09"
type input "1 de setembro de 2025 às 23:59"
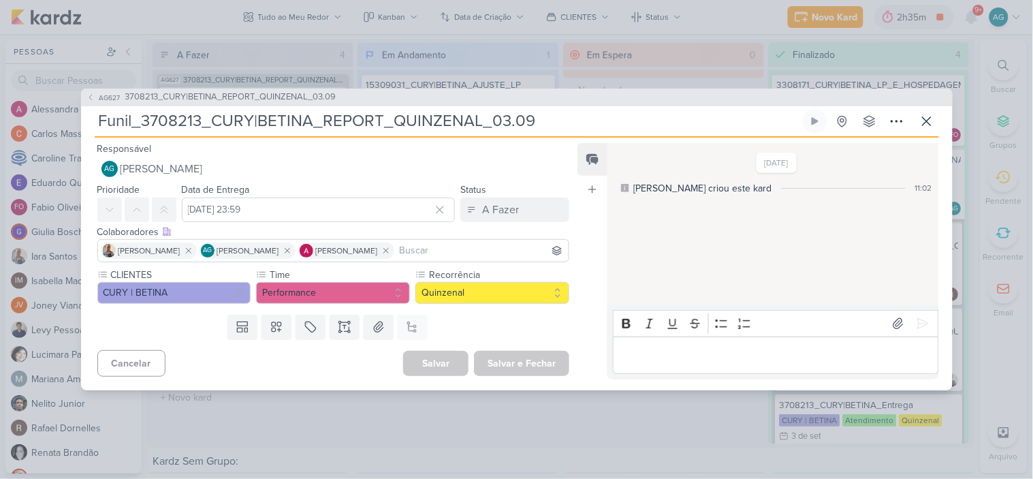
click at [728, 349] on p "Editor editing area: main" at bounding box center [776, 355] width 311 height 16
click at [922, 325] on icon at bounding box center [923, 324] width 14 height 14
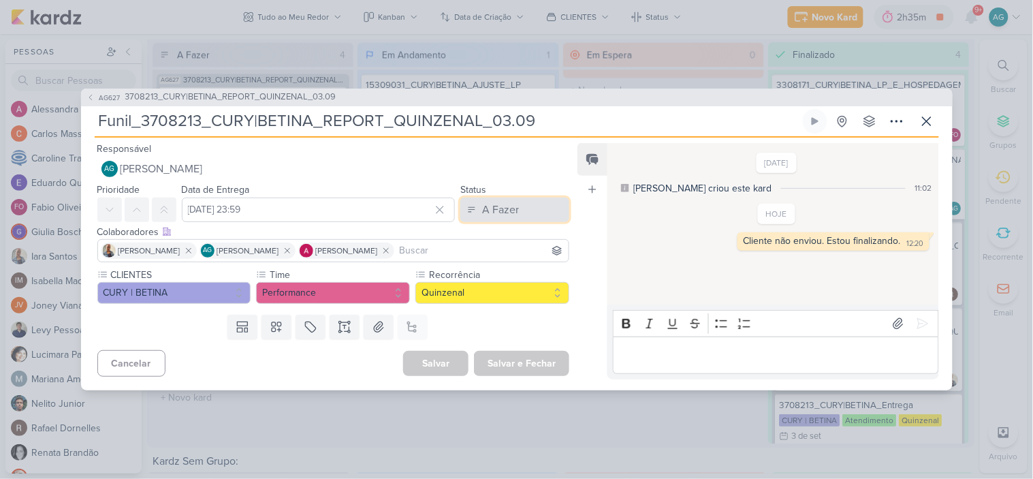
click at [546, 213] on button "A Fazer" at bounding box center [515, 210] width 109 height 25
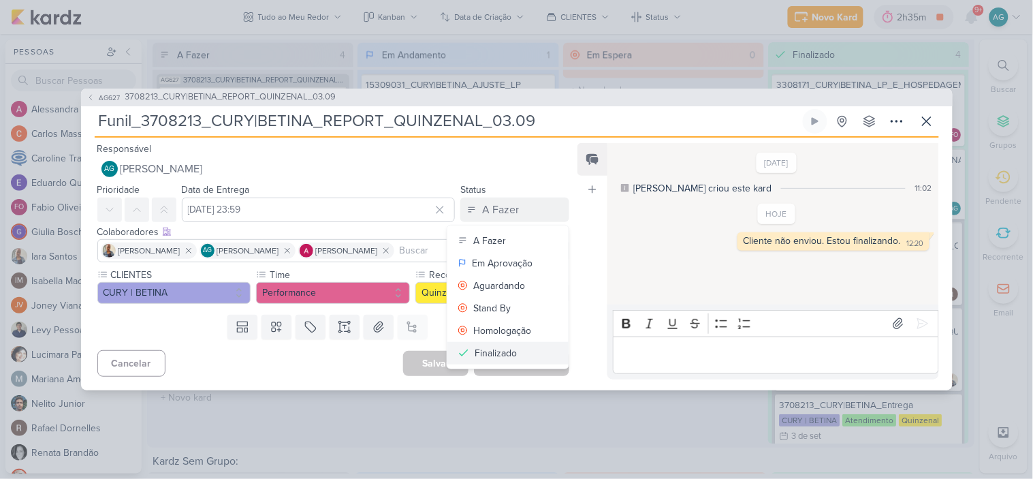
click at [519, 351] on button "Finalizado" at bounding box center [508, 353] width 121 height 22
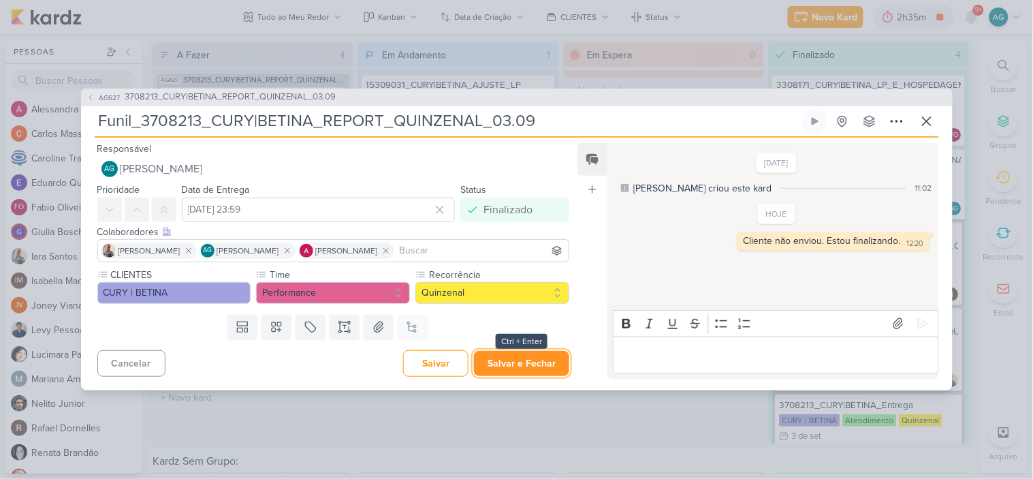
click at [525, 364] on button "Salvar e Fechar" at bounding box center [521, 363] width 95 height 25
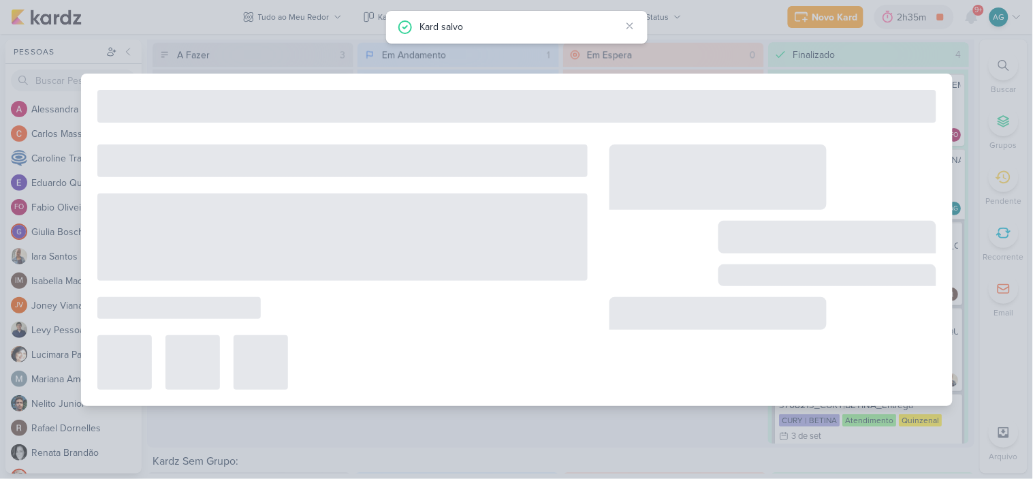
type input "3708213_CURY|BETINA_REPORT_QUINZENAL_03.09"
type input "3 de setembro de 2025 às 11:30"
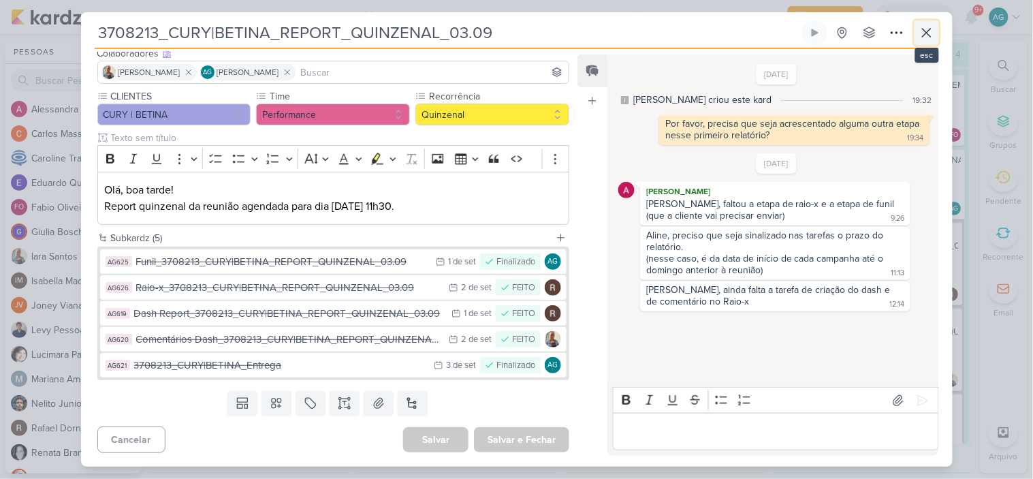
click at [925, 33] on icon at bounding box center [927, 33] width 16 height 16
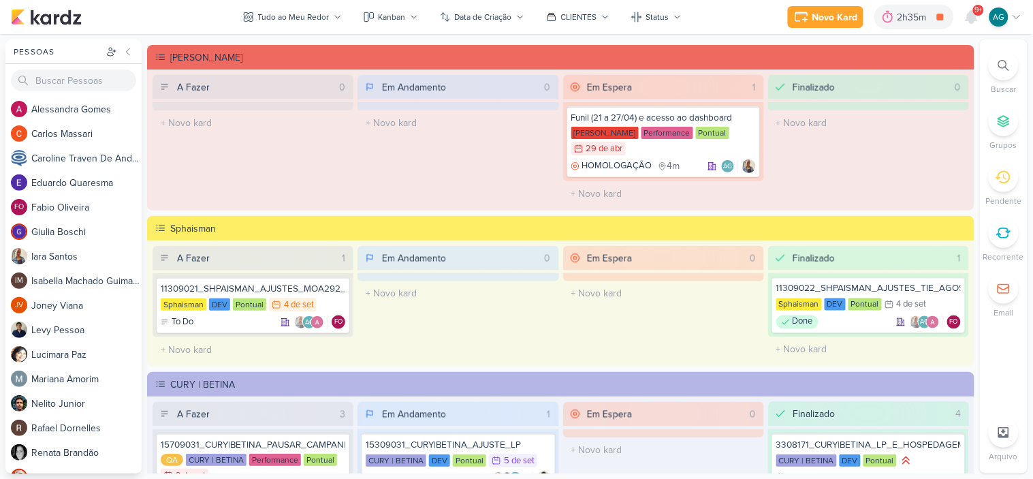
scroll to position [1739, 0]
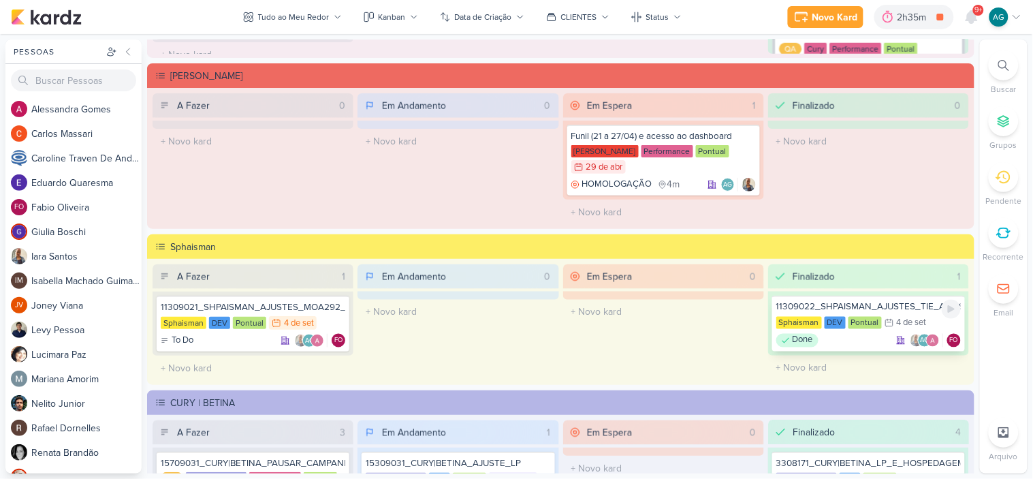
click at [839, 307] on div "11309022_SHPAISMAN_AJUSTES_TIE_AGOSTO" at bounding box center [869, 307] width 185 height 12
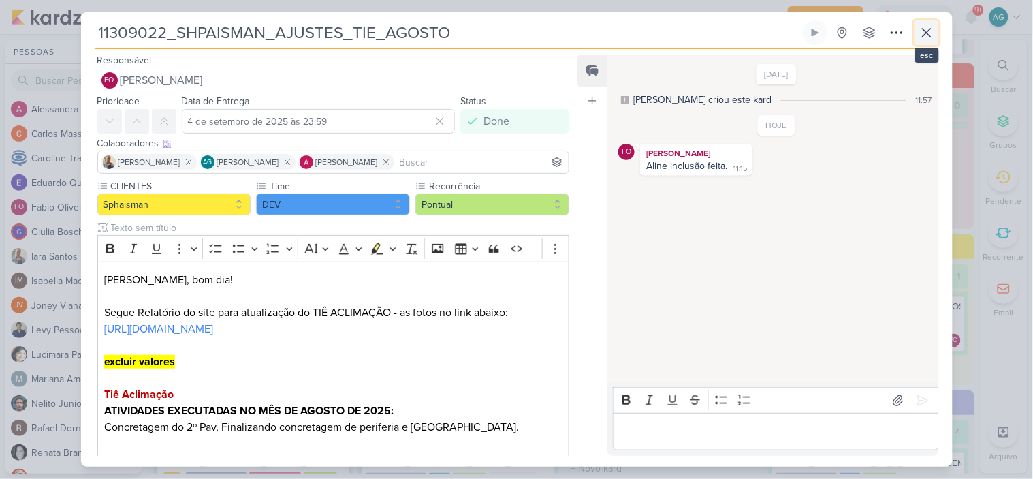
click at [924, 35] on icon at bounding box center [927, 33] width 16 height 16
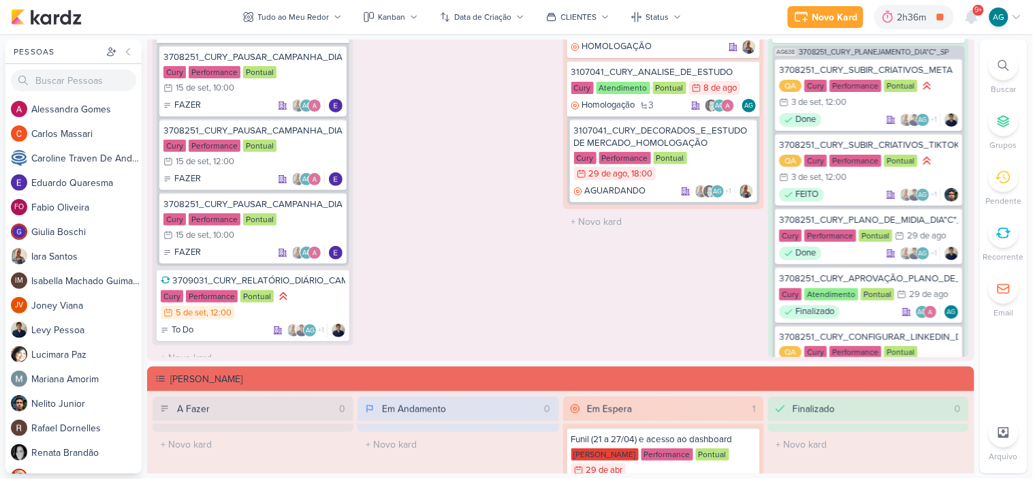
scroll to position [1360, 0]
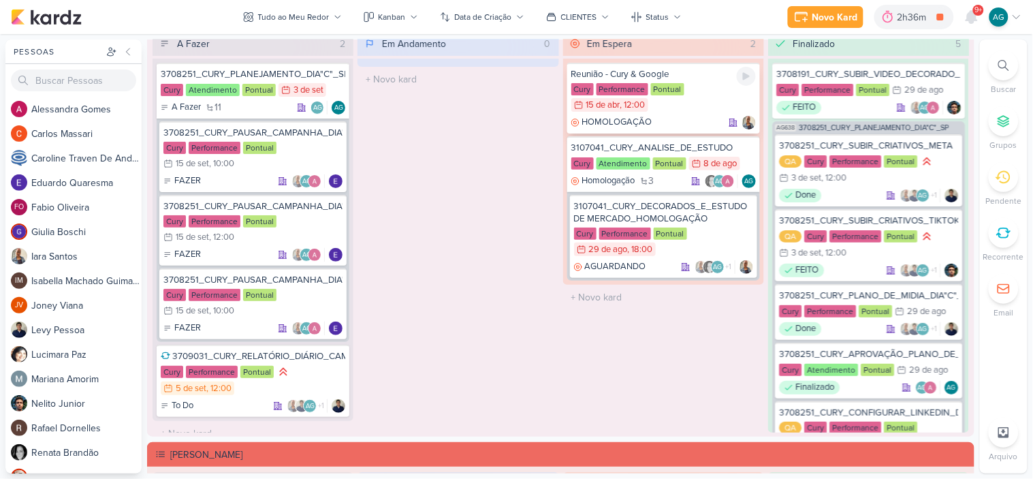
click at [654, 74] on div "Reunião - Cury & Google" at bounding box center [664, 74] width 185 height 12
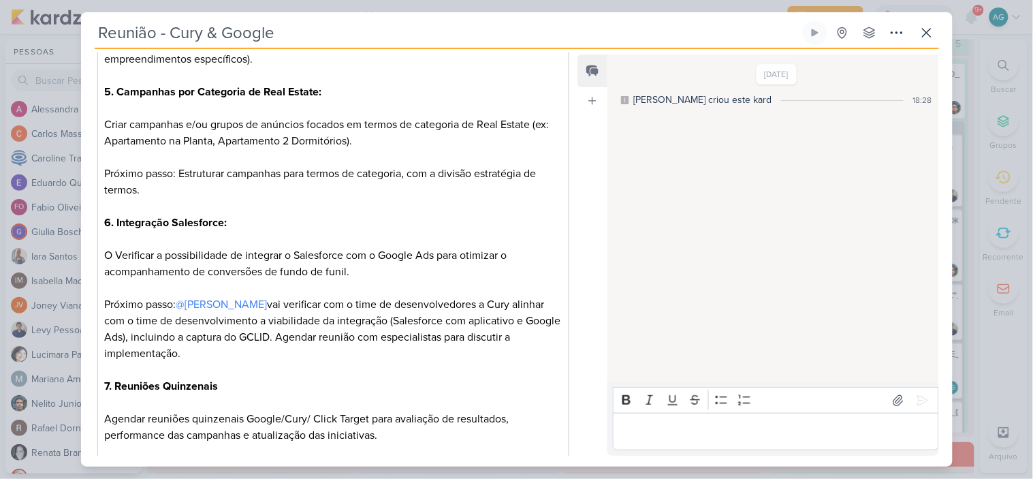
scroll to position [832, 0]
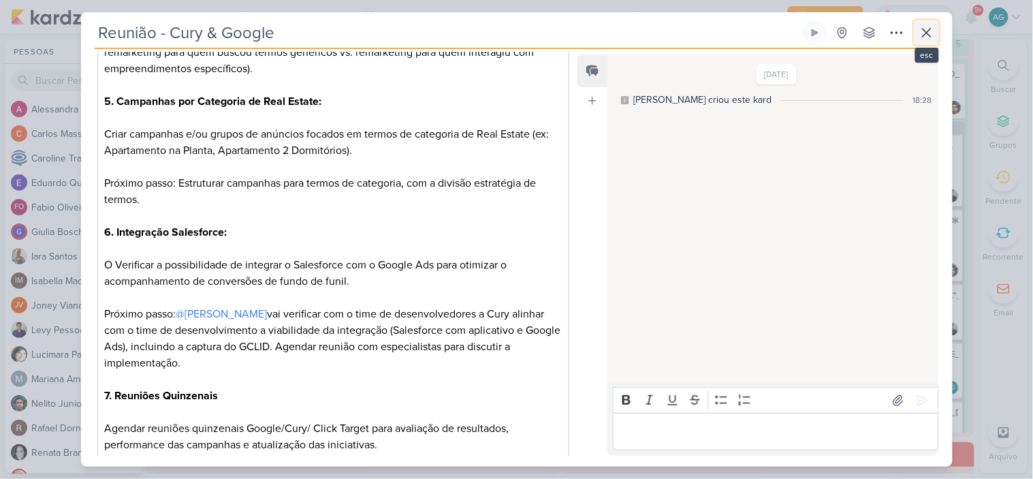
click at [927, 27] on icon at bounding box center [927, 33] width 16 height 16
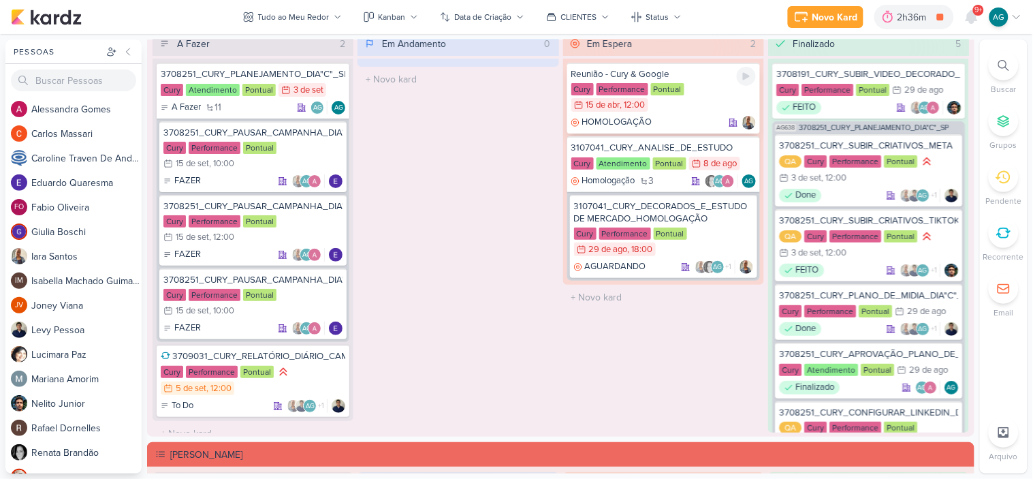
click at [679, 112] on div "Reunião - Cury & Google Cury Performance Pontual 15/4 15 de abr , 12:00 HOMOLOG…" at bounding box center [663, 98] width 193 height 71
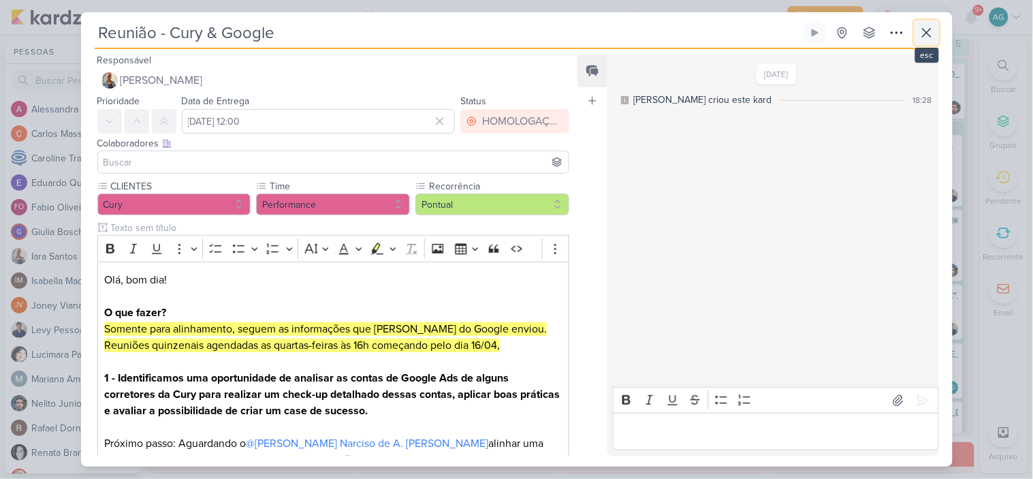
click at [920, 31] on icon at bounding box center [927, 33] width 16 height 16
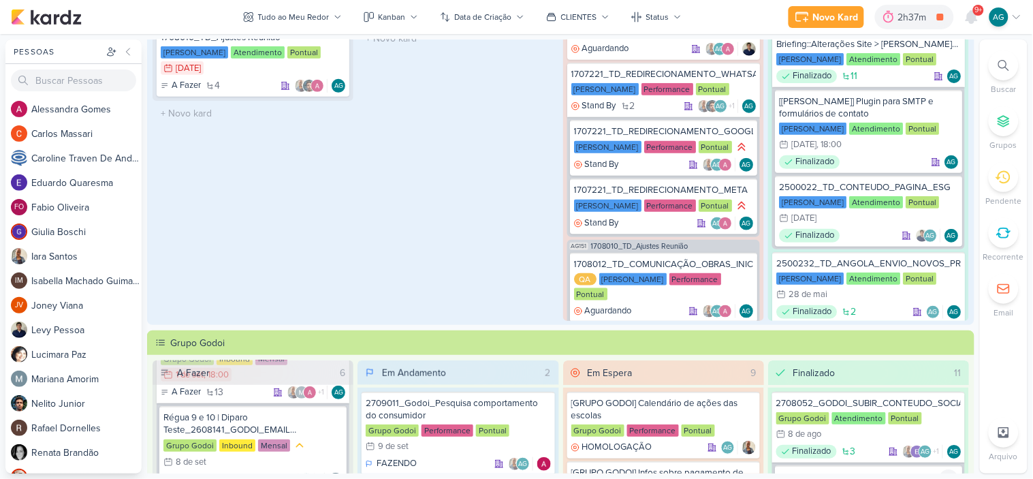
scroll to position [0, 0]
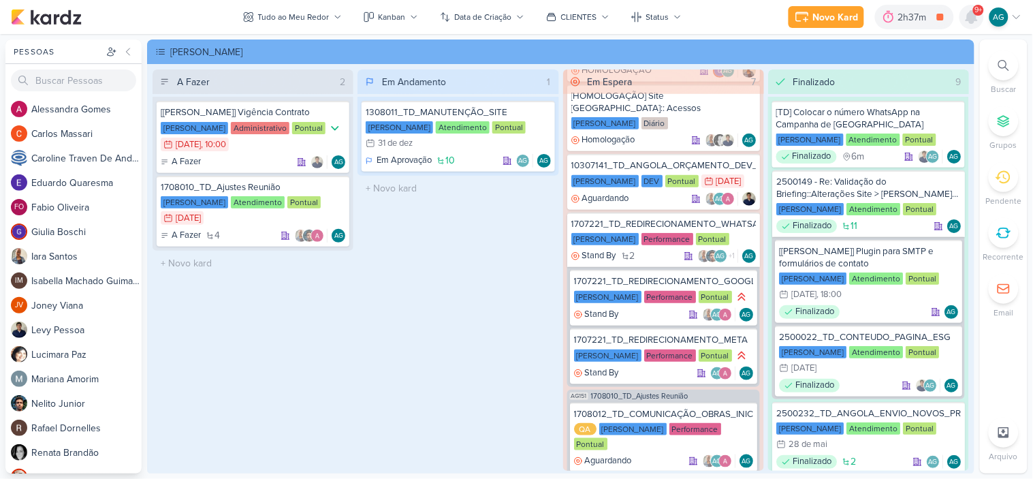
click at [971, 14] on icon at bounding box center [972, 17] width 11 height 12
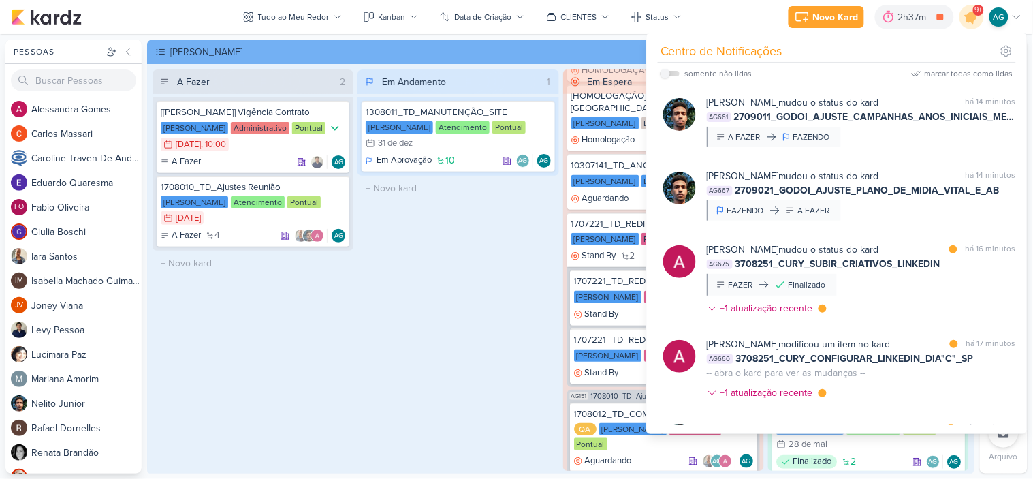
click at [504, 293] on div "Em Andamento 1 1308011_TD_MANUTENÇÃO_SITE [PERSON_NAME] Atendimento Pontual 31/…" at bounding box center [458, 269] width 201 height 401
